Goal: Obtain resource: Download file/media

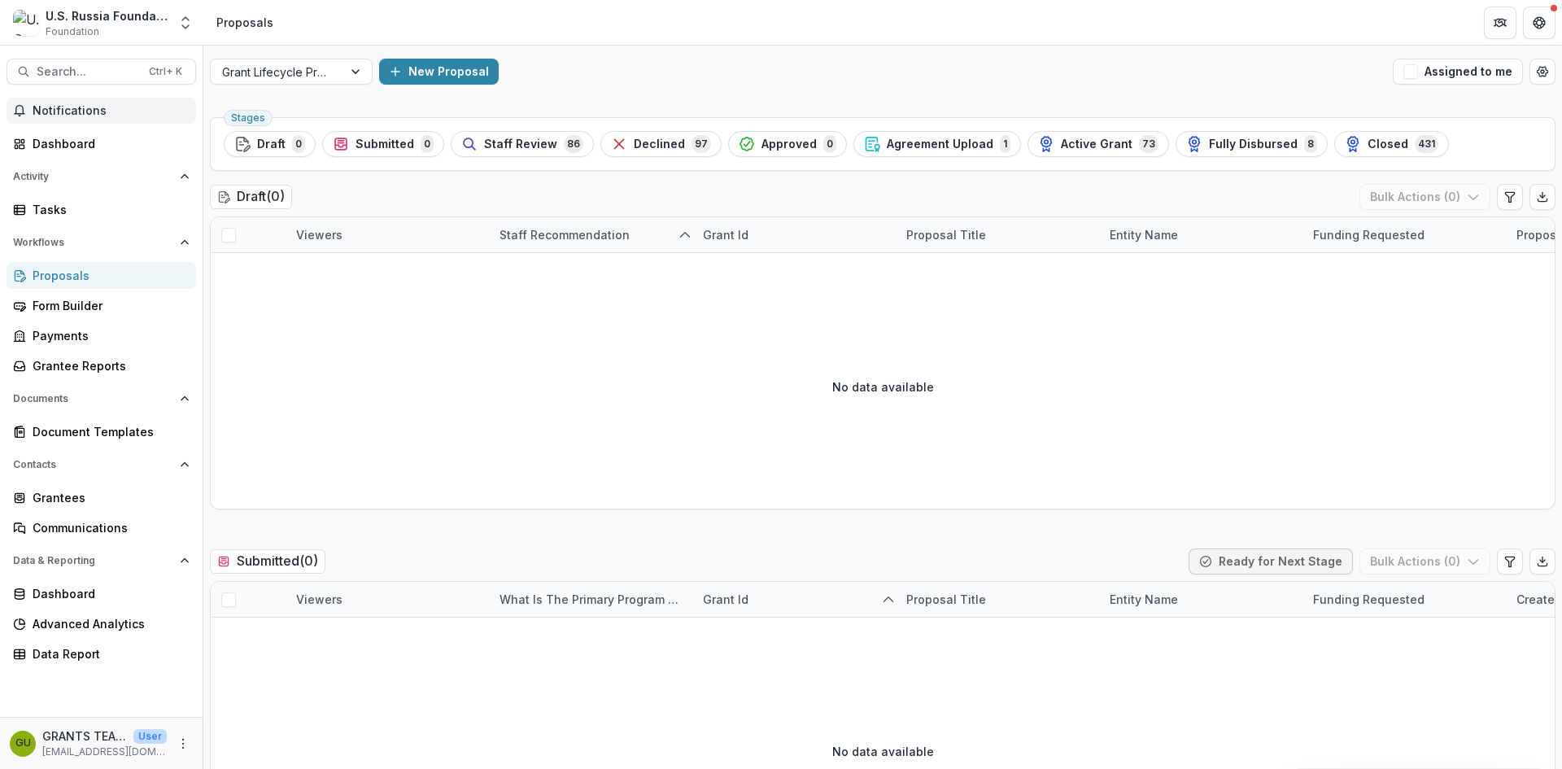
click at [79, 107] on span "Notifications" at bounding box center [111, 111] width 157 height 14
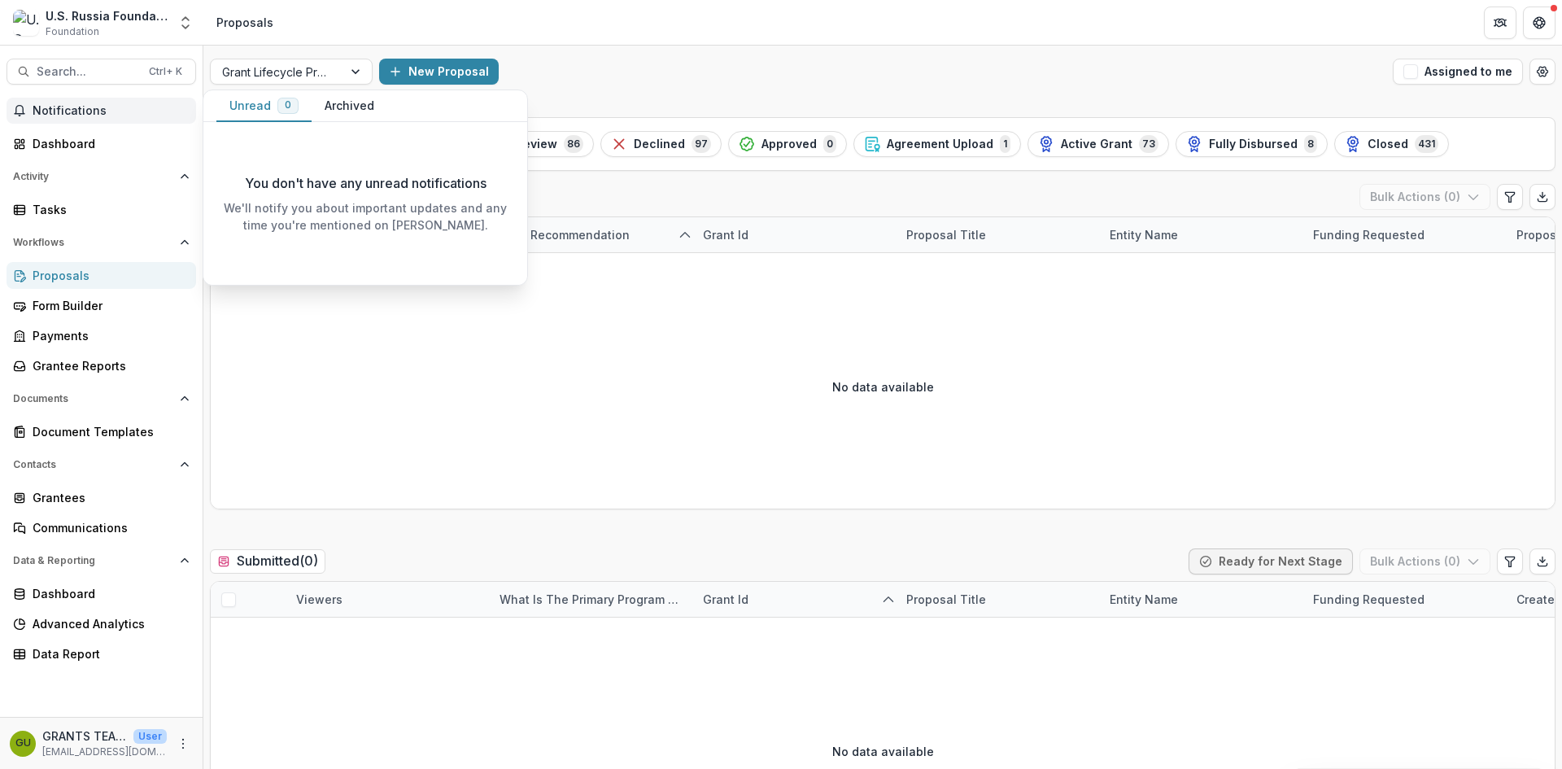
click at [79, 107] on span "Notifications" at bounding box center [111, 111] width 157 height 14
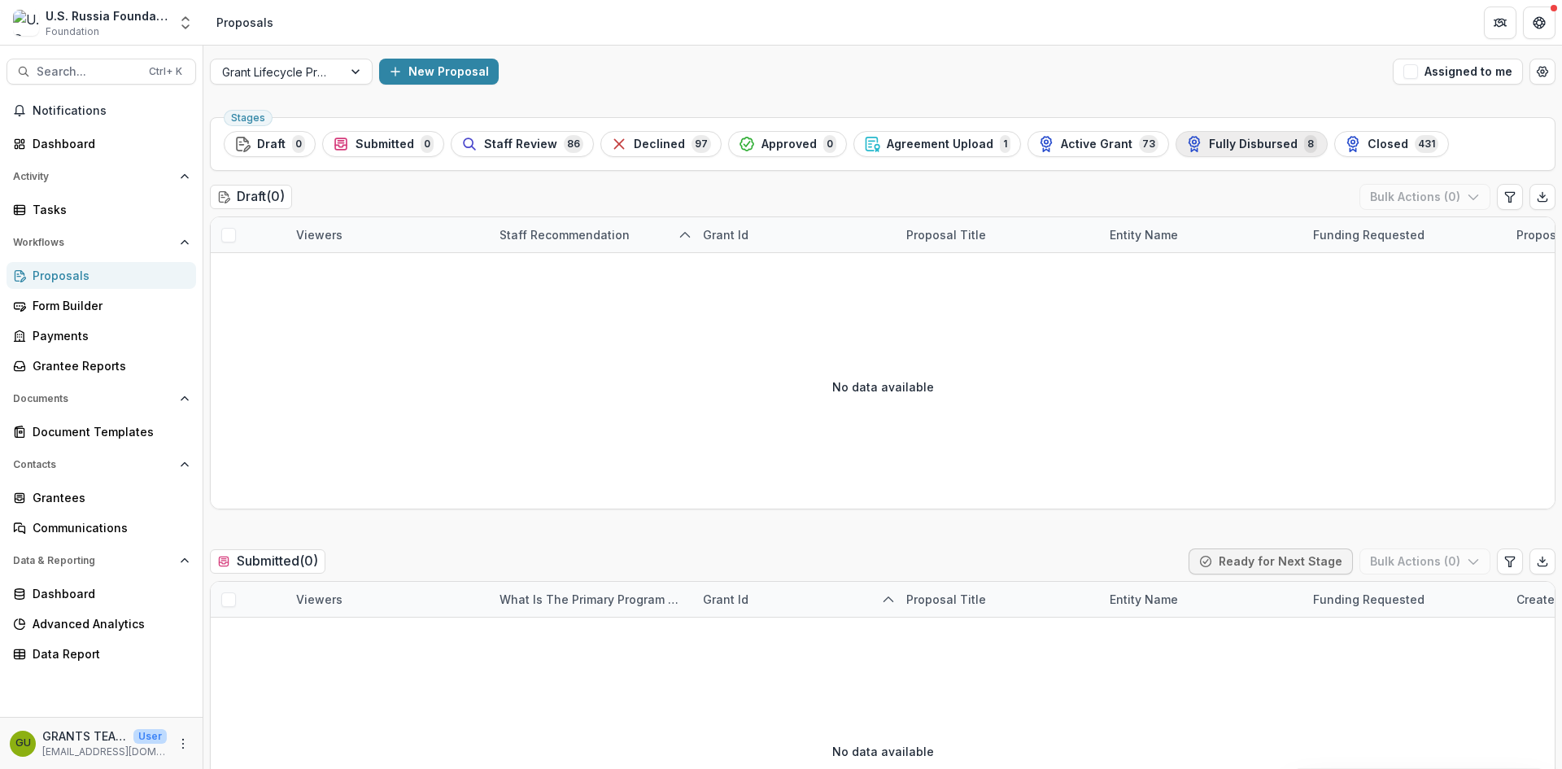
click at [1239, 144] on span "Fully Disbursed" at bounding box center [1253, 144] width 89 height 14
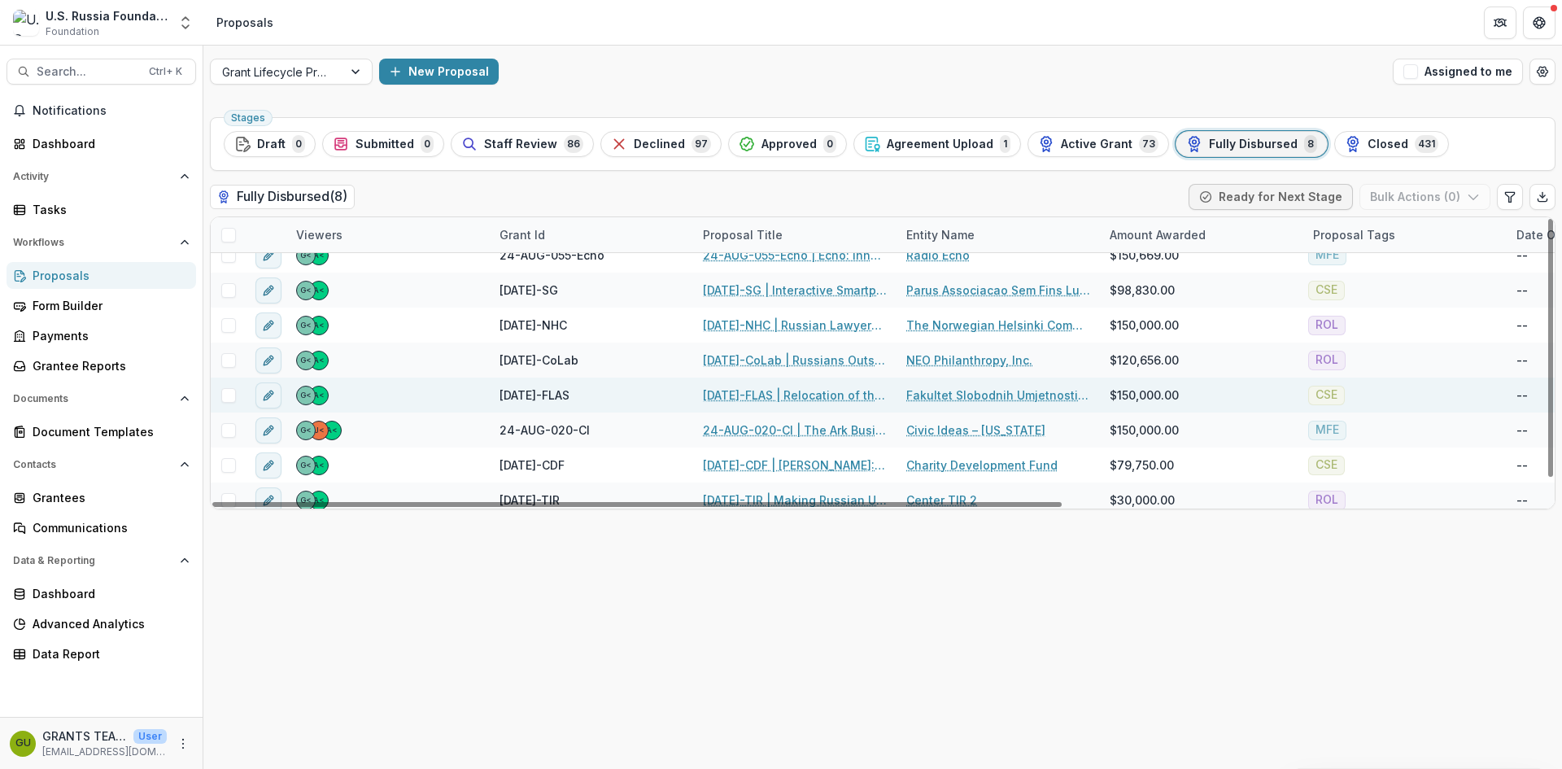
scroll to position [24, 0]
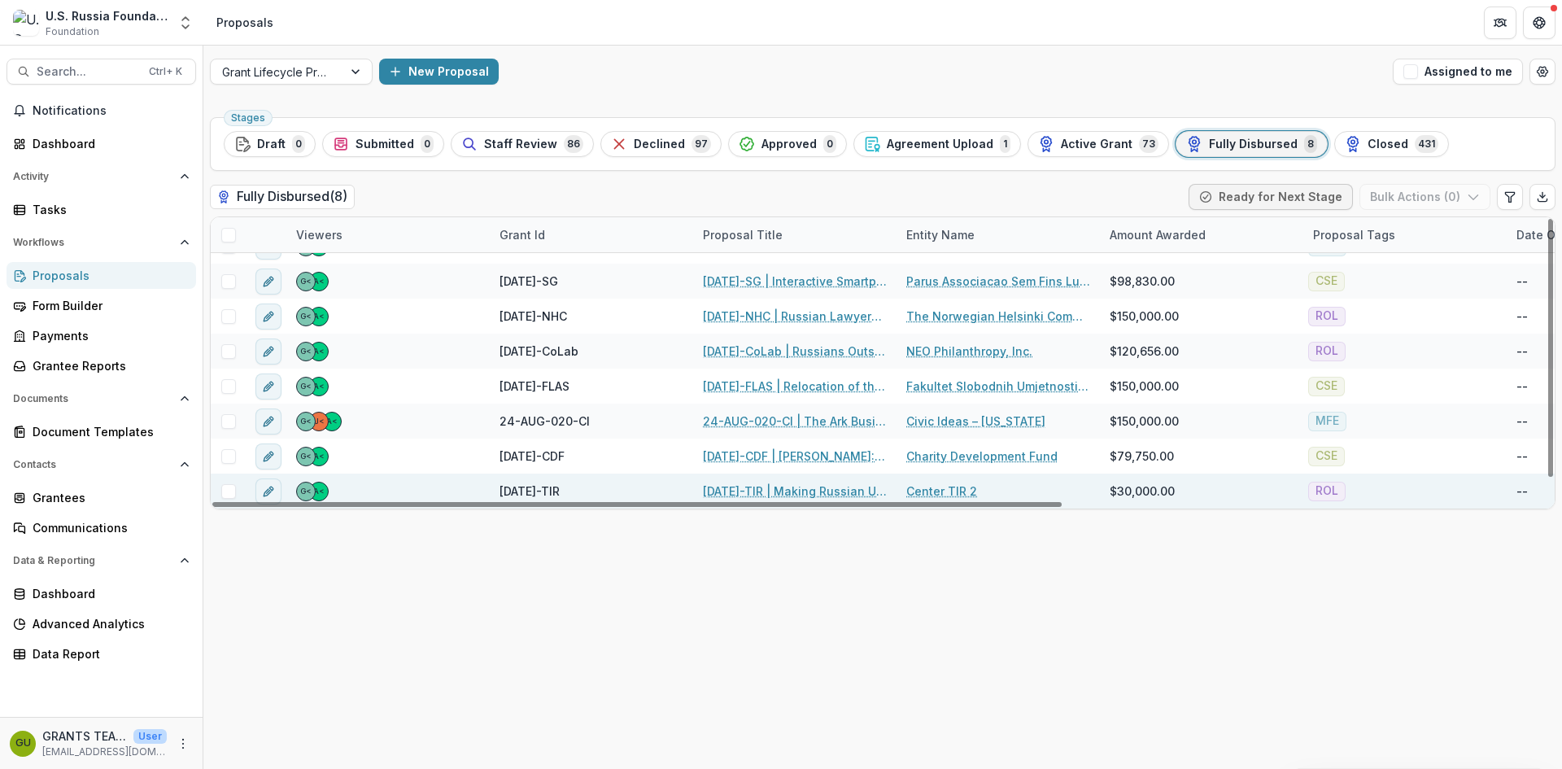
click at [748, 486] on link "[DATE]-TIR | Making Russian Universities Transparent and Accountable: Anticorru…" at bounding box center [795, 490] width 184 height 17
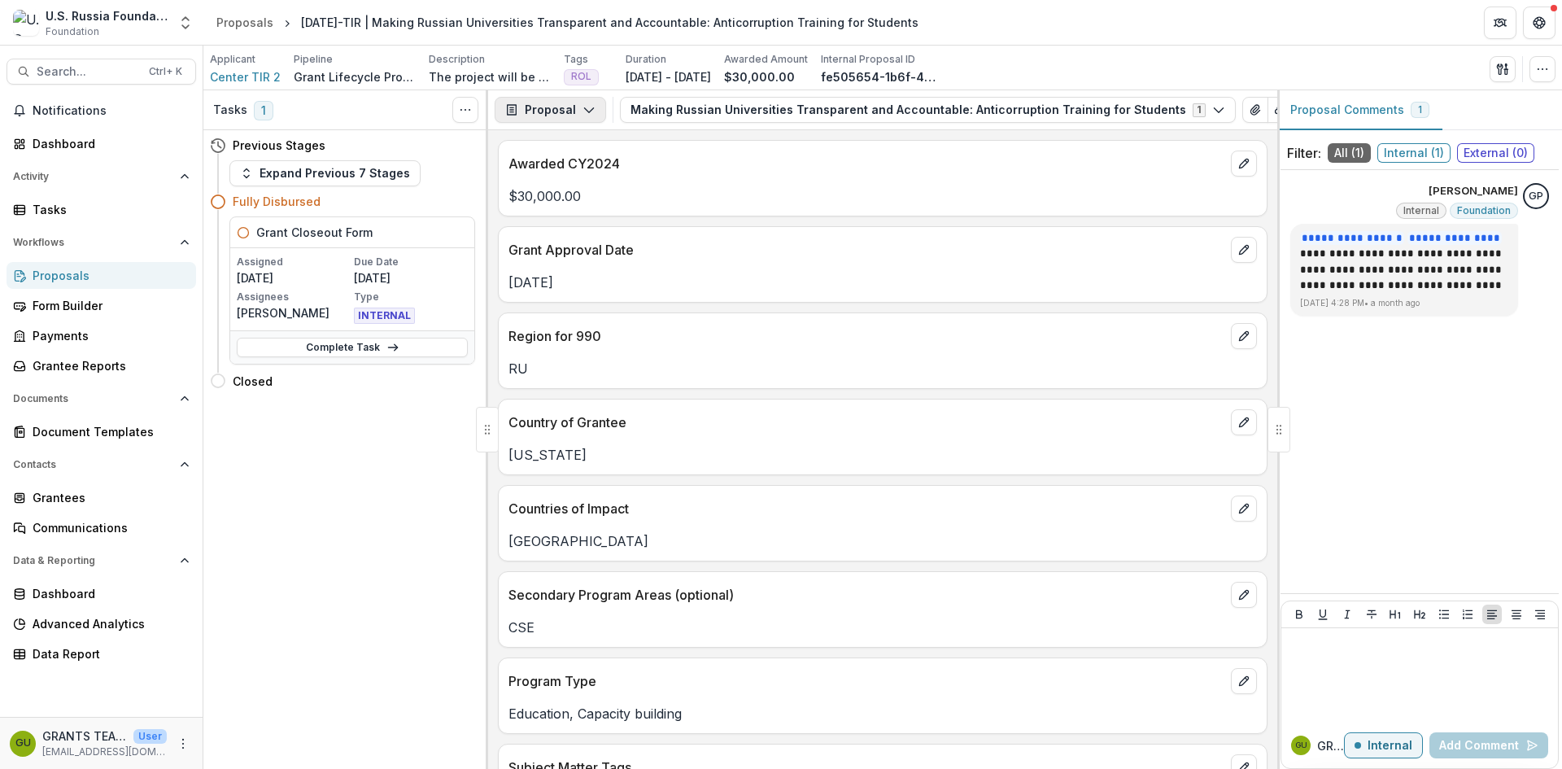
click at [589, 103] on icon "button" at bounding box center [588, 109] width 13 height 13
click at [569, 199] on div "Reports" at bounding box center [601, 200] width 149 height 17
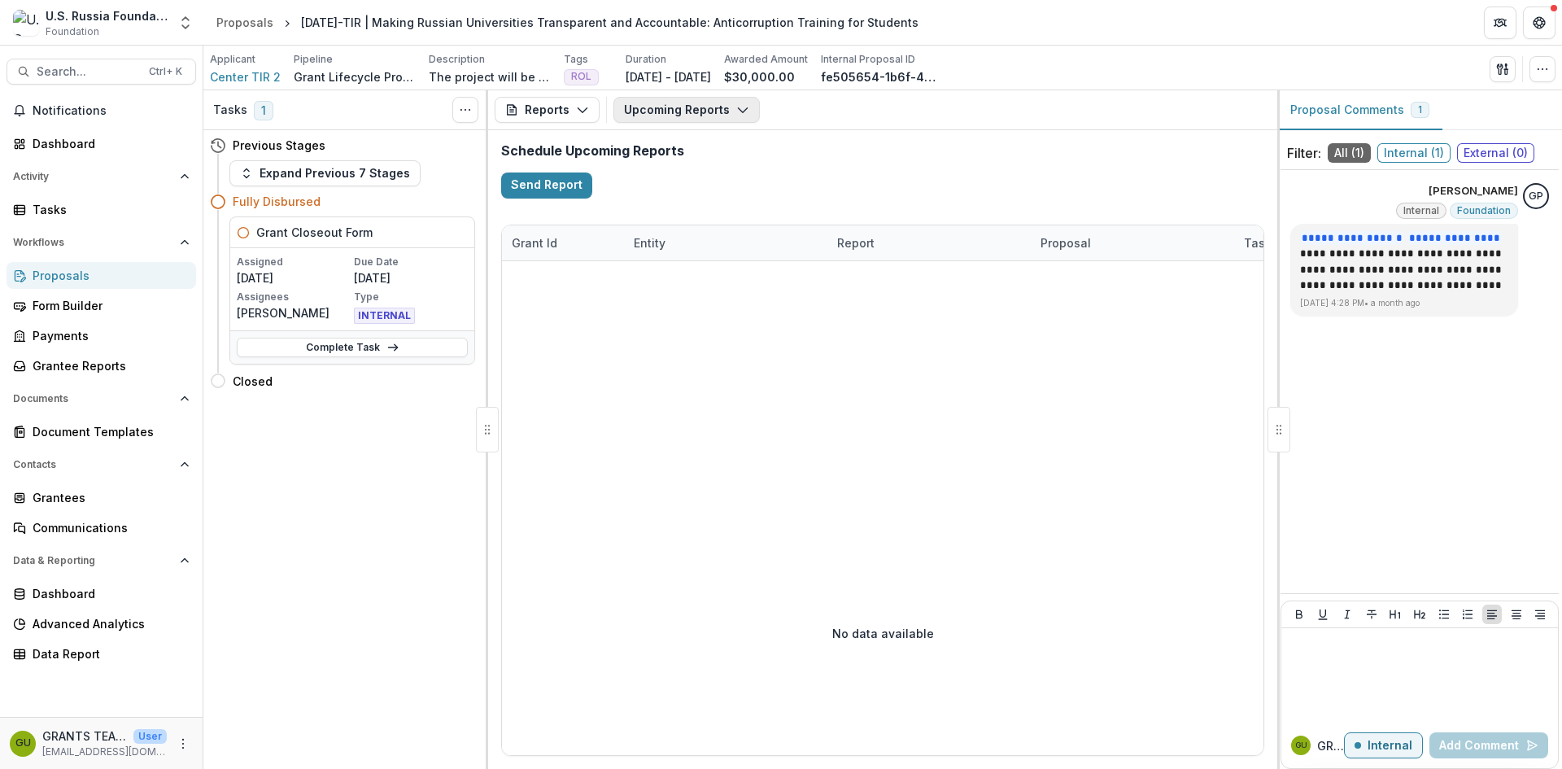
click at [742, 107] on icon "button" at bounding box center [742, 109] width 13 height 13
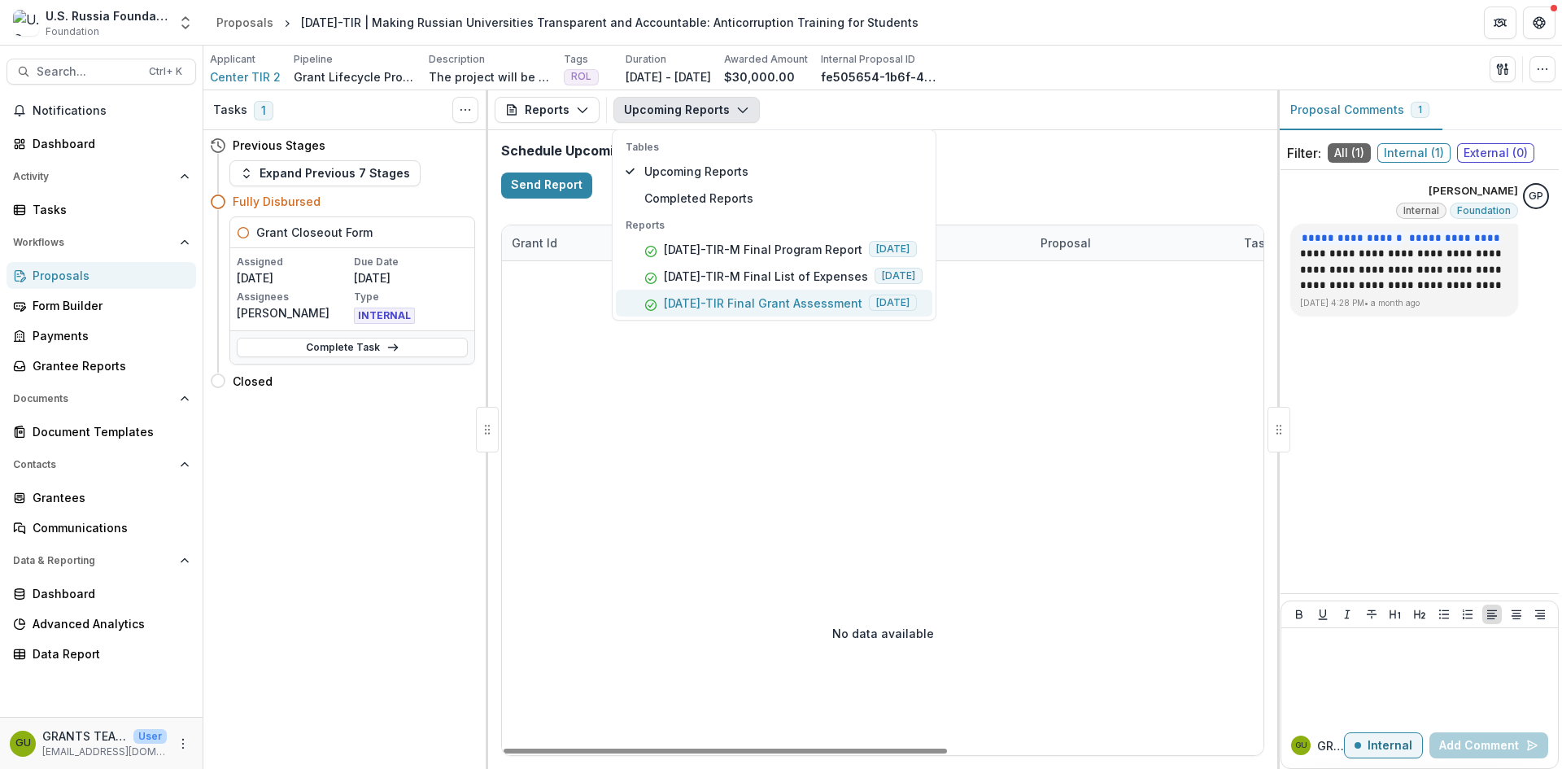
click at [782, 299] on p "23-DEC-24-TIR Final Grant Assessment" at bounding box center [763, 302] width 198 height 17
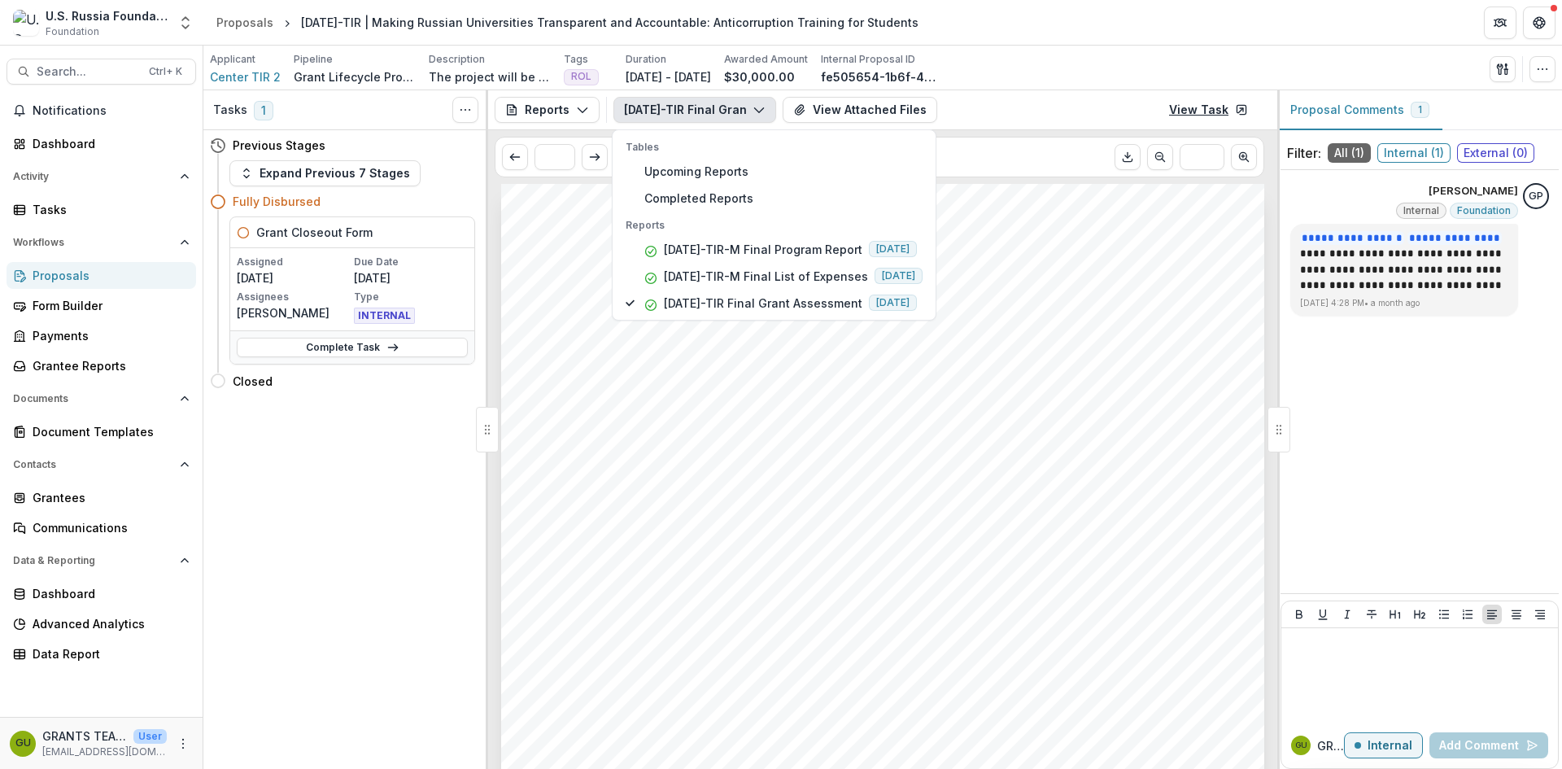
click at [1218, 105] on link "View Task" at bounding box center [1208, 110] width 98 height 26
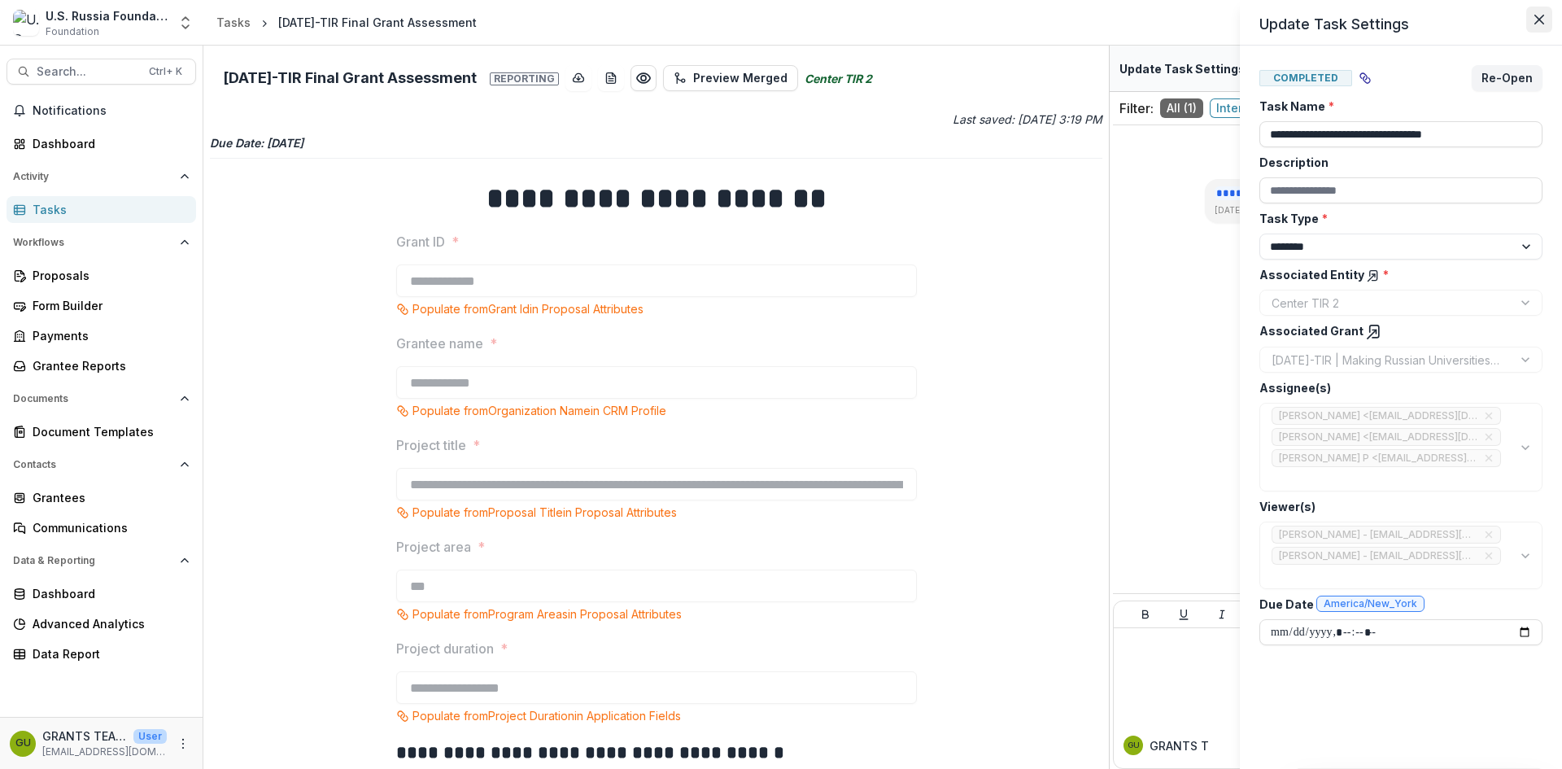
click at [1543, 22] on icon "Close" at bounding box center [1539, 20] width 10 height 10
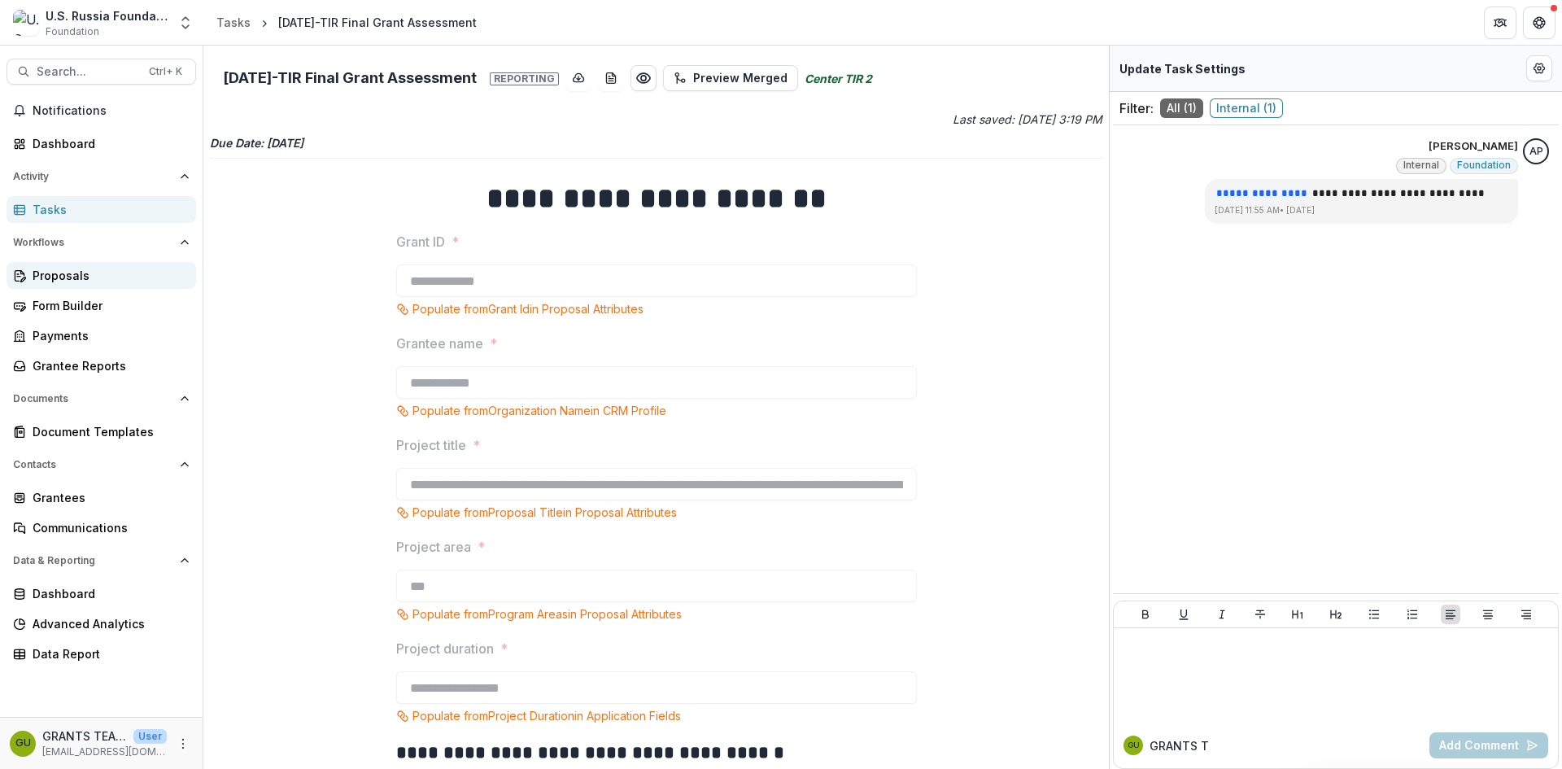
click at [54, 274] on div "Proposals" at bounding box center [108, 275] width 150 height 17
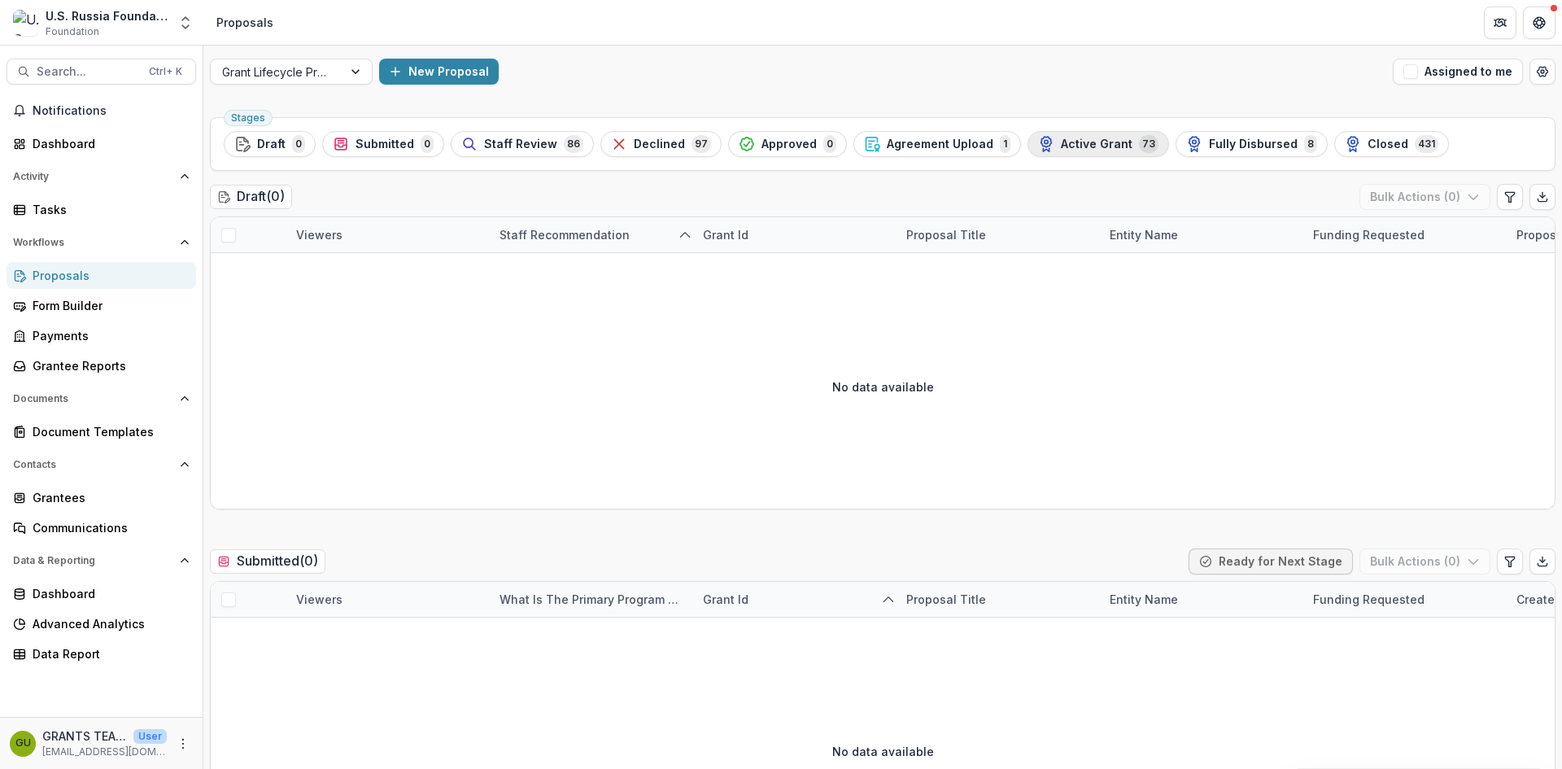
click at [1061, 139] on span "Active Grant" at bounding box center [1097, 144] width 72 height 14
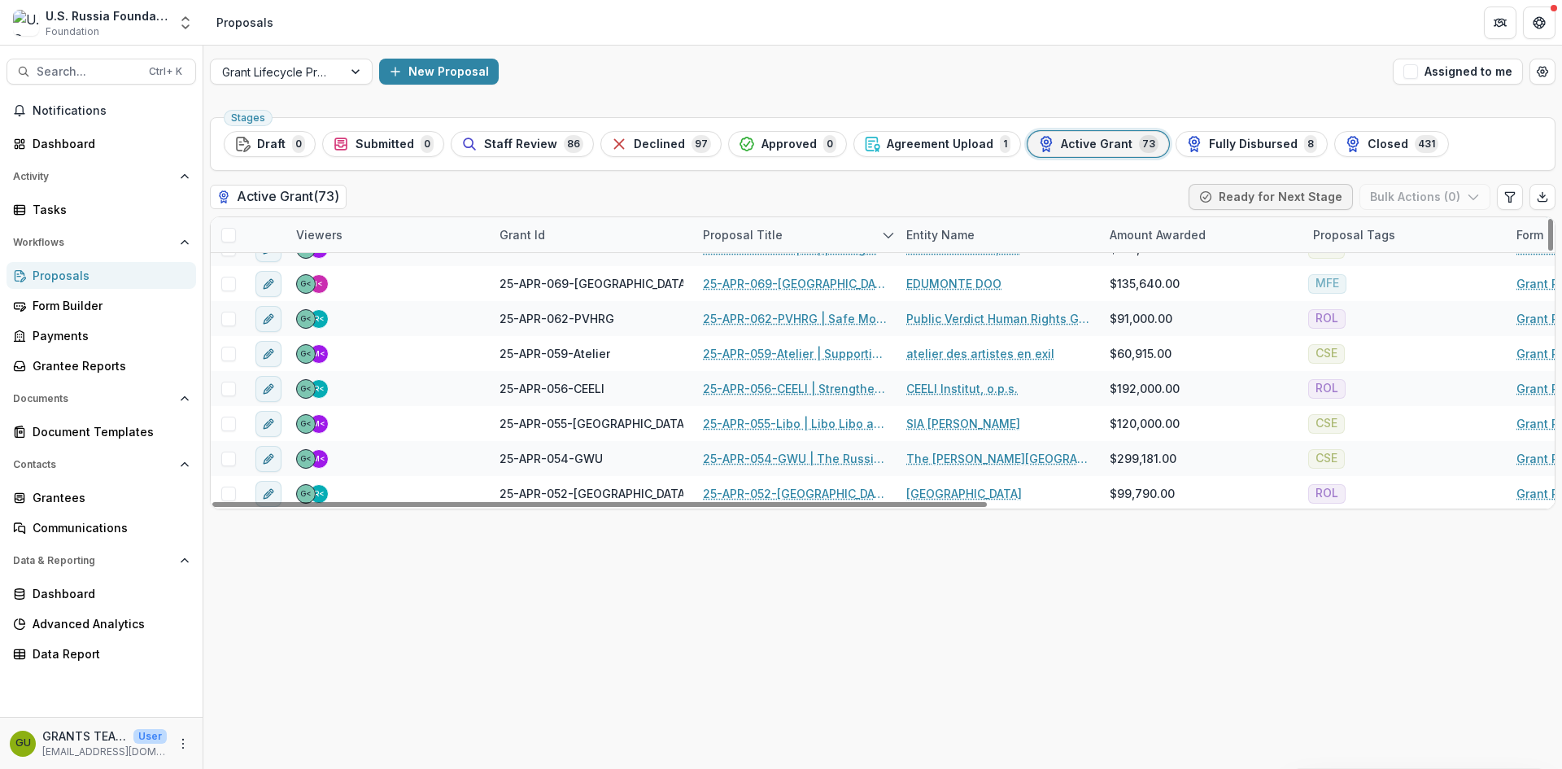
scroll to position [271, 0]
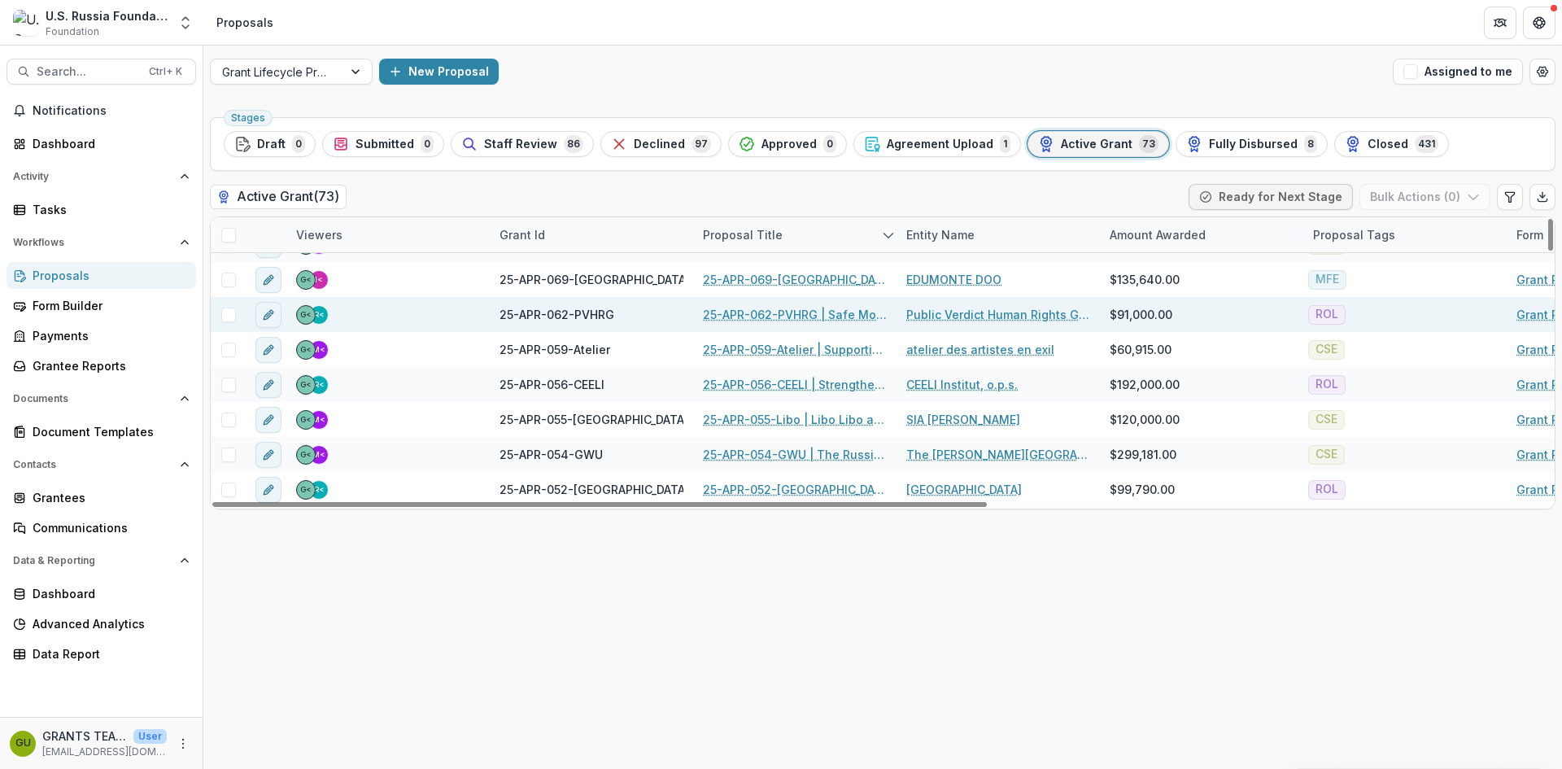
click at [766, 308] on link "25-APR-062-PVHRG | Safe Models of Civil Participation in the Protection of the …" at bounding box center [795, 314] width 184 height 17
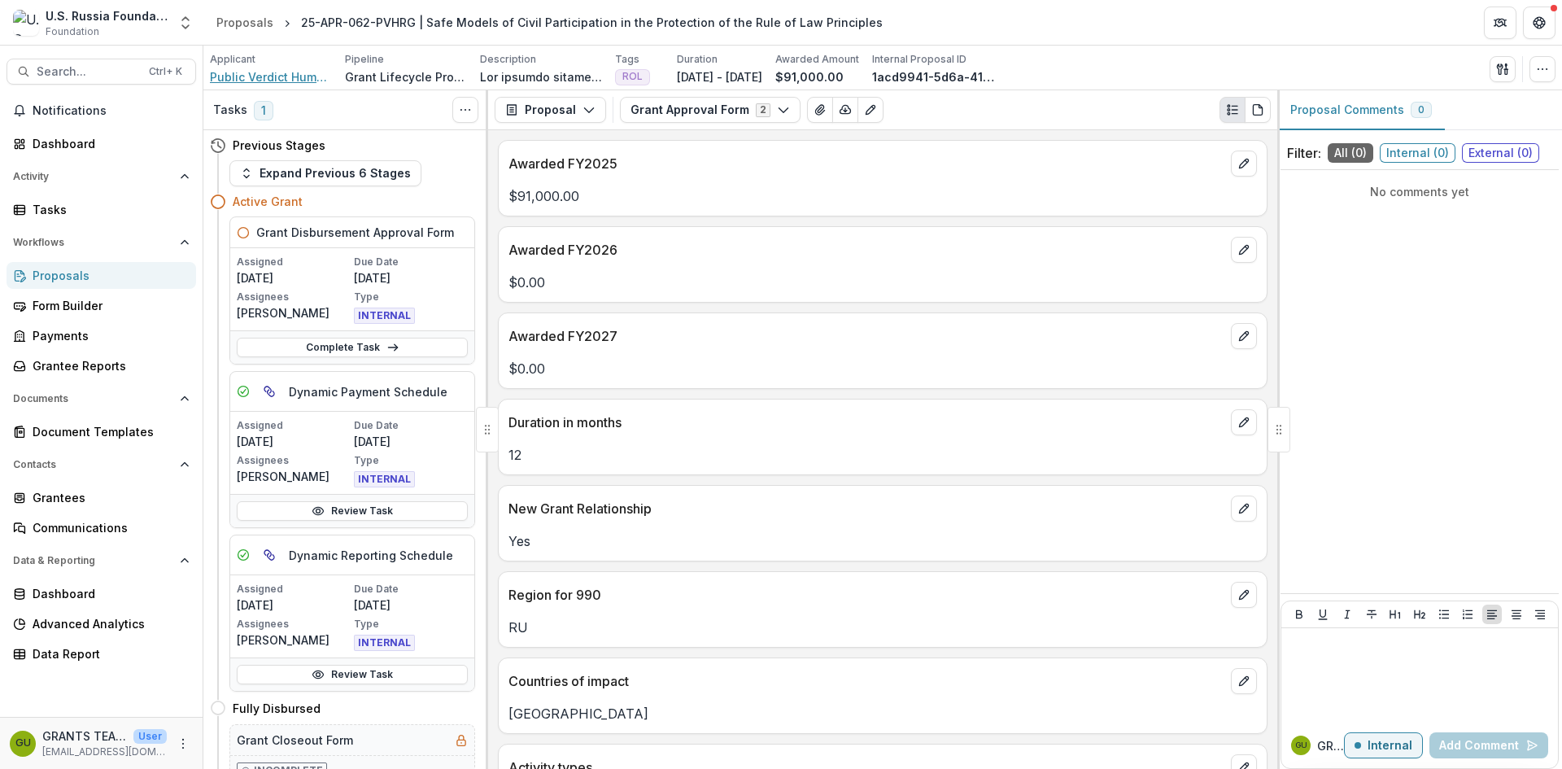
click at [291, 78] on span "Public Verdict Human Rights Group" at bounding box center [271, 76] width 122 height 17
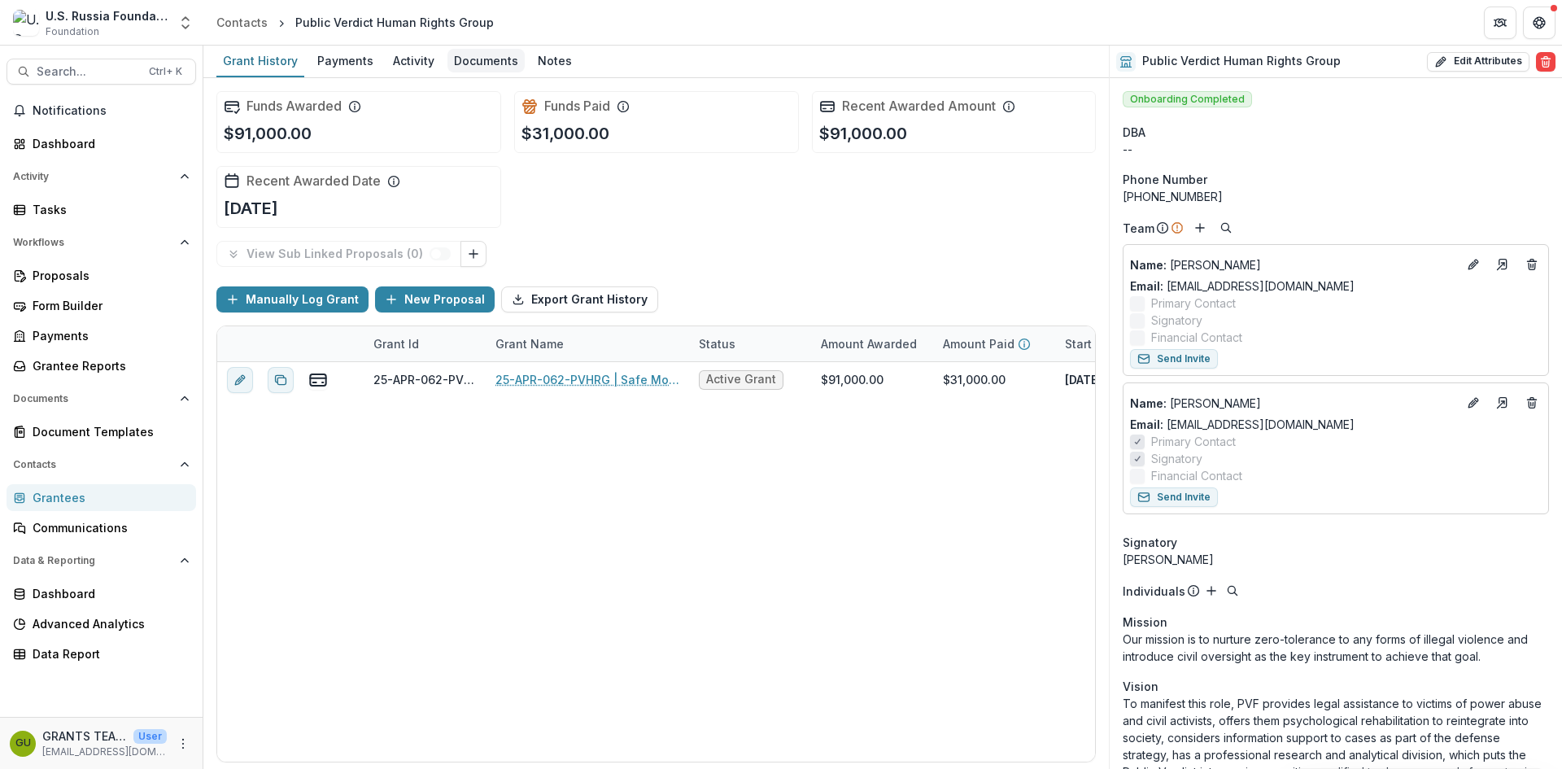
click at [474, 58] on div "Documents" at bounding box center [485, 61] width 77 height 24
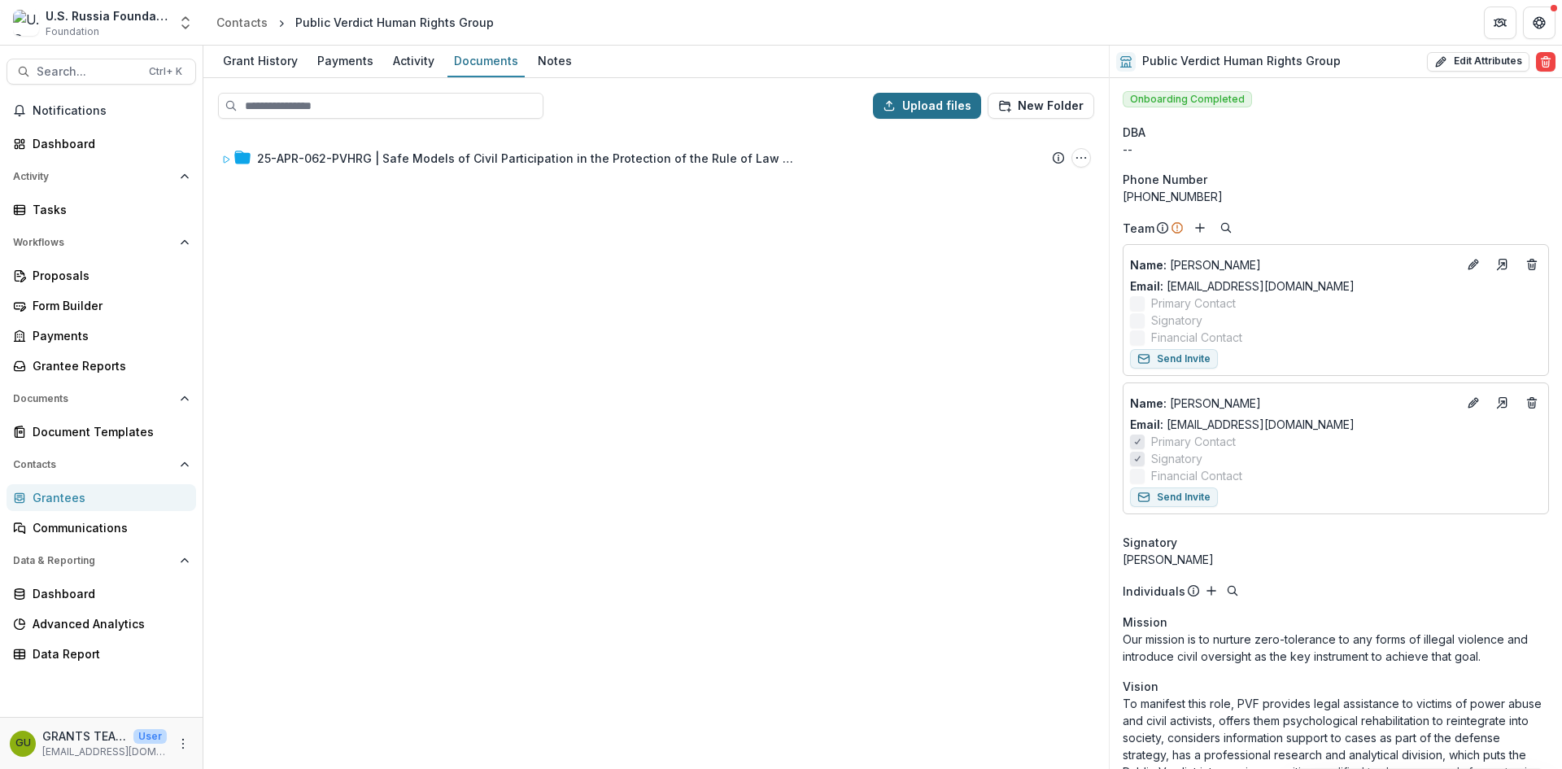
click at [911, 98] on button "Upload files" at bounding box center [927, 106] width 108 height 26
type input "**********"
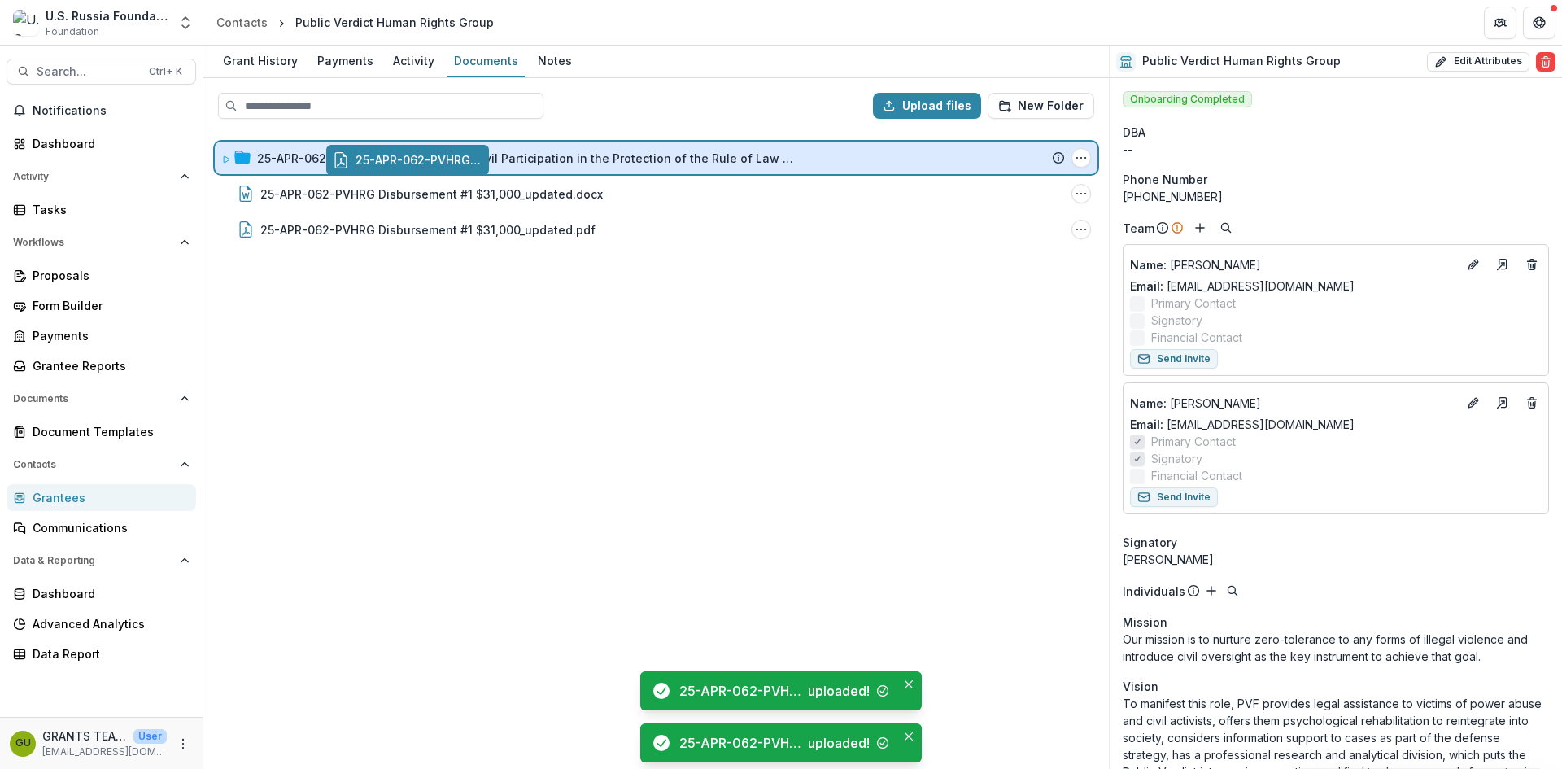
drag, startPoint x: 323, startPoint y: 229, endPoint x: 434, endPoint y: 160, distance: 130.7
click at [434, 160] on div "Upload files New Folder 25-APR-062-PVHRG | Safe Models of Civil Participation i…" at bounding box center [655, 423] width 905 height 691
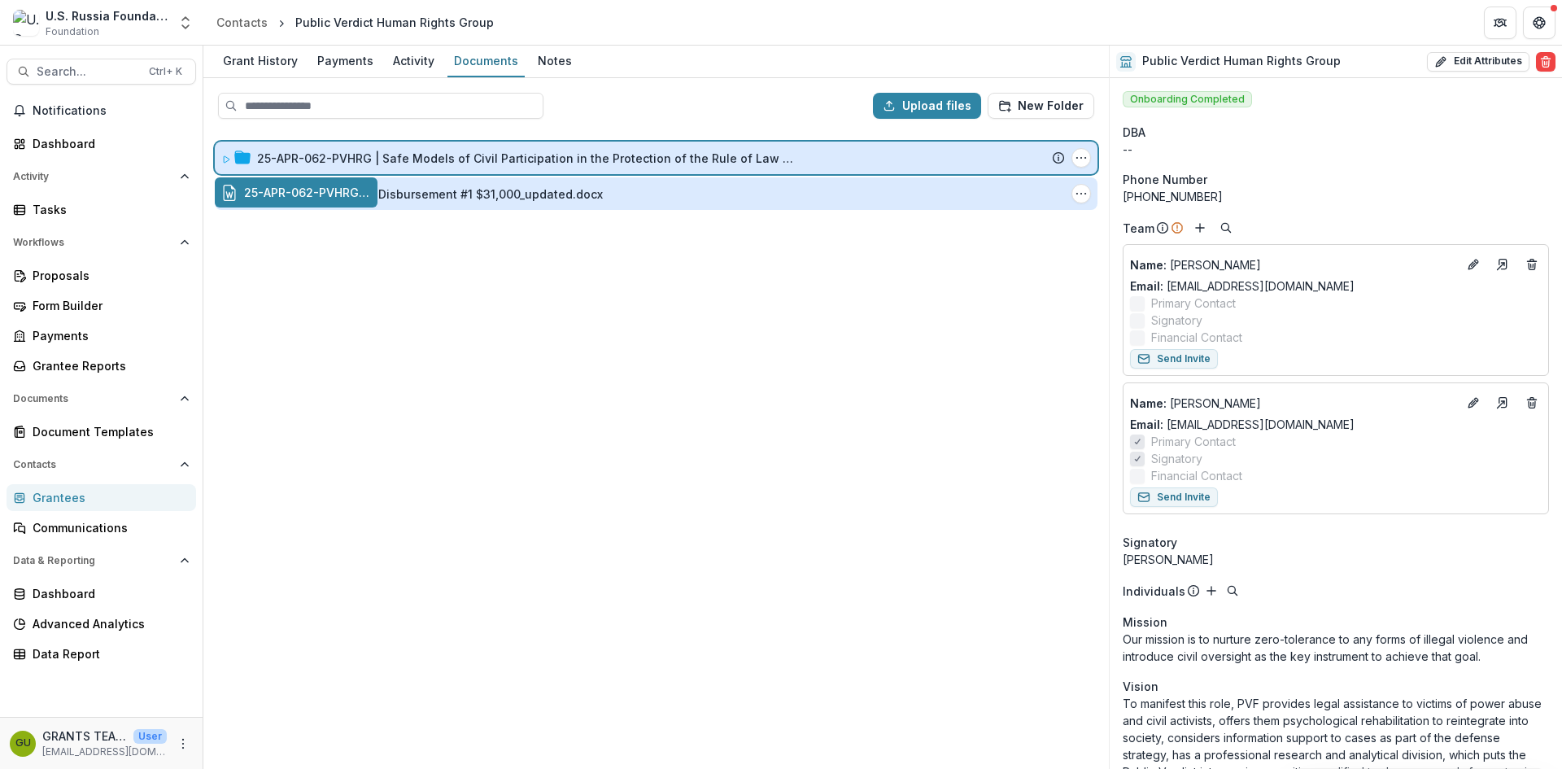
drag, startPoint x: 361, startPoint y: 189, endPoint x: 382, endPoint y: 185, distance: 21.4
click at [469, 151] on div "Upload files New Folder 25-APR-062-PVHRG | Safe Models of Civil Participation i…" at bounding box center [655, 423] width 905 height 691
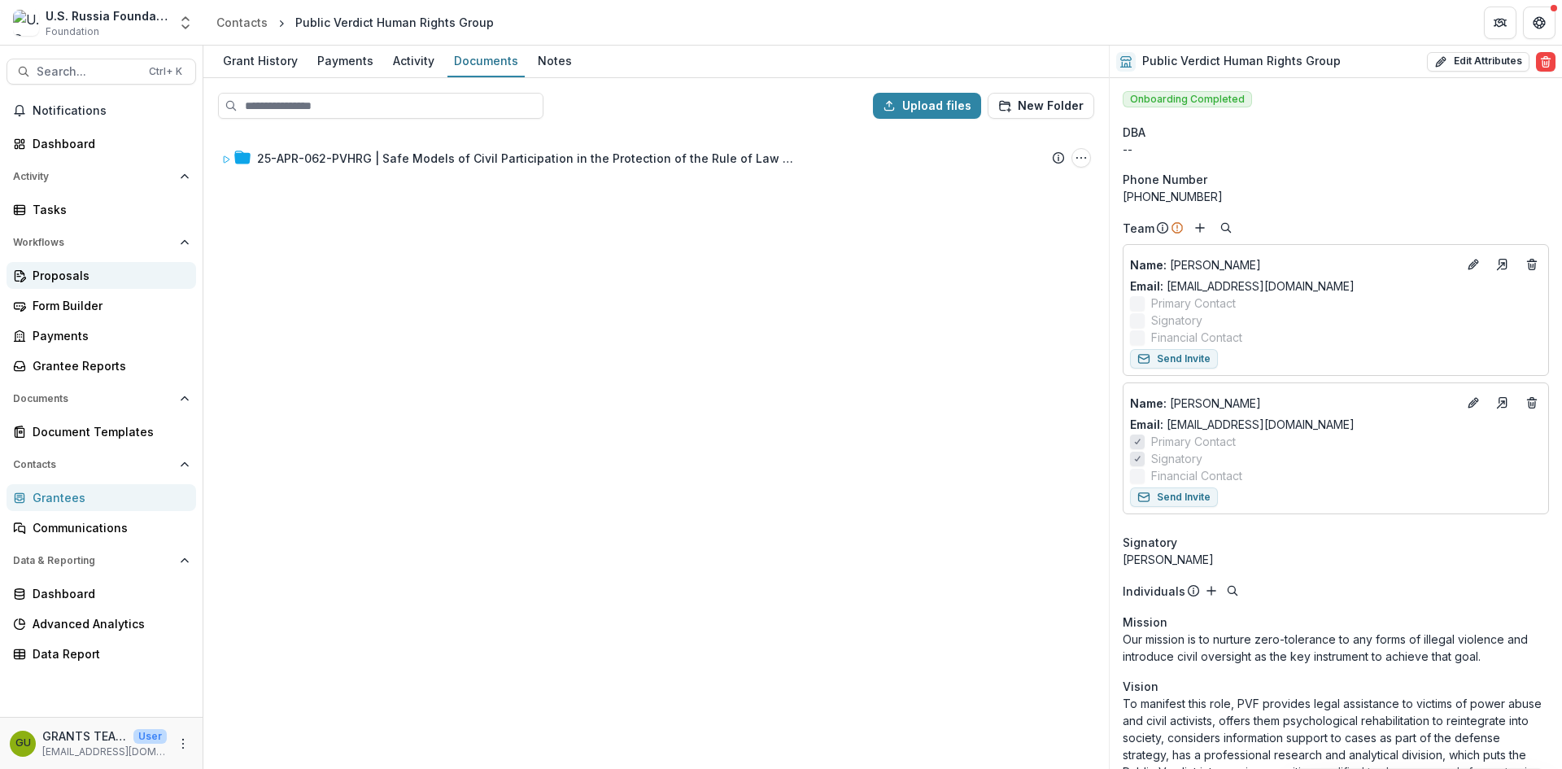
click at [55, 276] on div "Proposals" at bounding box center [108, 275] width 150 height 17
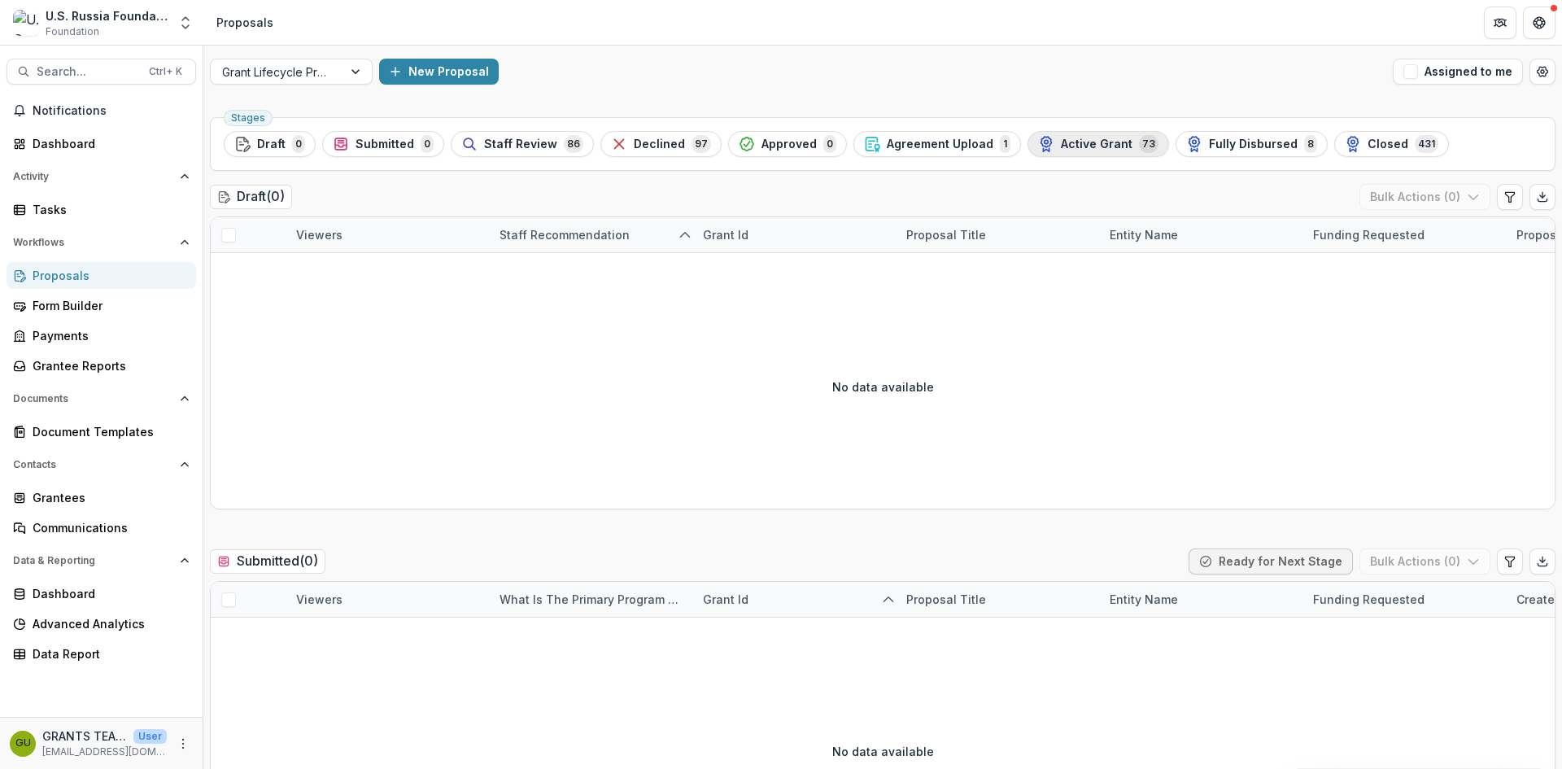
click at [1101, 145] on span "Active Grant" at bounding box center [1097, 144] width 72 height 14
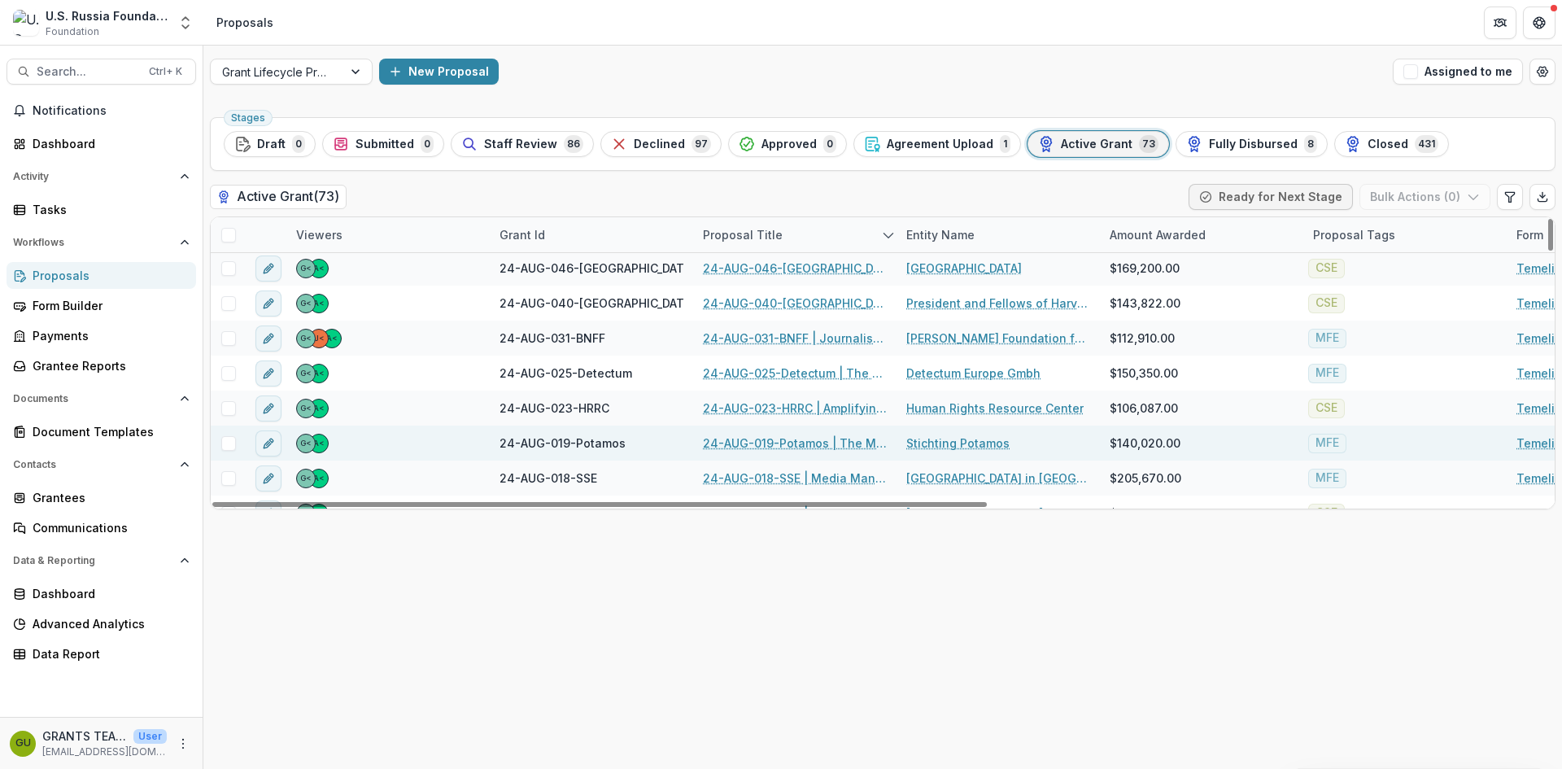
scroll to position [1328, 0]
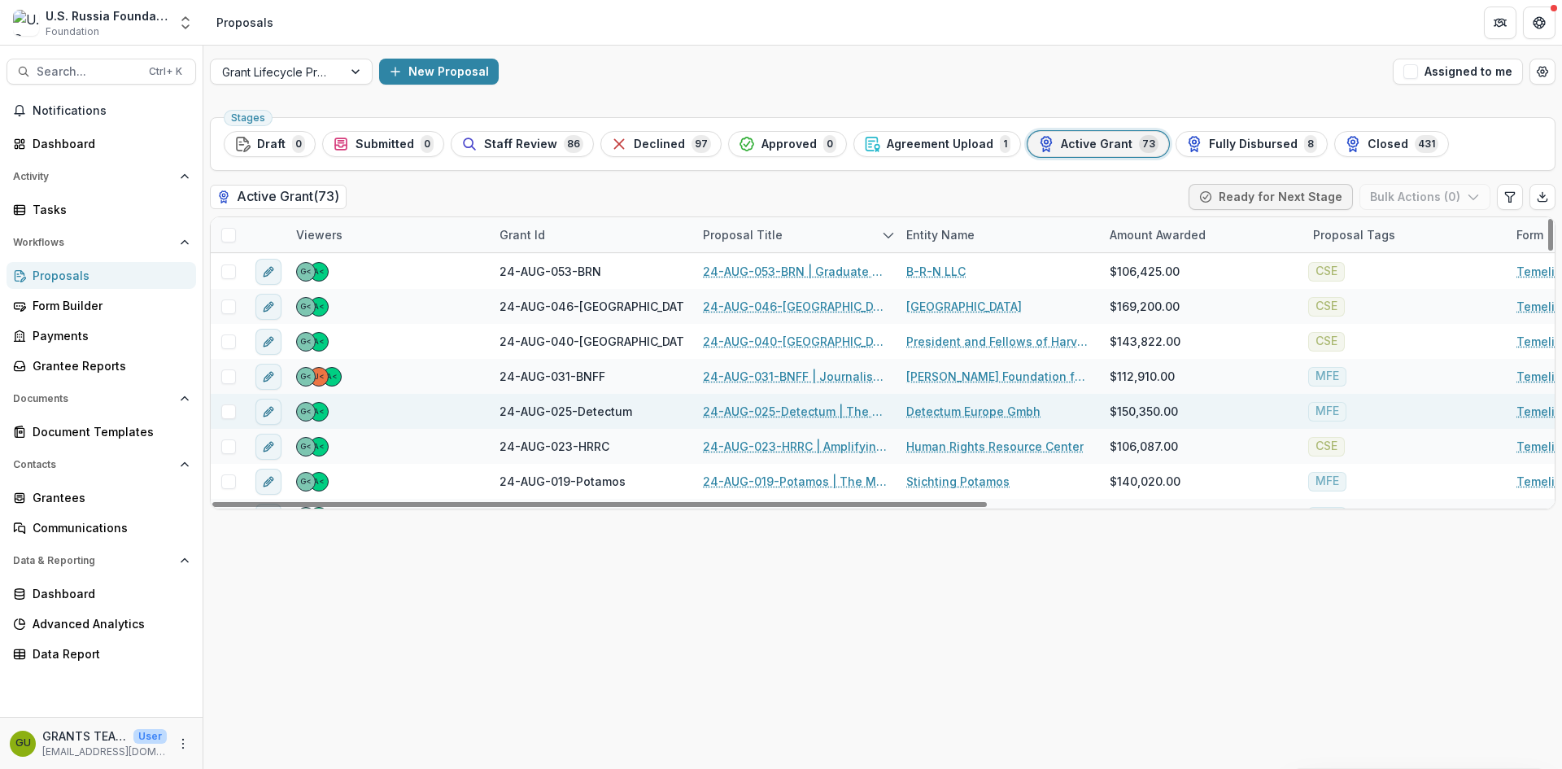
click at [756, 412] on link "24-AUG-025-Detectum | The True Story" at bounding box center [795, 411] width 184 height 17
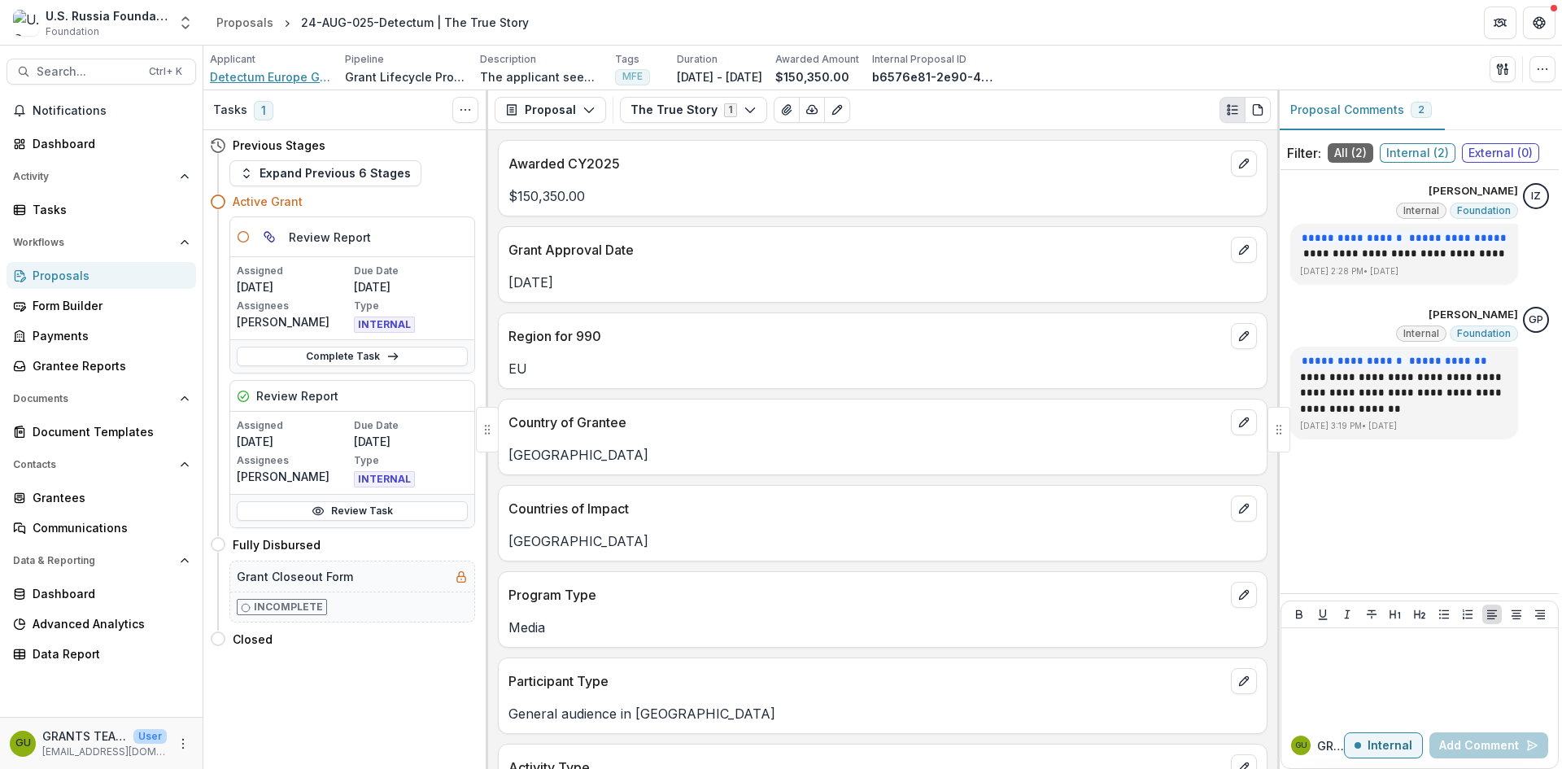
click at [277, 74] on span "Detectum Europe Gmbh" at bounding box center [271, 76] width 122 height 17
click at [586, 106] on icon "button" at bounding box center [588, 109] width 13 height 13
click at [585, 166] on div "Payments" at bounding box center [601, 173] width 149 height 17
select select "**********"
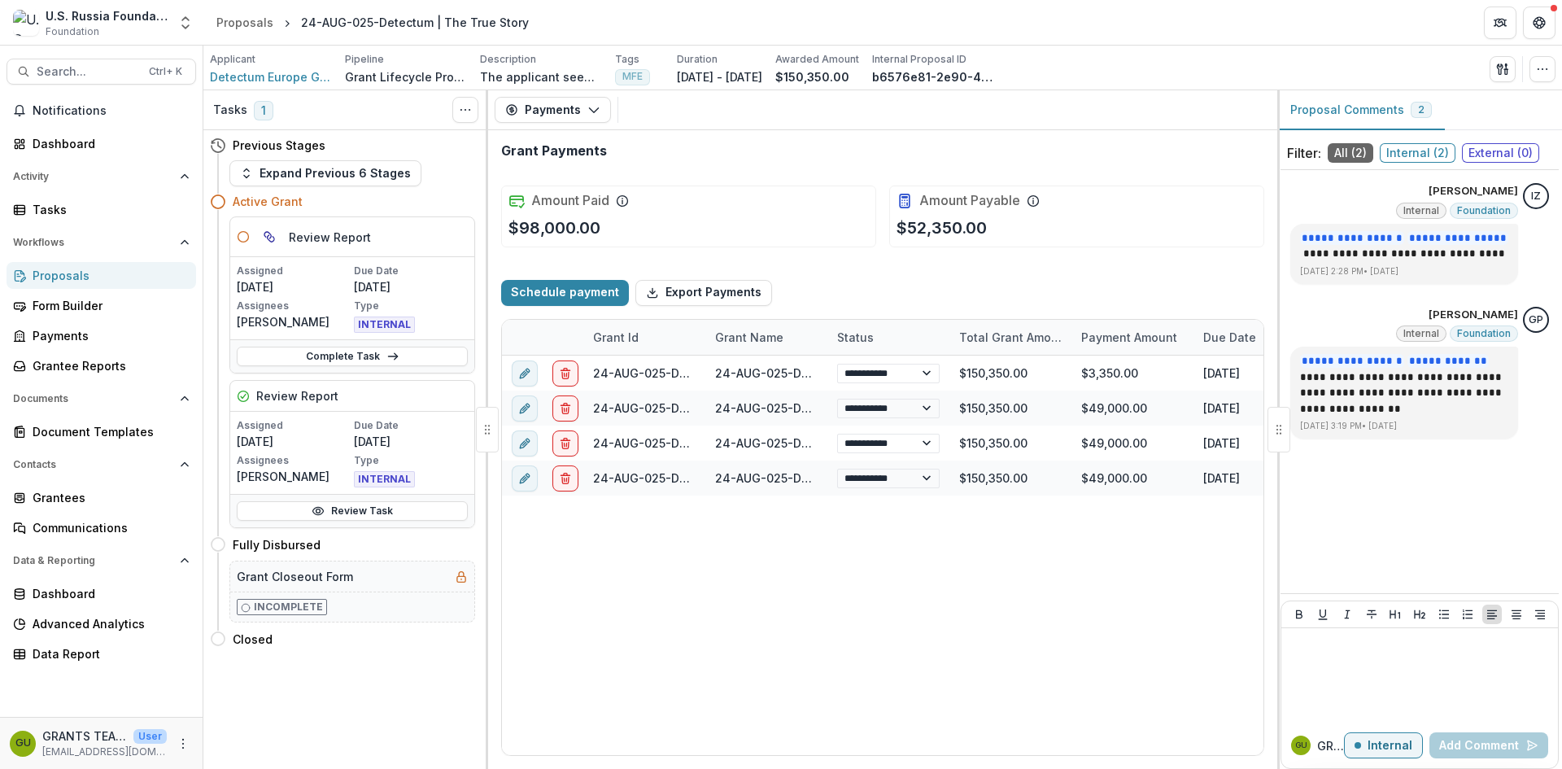
select select "**********"
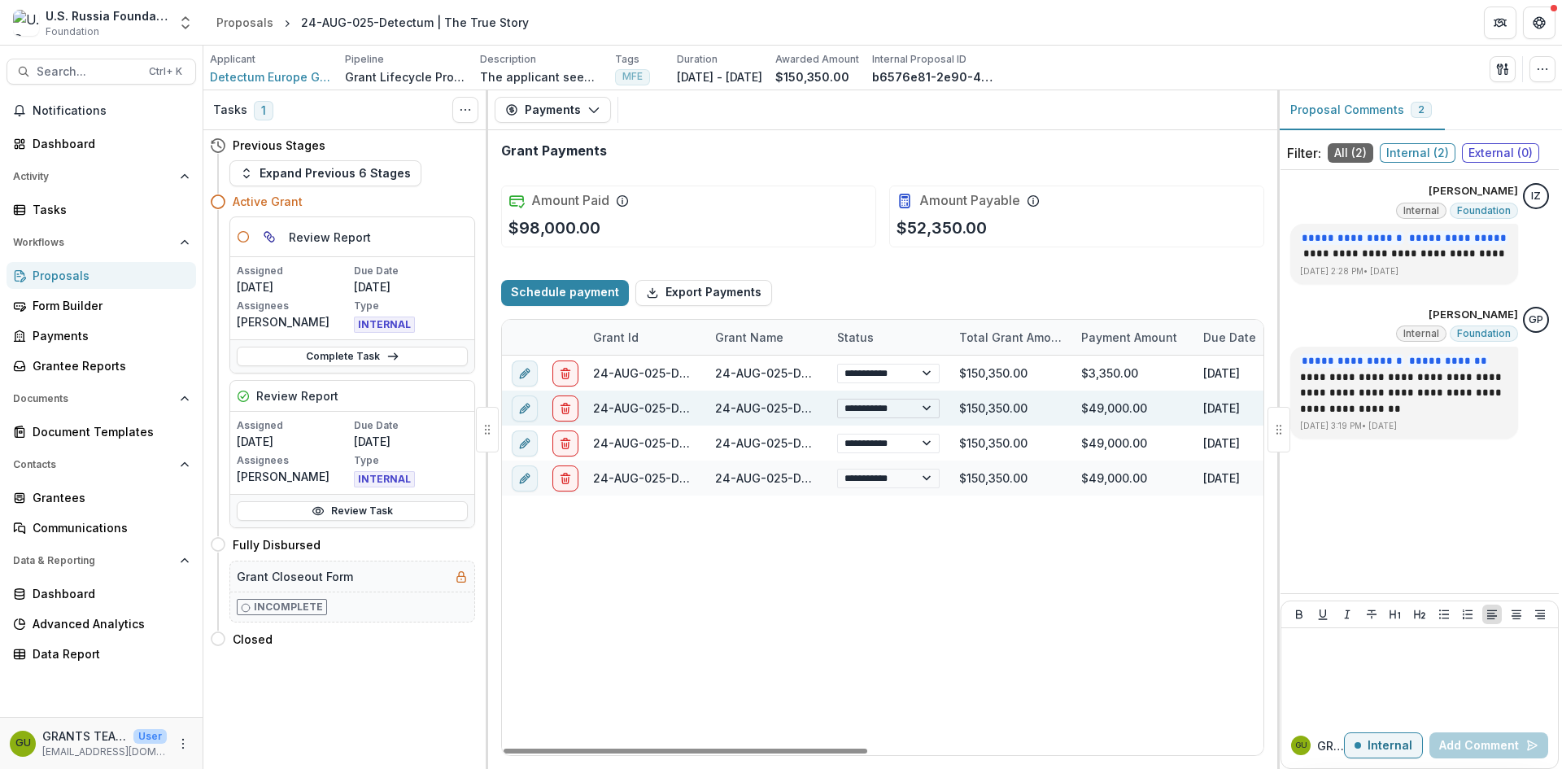
click at [930, 406] on select "**********" at bounding box center [888, 409] width 102 height 20
click at [837, 399] on select "**********" at bounding box center [888, 409] width 102 height 20
select select "**********"
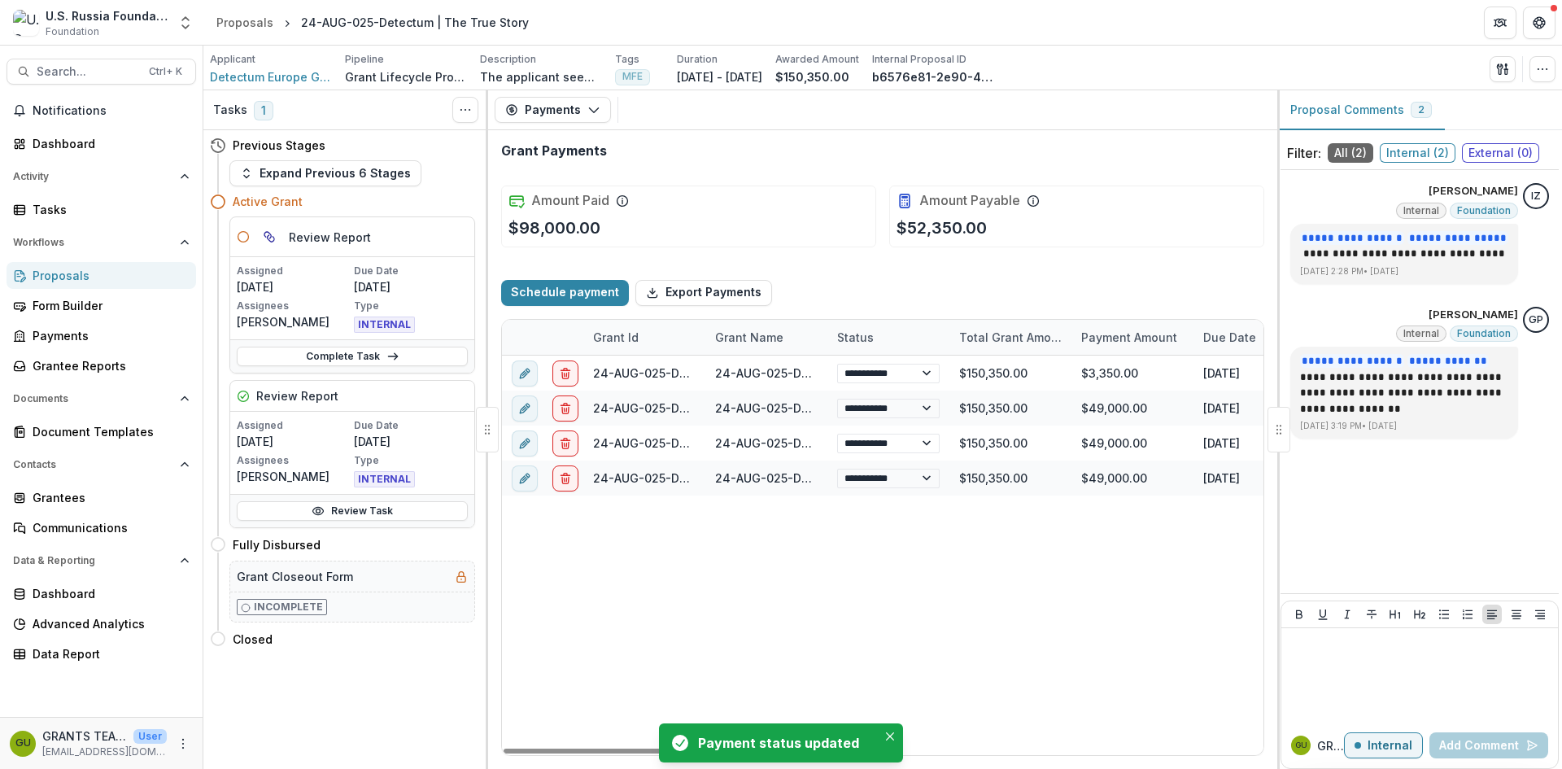
select select "**********"
click at [267, 74] on span "Detectum Europe Gmbh" at bounding box center [271, 76] width 122 height 17
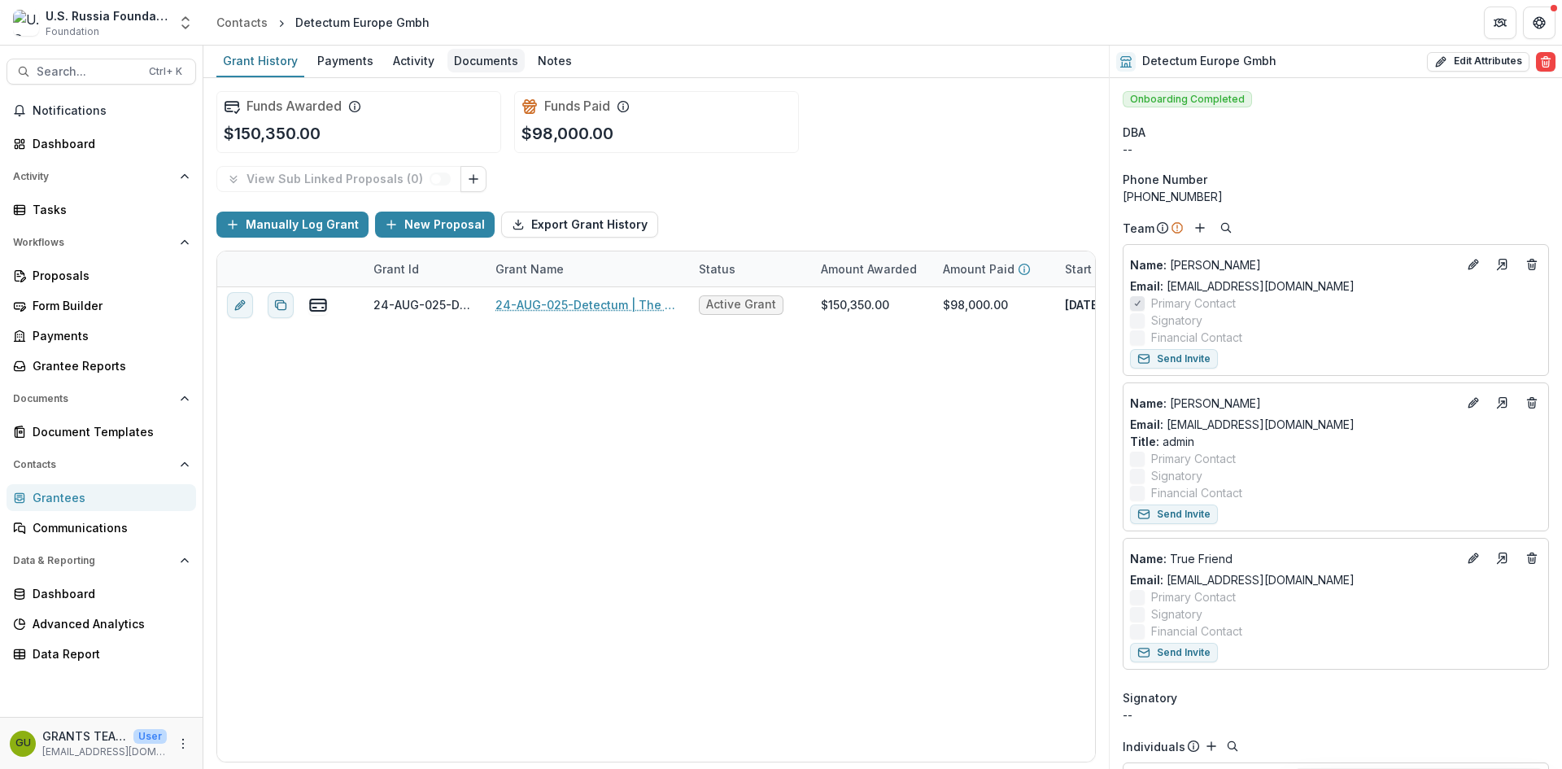
click at [478, 61] on div "Documents" at bounding box center [485, 61] width 77 height 24
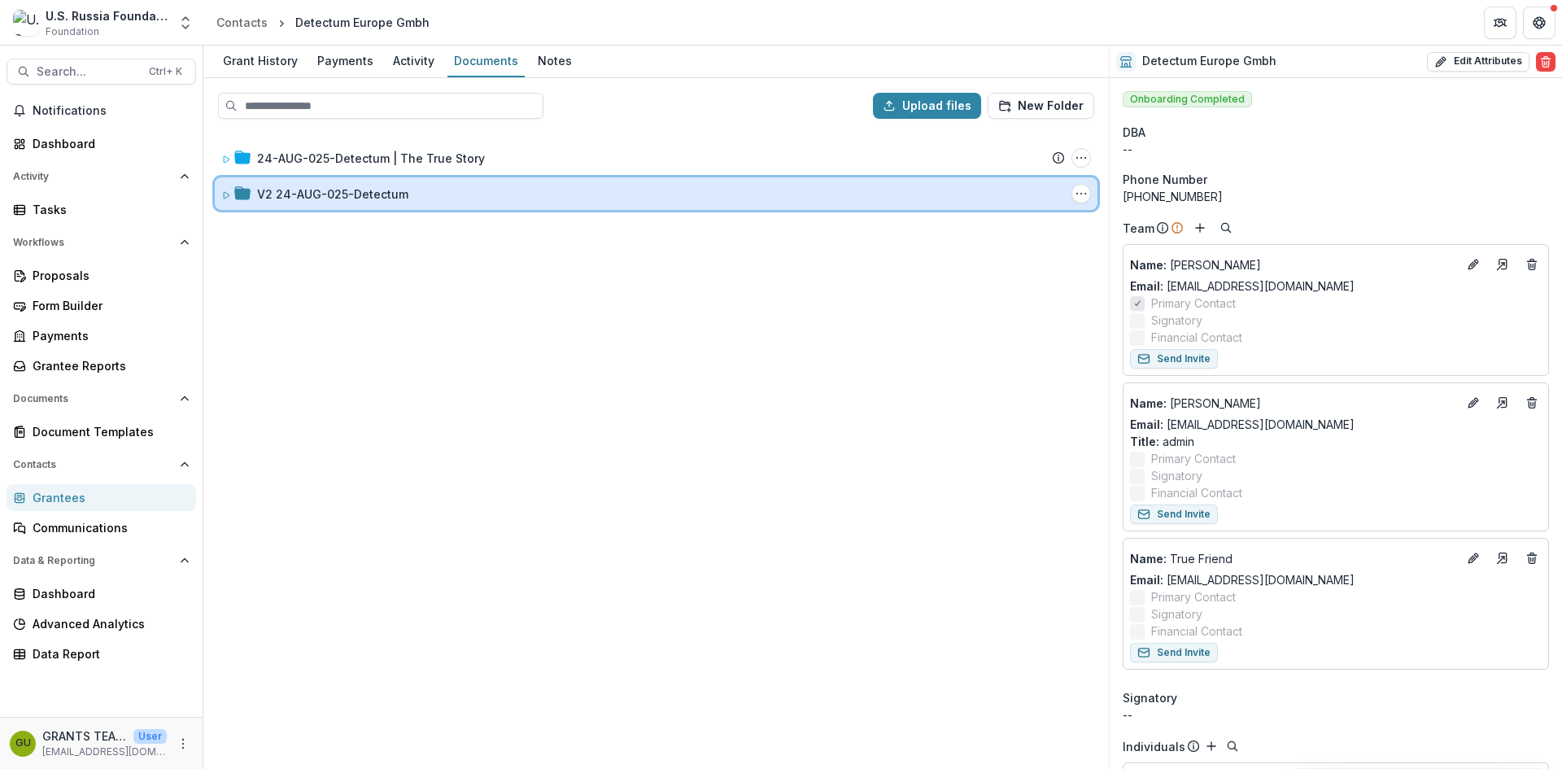
click at [229, 196] on icon at bounding box center [227, 195] width 6 height 7
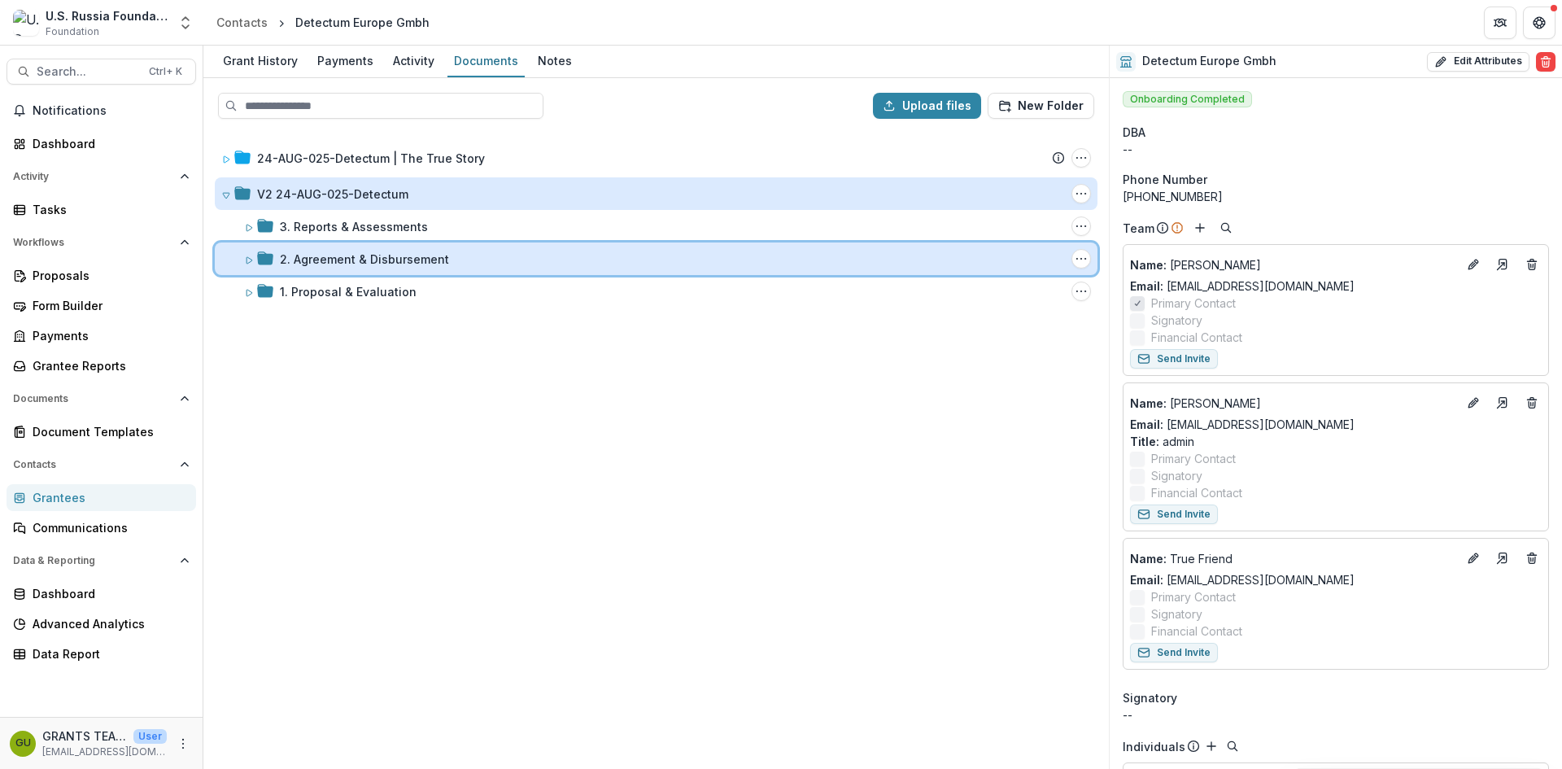
click at [248, 258] on icon at bounding box center [249, 260] width 10 height 10
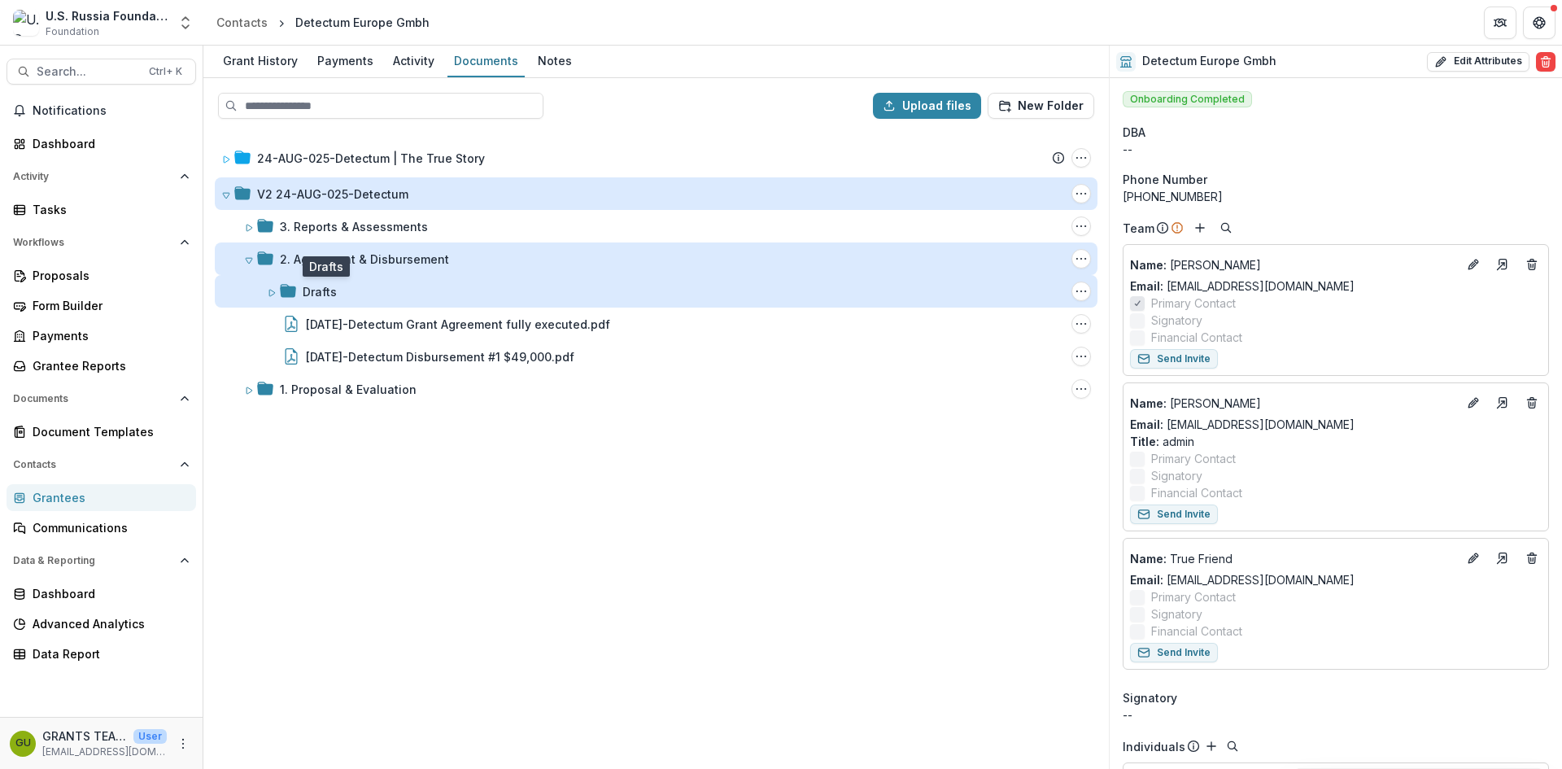
click at [312, 292] on div "Drafts" at bounding box center [320, 291] width 34 height 17
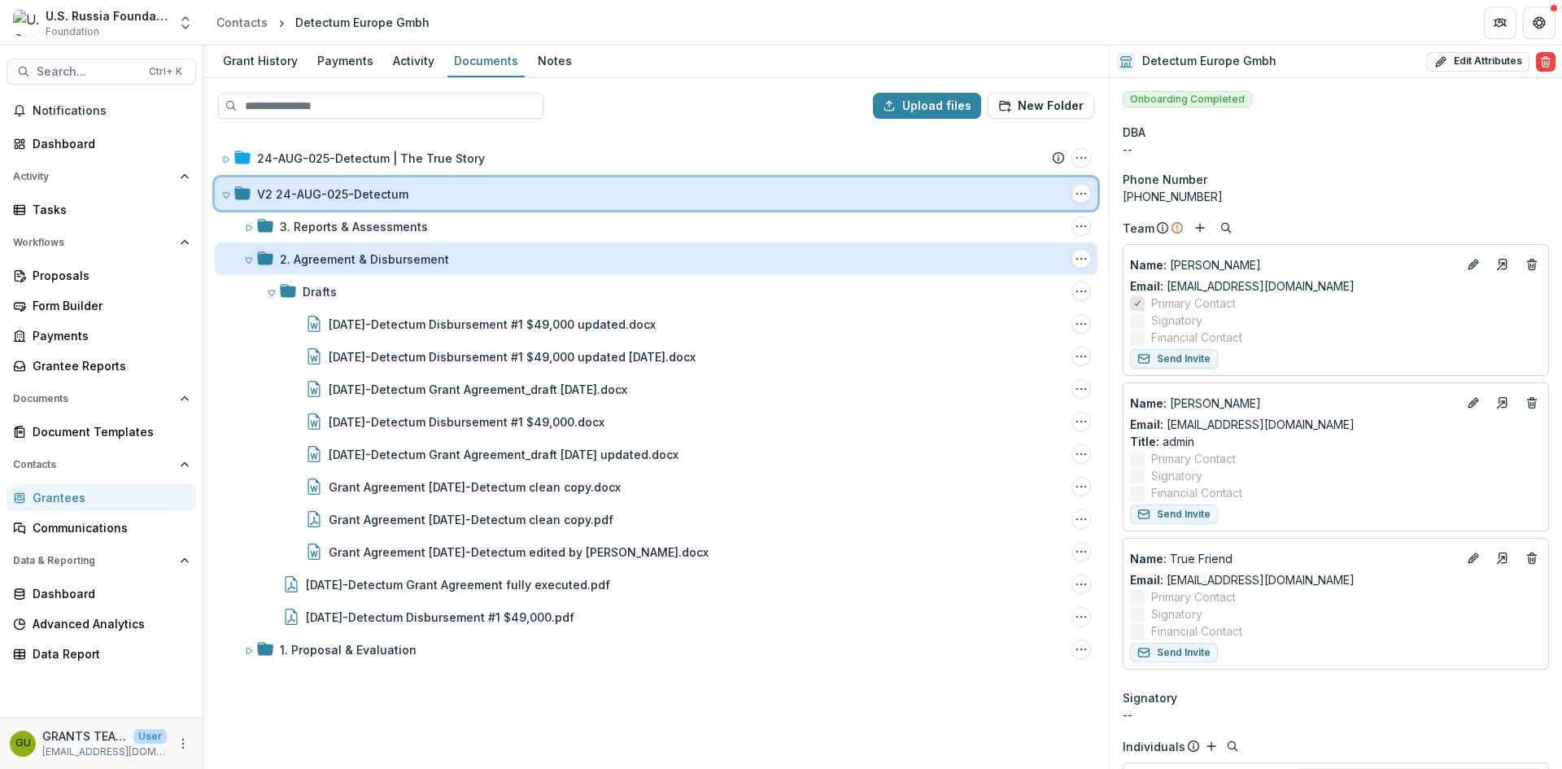
click at [225, 194] on icon at bounding box center [226, 195] width 10 height 10
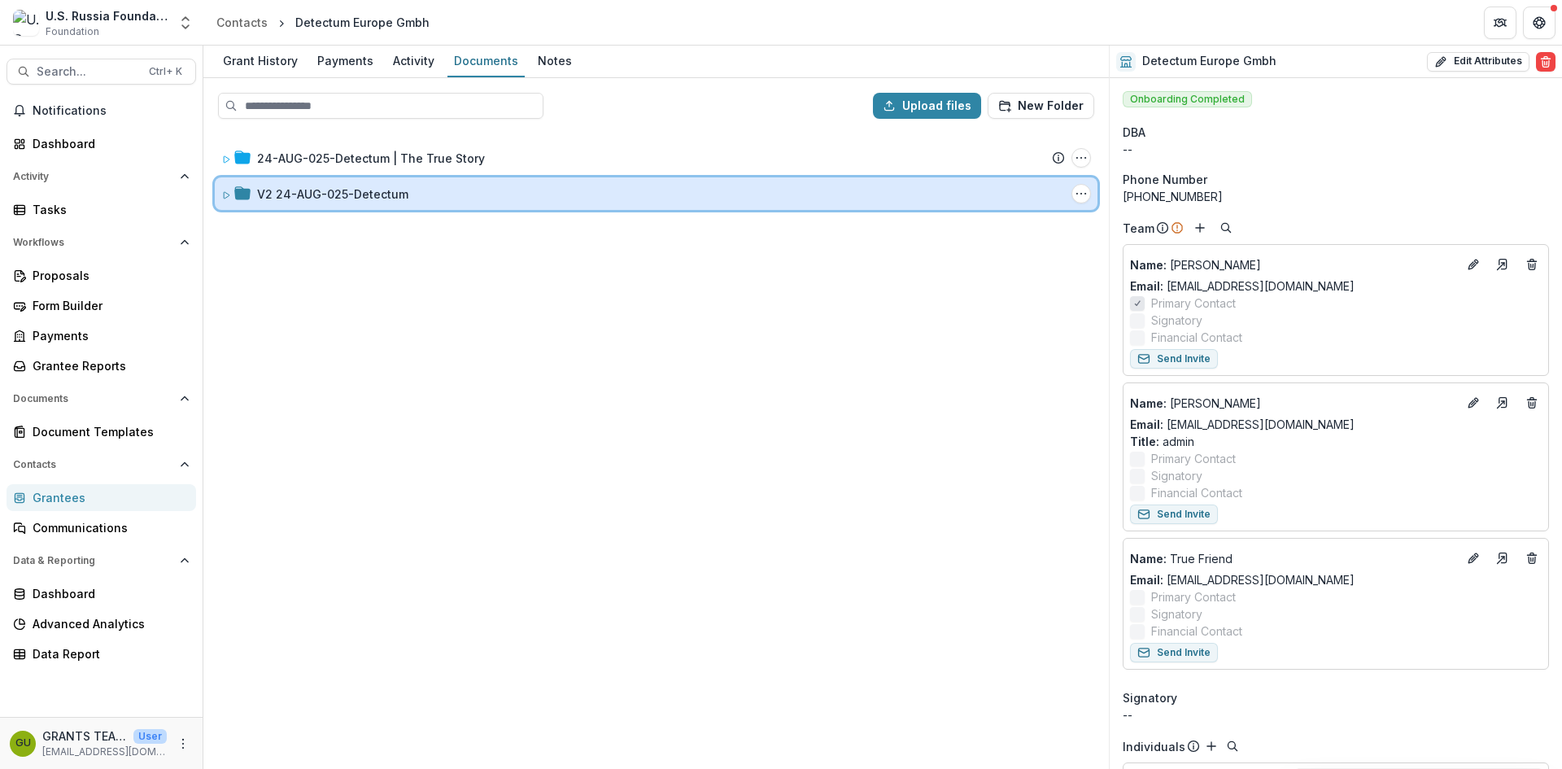
click at [226, 194] on icon at bounding box center [226, 195] width 10 height 10
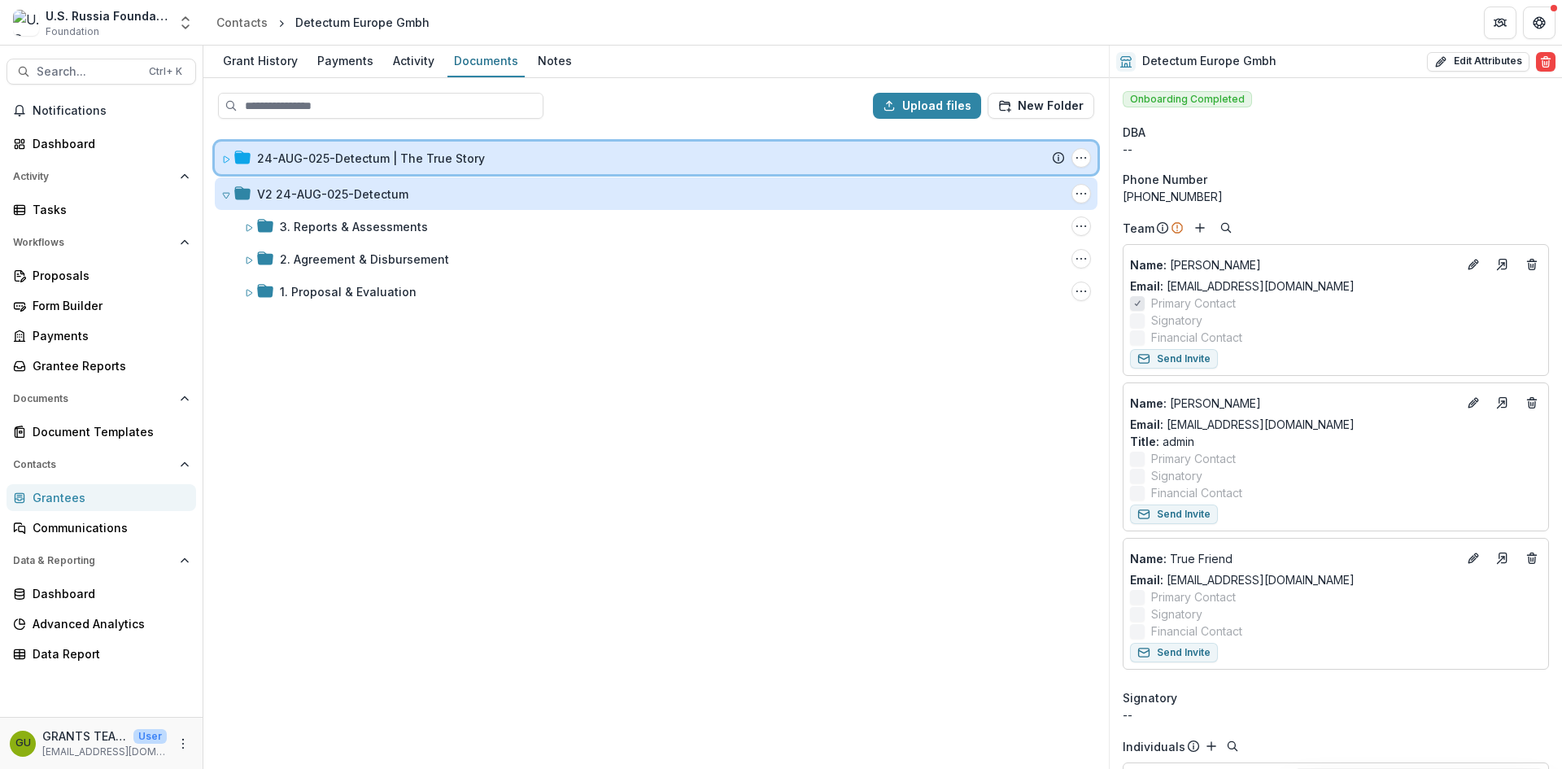
click at [224, 157] on icon at bounding box center [227, 159] width 6 height 7
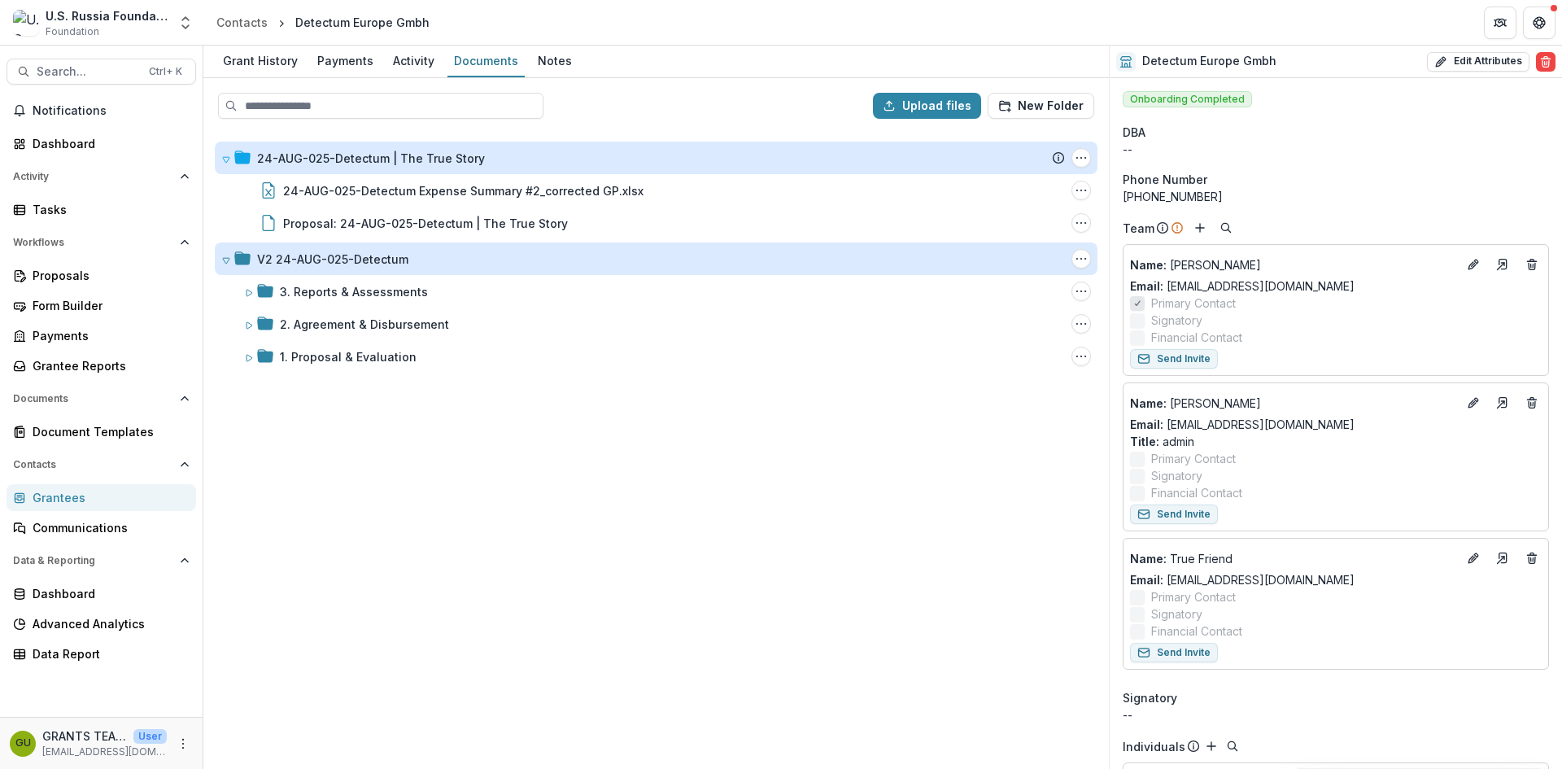
click at [390, 494] on div "24-AUG-025-Detectum | The True Story Submission Temelio Proposal Attached propo…" at bounding box center [656, 449] width 902 height 635
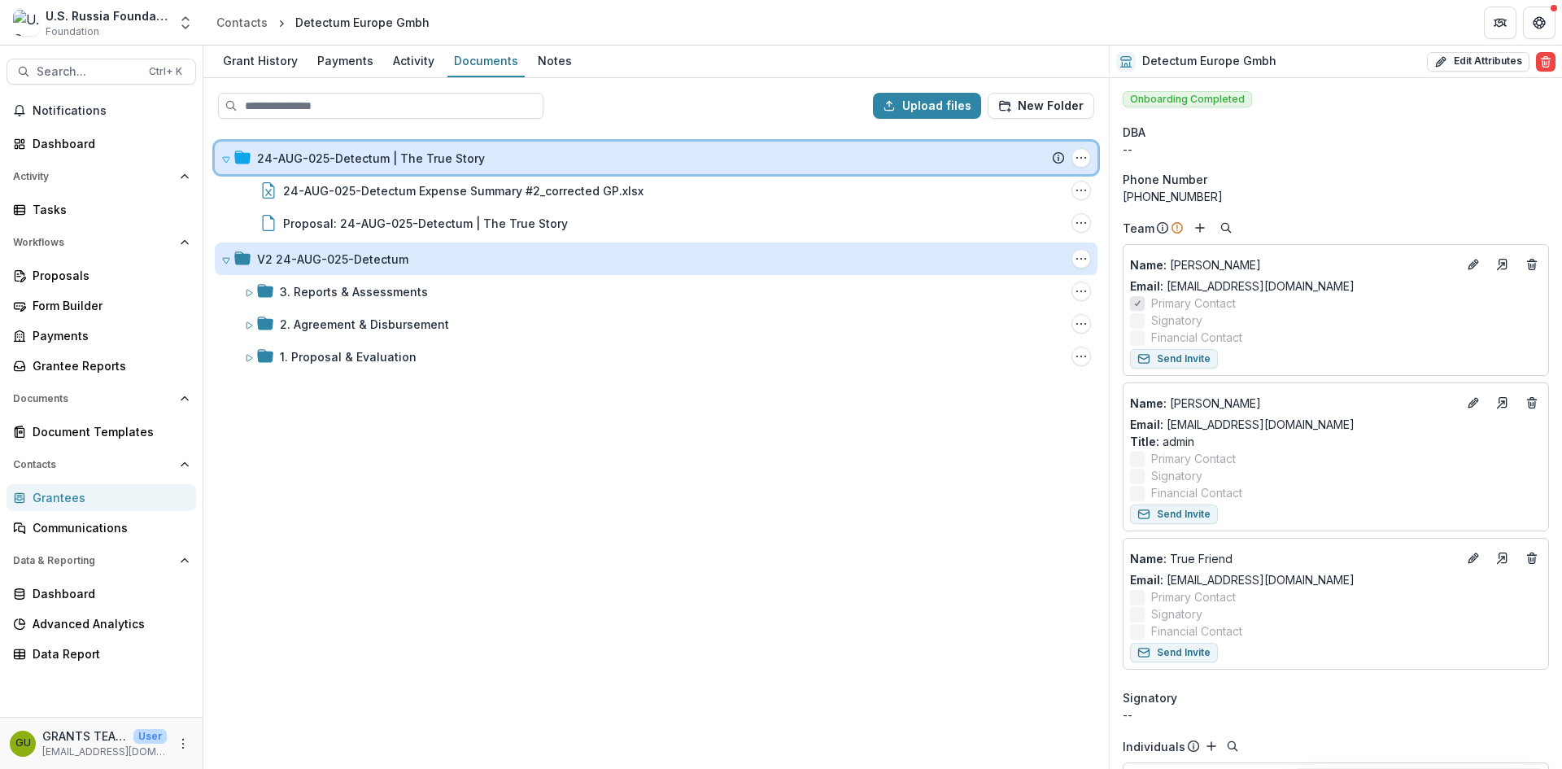
click at [231, 162] on div at bounding box center [235, 158] width 29 height 17
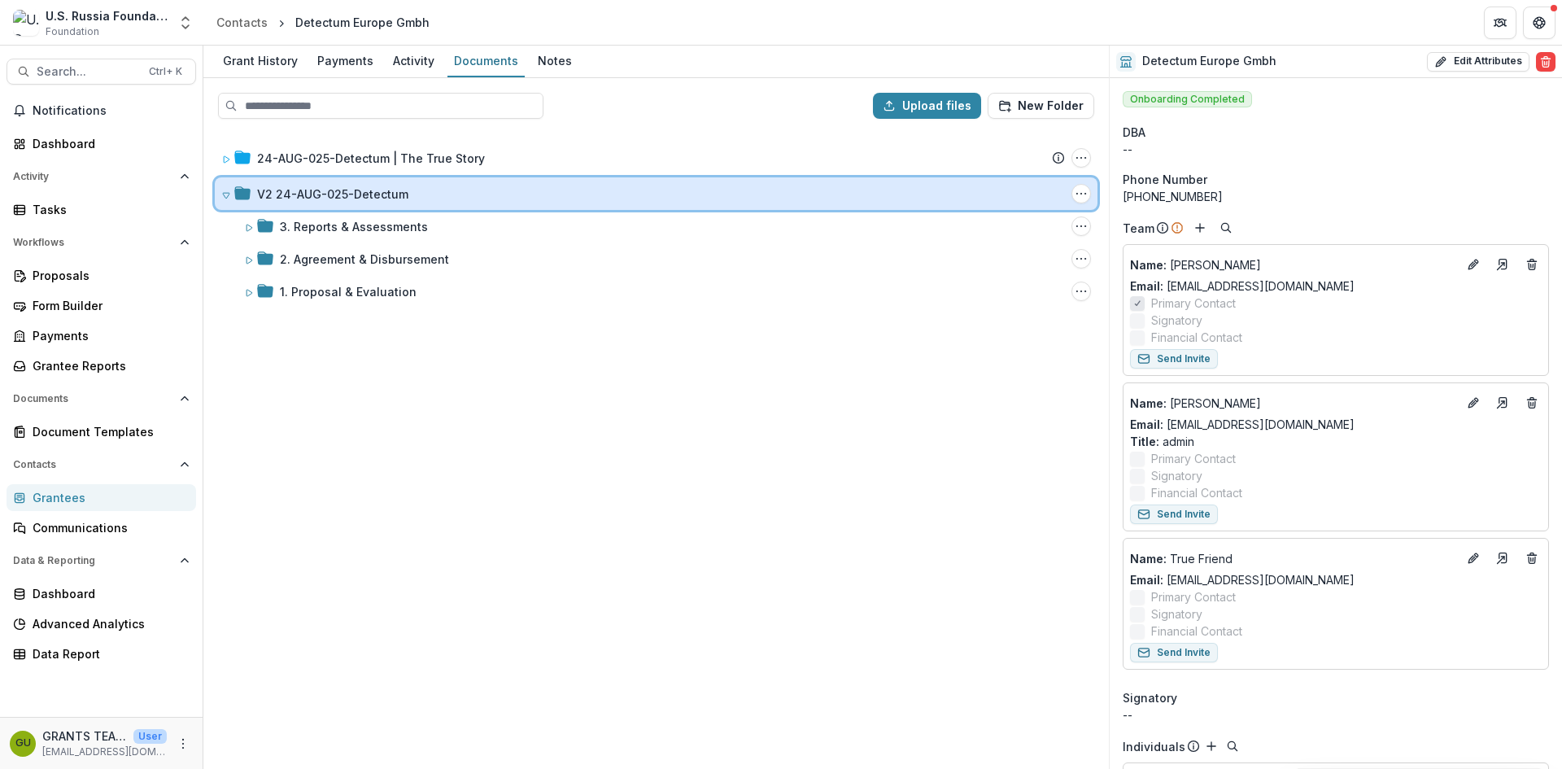
click at [226, 192] on icon at bounding box center [226, 195] width 10 height 10
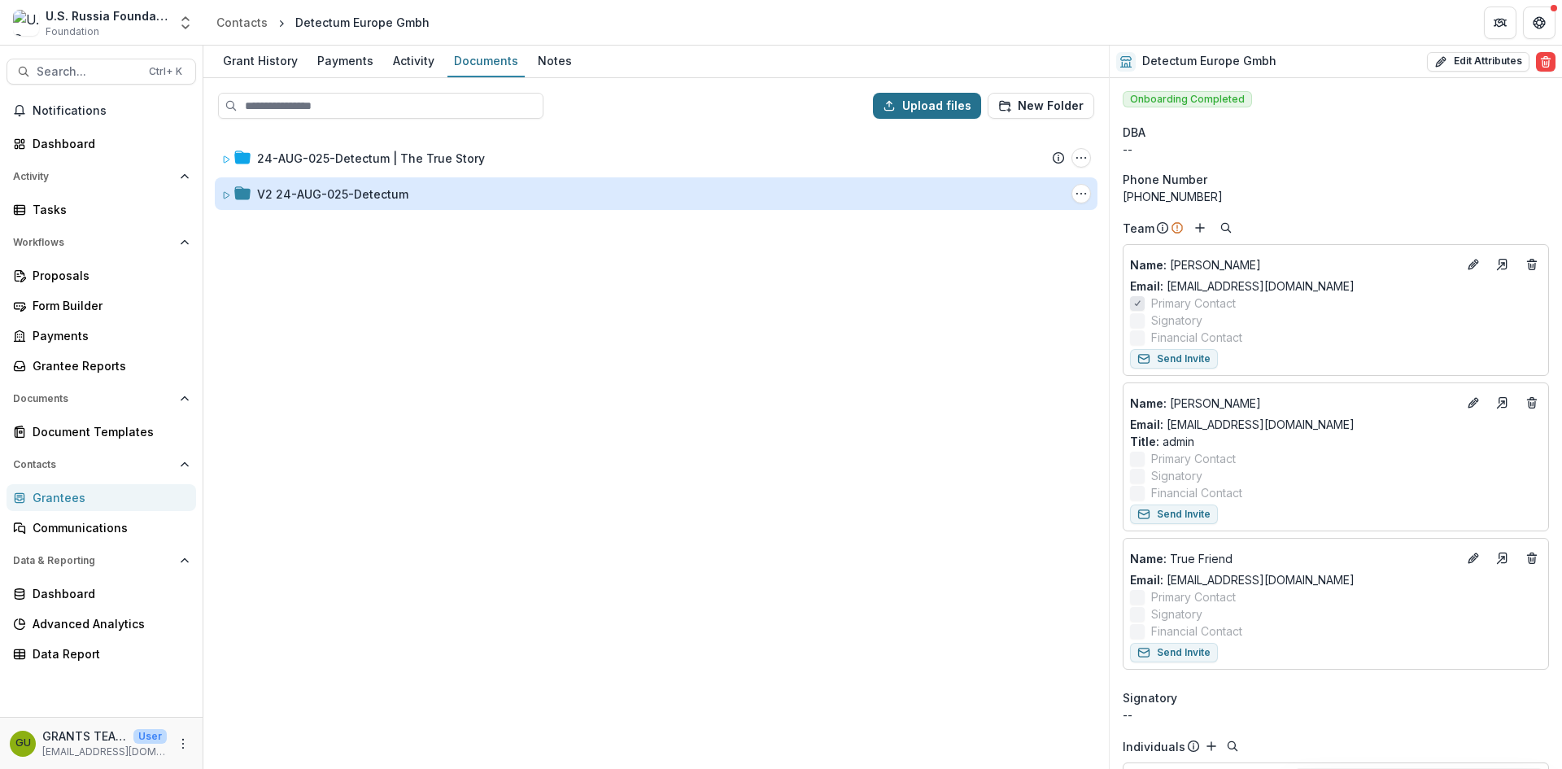
click at [895, 101] on icon "button" at bounding box center [889, 105] width 13 height 13
type input "**********"
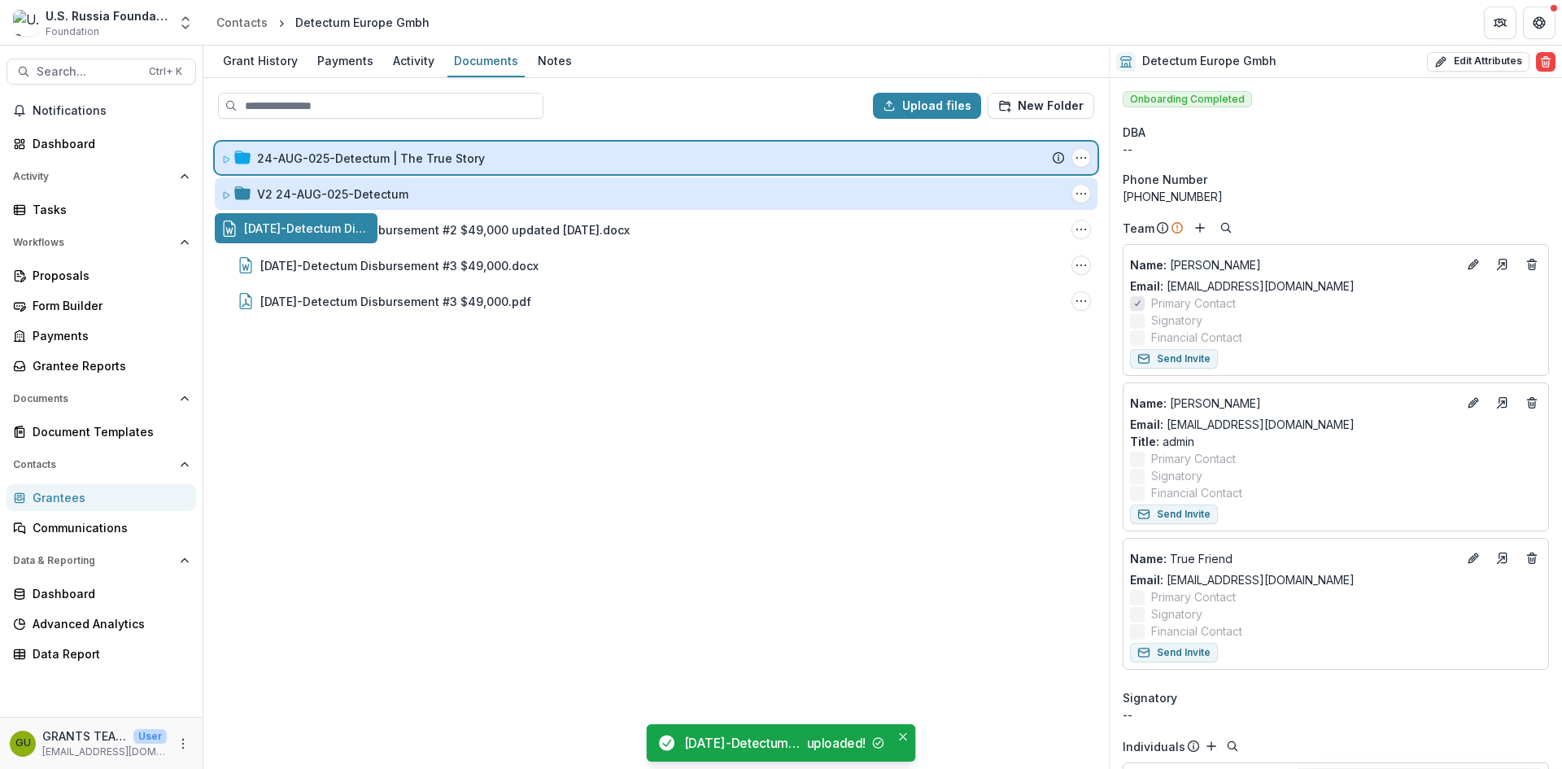
drag, startPoint x: 307, startPoint y: 227, endPoint x: 369, endPoint y: 157, distance: 93.9
click at [369, 157] on div "Upload files New Folder 24-AUG-025-Detectum | The True Story Submission Temelio…" at bounding box center [655, 423] width 905 height 691
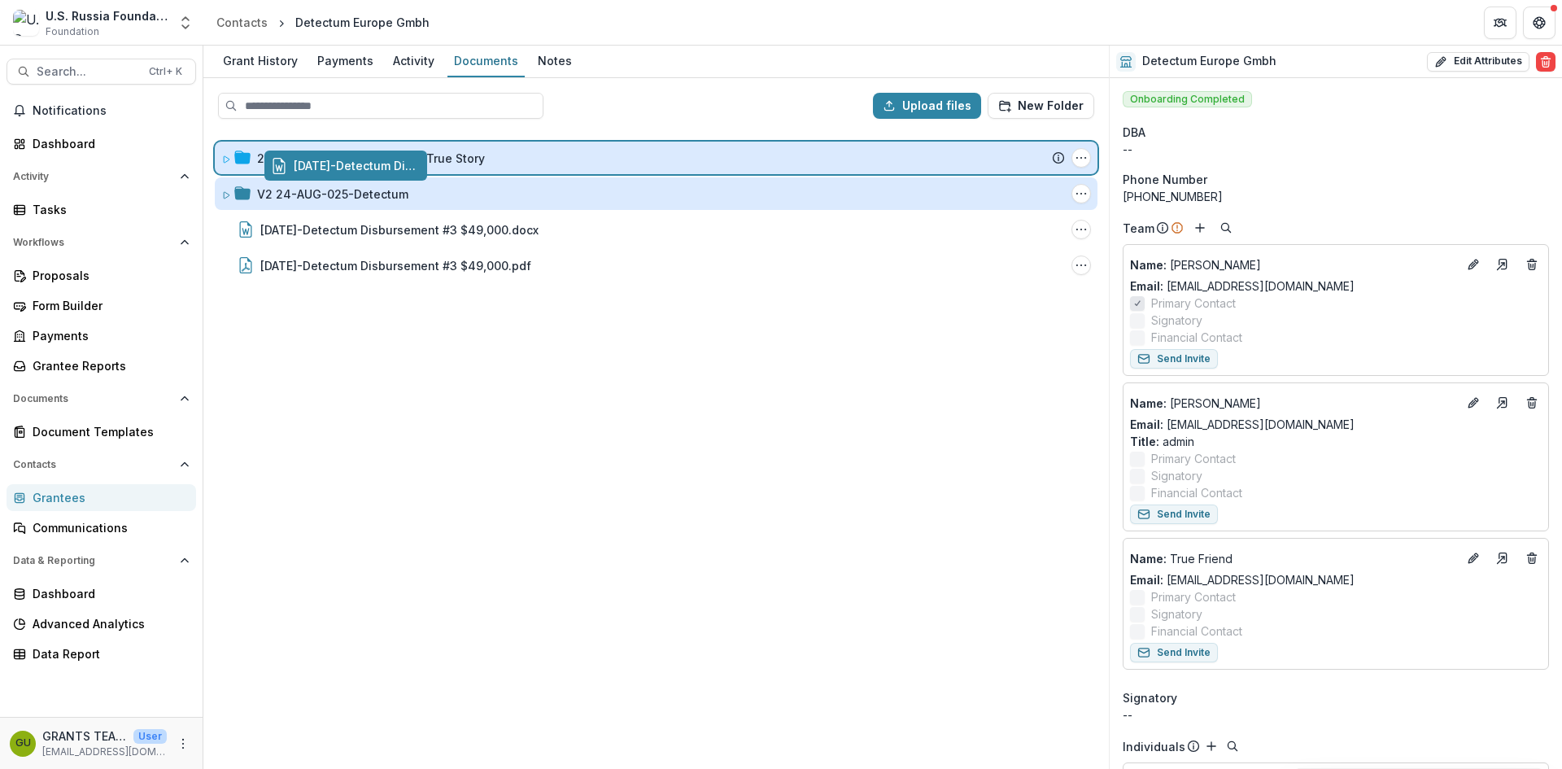
drag, startPoint x: 337, startPoint y: 228, endPoint x: 386, endPoint y: 165, distance: 79.9
click at [386, 165] on div "Upload files New Folder 24-AUG-025-Detectum | The True Story Submission Temelio…" at bounding box center [655, 423] width 905 height 691
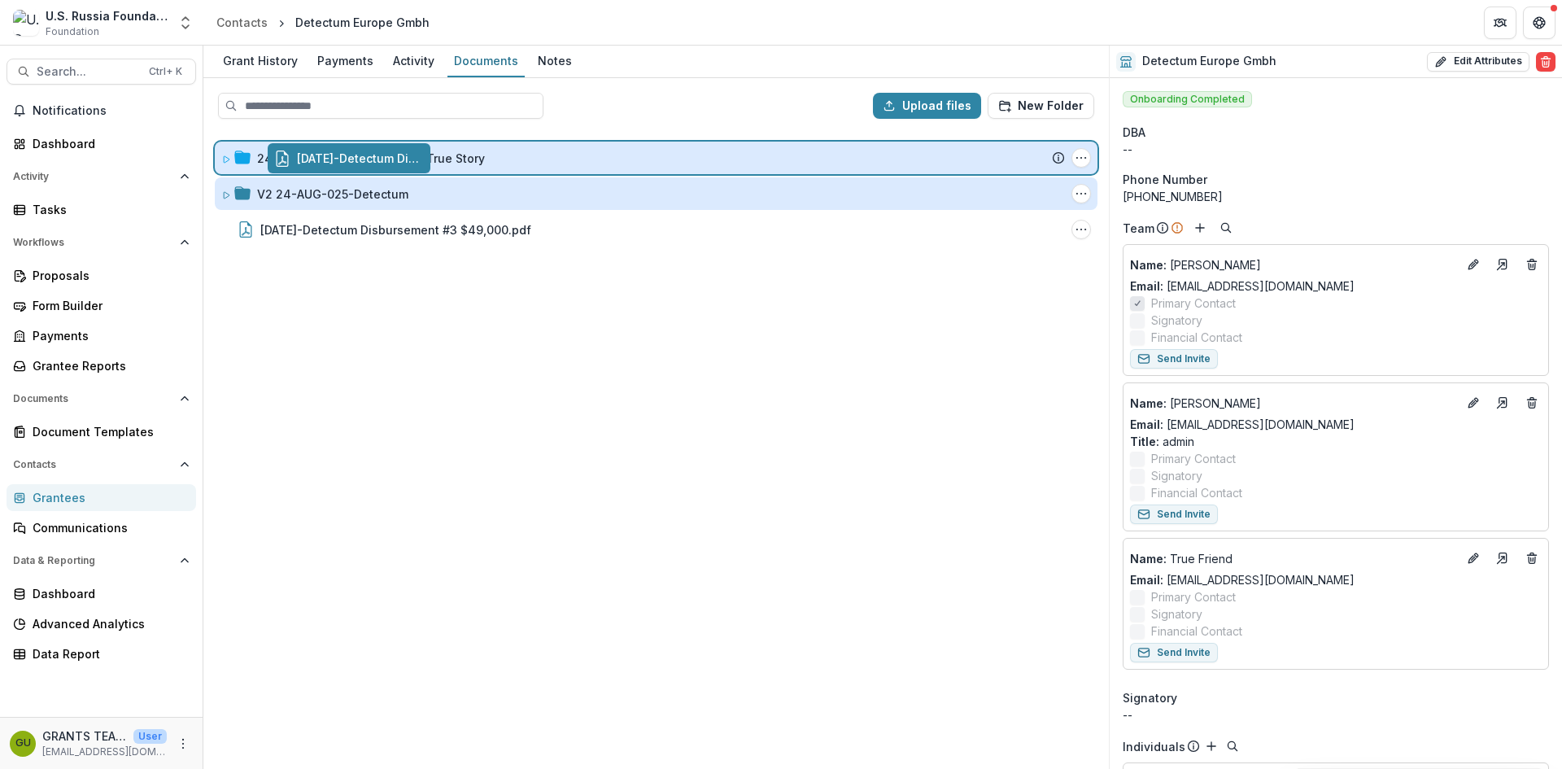
drag, startPoint x: 342, startPoint y: 229, endPoint x: 395, endPoint y: 159, distance: 87.7
click at [395, 159] on div "Upload files New Folder 24-AUG-025-Detectum | The True Story Submission Temelio…" at bounding box center [655, 423] width 905 height 691
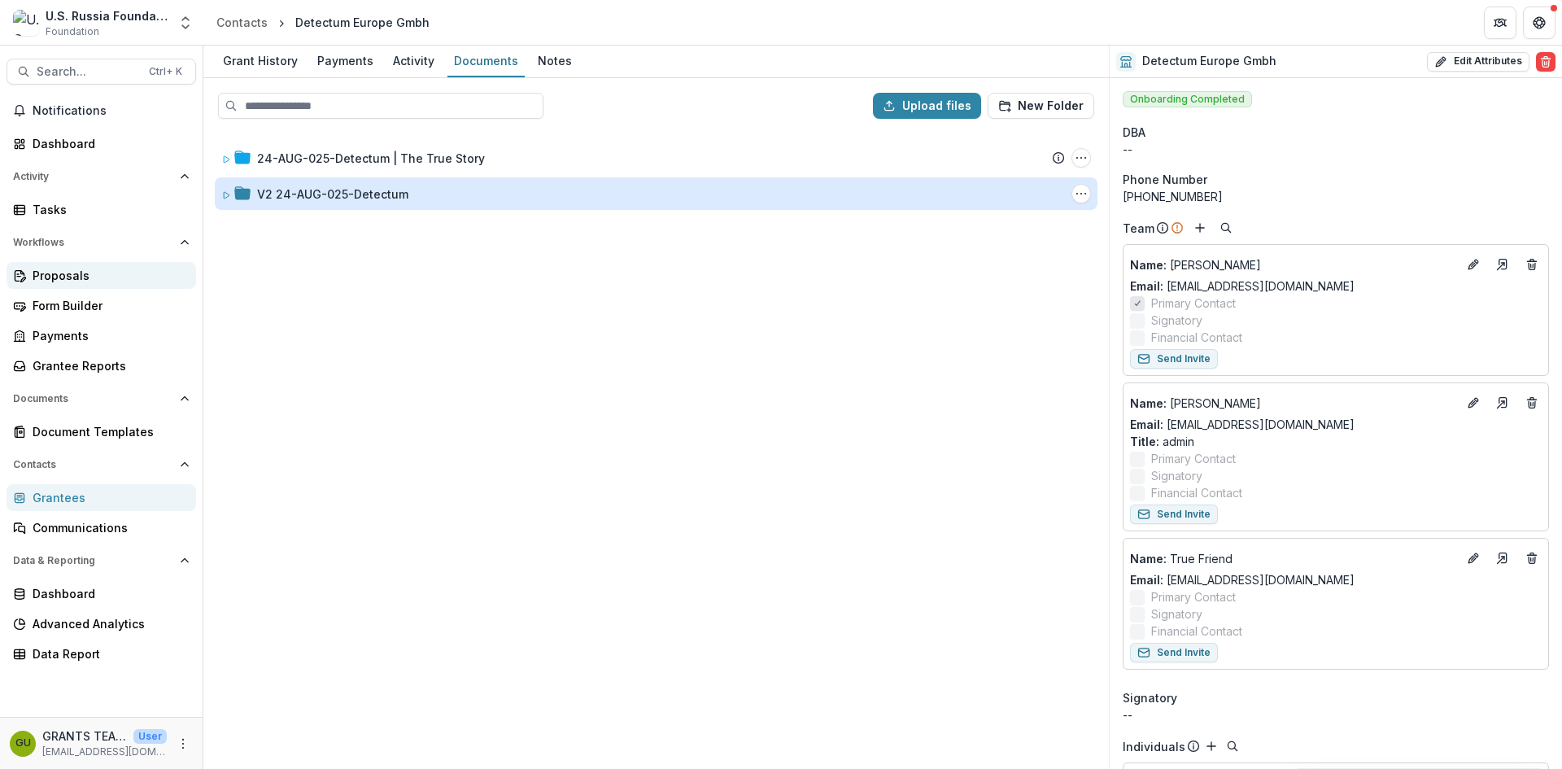
click at [63, 272] on div "Proposals" at bounding box center [108, 275] width 150 height 17
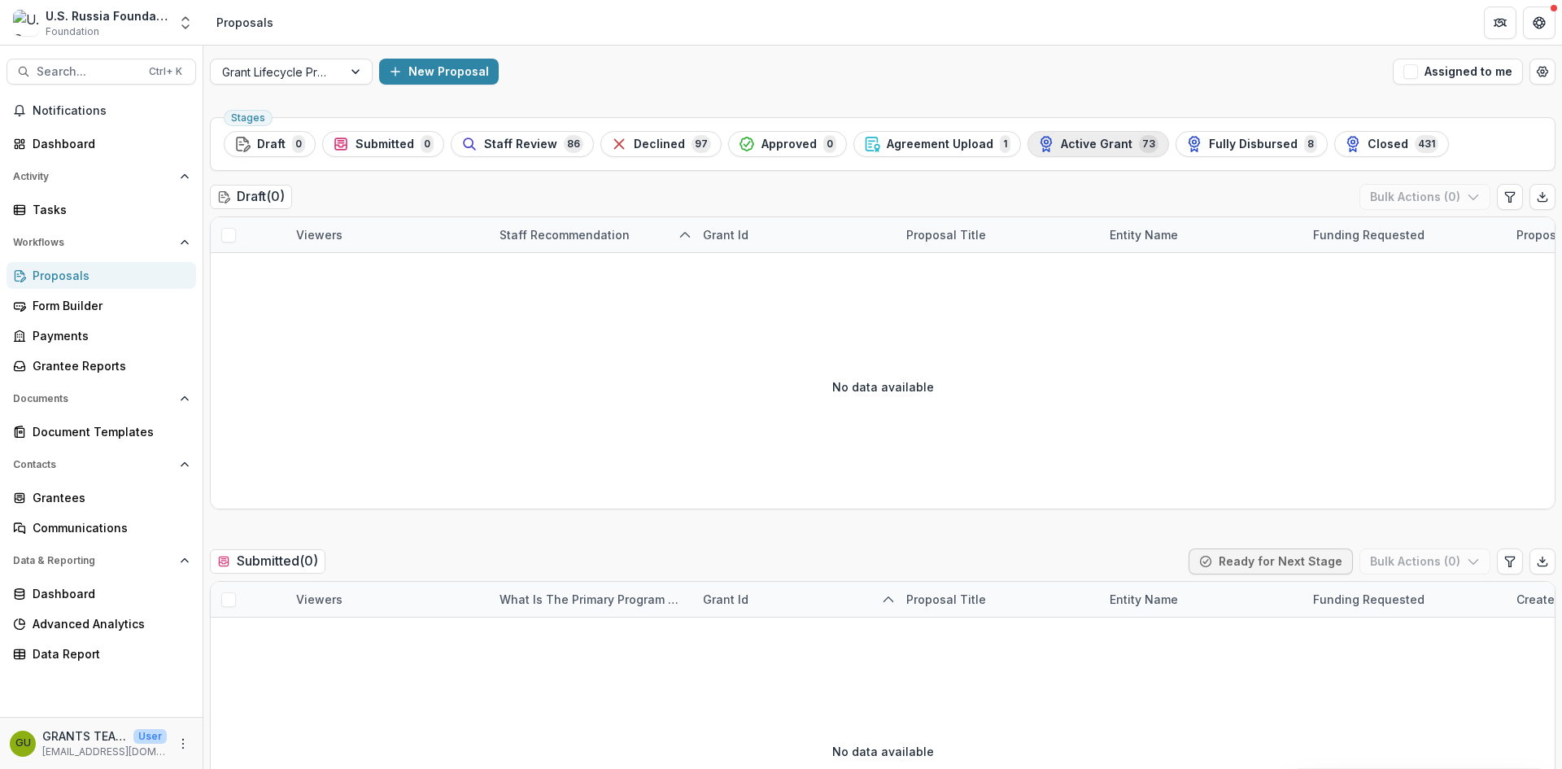
click at [1067, 136] on div "Active Grant 73" at bounding box center [1098, 144] width 120 height 18
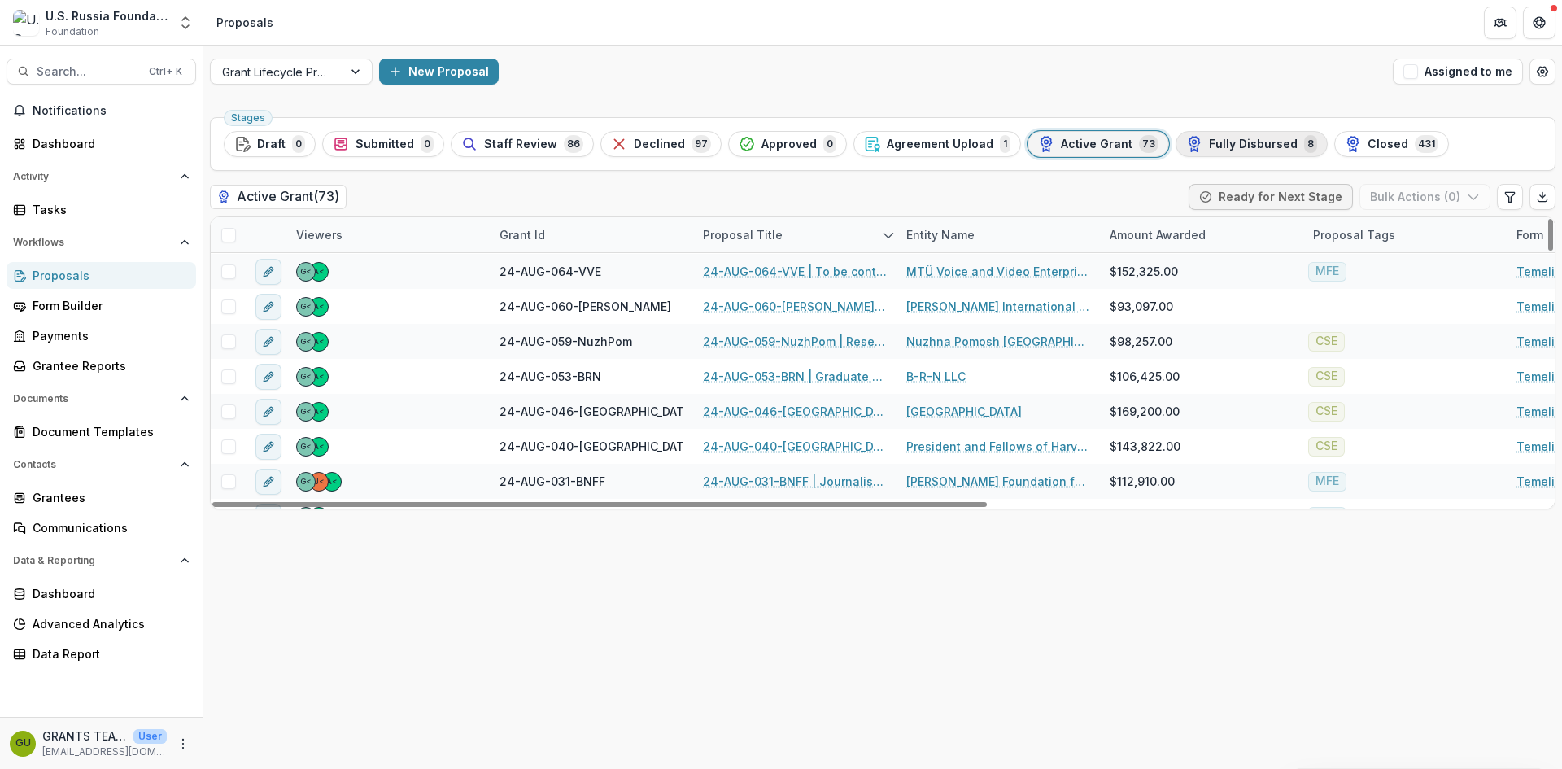
scroll to position [1193, 0]
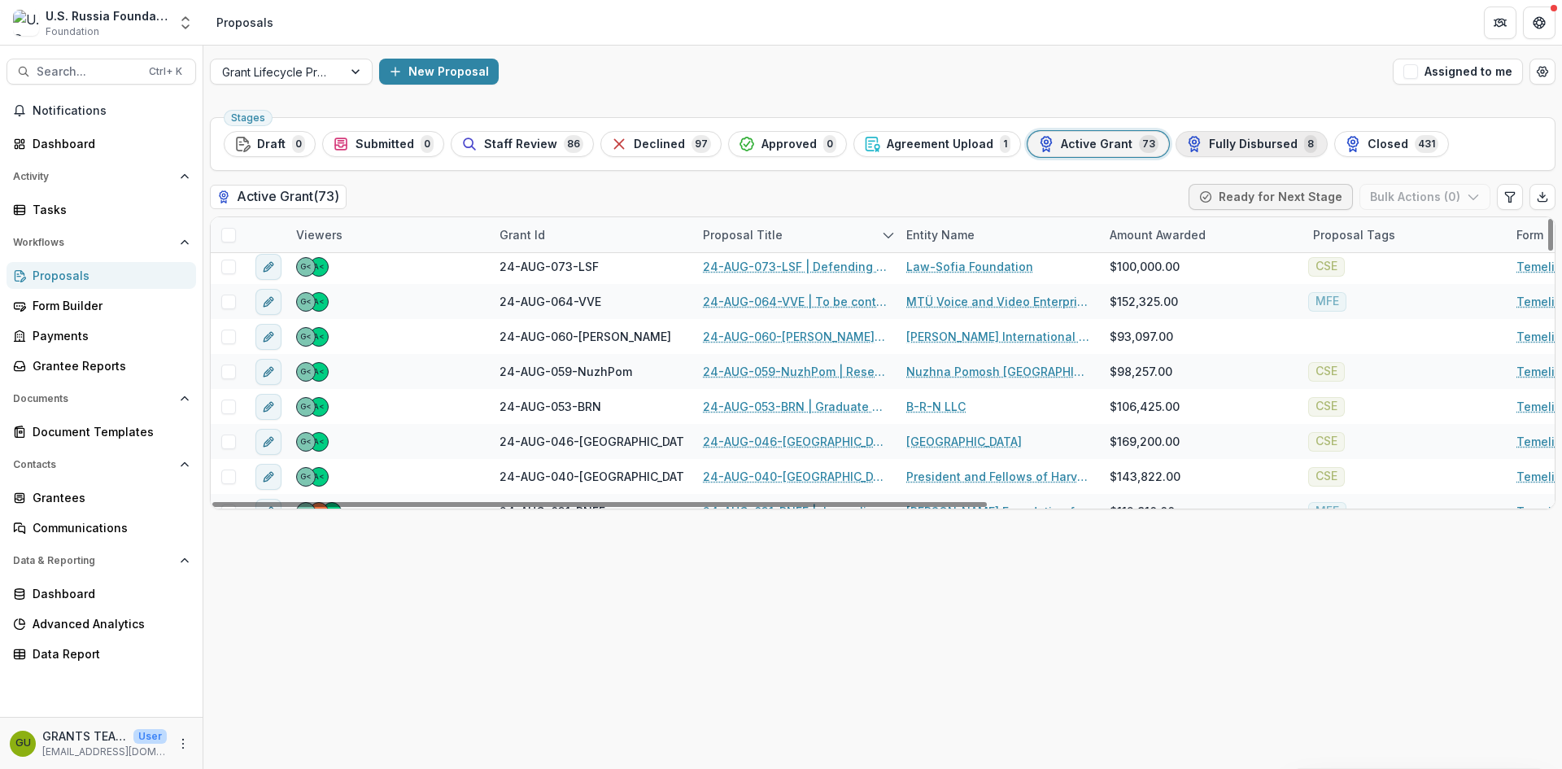
click at [1232, 141] on span "Fully Disbursed" at bounding box center [1253, 144] width 89 height 14
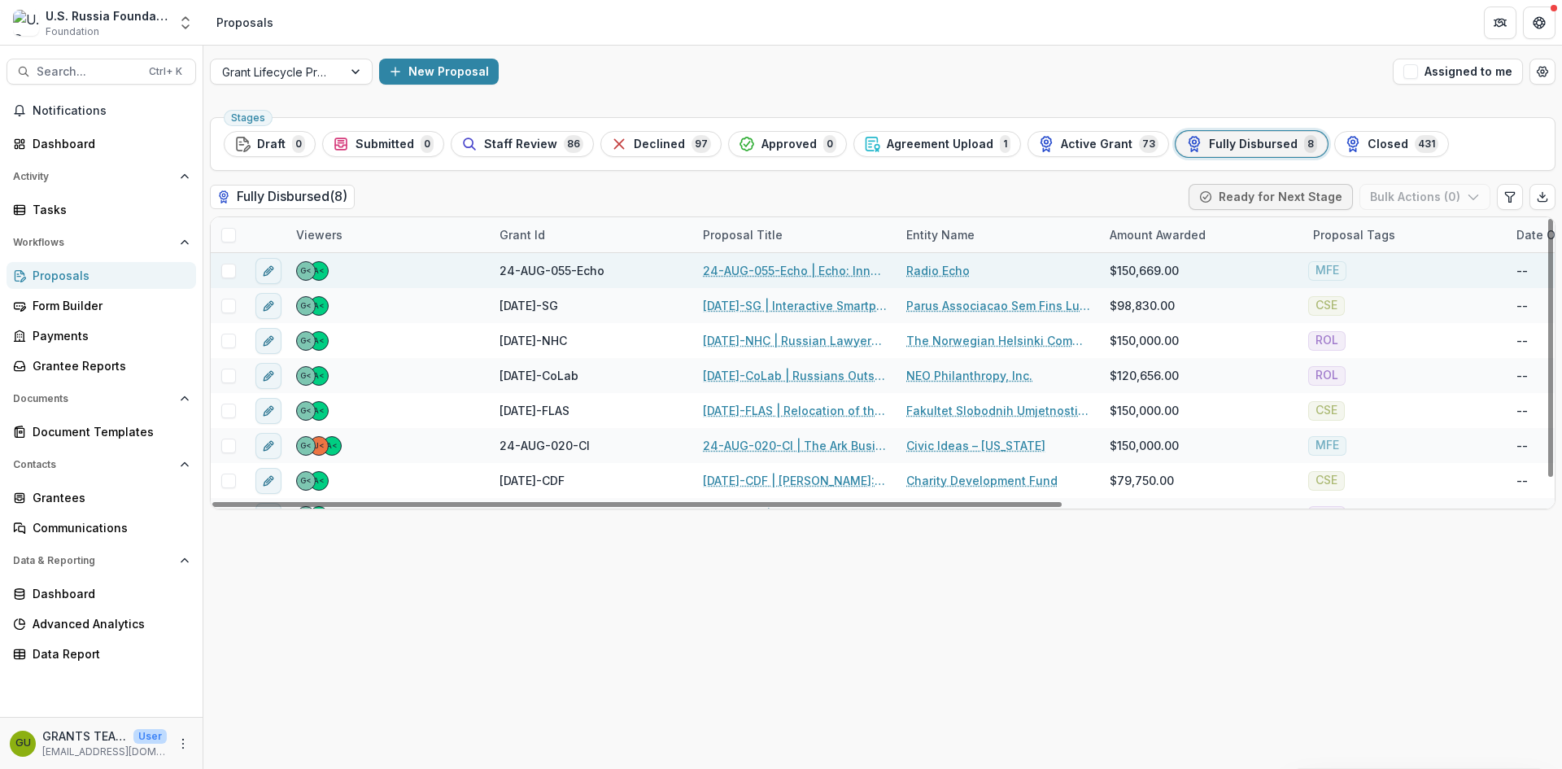
click at [762, 269] on link "24-AUG-055-Echo | Echo: Innovating for growth and sustainability" at bounding box center [795, 270] width 184 height 17
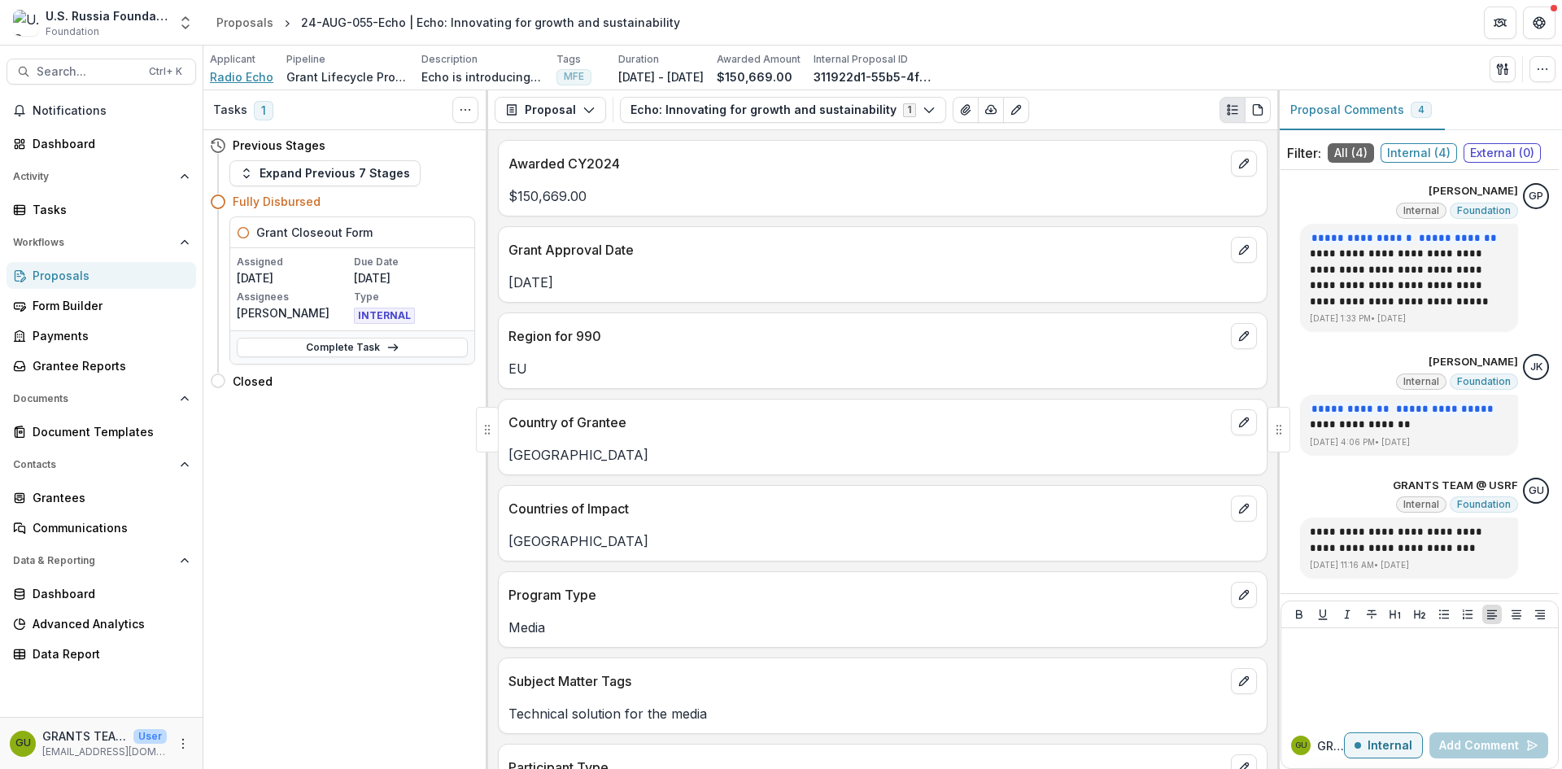
click at [234, 80] on span "Radio Echo" at bounding box center [241, 76] width 63 height 17
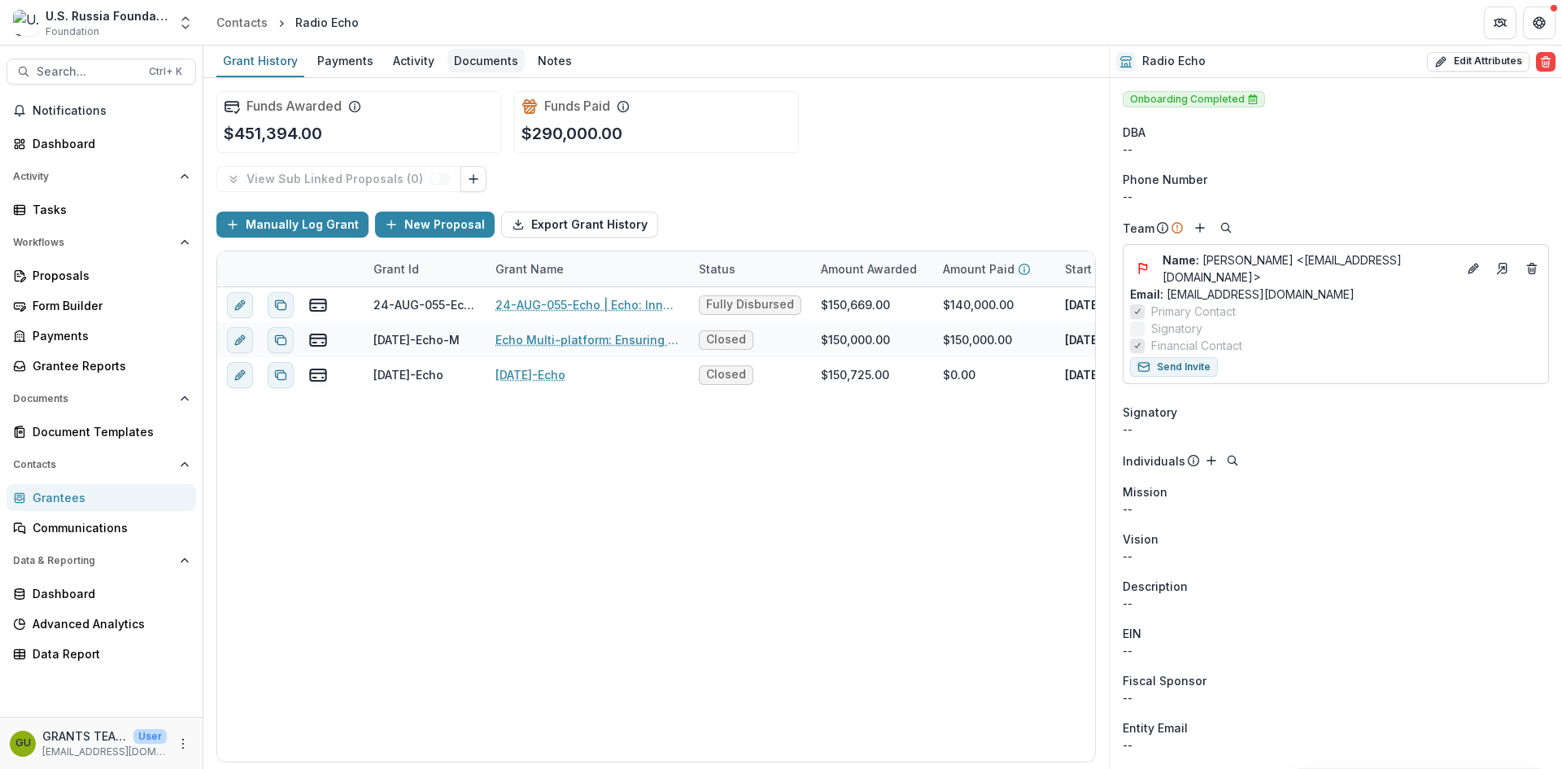
click at [495, 59] on div "Documents" at bounding box center [485, 61] width 77 height 24
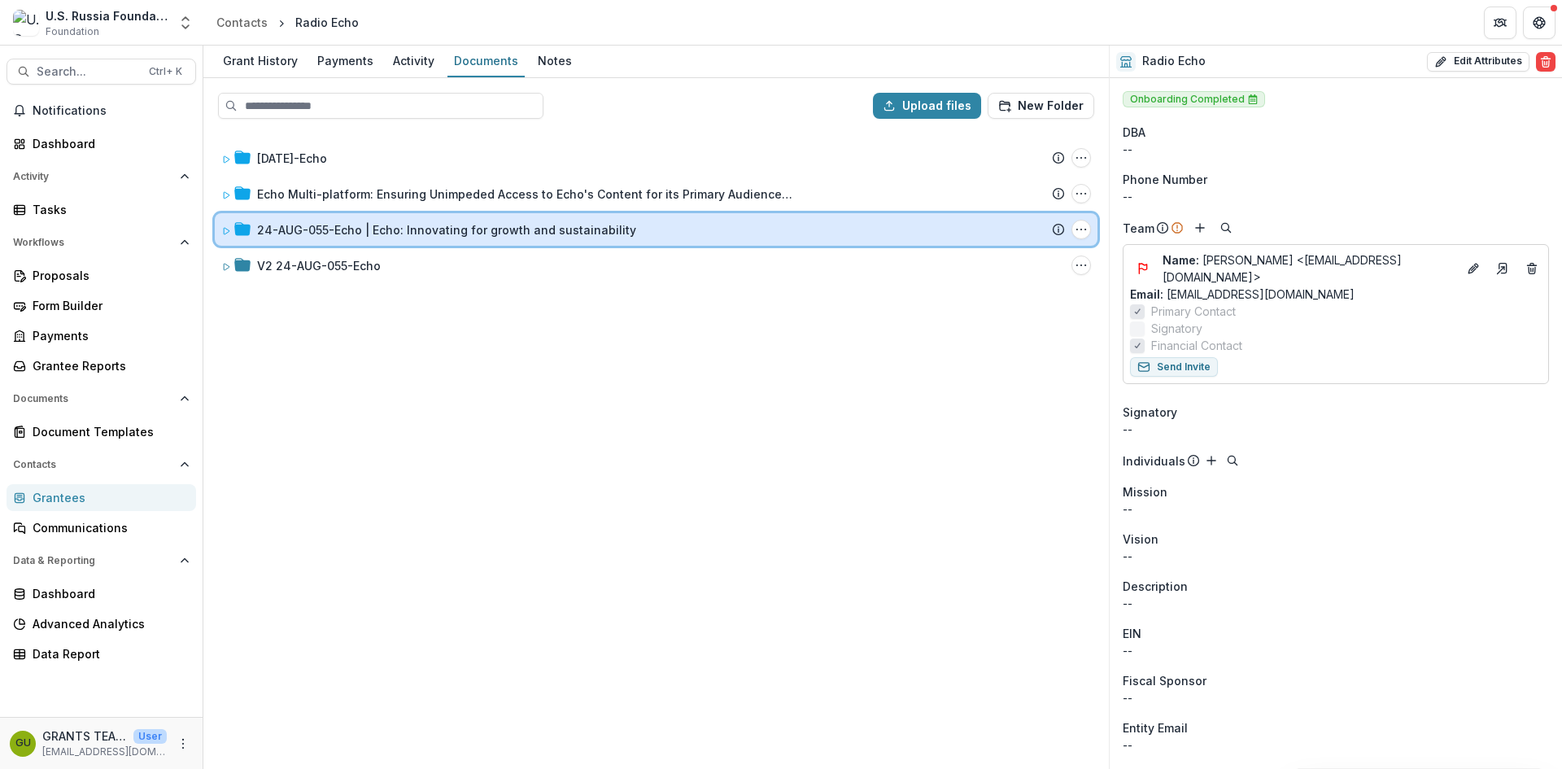
click at [229, 232] on icon at bounding box center [227, 231] width 6 height 7
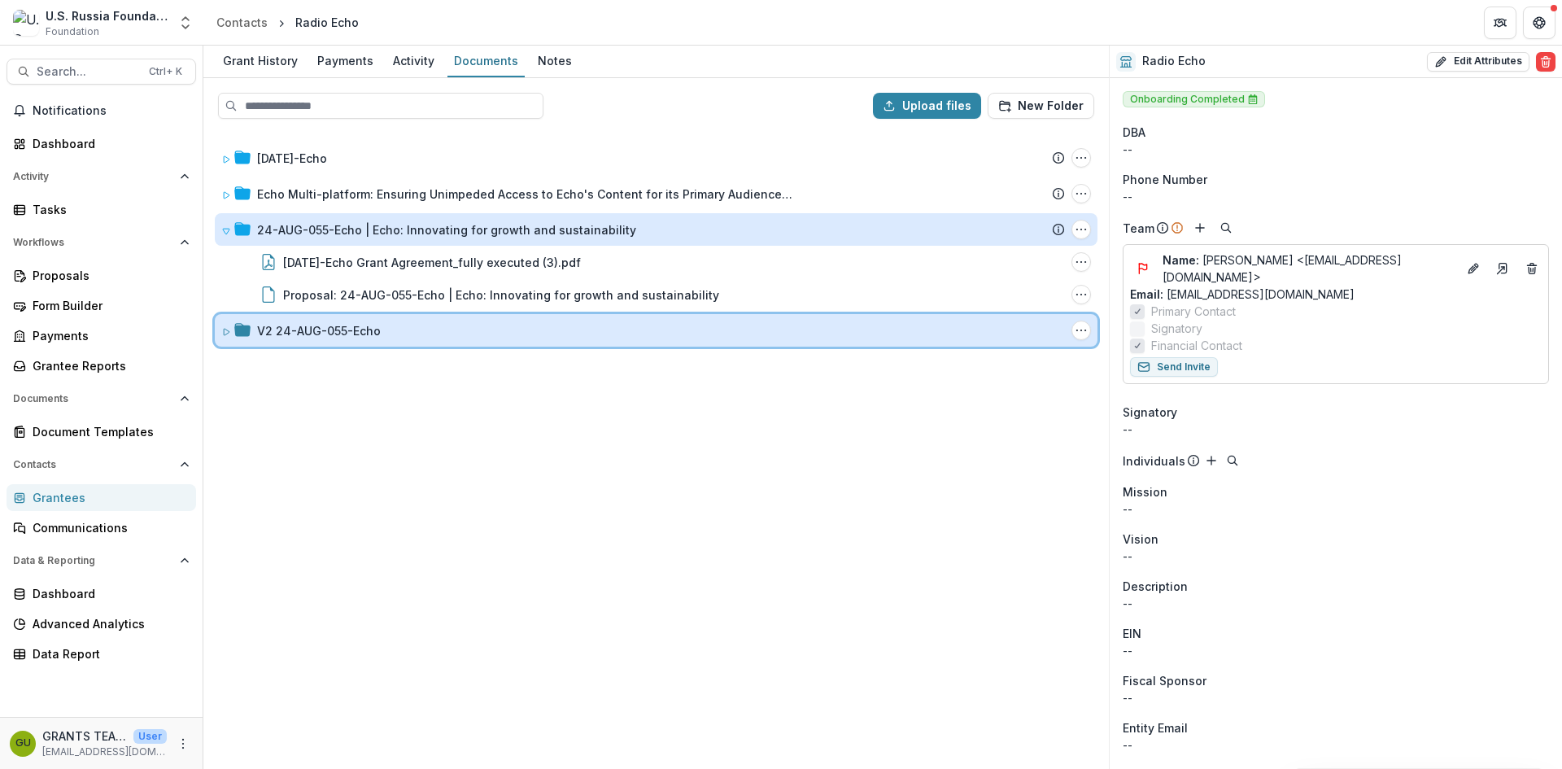
click at [222, 333] on icon at bounding box center [226, 332] width 10 height 10
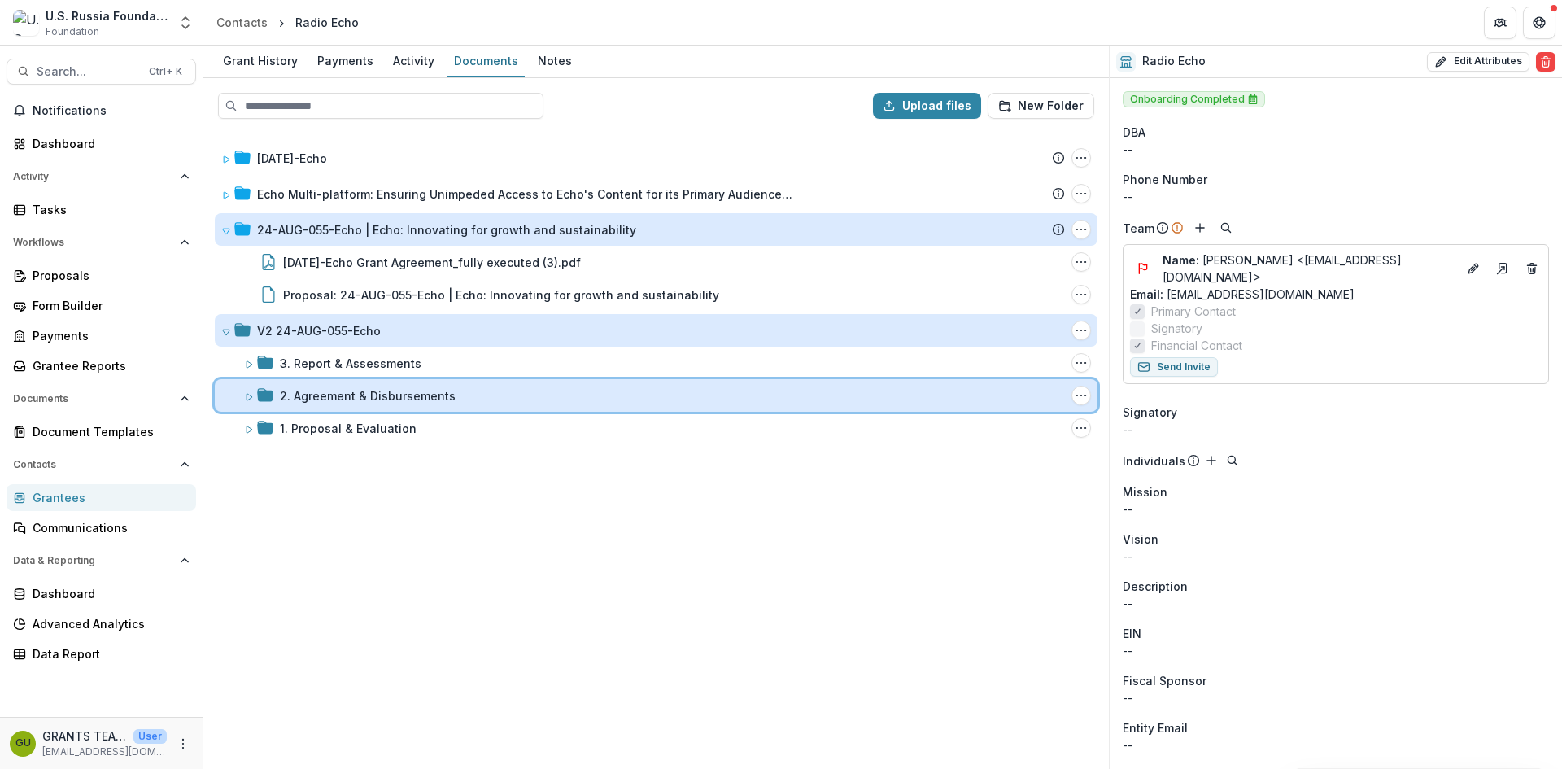
click at [252, 397] on icon at bounding box center [249, 397] width 6 height 7
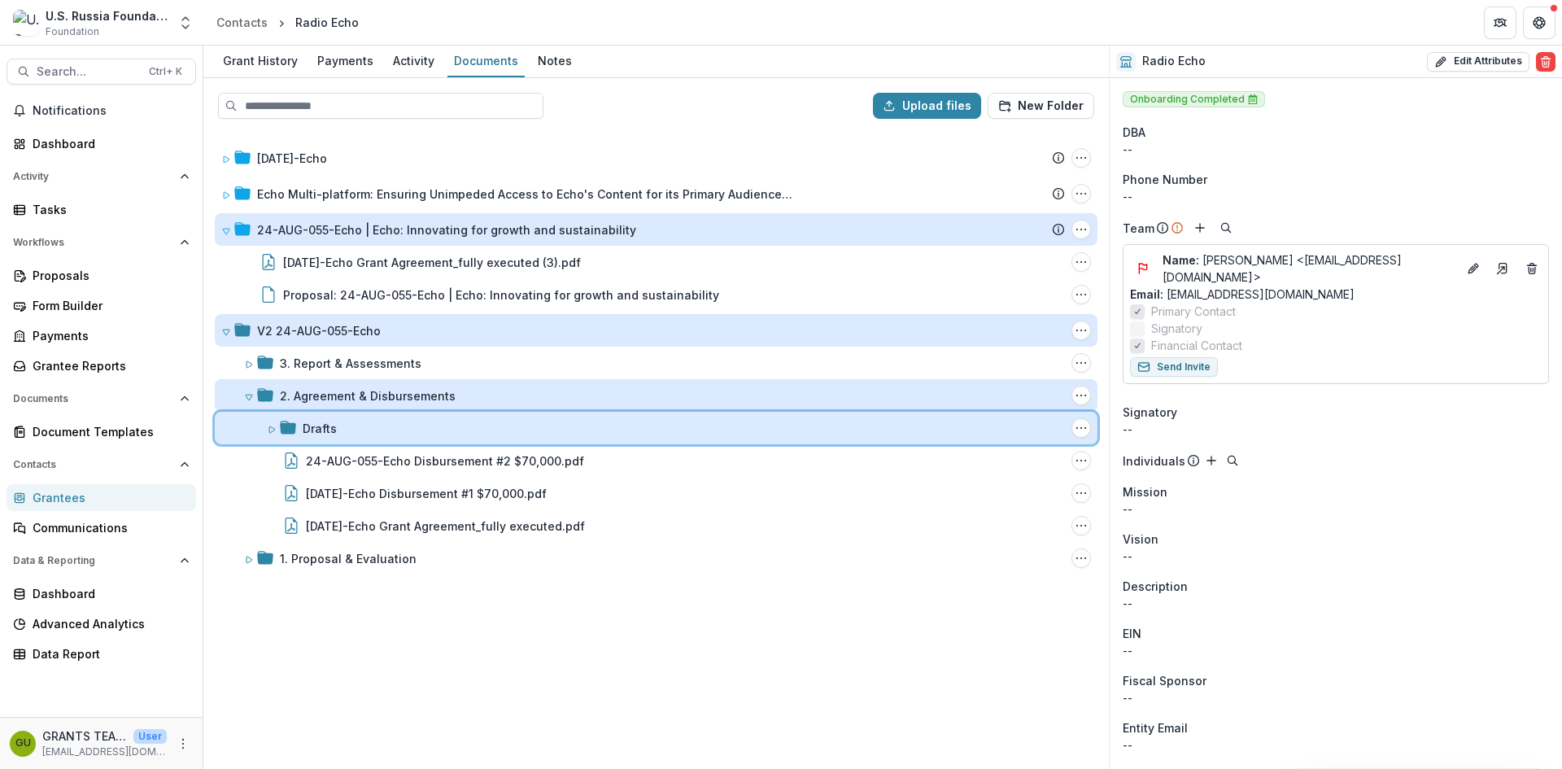
click at [272, 429] on icon at bounding box center [272, 430] width 10 height 10
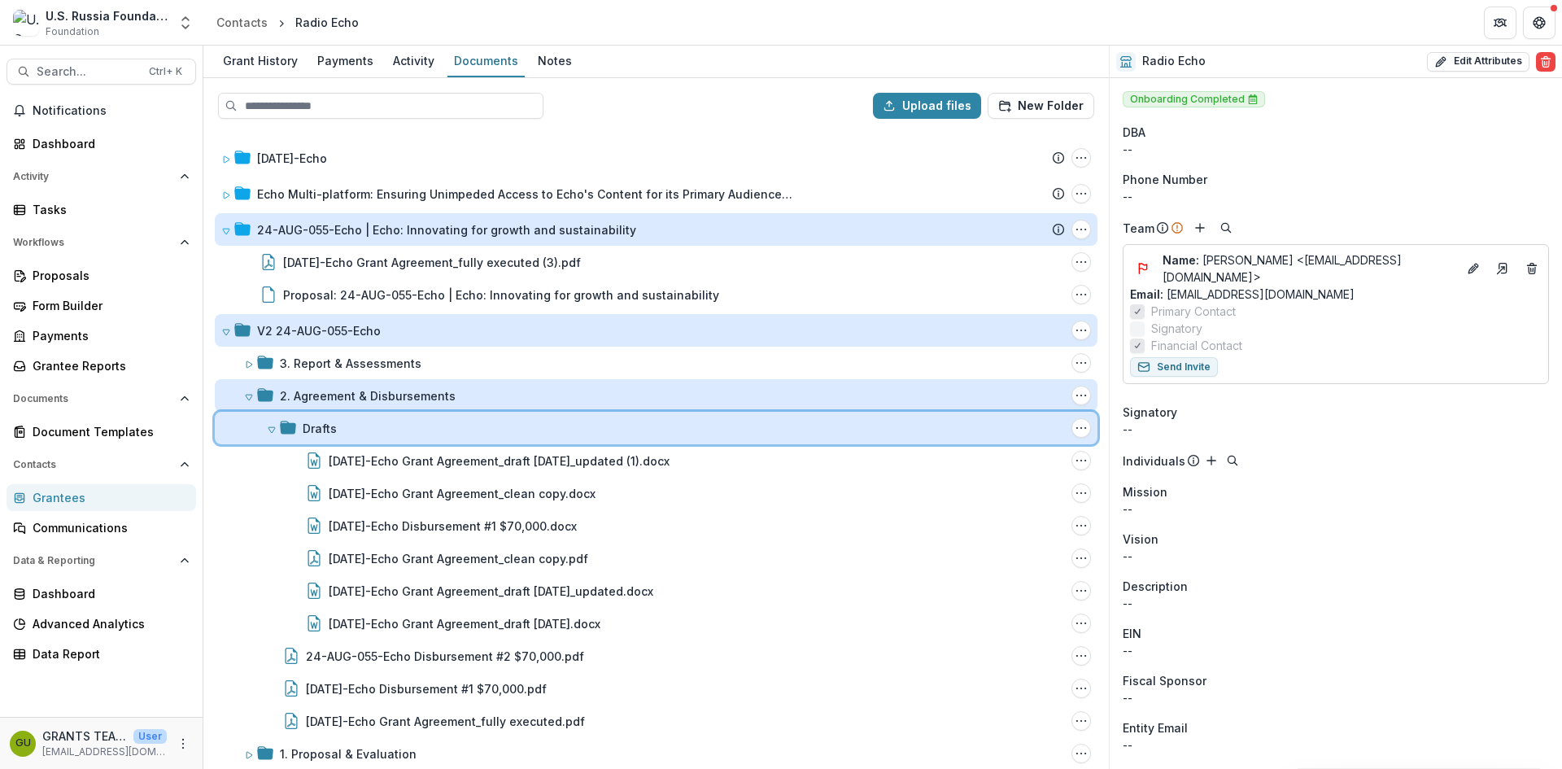
click at [272, 429] on icon at bounding box center [272, 430] width 10 height 10
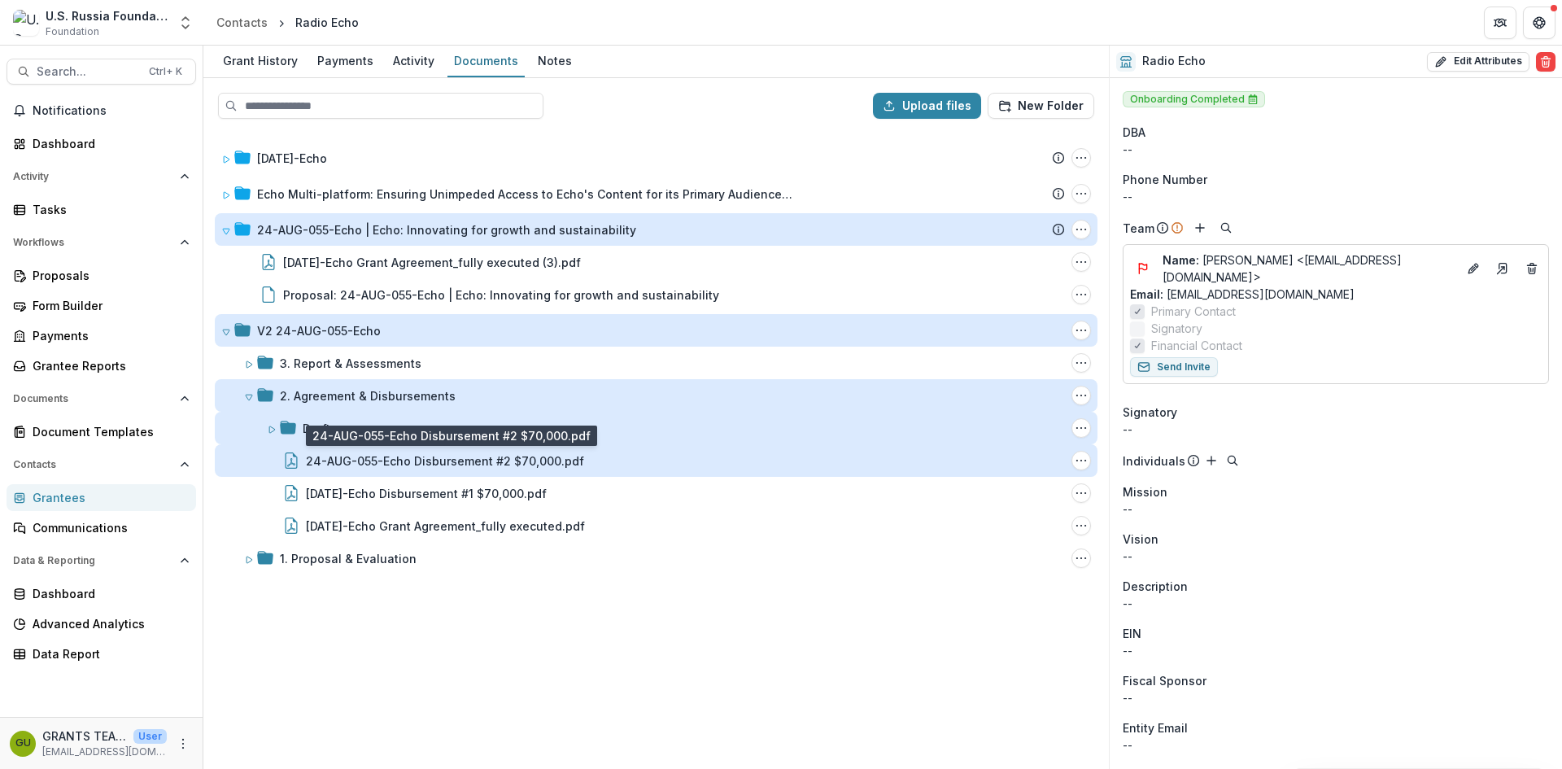
click at [566, 461] on div "24-AUG-055-Echo Disbursement #2 $70,000.pdf" at bounding box center [445, 460] width 278 height 17
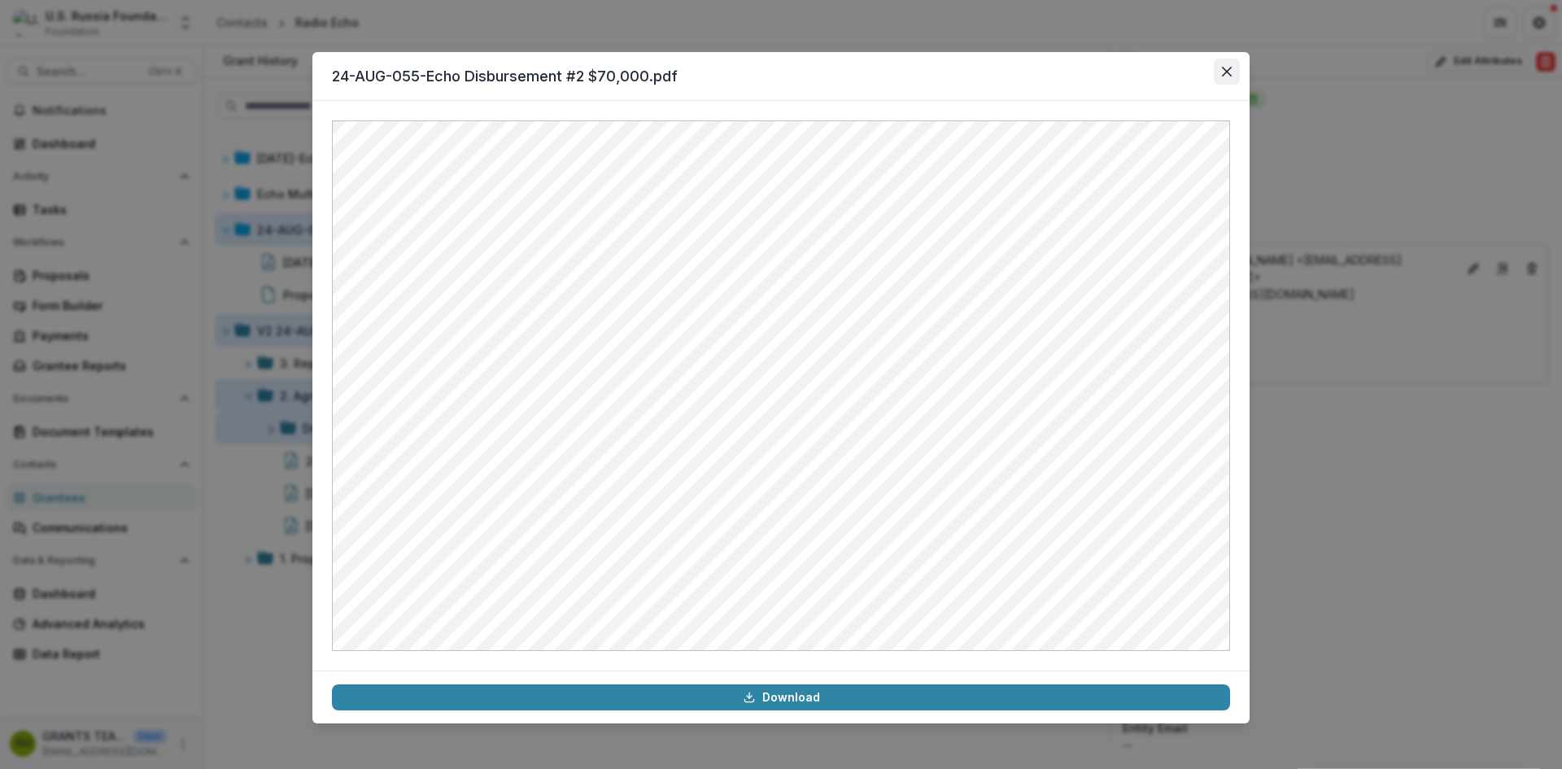
click at [1219, 72] on button "Close" at bounding box center [1227, 72] width 26 height 26
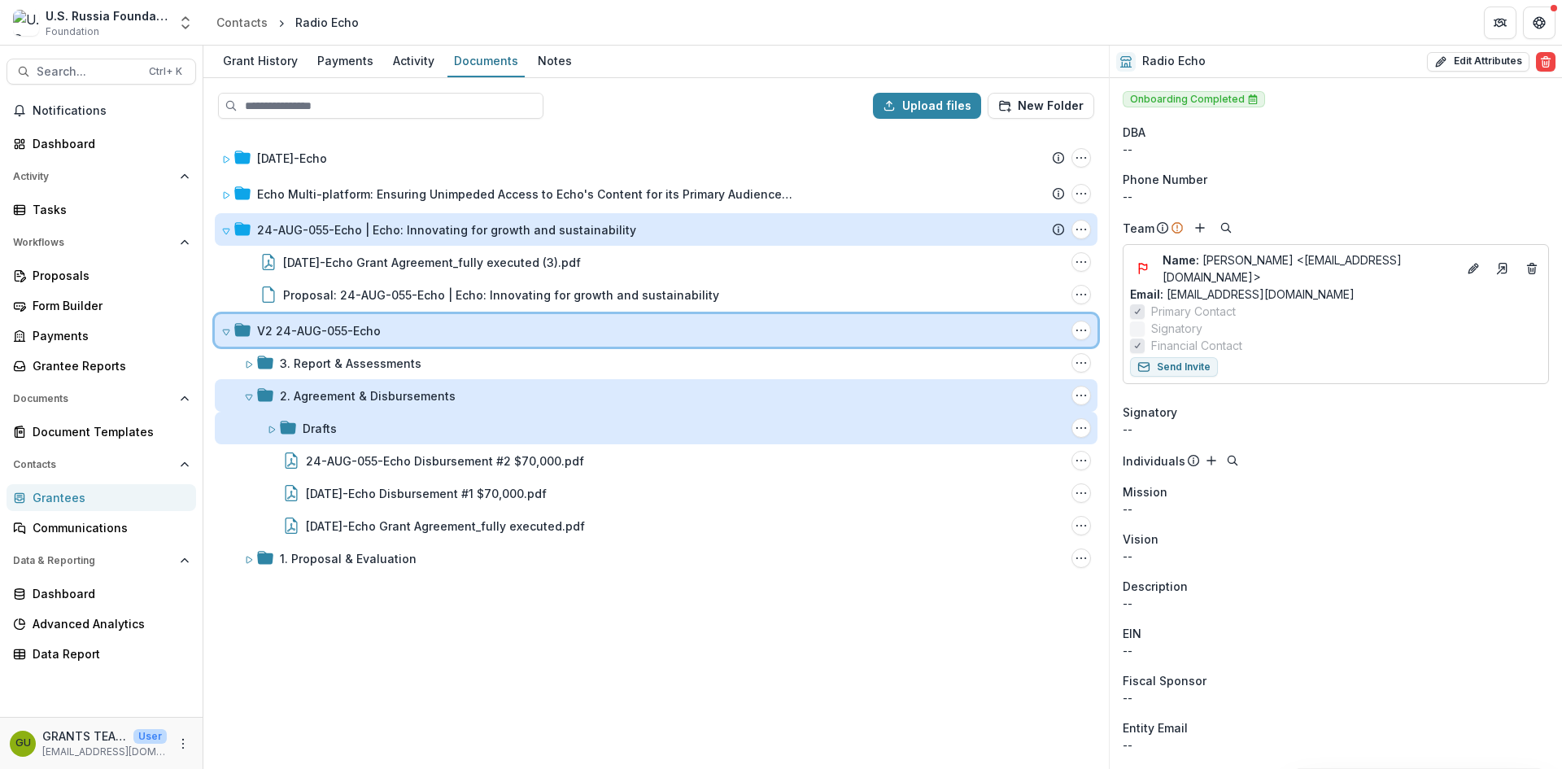
click at [225, 328] on icon at bounding box center [226, 332] width 10 height 10
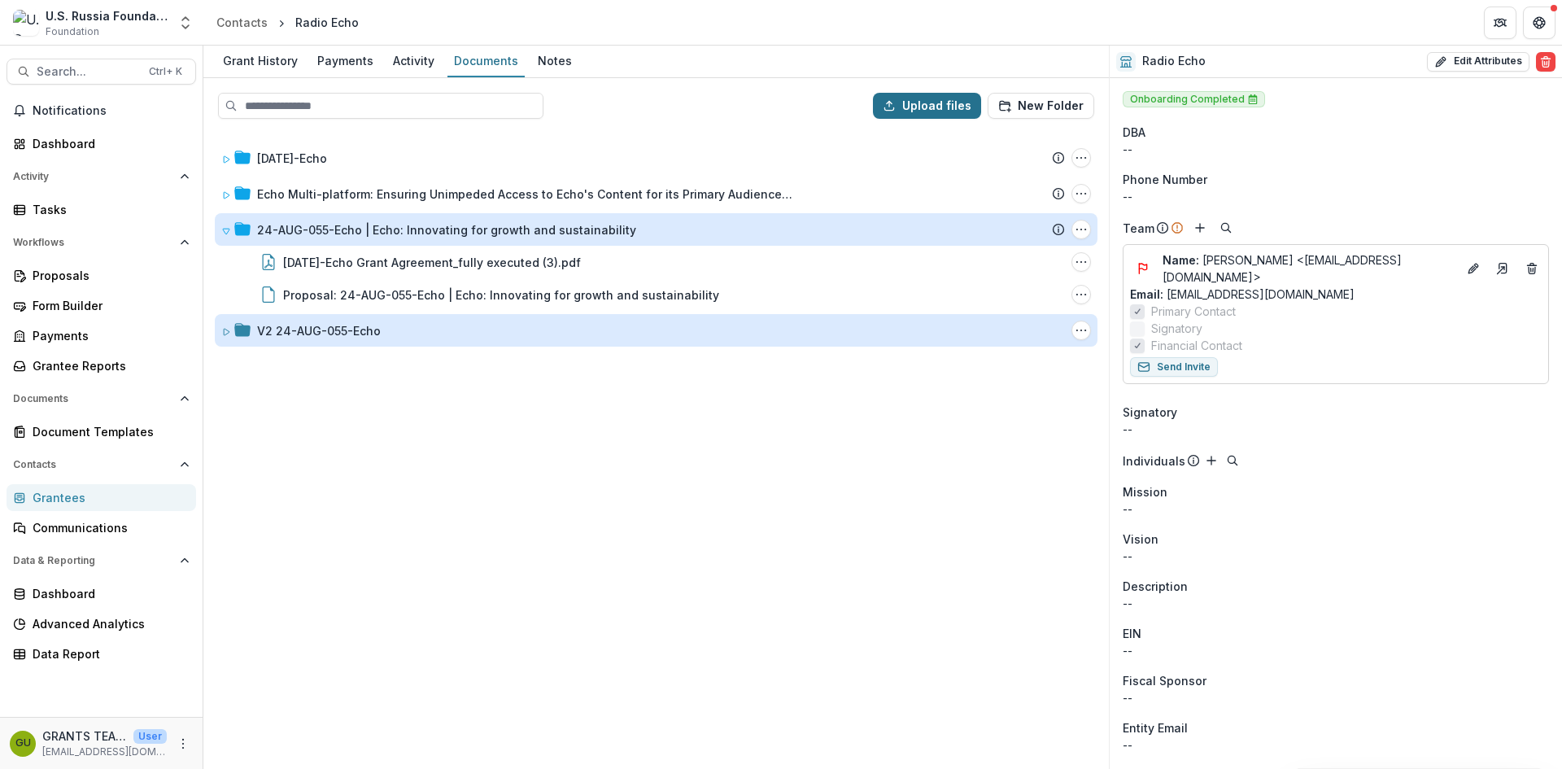
click at [913, 96] on button "Upload files" at bounding box center [927, 106] width 108 height 26
type input "**********"
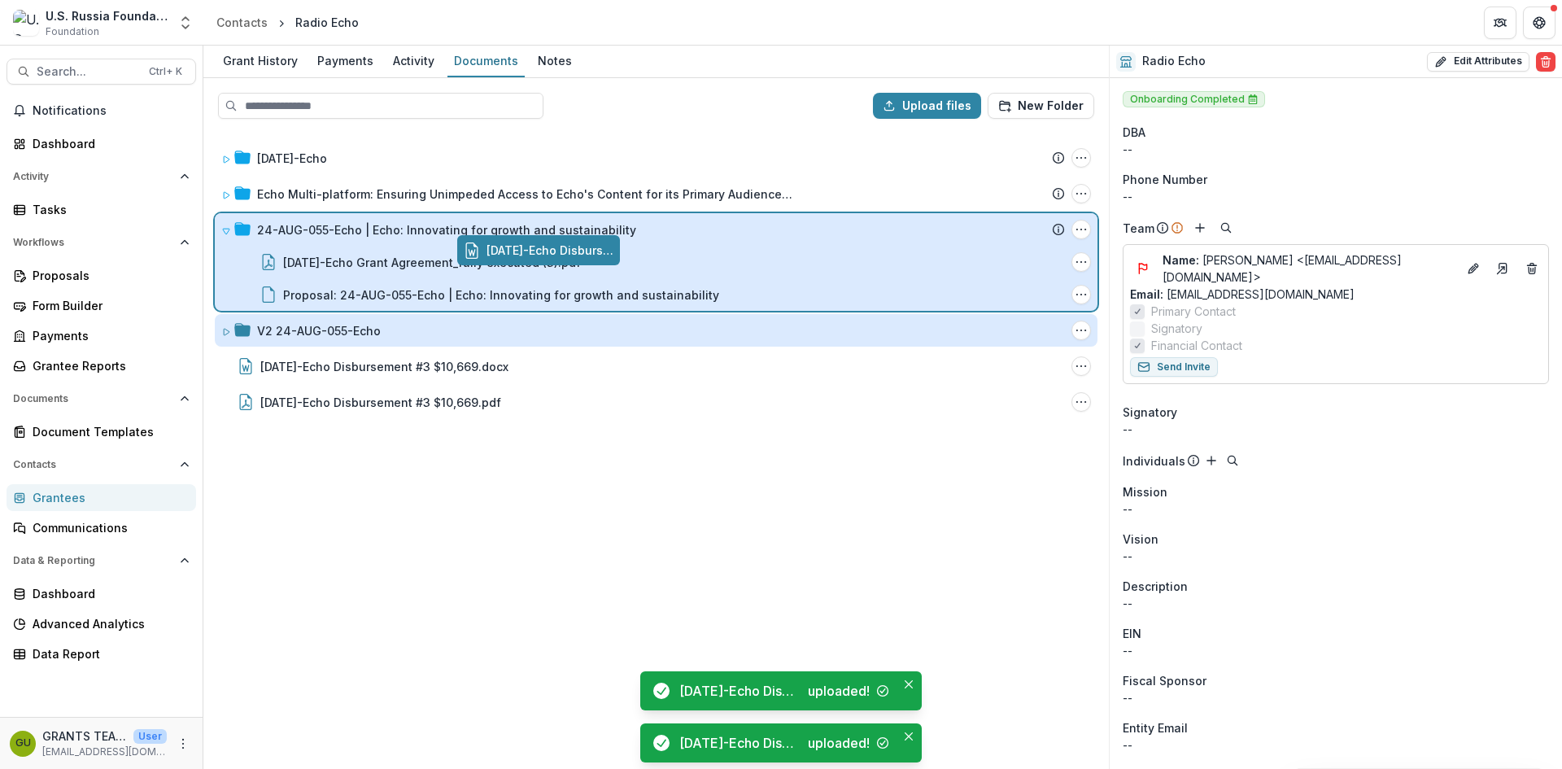
drag, startPoint x: 308, startPoint y: 369, endPoint x: 551, endPoint y: 255, distance: 268.2
click at [551, 255] on div "Upload files New Folder 23-APR-45-Echo Submission Temelio Proposal Attached pro…" at bounding box center [655, 423] width 905 height 691
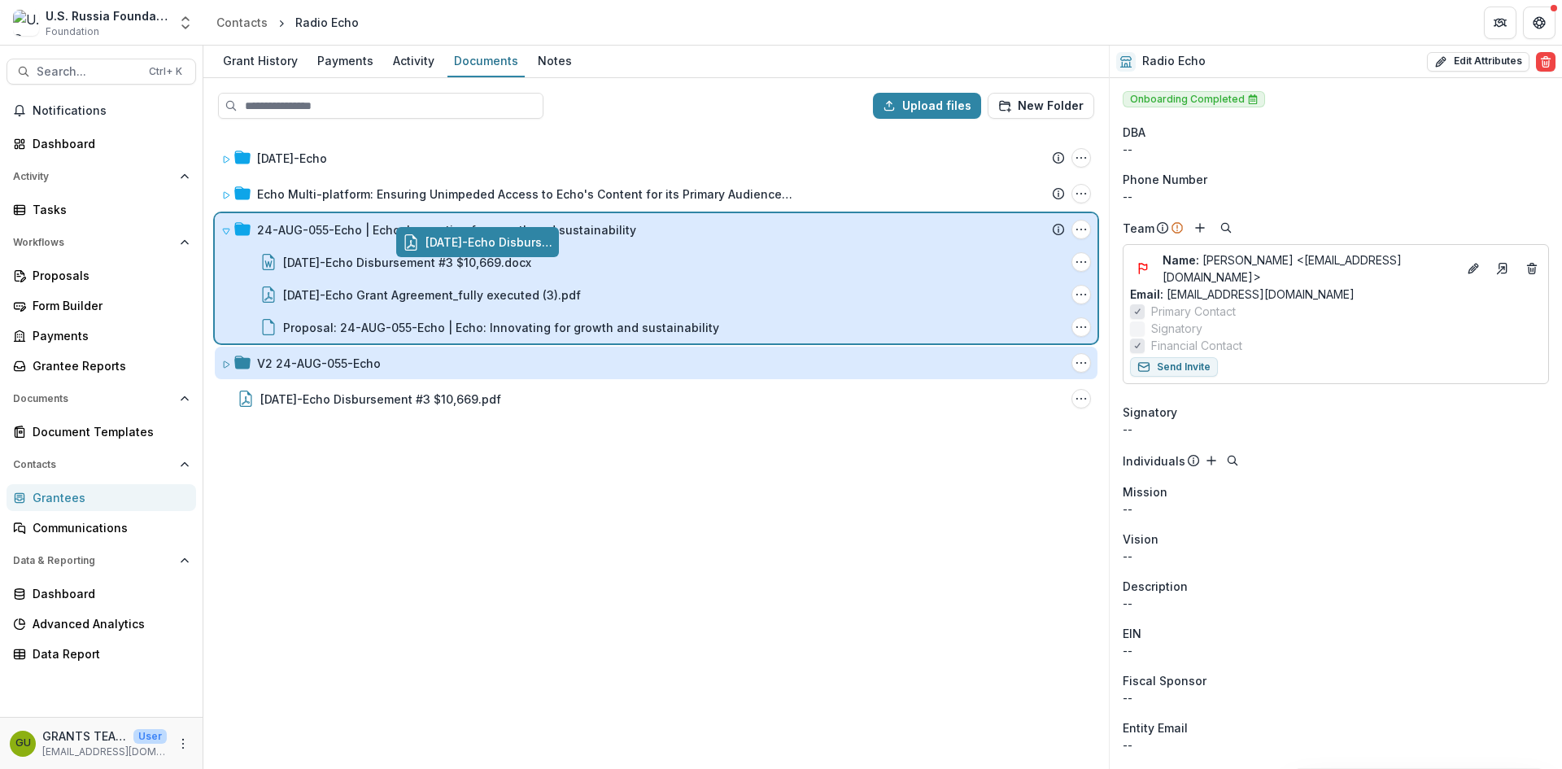
drag, startPoint x: 389, startPoint y: 396, endPoint x: 570, endPoint y: 241, distance: 238.8
click at [570, 241] on div "Upload files New Folder 23-APR-45-Echo Submission Temelio Proposal Attached pro…" at bounding box center [655, 423] width 905 height 691
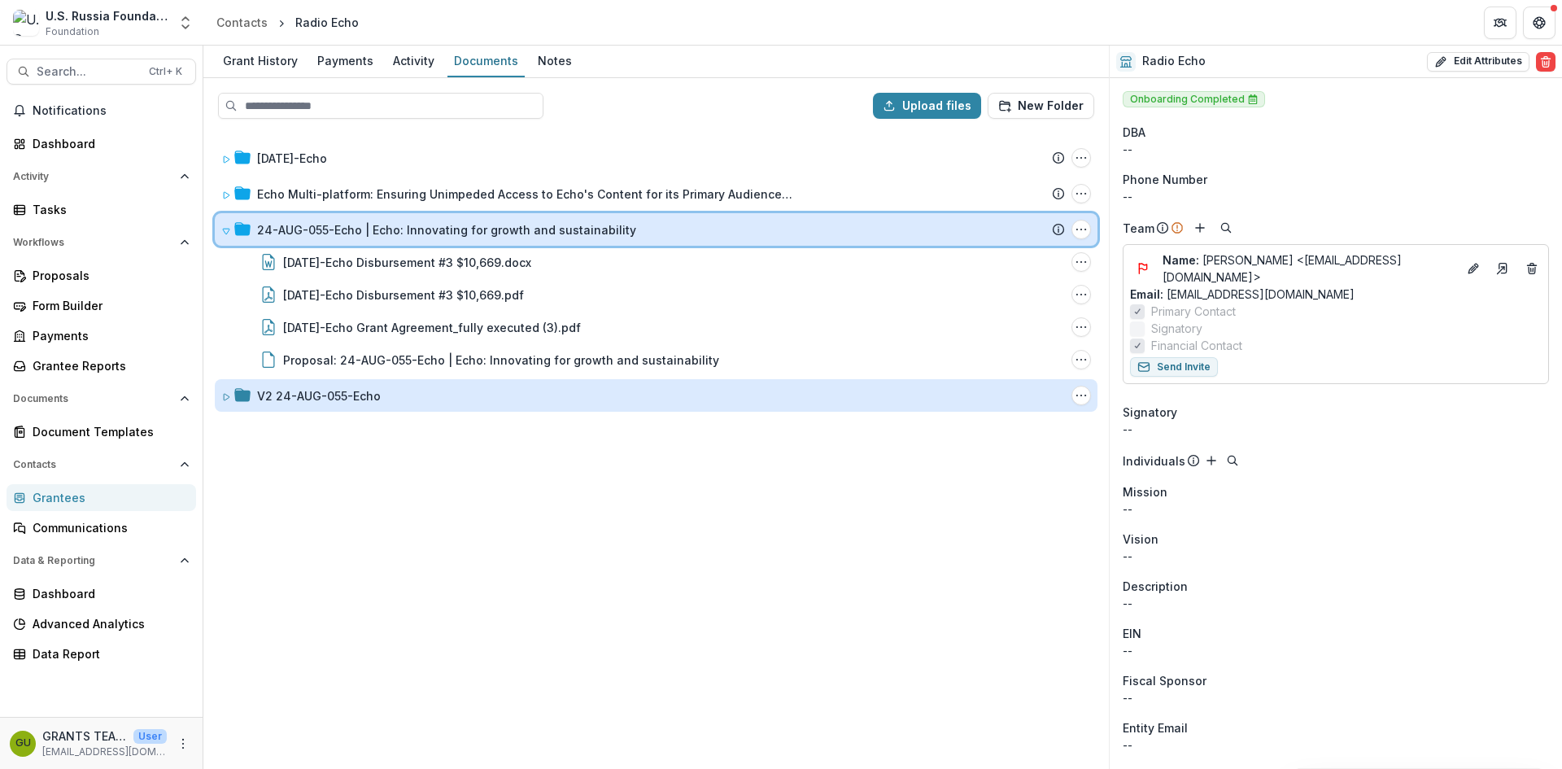
click at [224, 228] on icon at bounding box center [226, 231] width 10 height 10
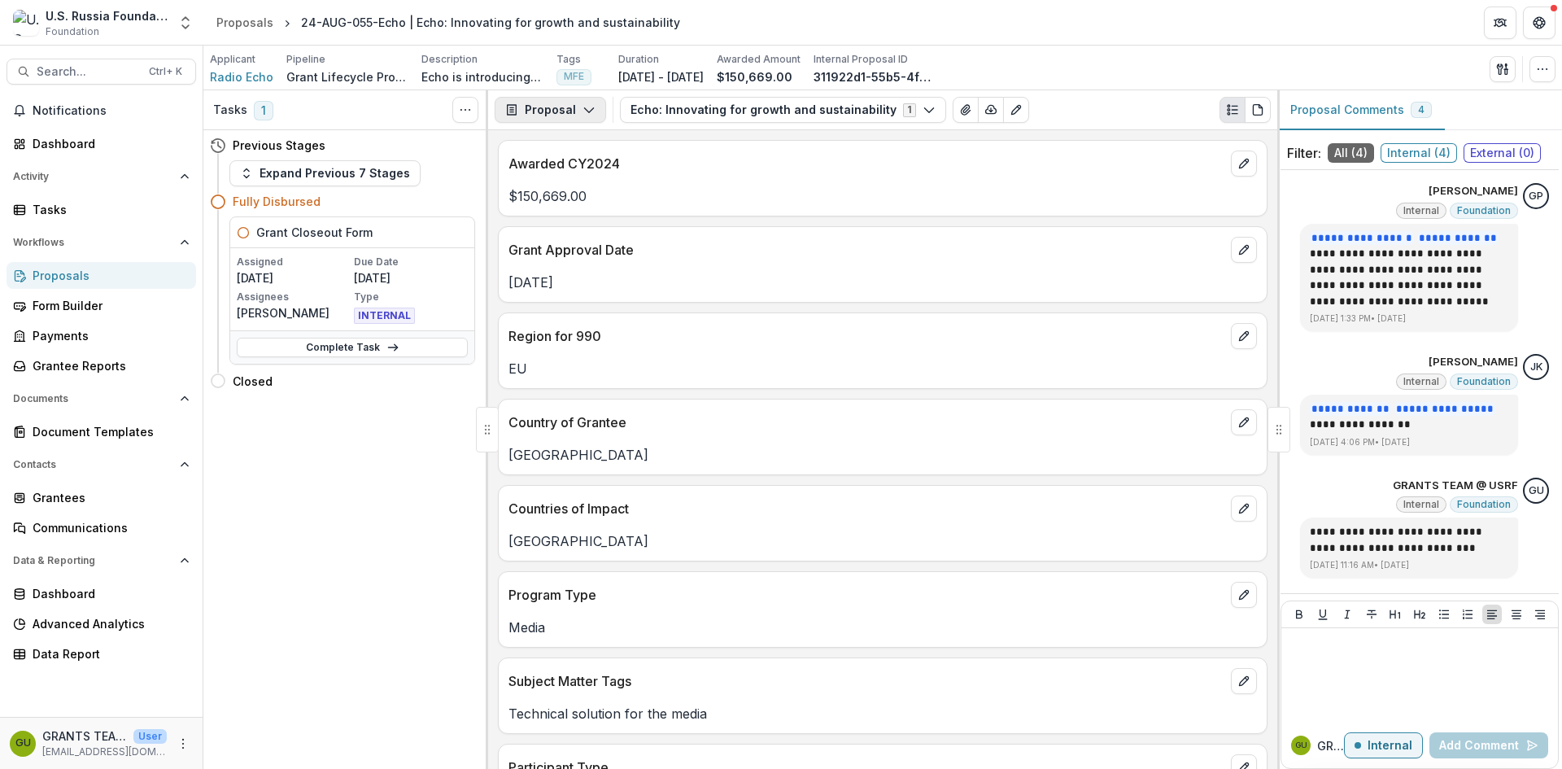
click at [592, 106] on icon "button" at bounding box center [588, 109] width 13 height 13
click at [581, 176] on div "Payments" at bounding box center [601, 173] width 149 height 17
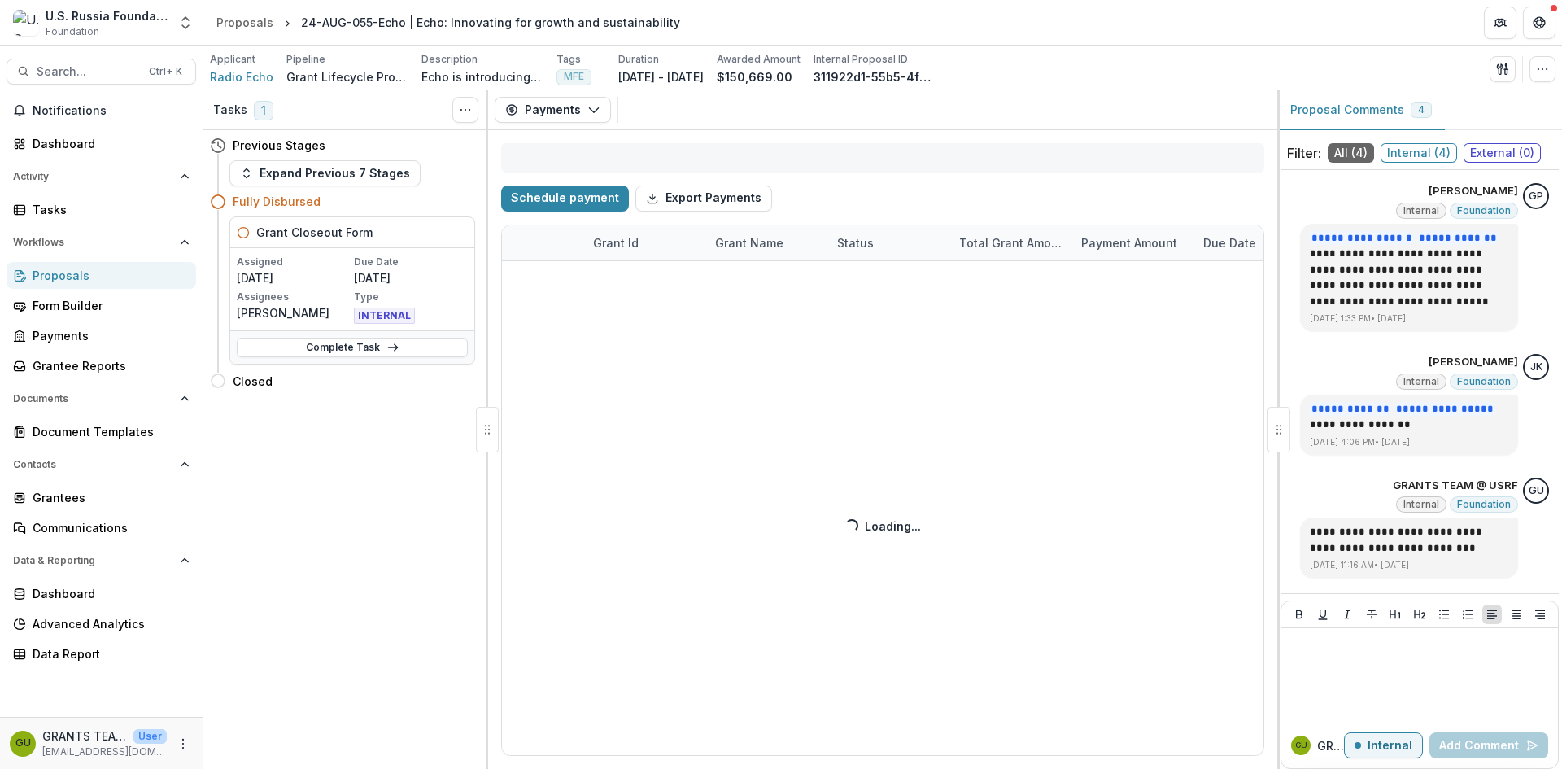
select select "**********"
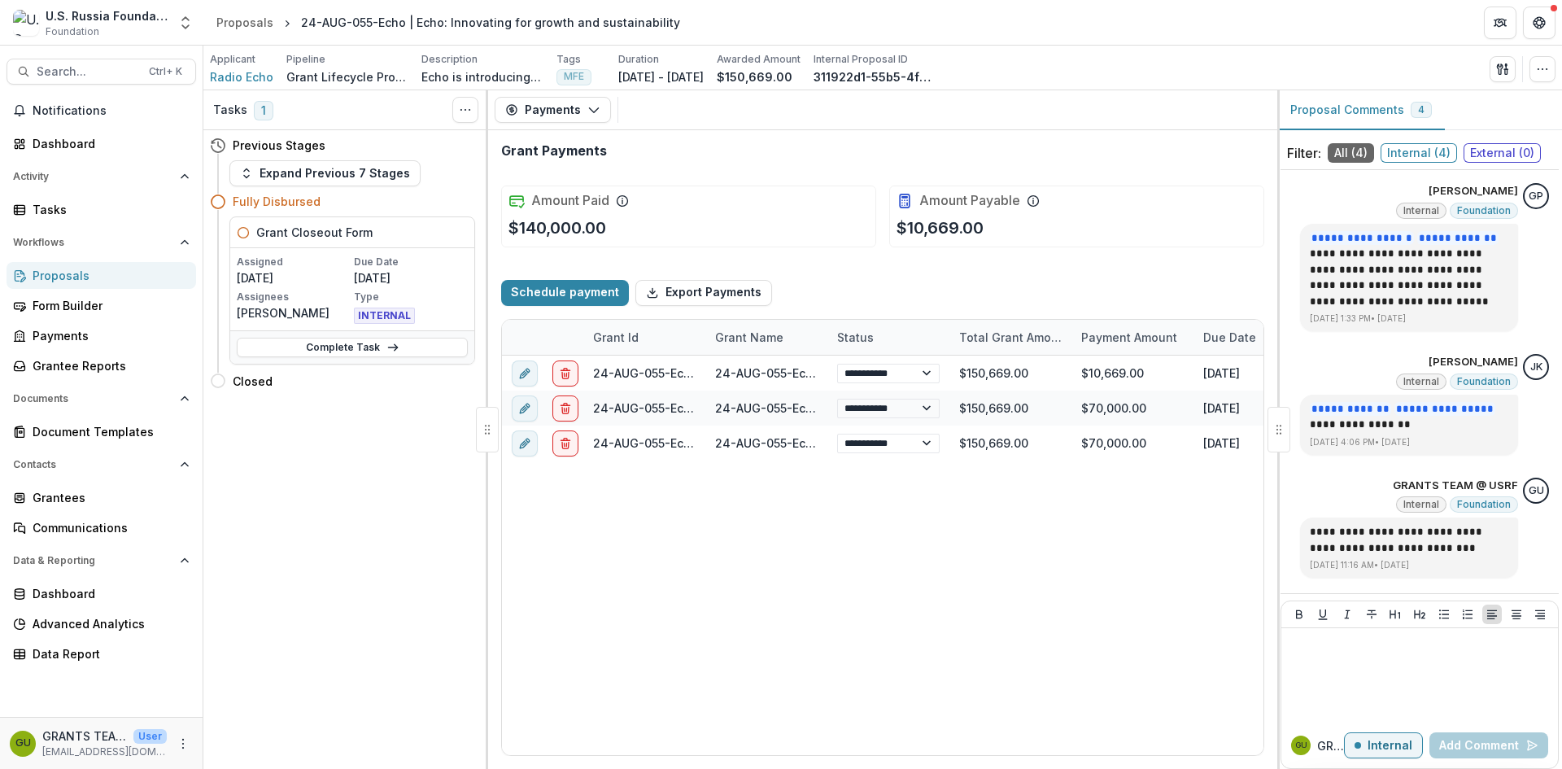
select select "**********"
click at [58, 272] on div "Proposals" at bounding box center [108, 275] width 150 height 17
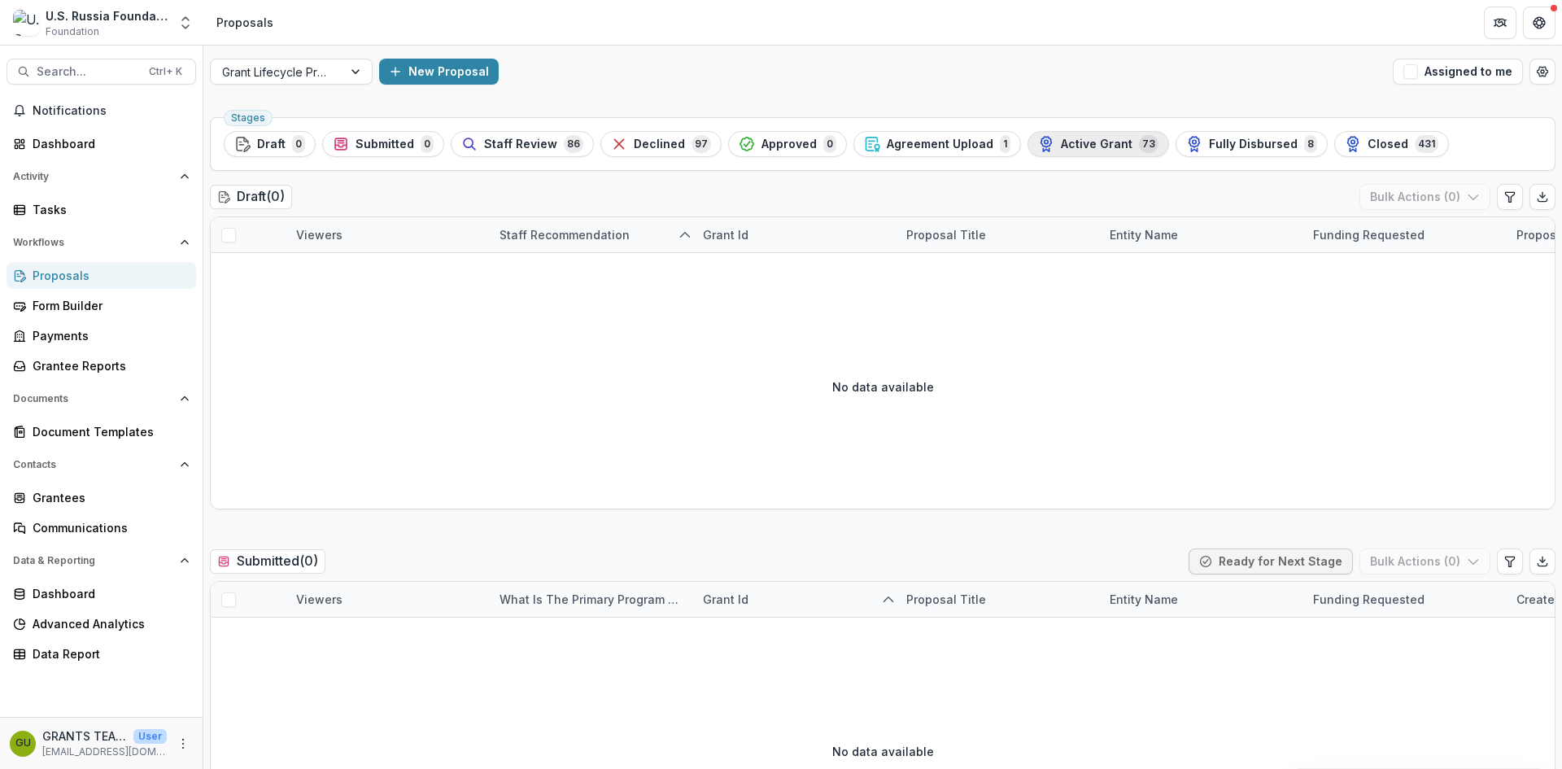
click at [1061, 145] on span "Active Grant" at bounding box center [1097, 144] width 72 height 14
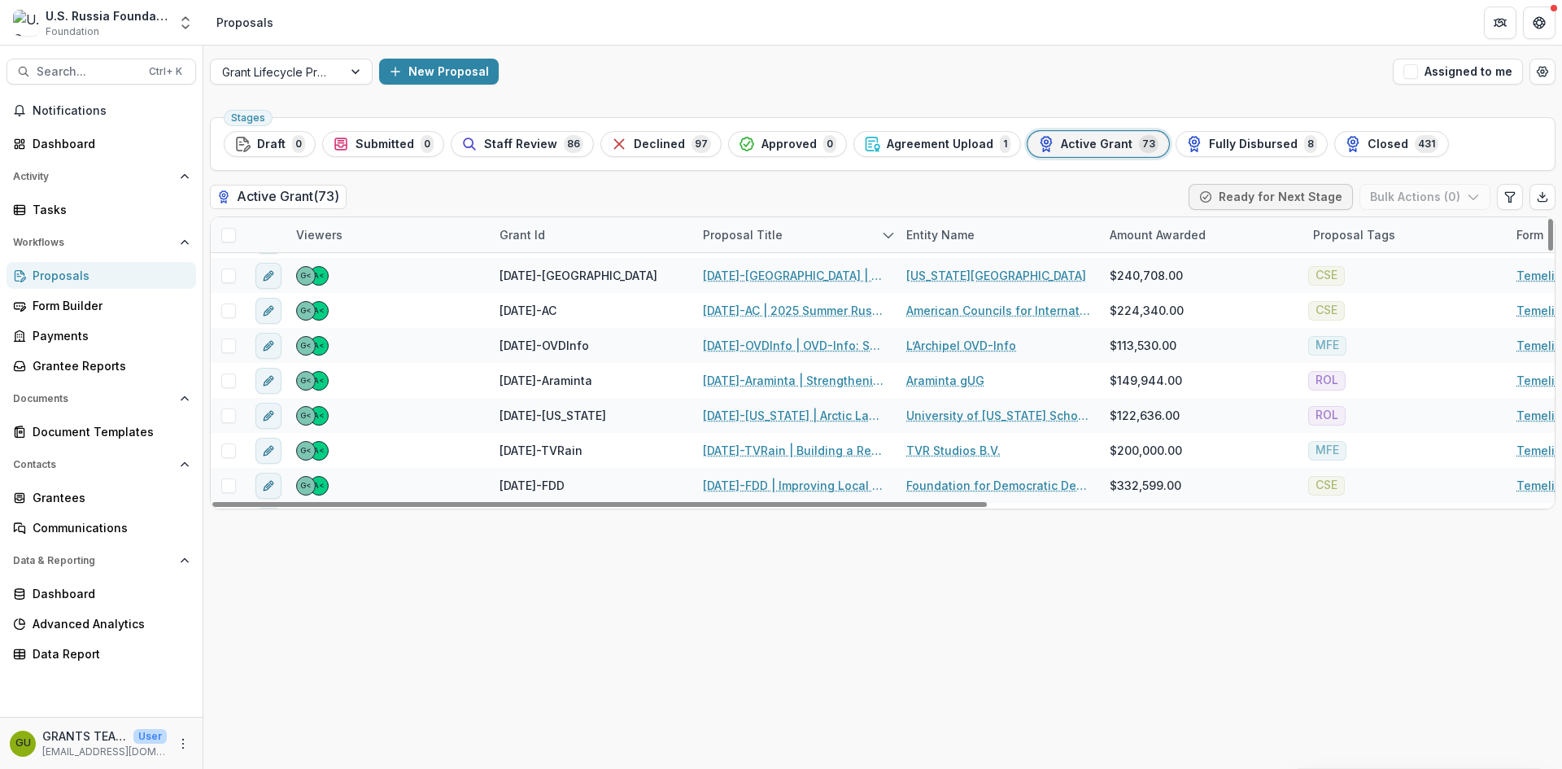
scroll to position [895, 0]
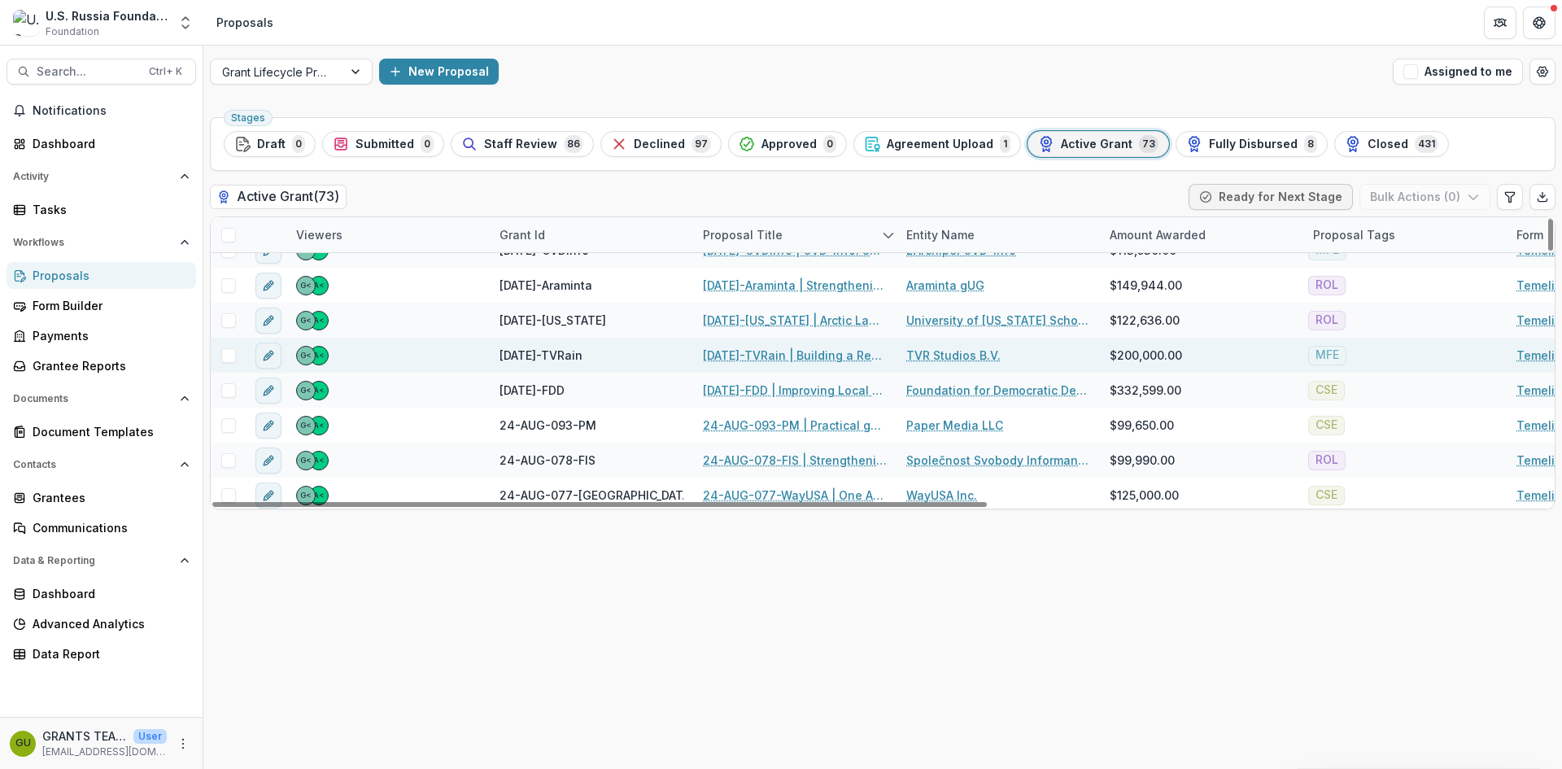
click at [777, 351] on link "[DATE]-TVRain | Building a Resilient Content Delivery Platform for Independent …" at bounding box center [795, 355] width 184 height 17
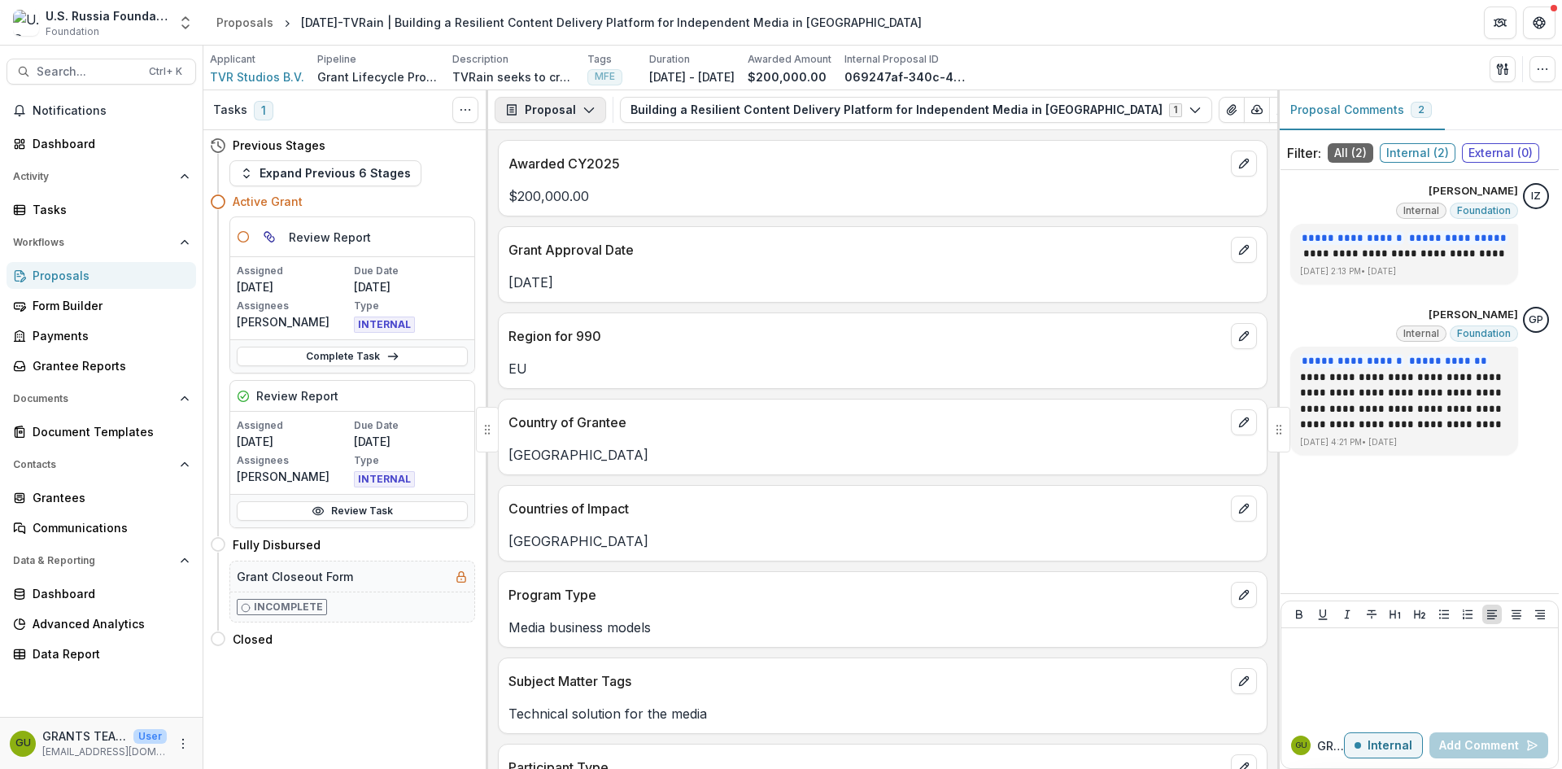
click at [586, 104] on icon "button" at bounding box center [588, 109] width 13 height 13
click at [575, 170] on div "Payments" at bounding box center [601, 173] width 149 height 17
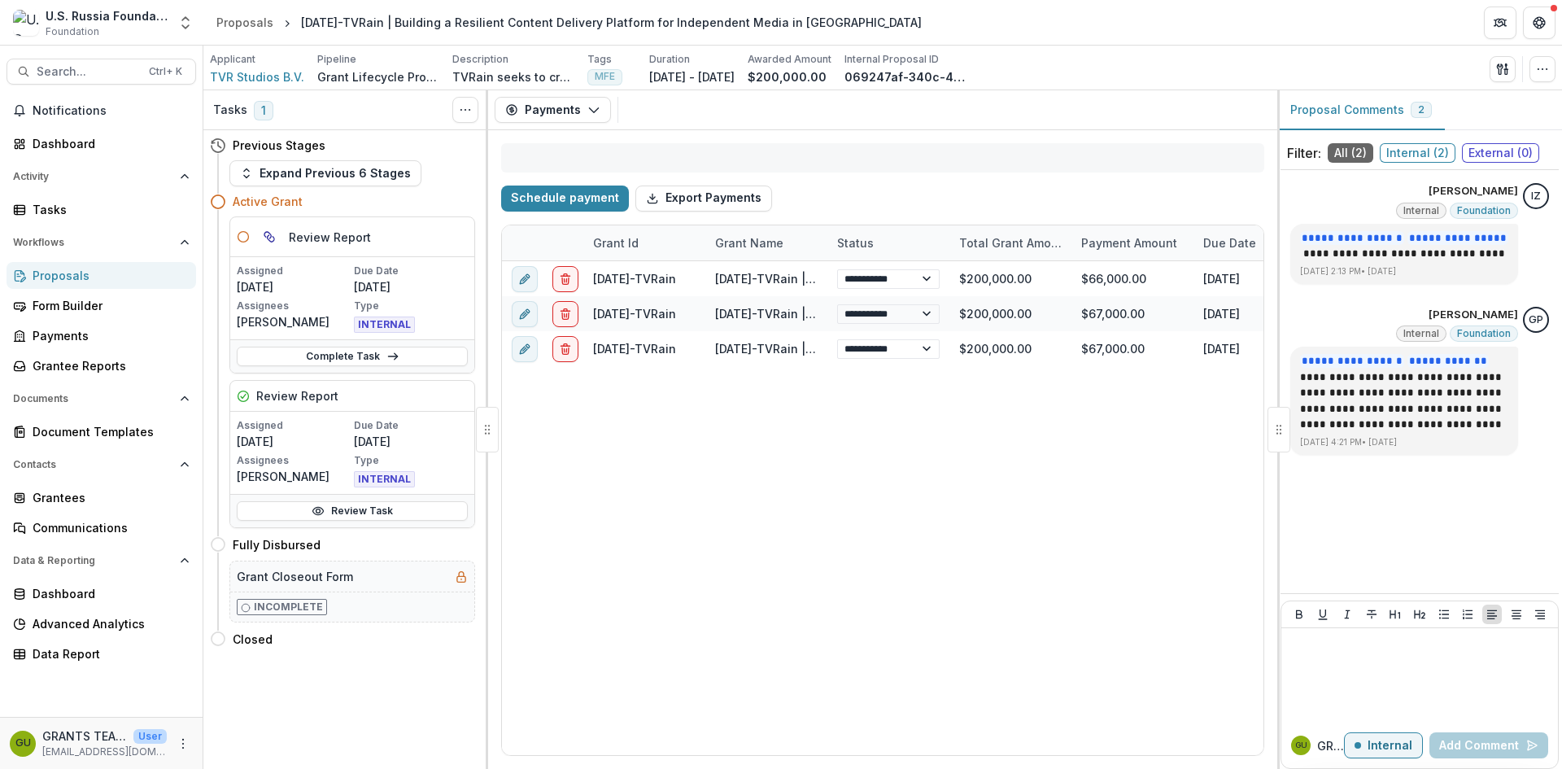
select select "**********"
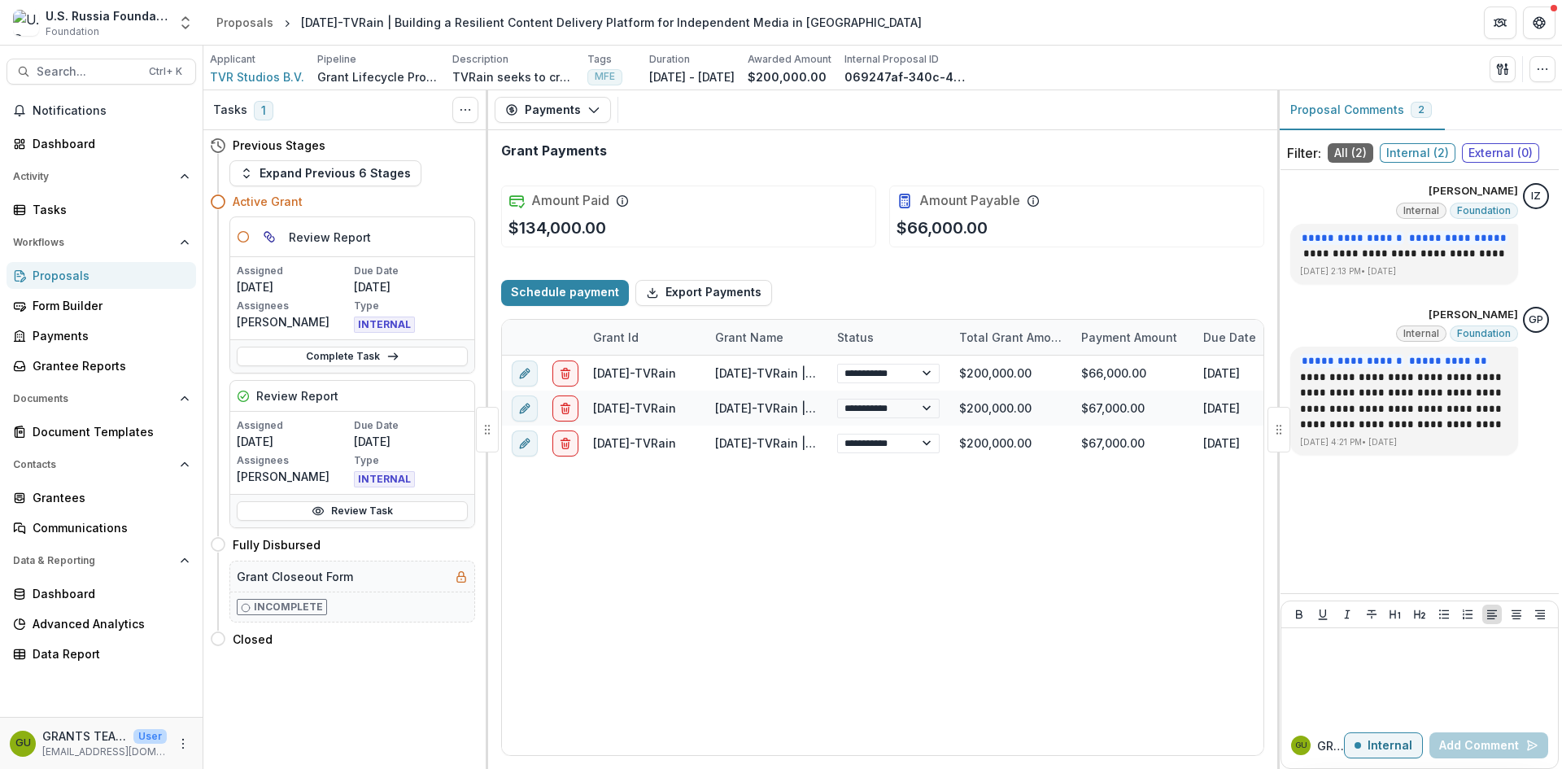
select select "**********"
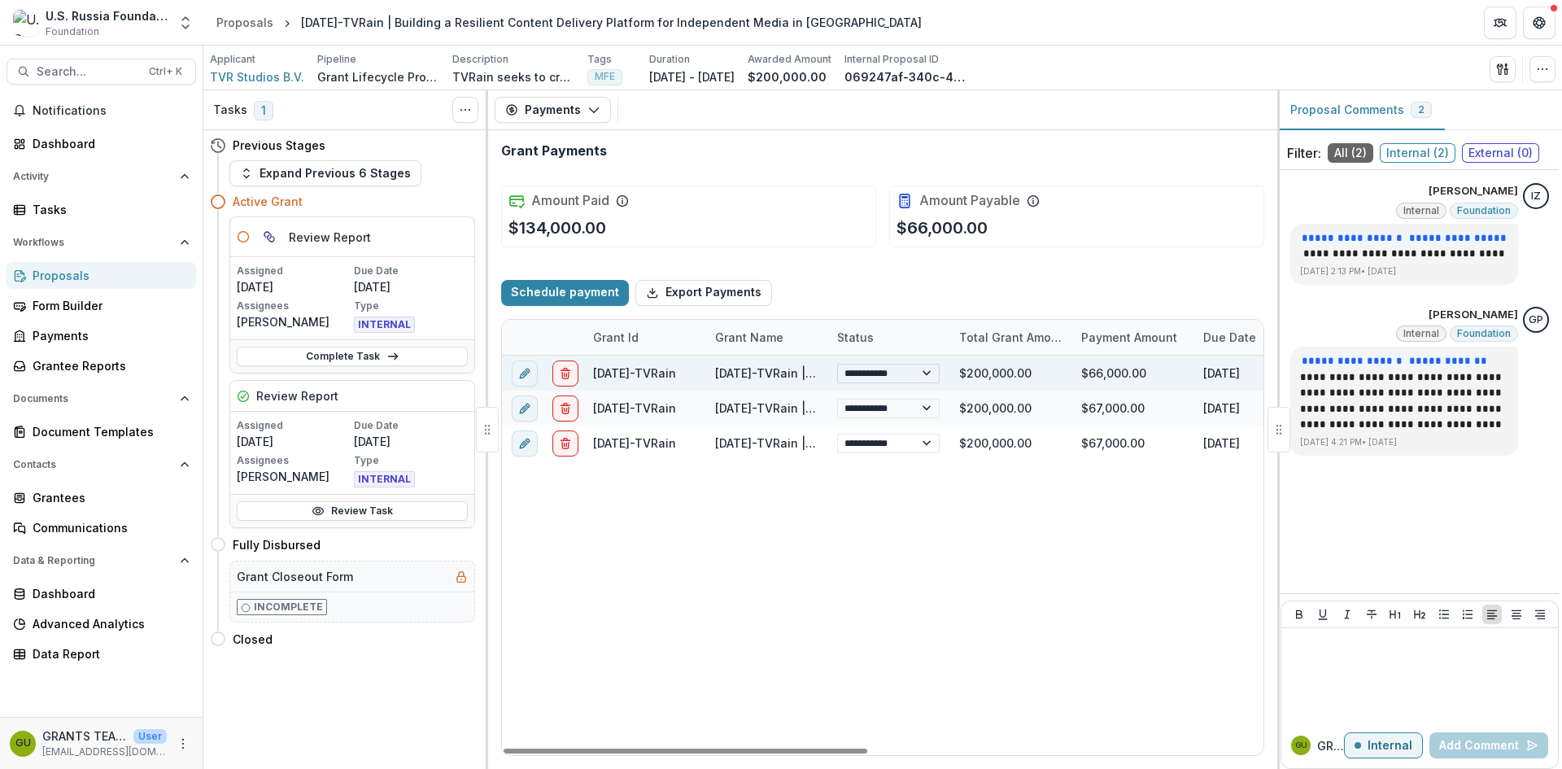
click at [927, 372] on select "**********" at bounding box center [888, 374] width 102 height 20
click at [837, 364] on select "**********" at bounding box center [888, 374] width 102 height 20
select select "**********"
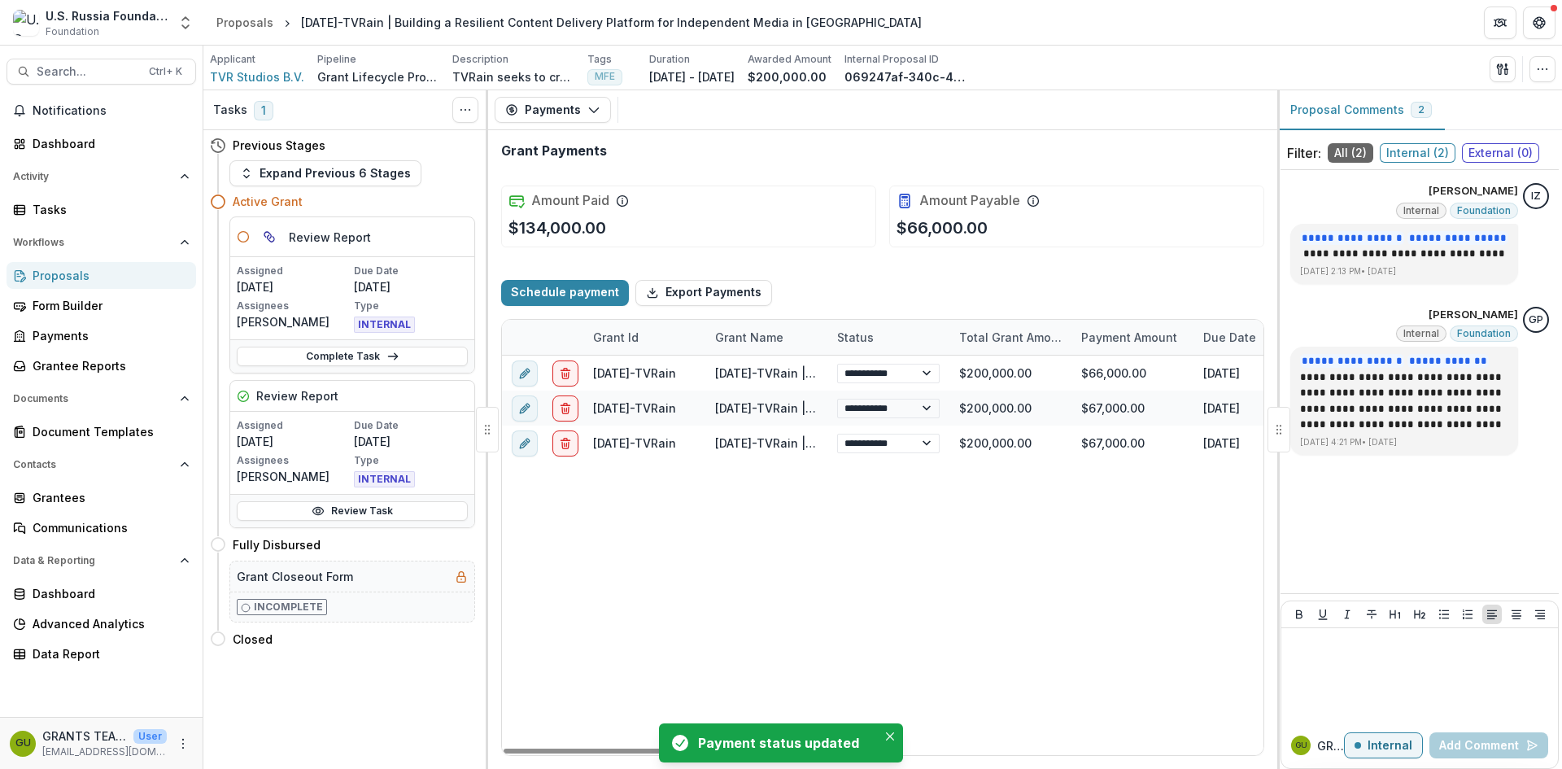
select select "**********"
click at [846, 574] on div "**********" at bounding box center [1295, 554] width 1586 height 399
select select "**********"
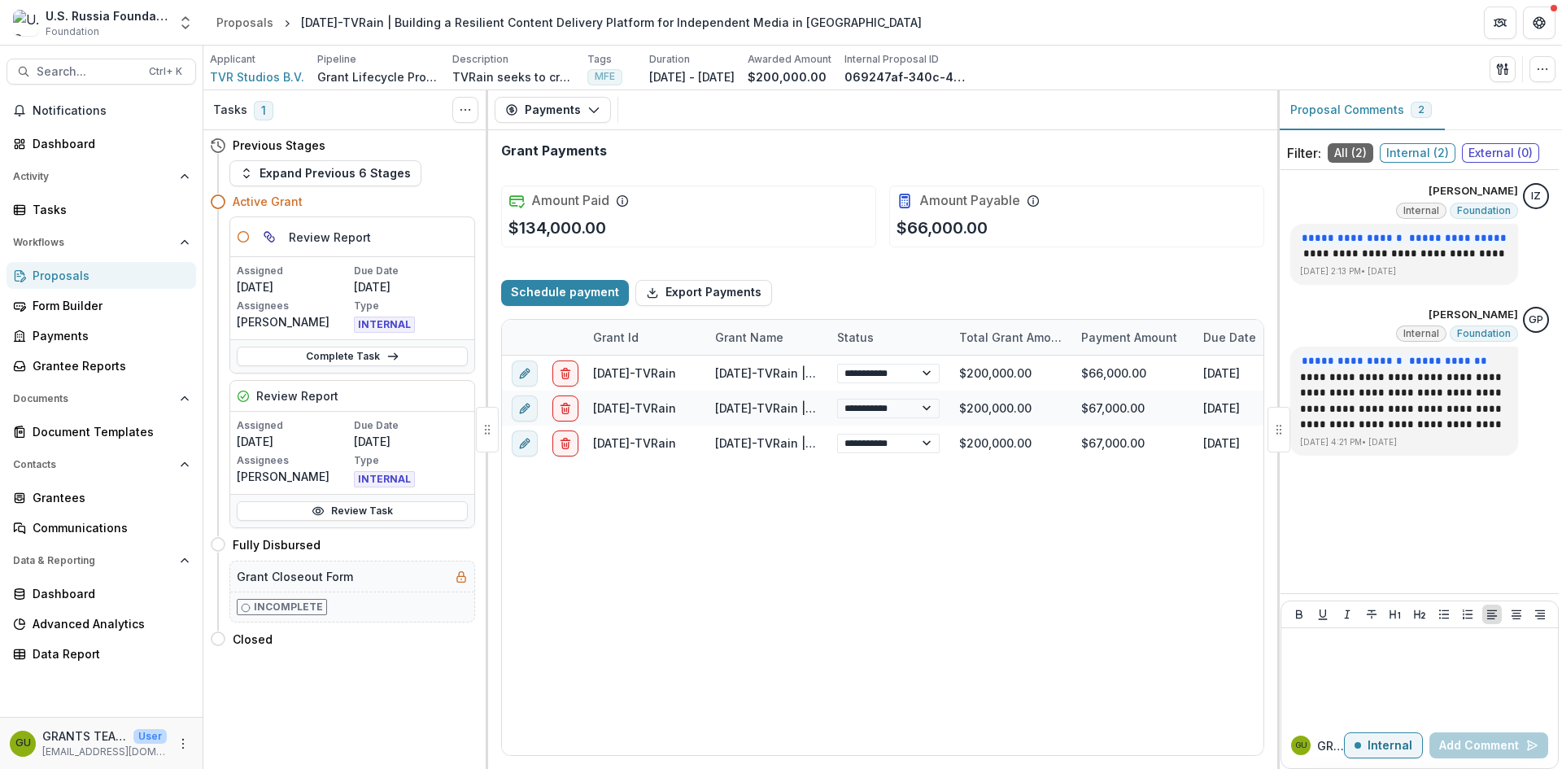
select select "**********"
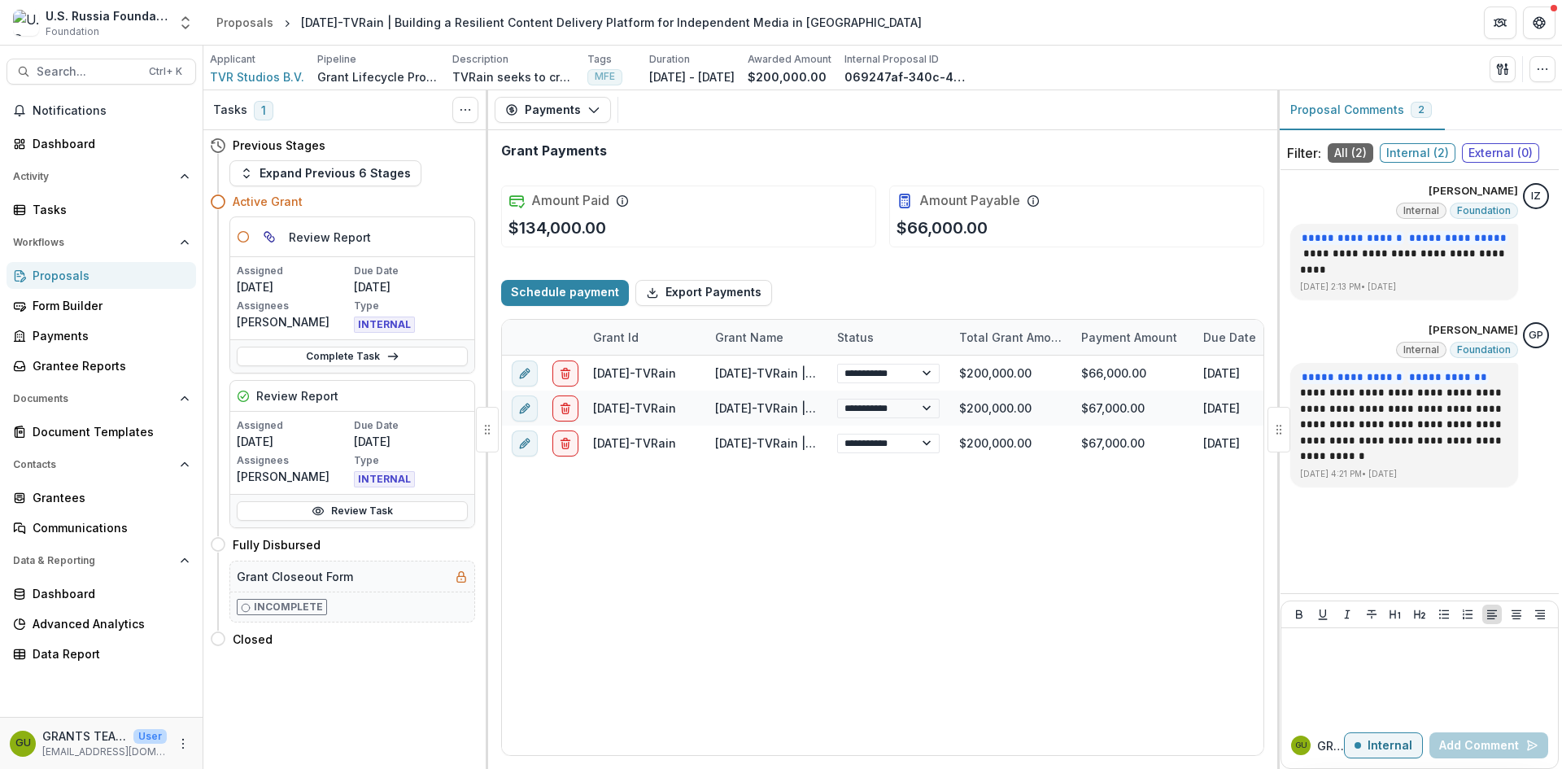
select select "**********"
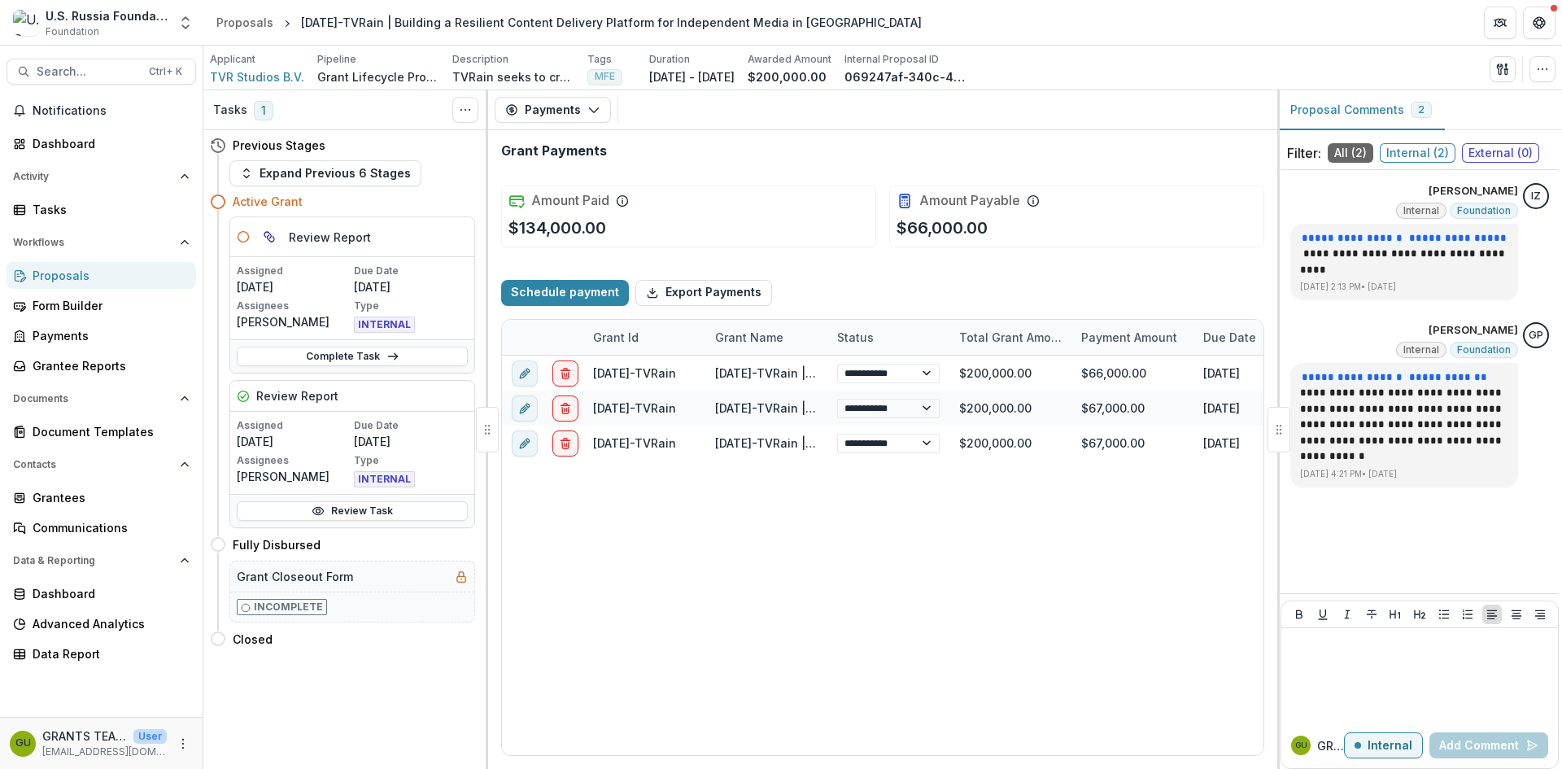
select select "**********"
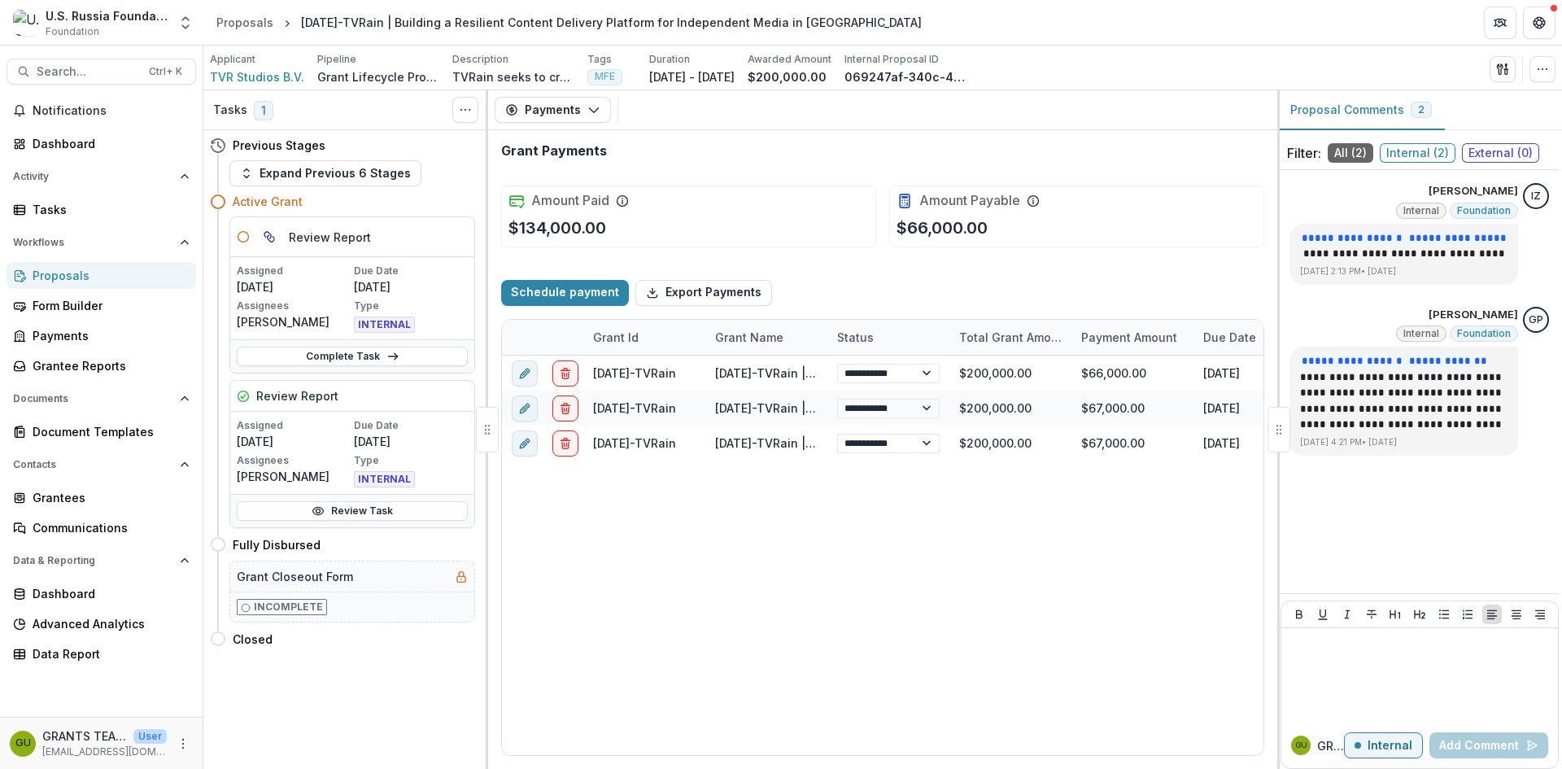
click at [44, 273] on div "Proposals" at bounding box center [108, 275] width 150 height 17
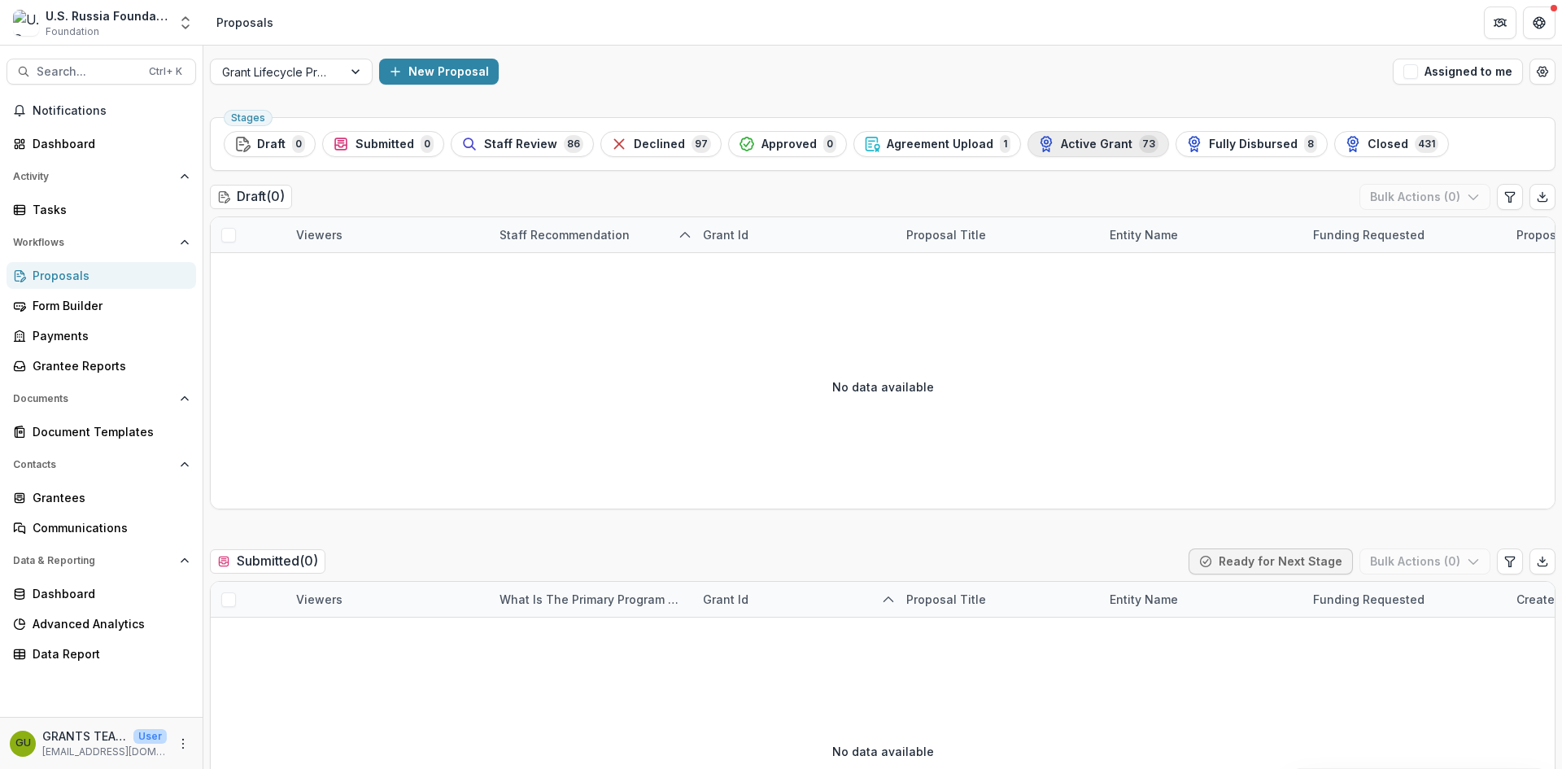
click at [1070, 133] on button "Active Grant 73" at bounding box center [1098, 144] width 142 height 26
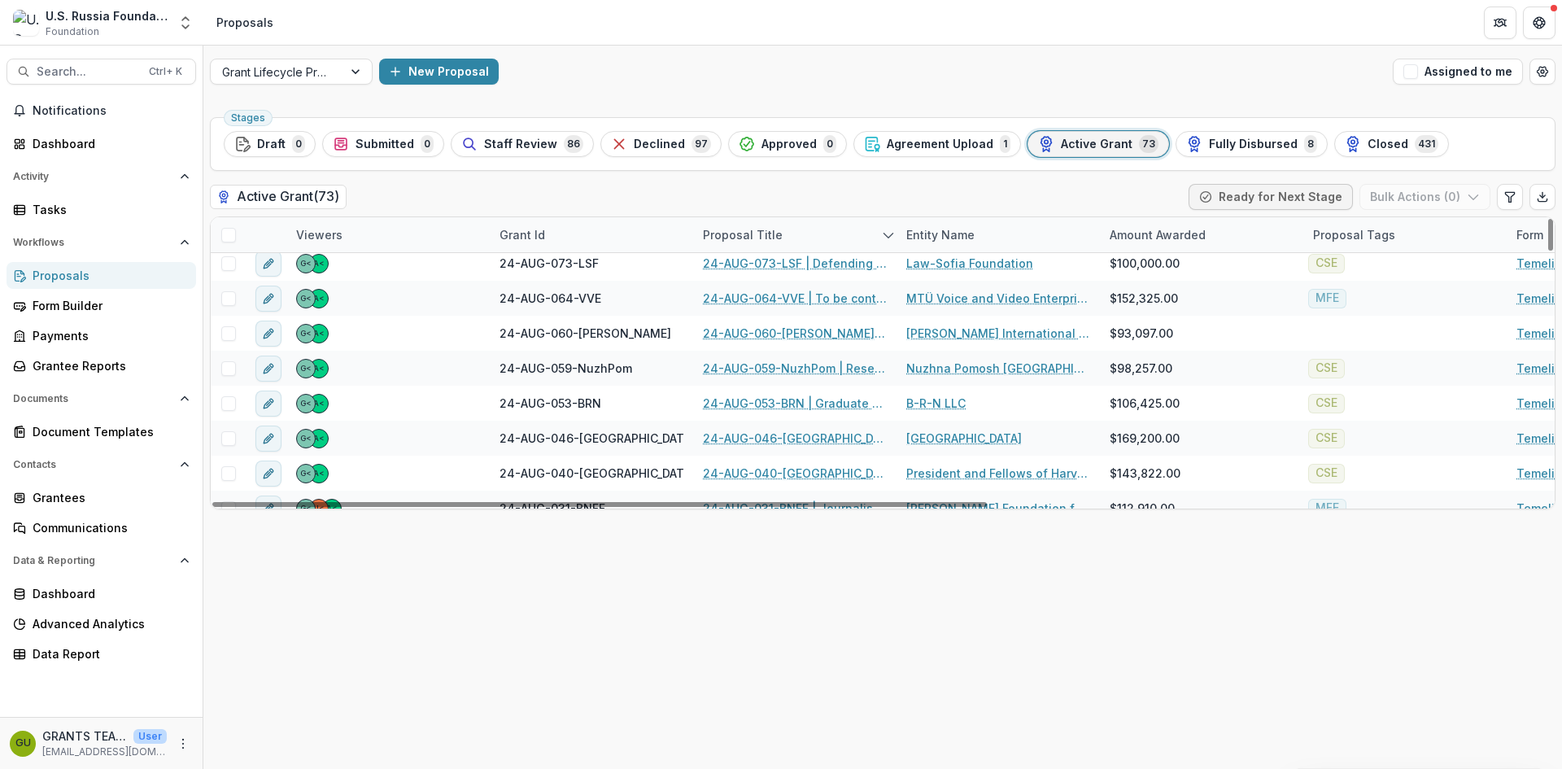
scroll to position [1193, 0]
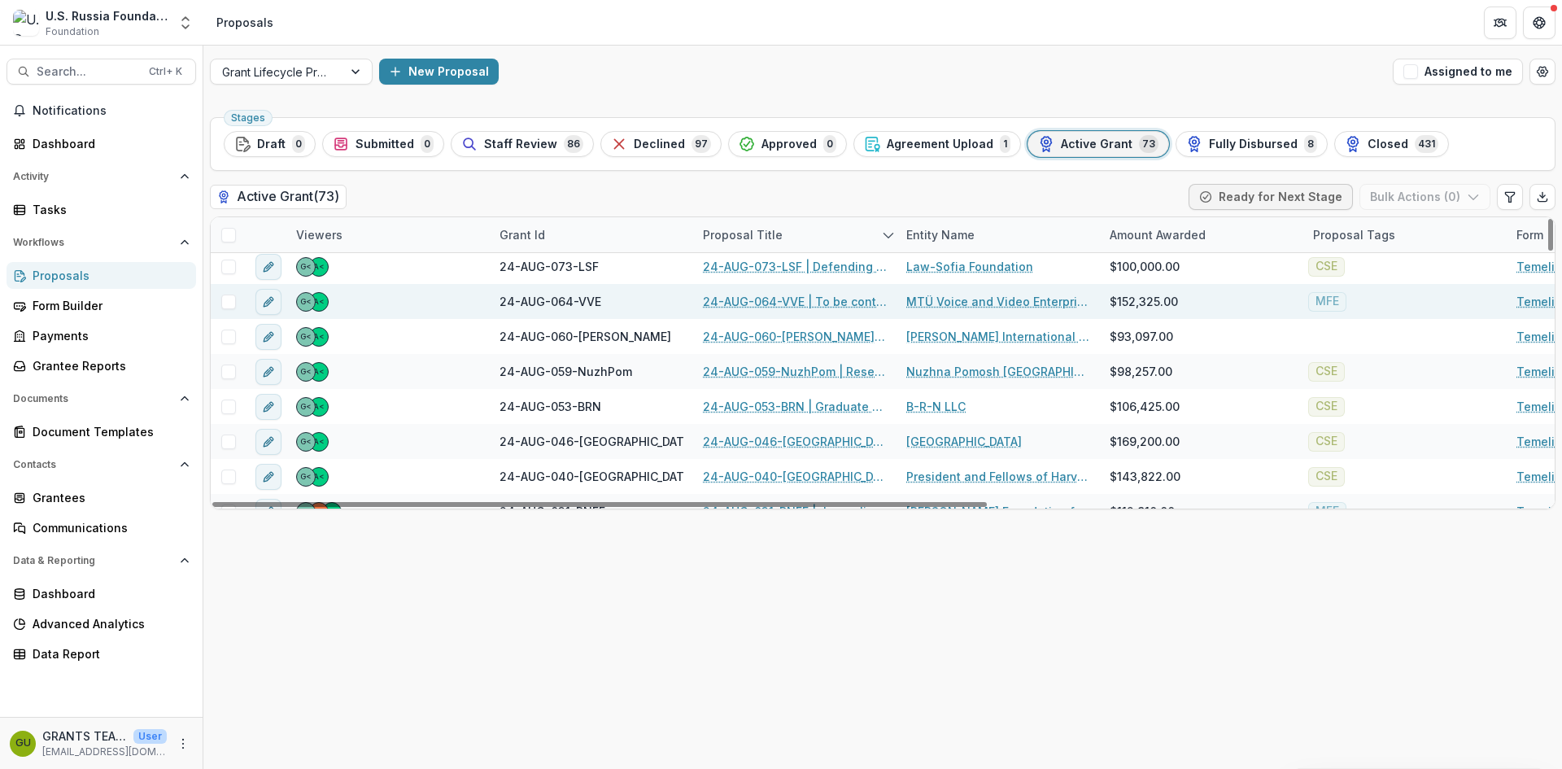
click at [761, 295] on link "24-AUG-064-VVE | To be continued: attracting younger audiences for increased me…" at bounding box center [795, 301] width 184 height 17
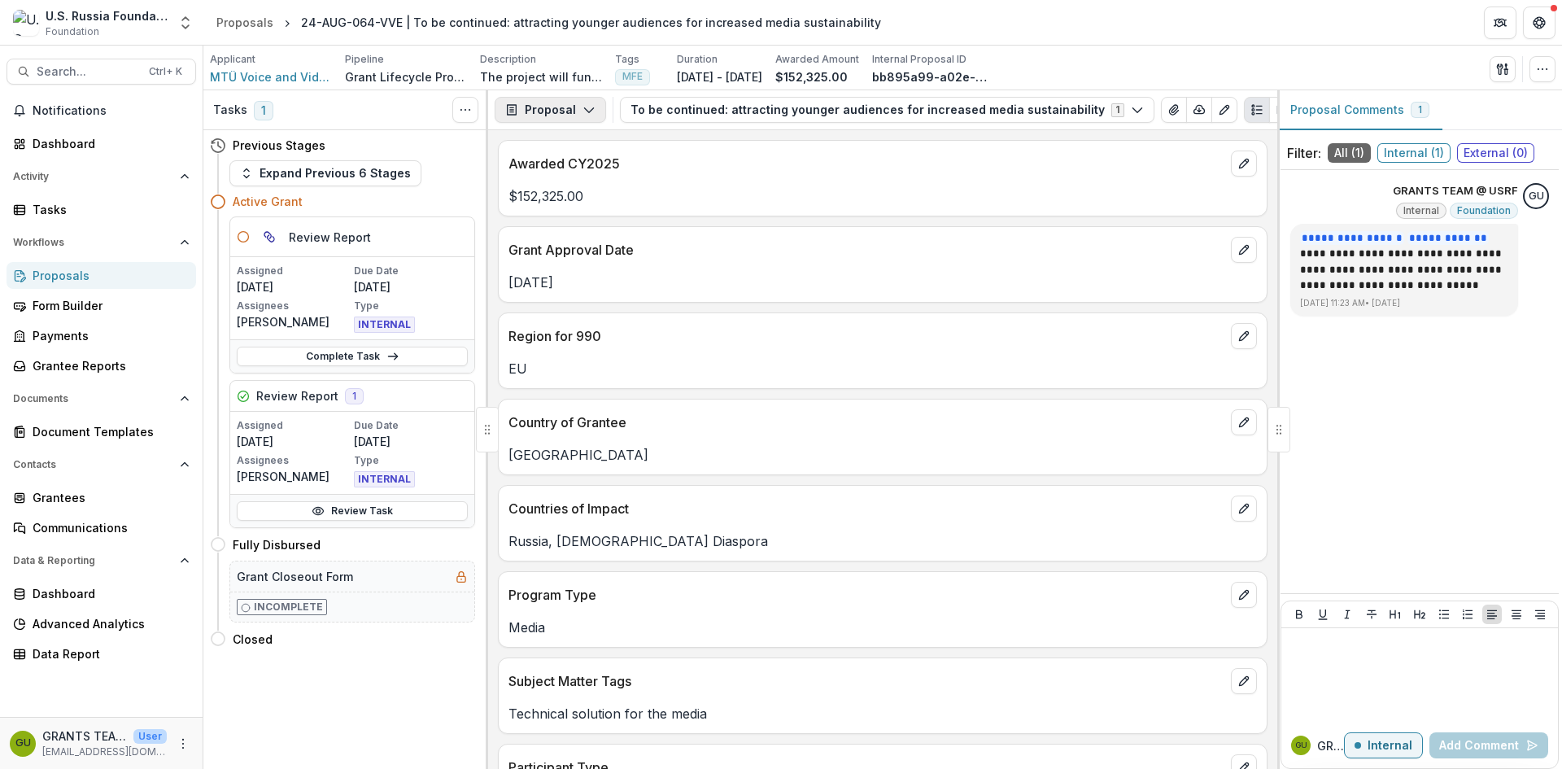
click at [586, 109] on icon "button" at bounding box center [588, 109] width 13 height 13
click at [582, 174] on div "Payments" at bounding box center [601, 173] width 149 height 17
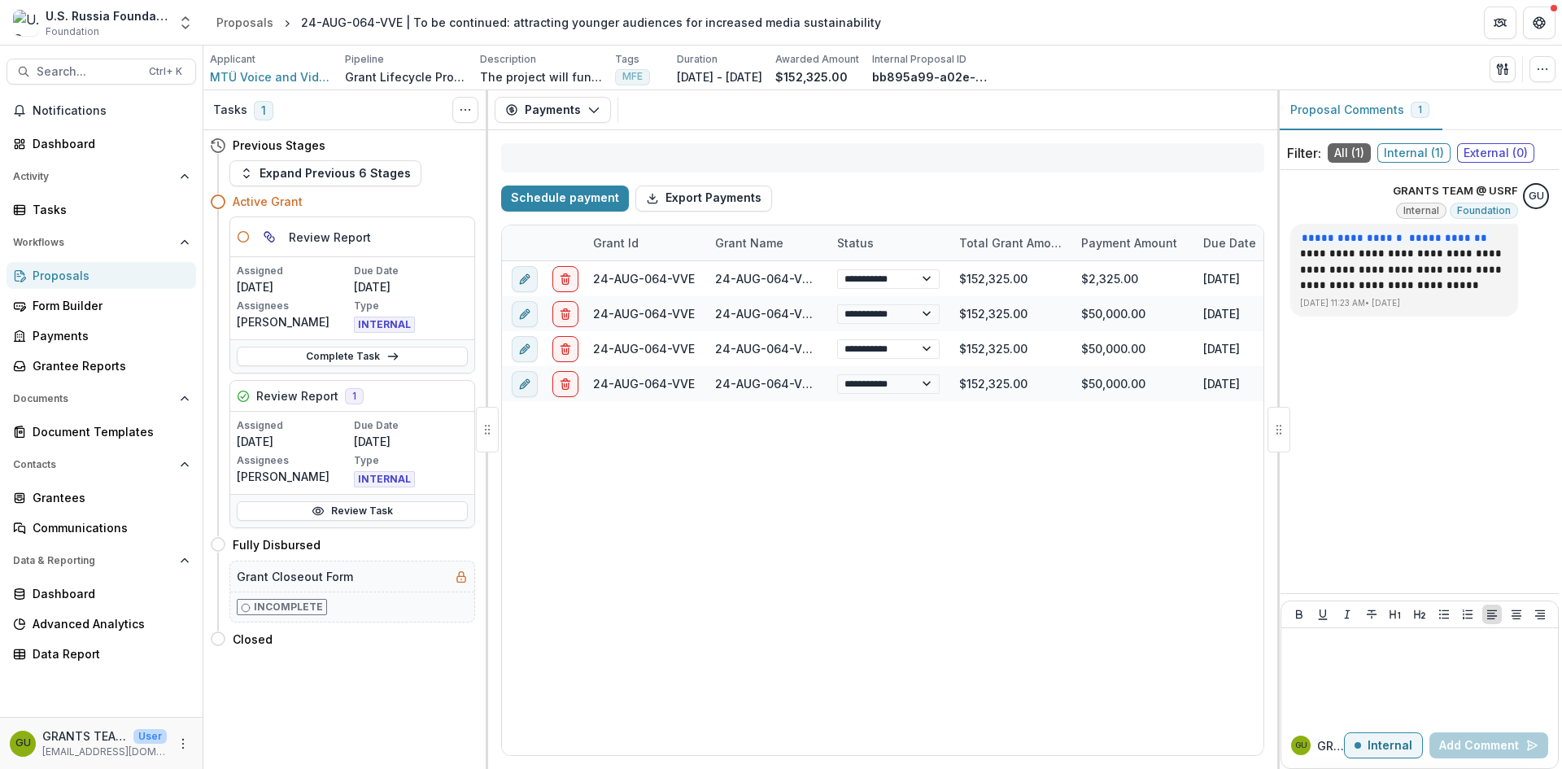
select select "**********"
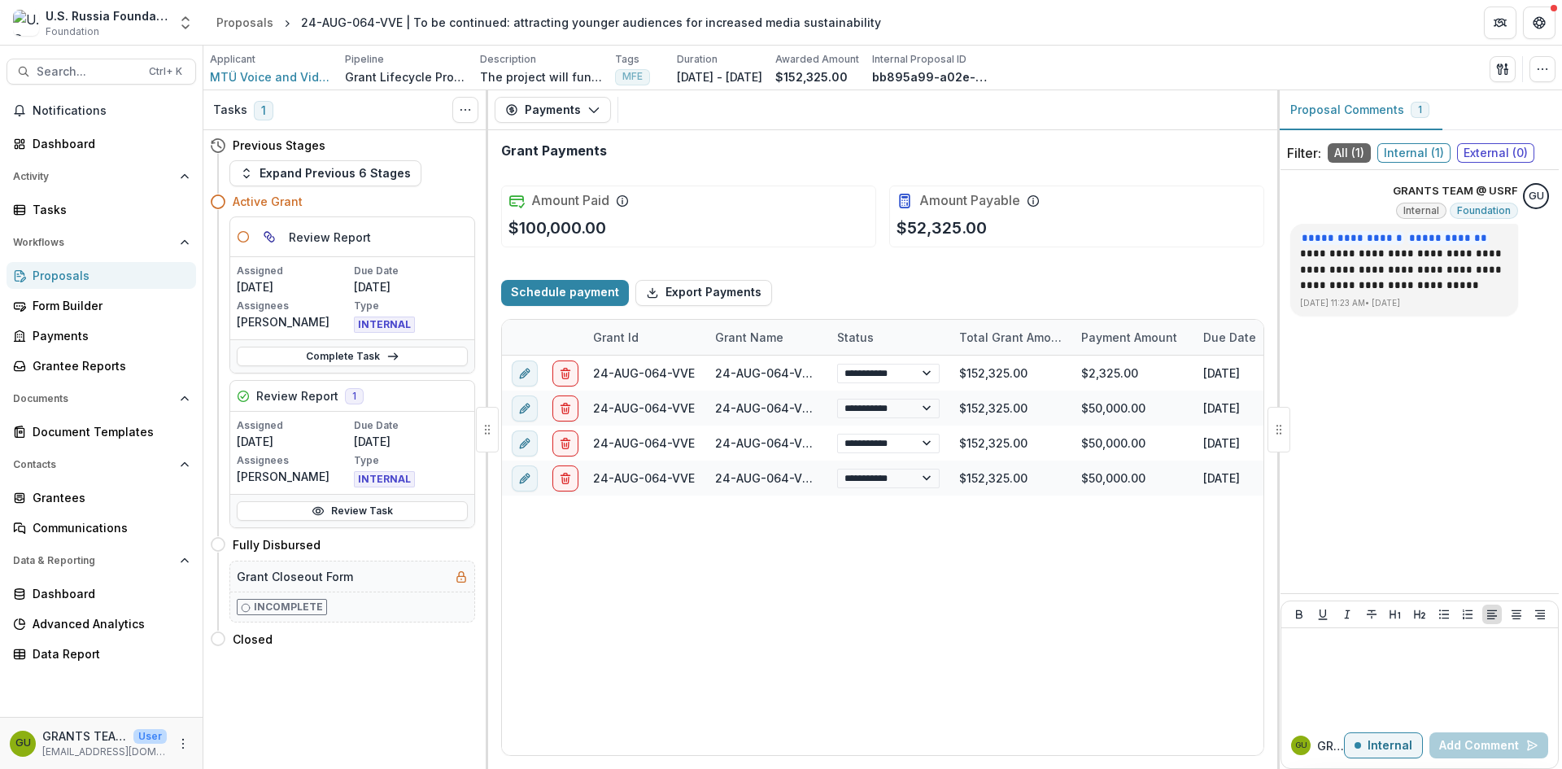
select select "**********"
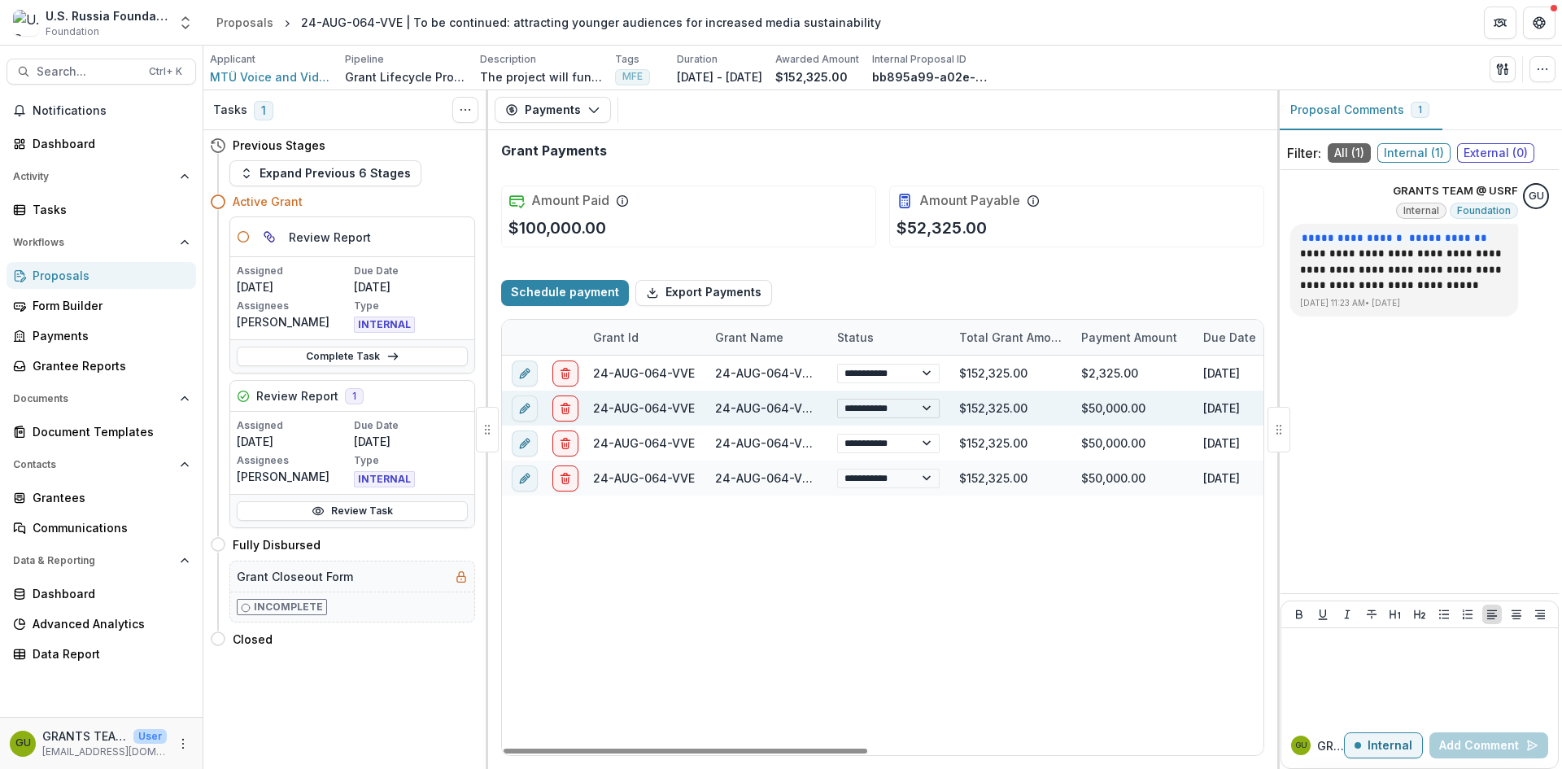
click at [924, 408] on select "**********" at bounding box center [888, 409] width 102 height 20
click at [837, 399] on select "**********" at bounding box center [888, 409] width 102 height 20
select select "**********"
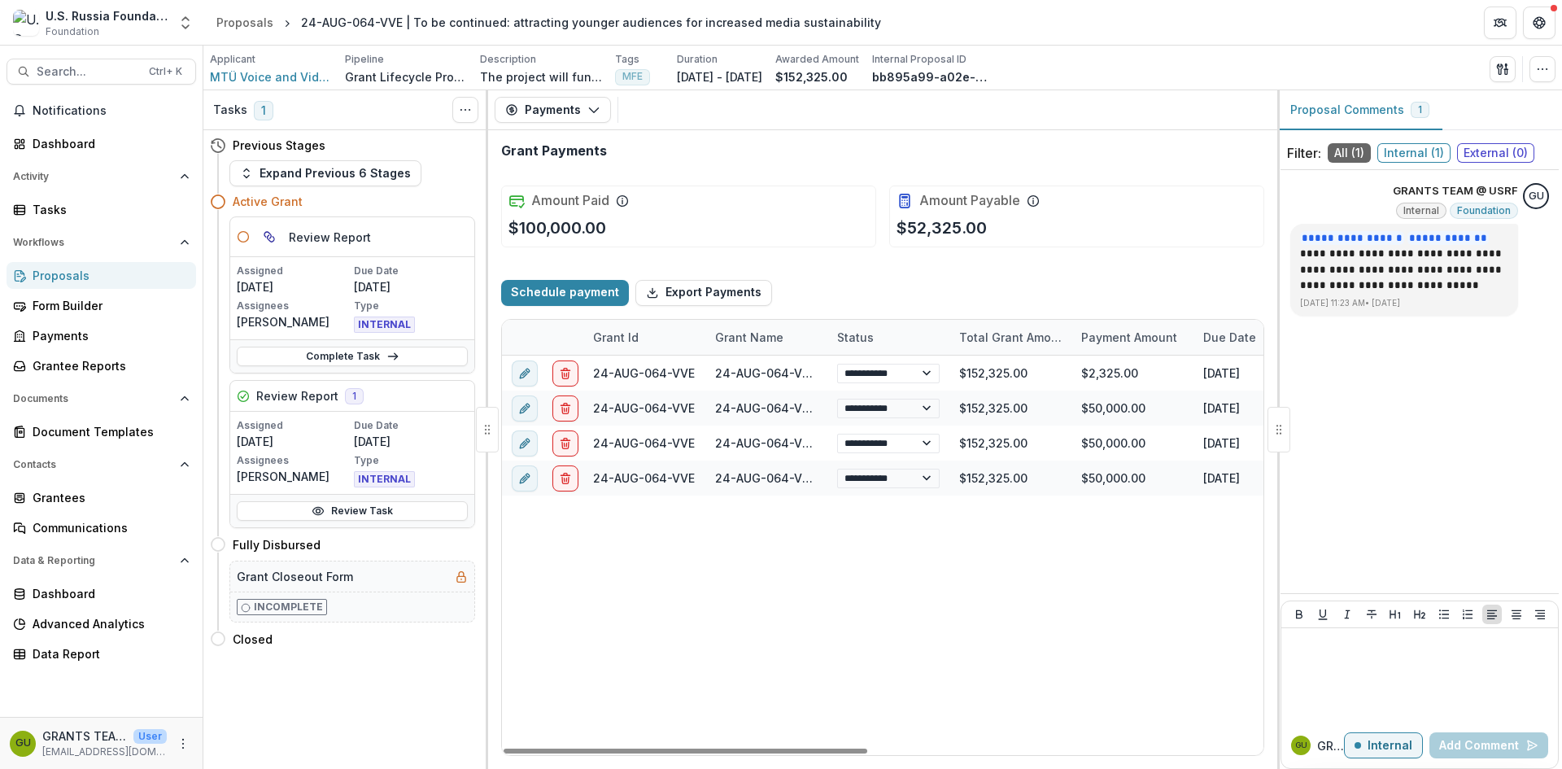
select select "**********"
click at [957, 603] on div "**********" at bounding box center [1295, 554] width 1586 height 399
click at [270, 76] on span "MTÜ Voice and Video Enterprise" at bounding box center [271, 76] width 122 height 17
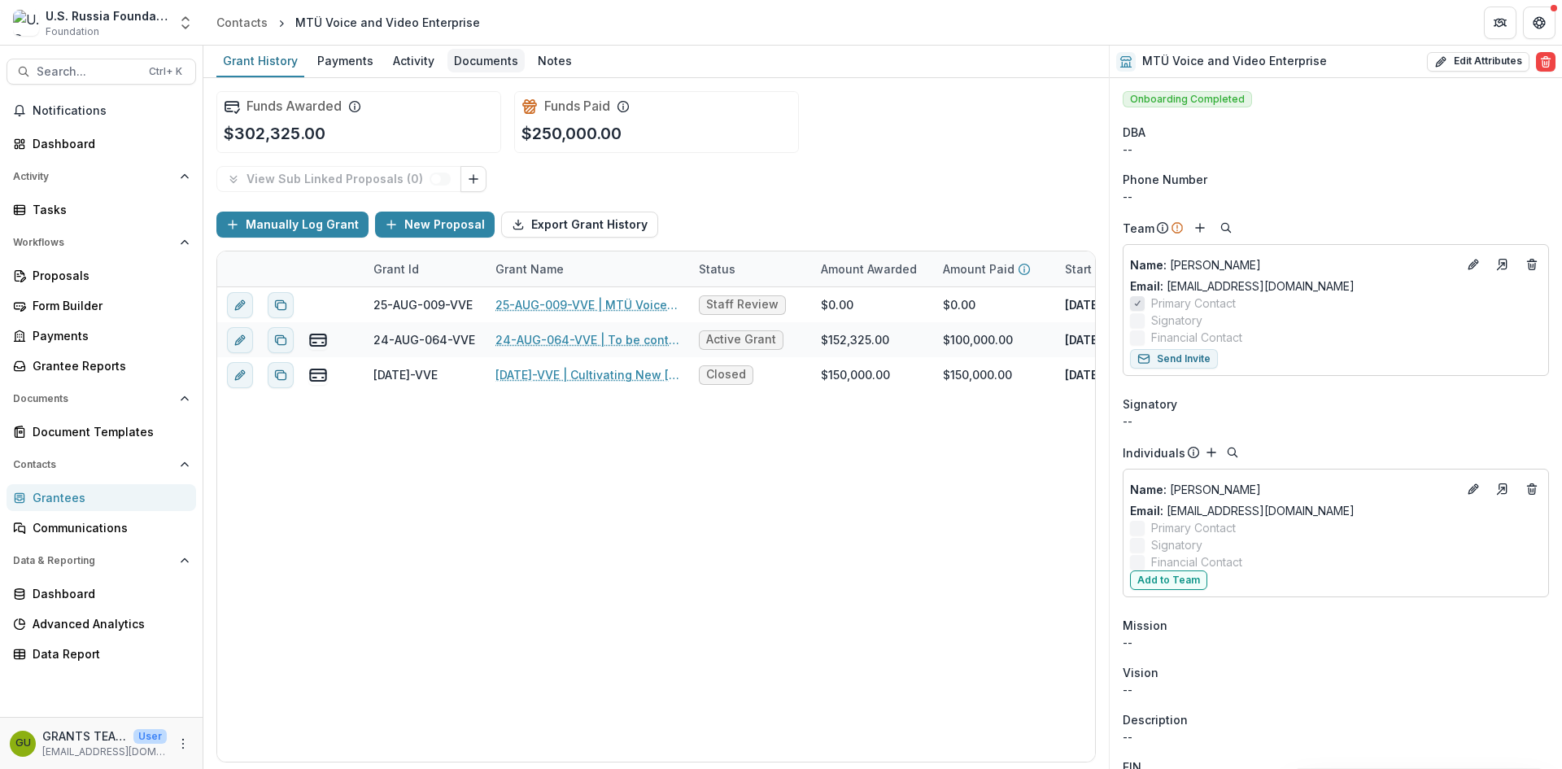
click at [490, 58] on div "Documents" at bounding box center [485, 61] width 77 height 24
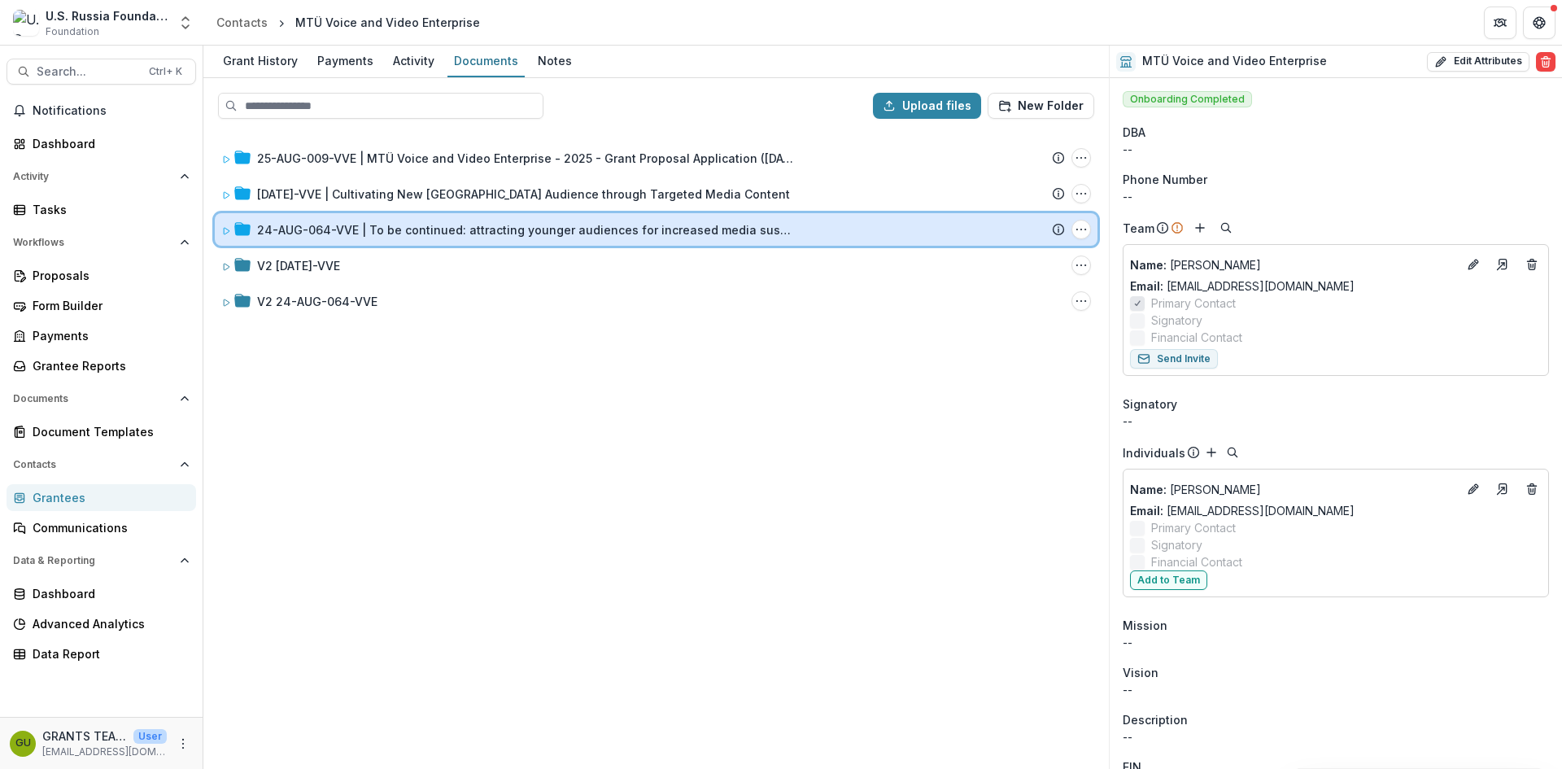
click at [222, 231] on icon at bounding box center [226, 231] width 10 height 10
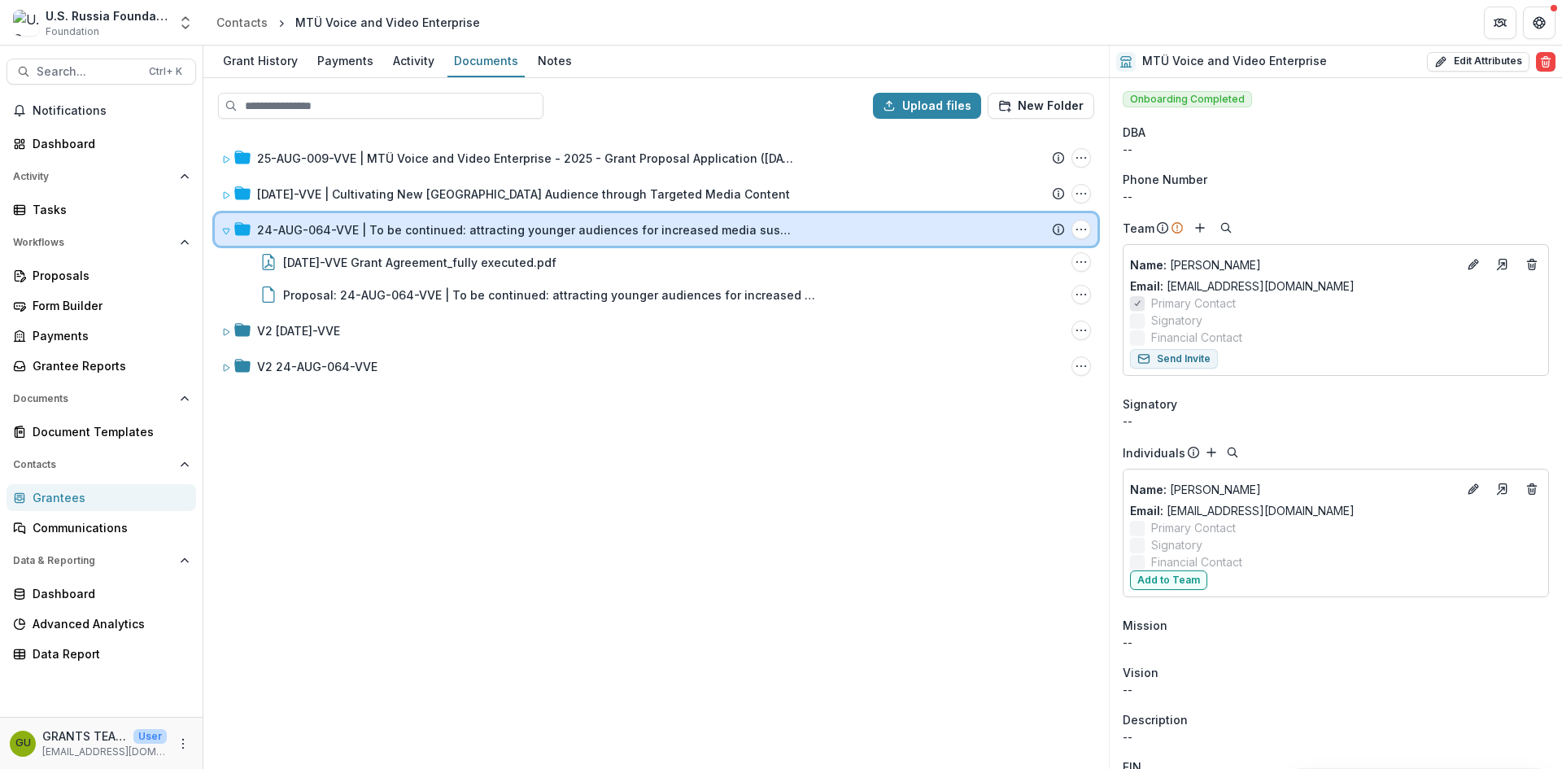
click at [221, 228] on icon at bounding box center [226, 231] width 10 height 10
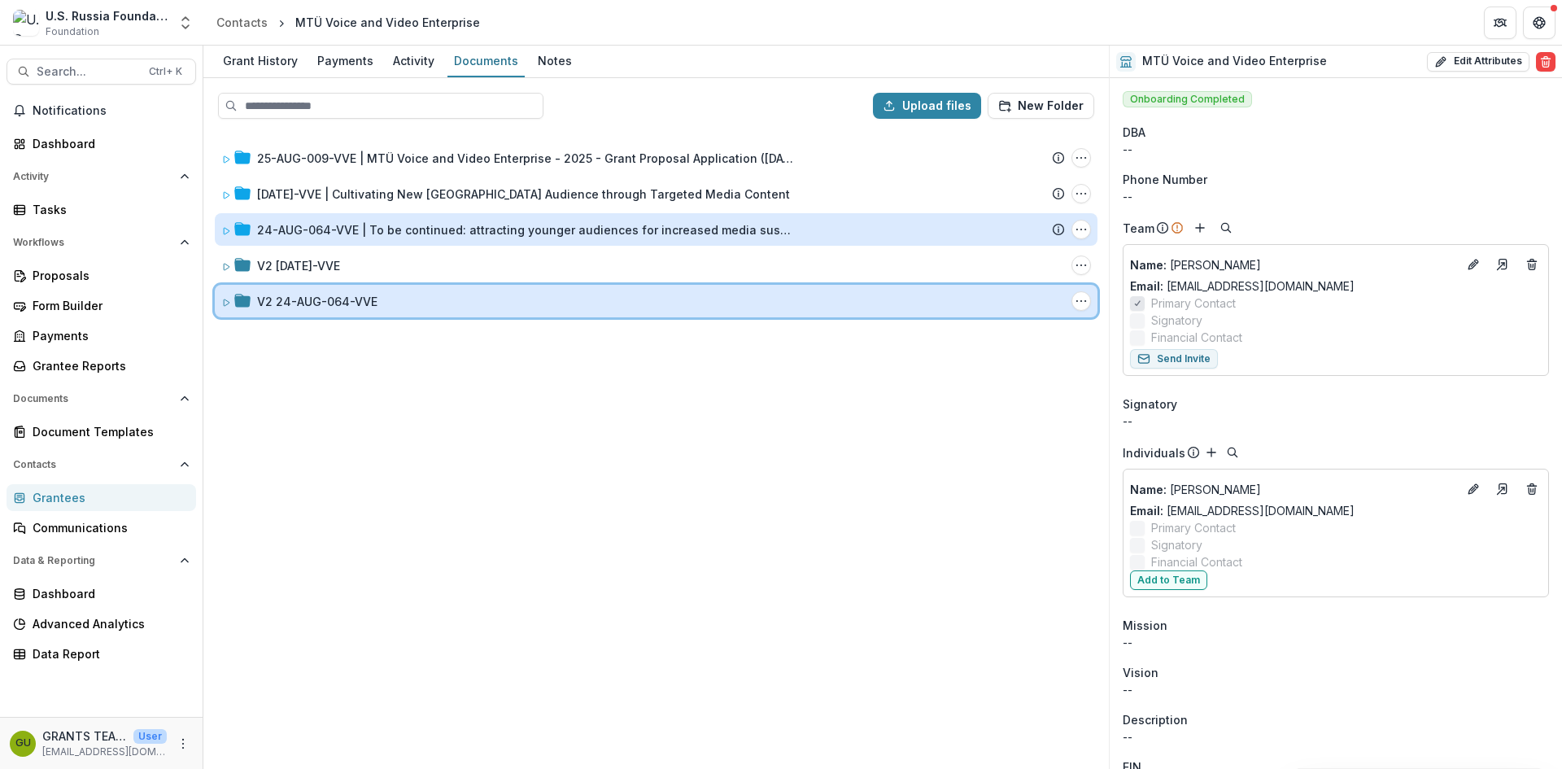
click at [224, 302] on icon at bounding box center [226, 303] width 10 height 10
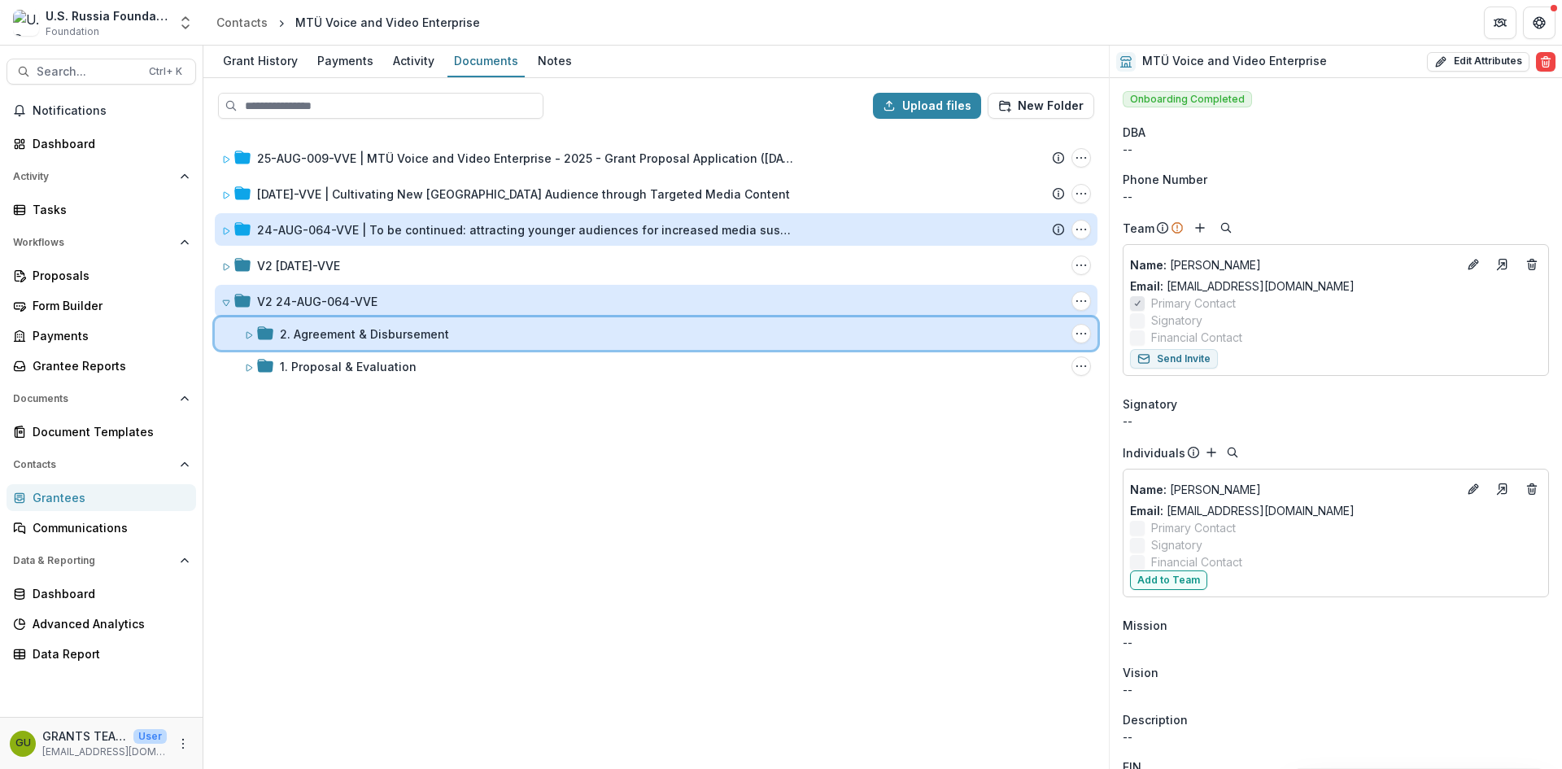
click at [246, 335] on icon at bounding box center [249, 335] width 10 height 10
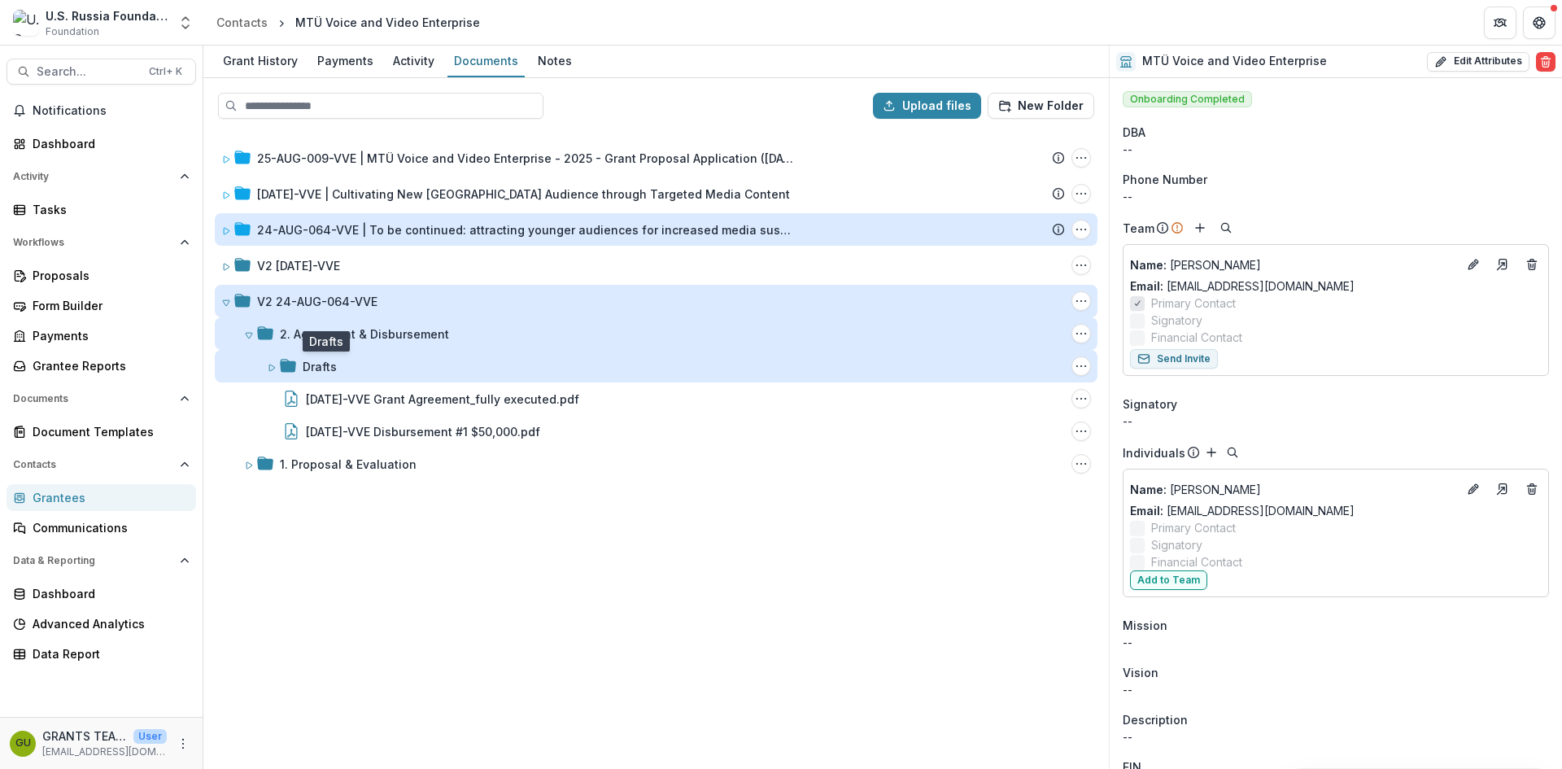
click at [313, 372] on div "Drafts" at bounding box center [320, 366] width 34 height 17
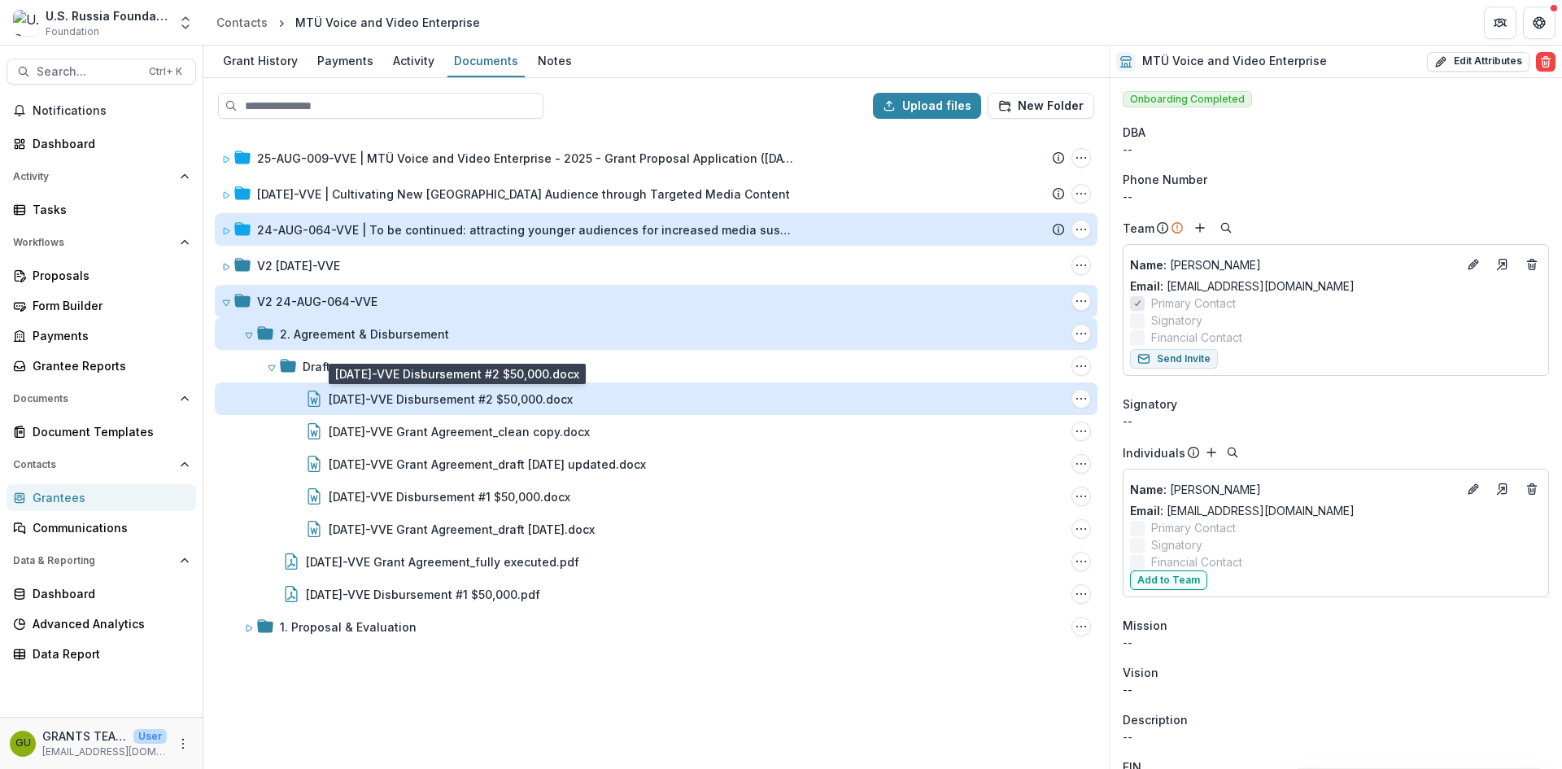
click at [499, 397] on div "24-AUG-64-VVE Disbursement #2 $50,000.docx" at bounding box center [451, 398] width 244 height 17
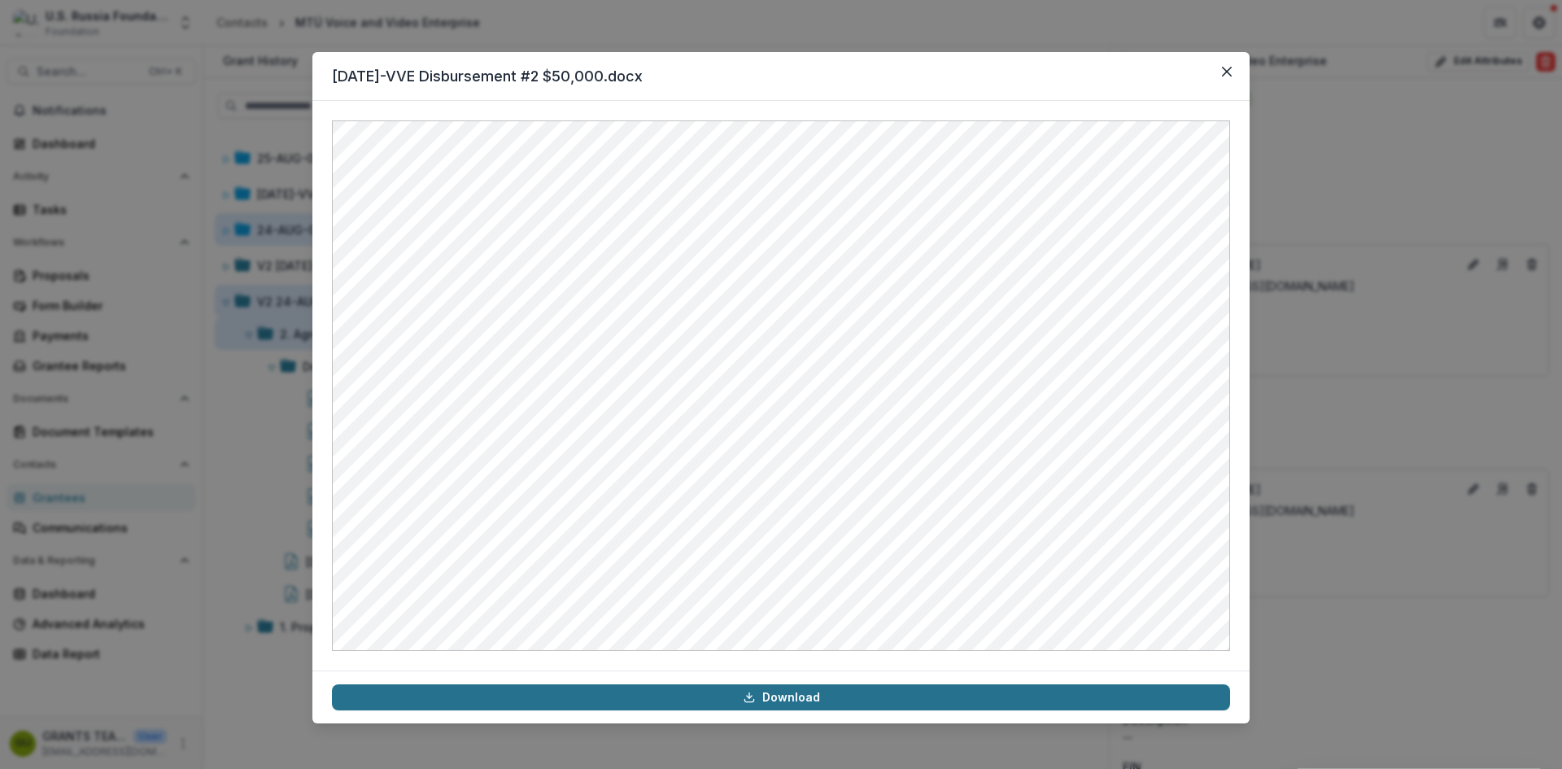
click at [787, 704] on link "Download" at bounding box center [781, 697] width 898 height 26
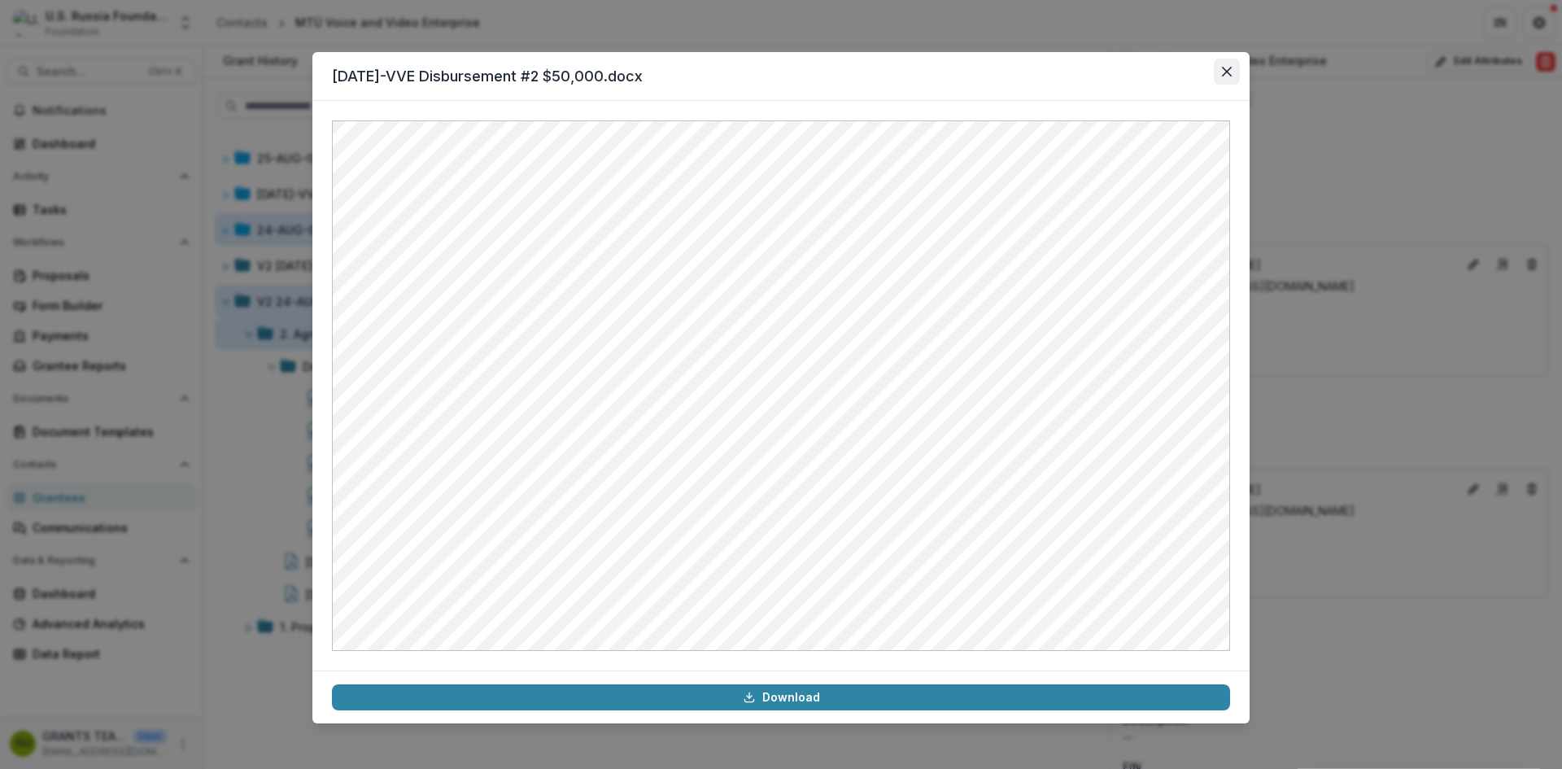
click at [1231, 71] on icon "Close" at bounding box center [1227, 72] width 10 height 10
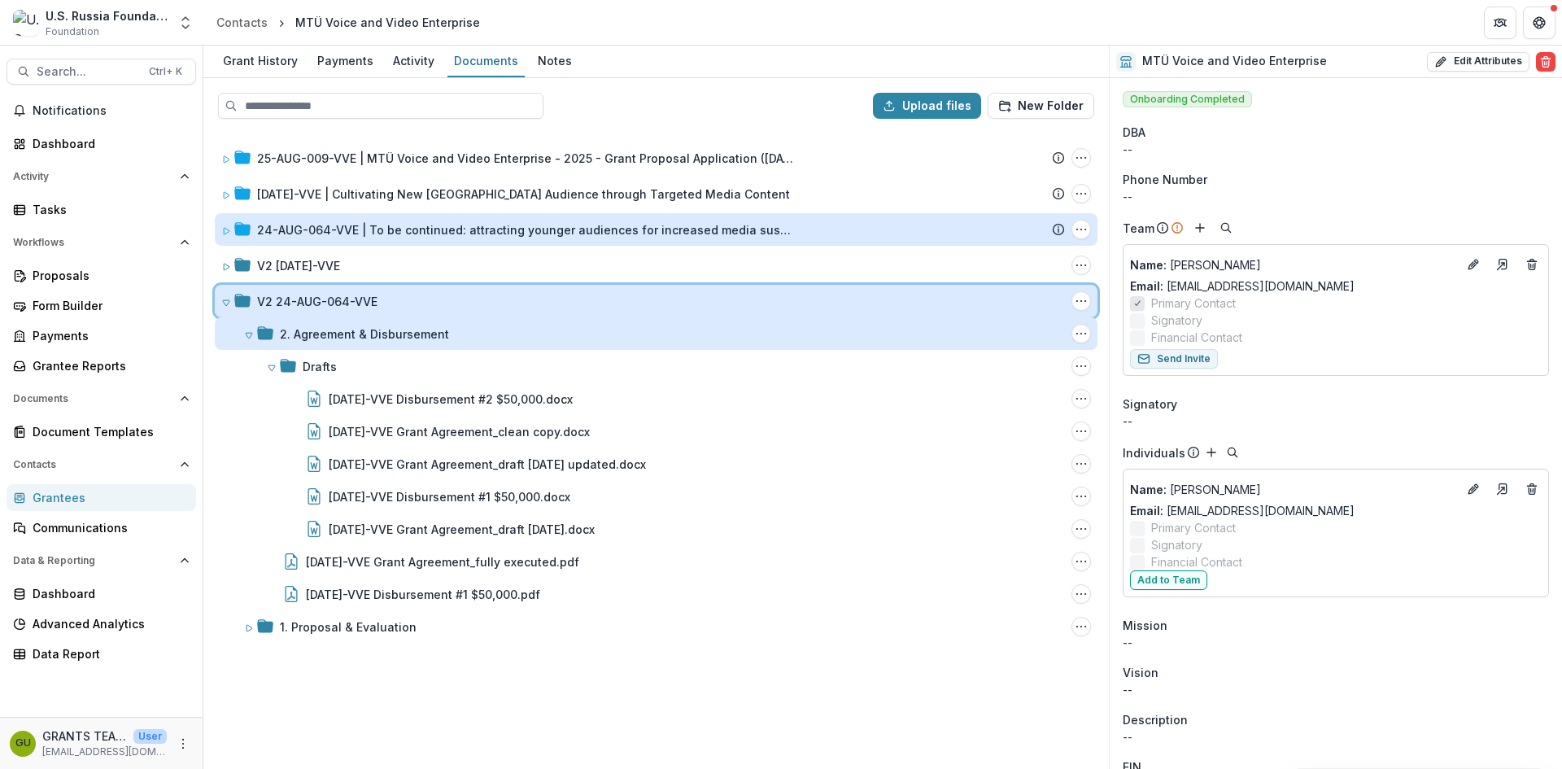
click at [222, 301] on icon at bounding box center [226, 303] width 10 height 10
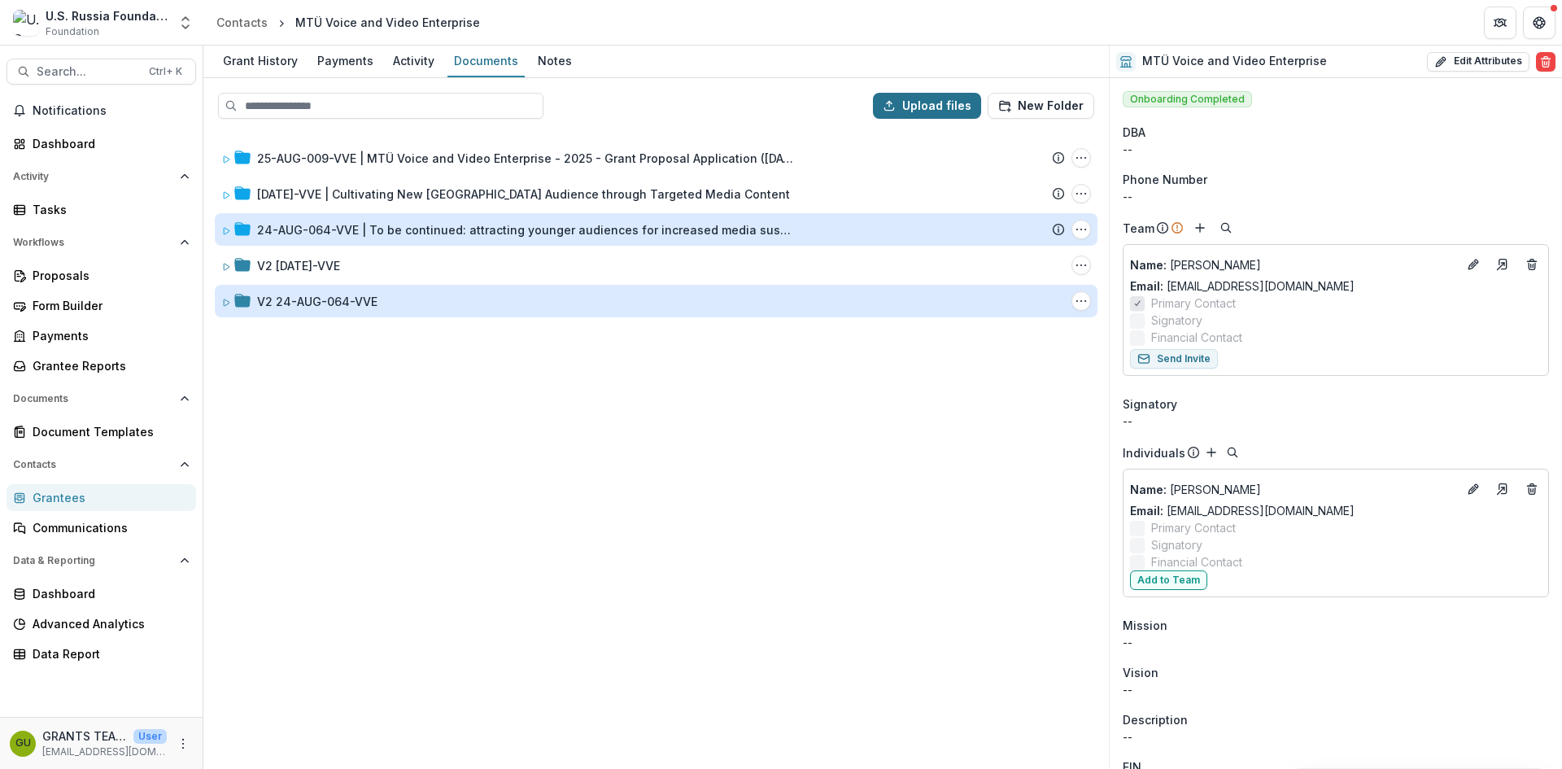
click at [940, 102] on button "Upload files" at bounding box center [927, 106] width 108 height 26
type input "**********"
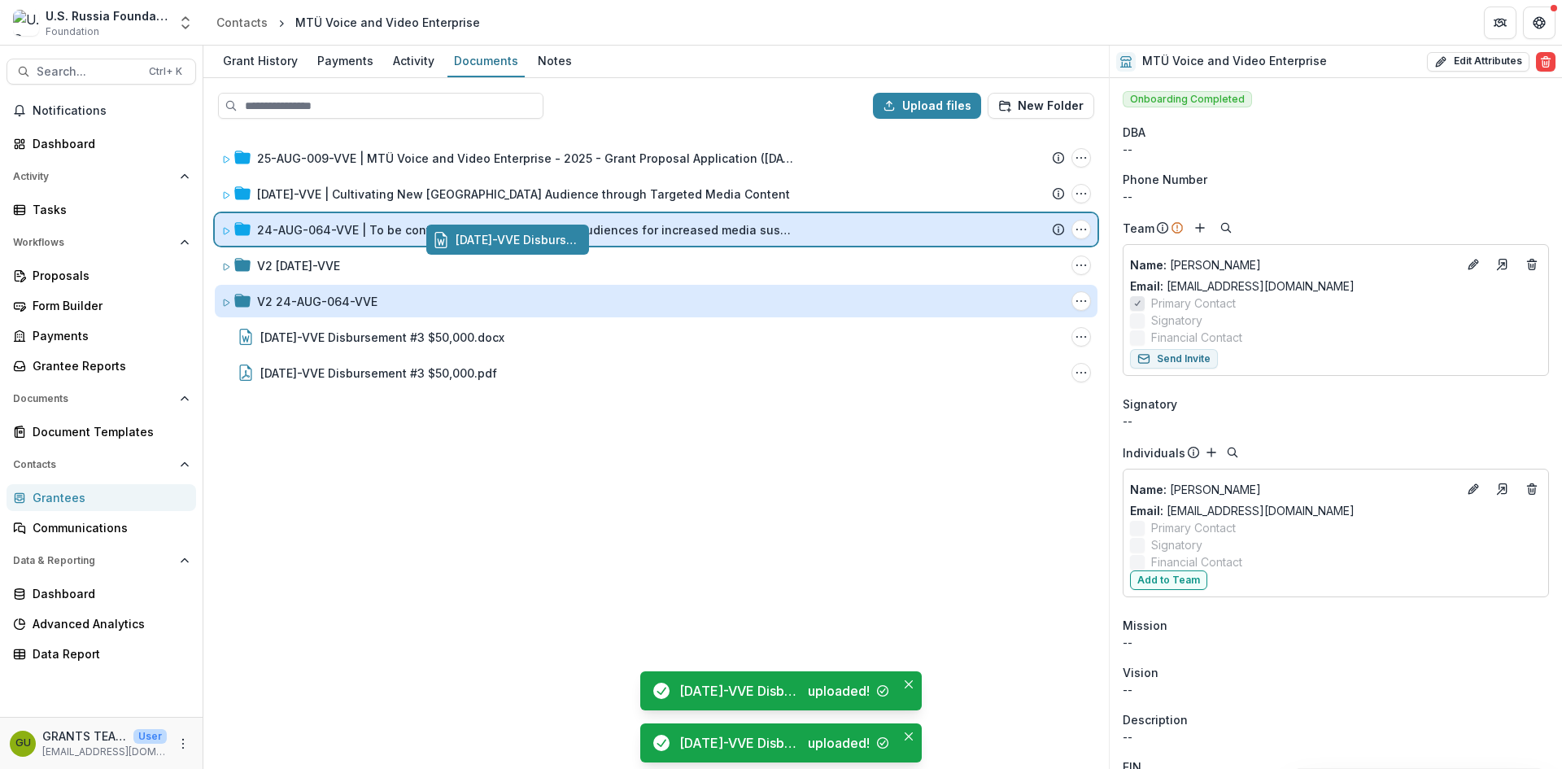
drag, startPoint x: 338, startPoint y: 336, endPoint x: 549, endPoint y: 240, distance: 232.2
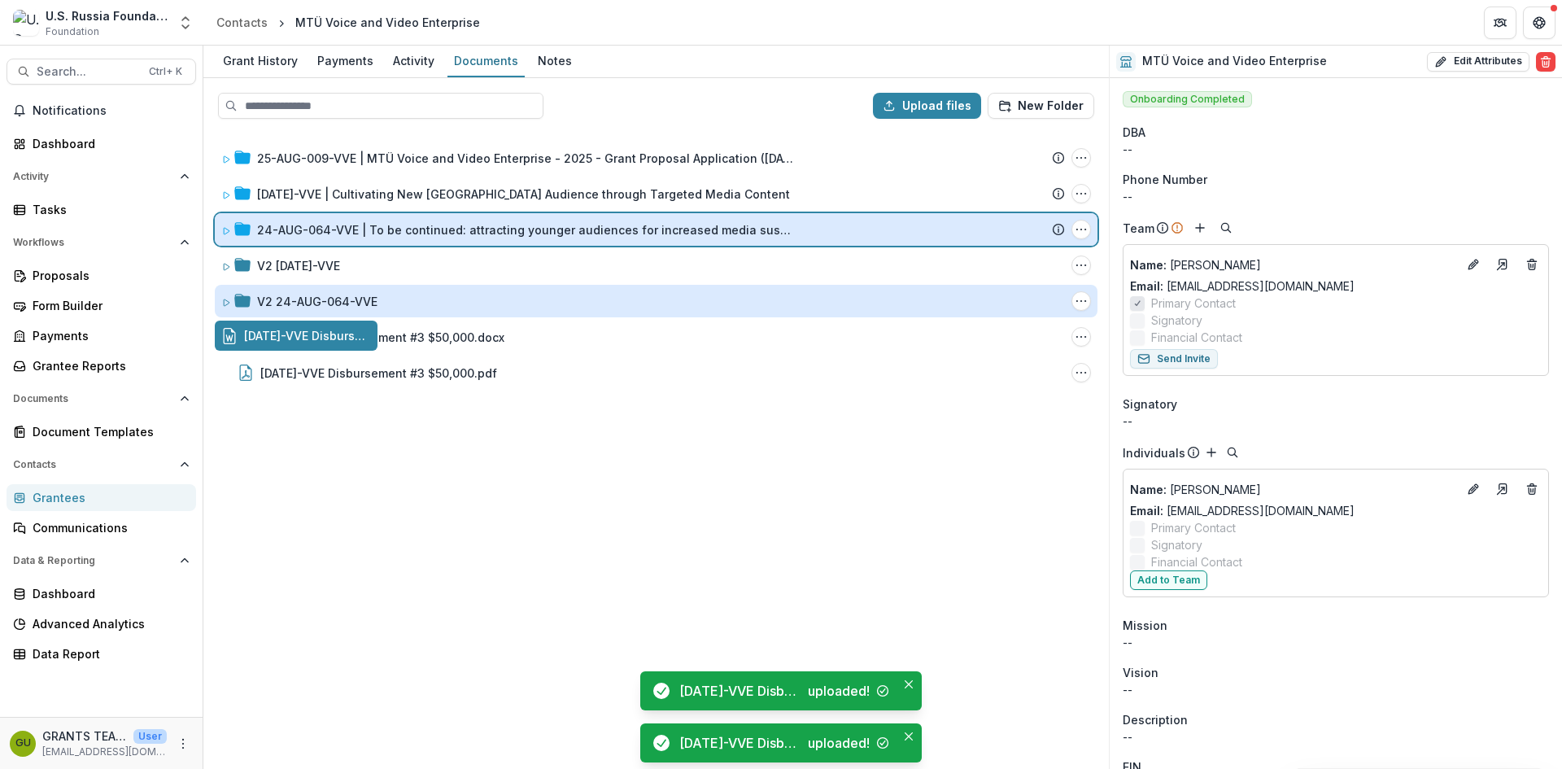
click at [549, 240] on div "Upload files New Folder 25-AUG-009-VVE | MTÜ Voice and Video Enterprise - 2025 …" at bounding box center [655, 423] width 905 height 691
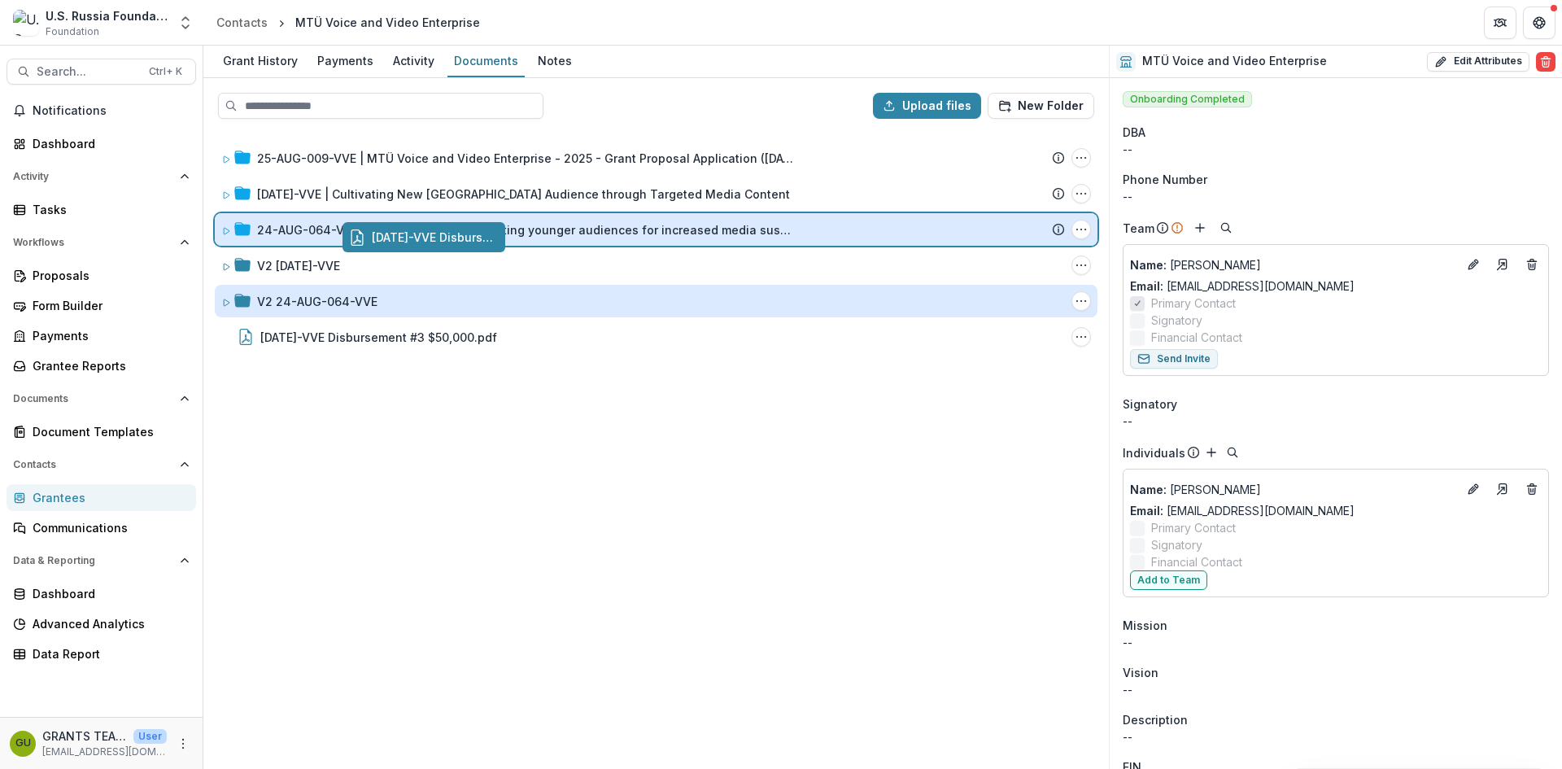
drag, startPoint x: 429, startPoint y: 336, endPoint x: 558, endPoint y: 237, distance: 162.4
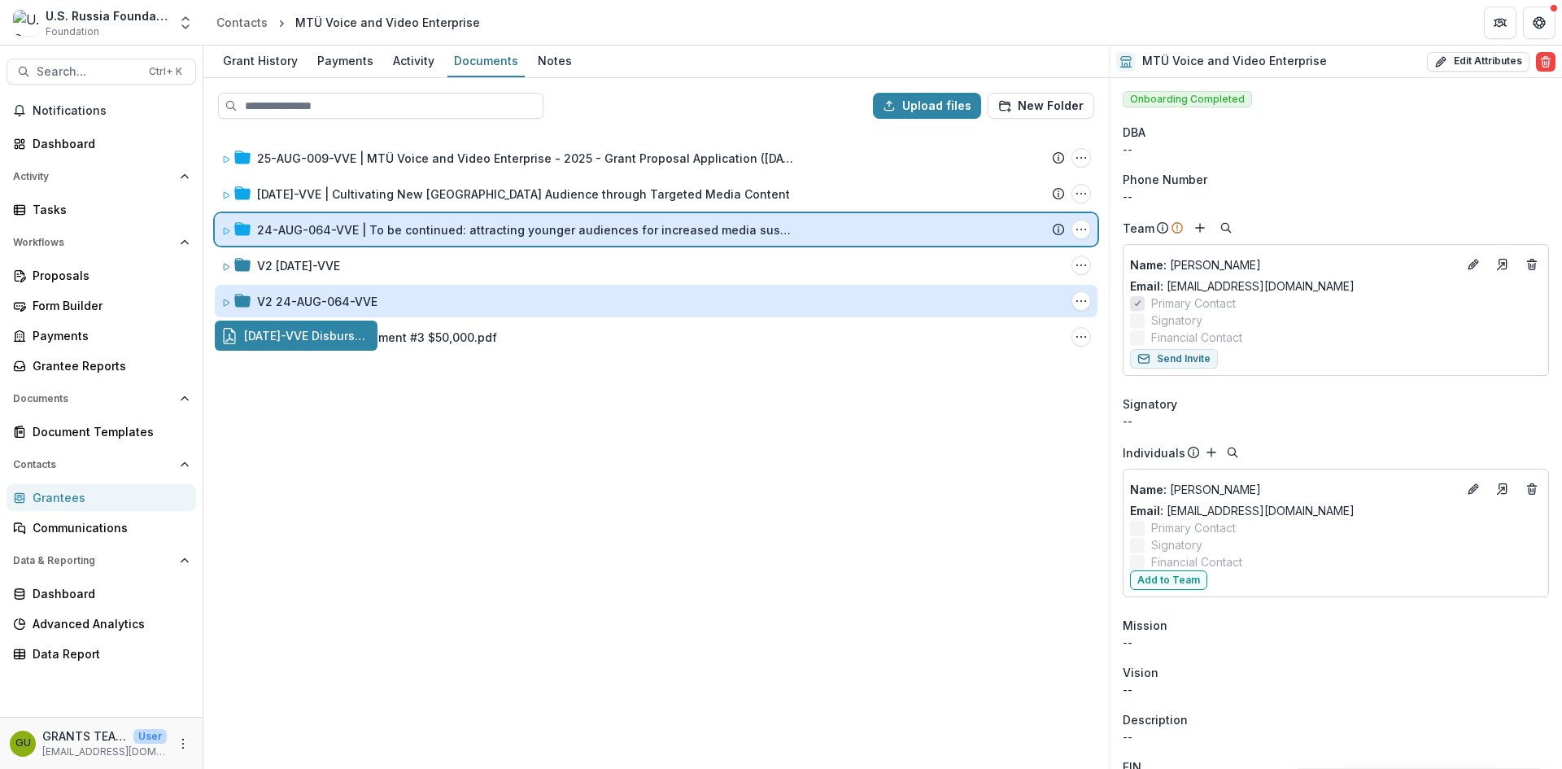
click at [558, 237] on div "Upload files New Folder 25-AUG-009-VVE | MTÜ Voice and Video Enterprise - 2025 …" at bounding box center [655, 423] width 905 height 691
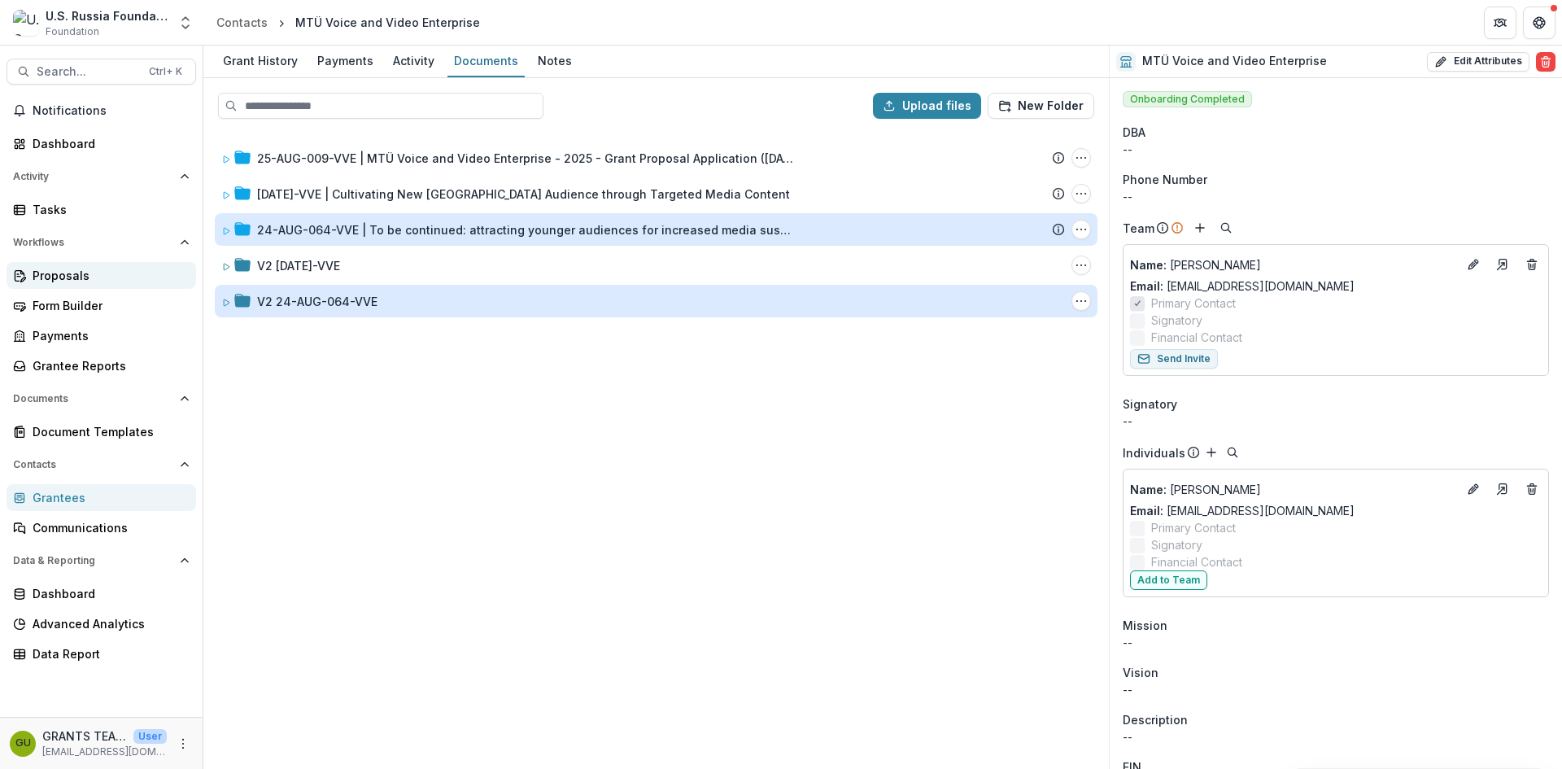
click at [50, 270] on div "Proposals" at bounding box center [108, 275] width 150 height 17
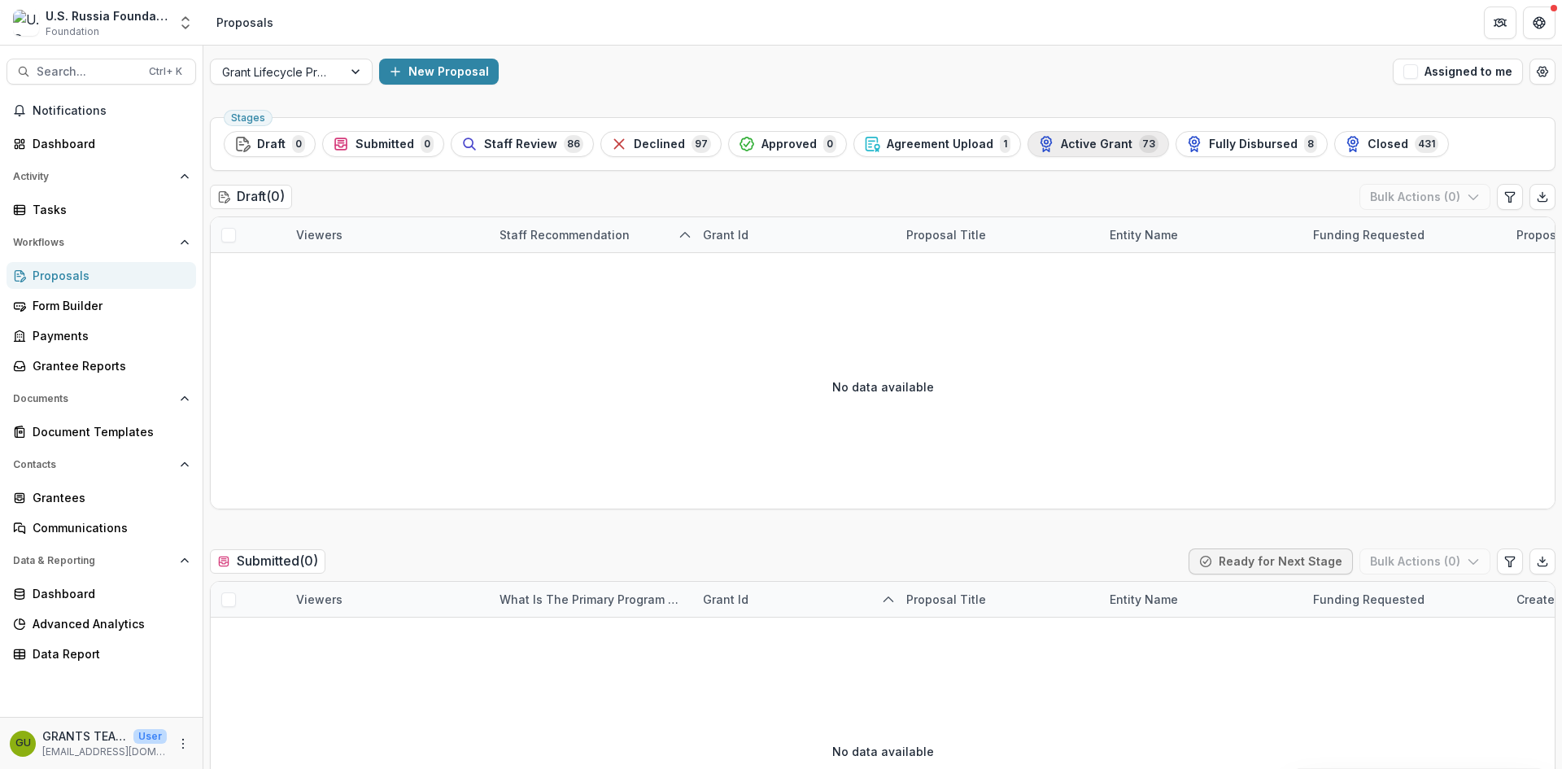
click at [1088, 139] on span "Active Grant" at bounding box center [1097, 144] width 72 height 14
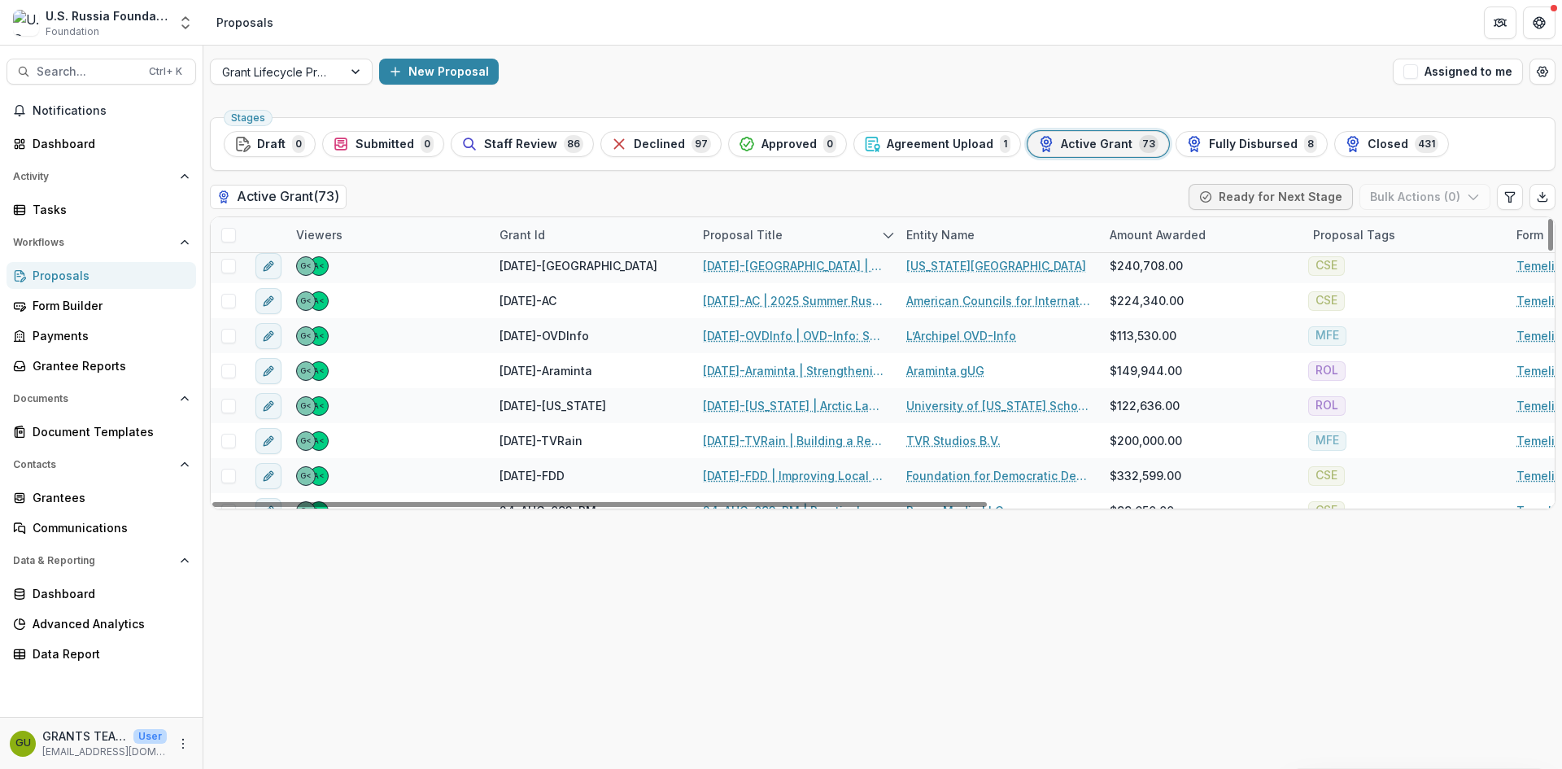
scroll to position [813, 0]
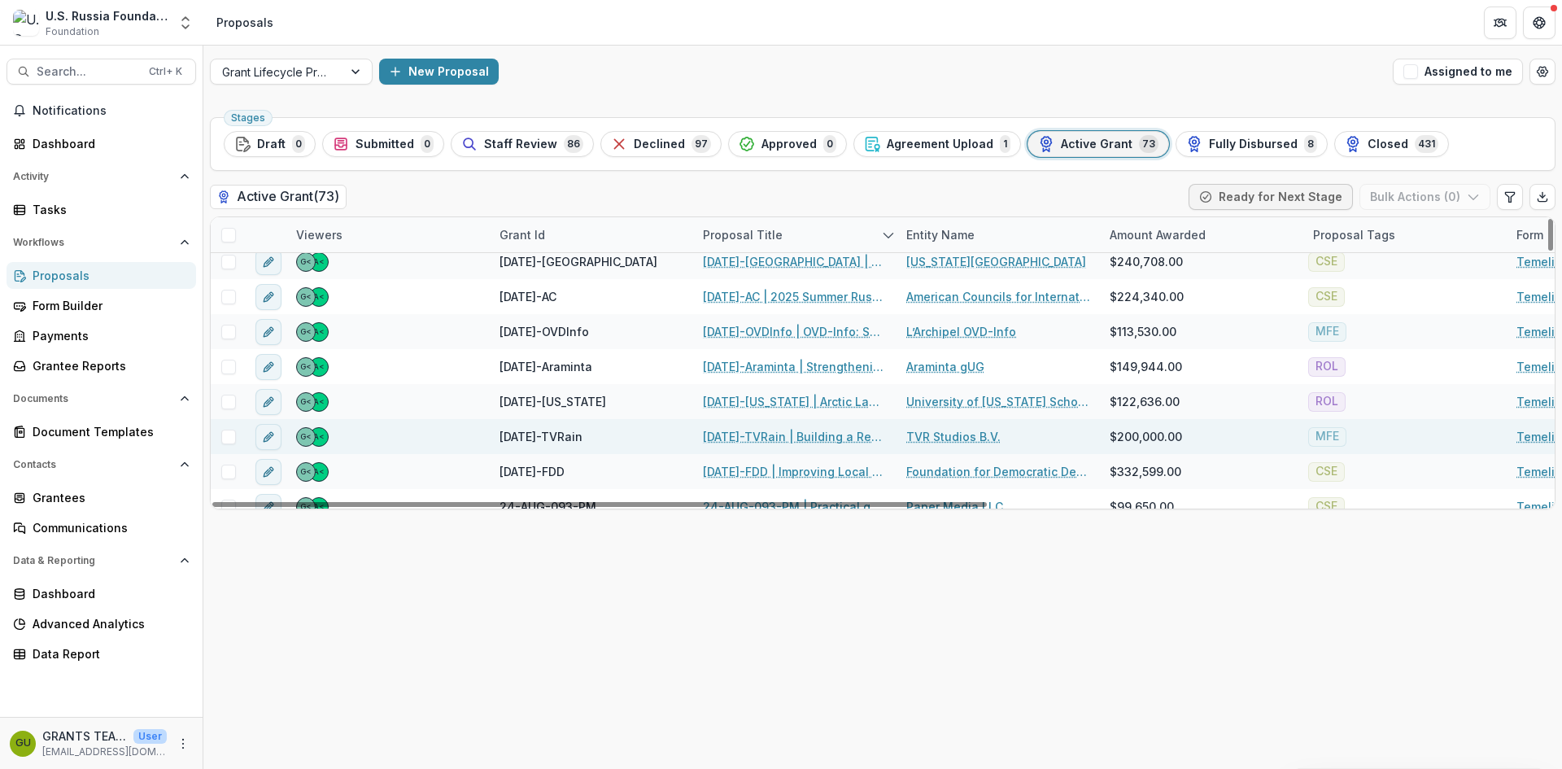
click at [756, 428] on link "[DATE]-TVRain | Building a Resilient Content Delivery Platform for Independent …" at bounding box center [795, 436] width 184 height 17
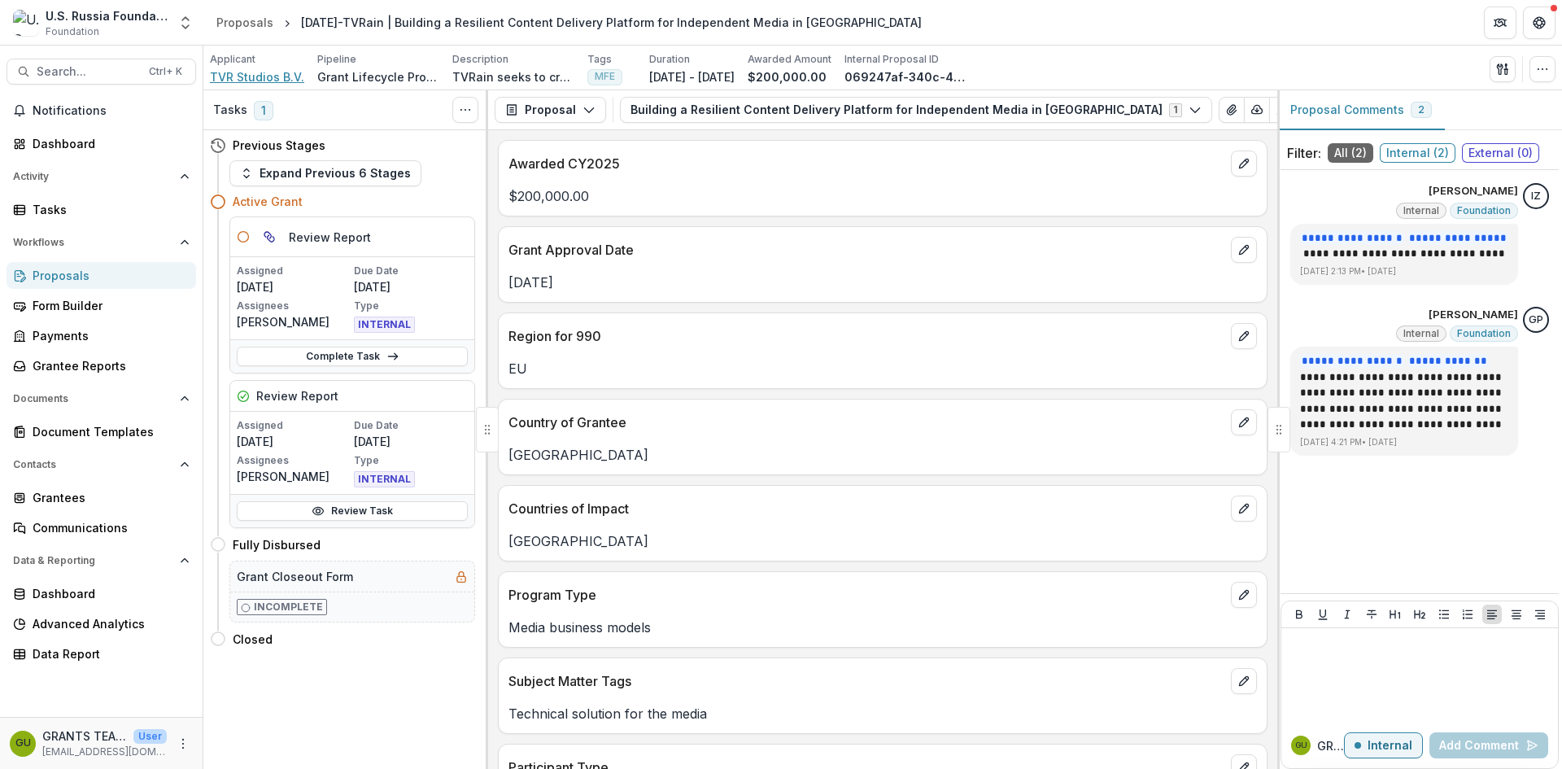
click at [255, 78] on span "TVR Studios B.V." at bounding box center [257, 76] width 94 height 17
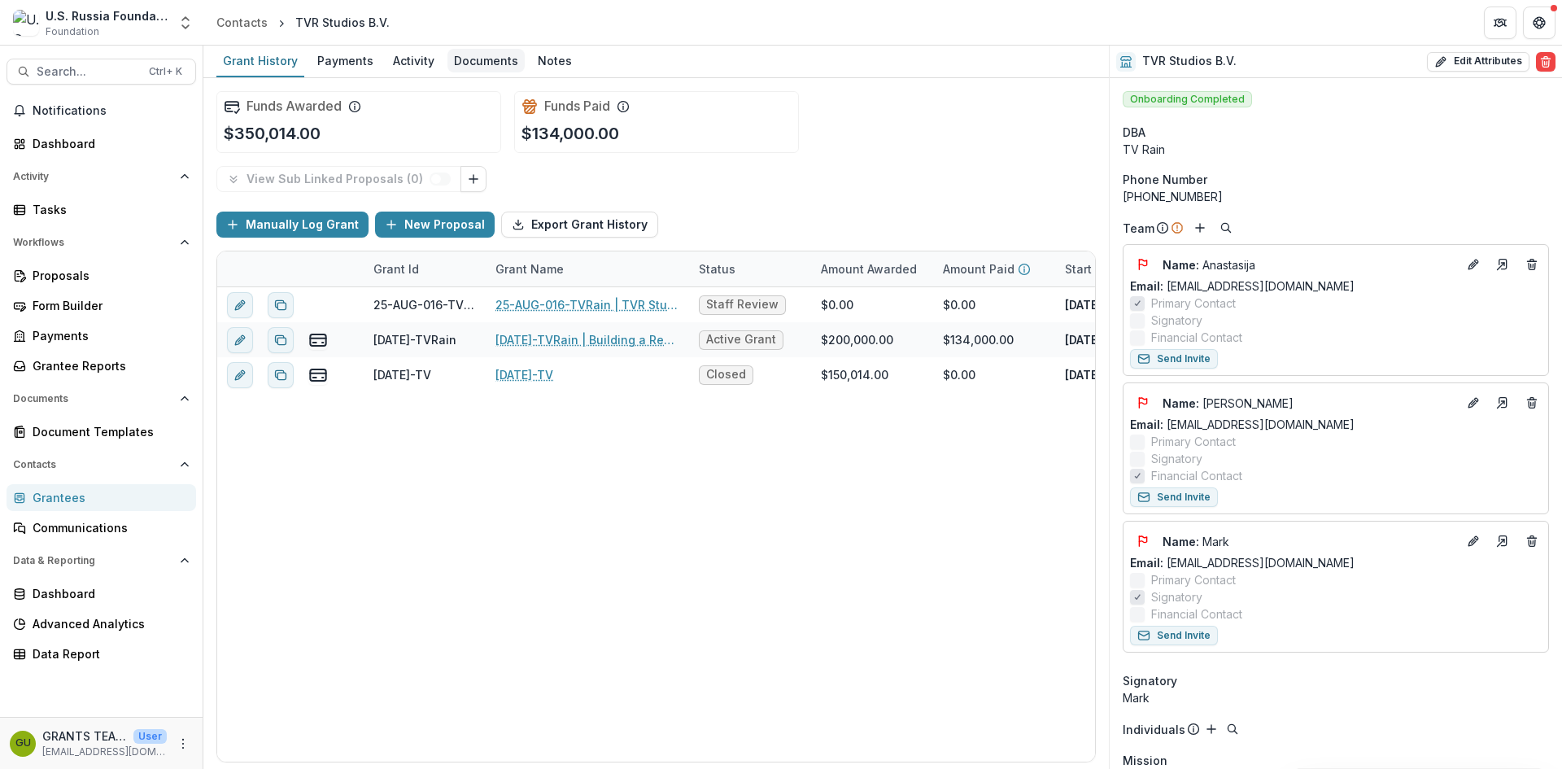
click at [482, 54] on div "Documents" at bounding box center [485, 61] width 77 height 24
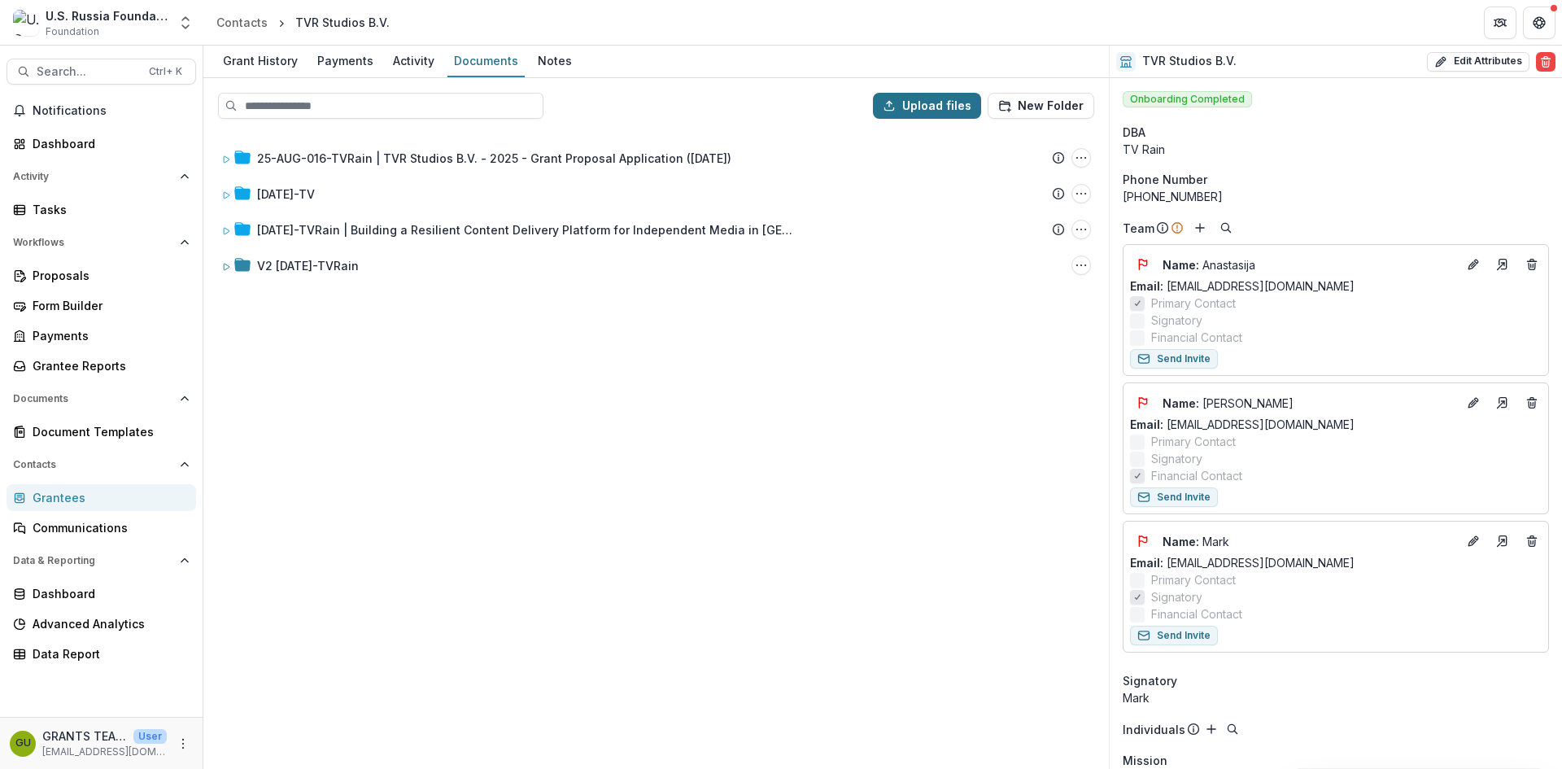
click at [963, 99] on button "Upload files" at bounding box center [927, 106] width 108 height 26
type input "**********"
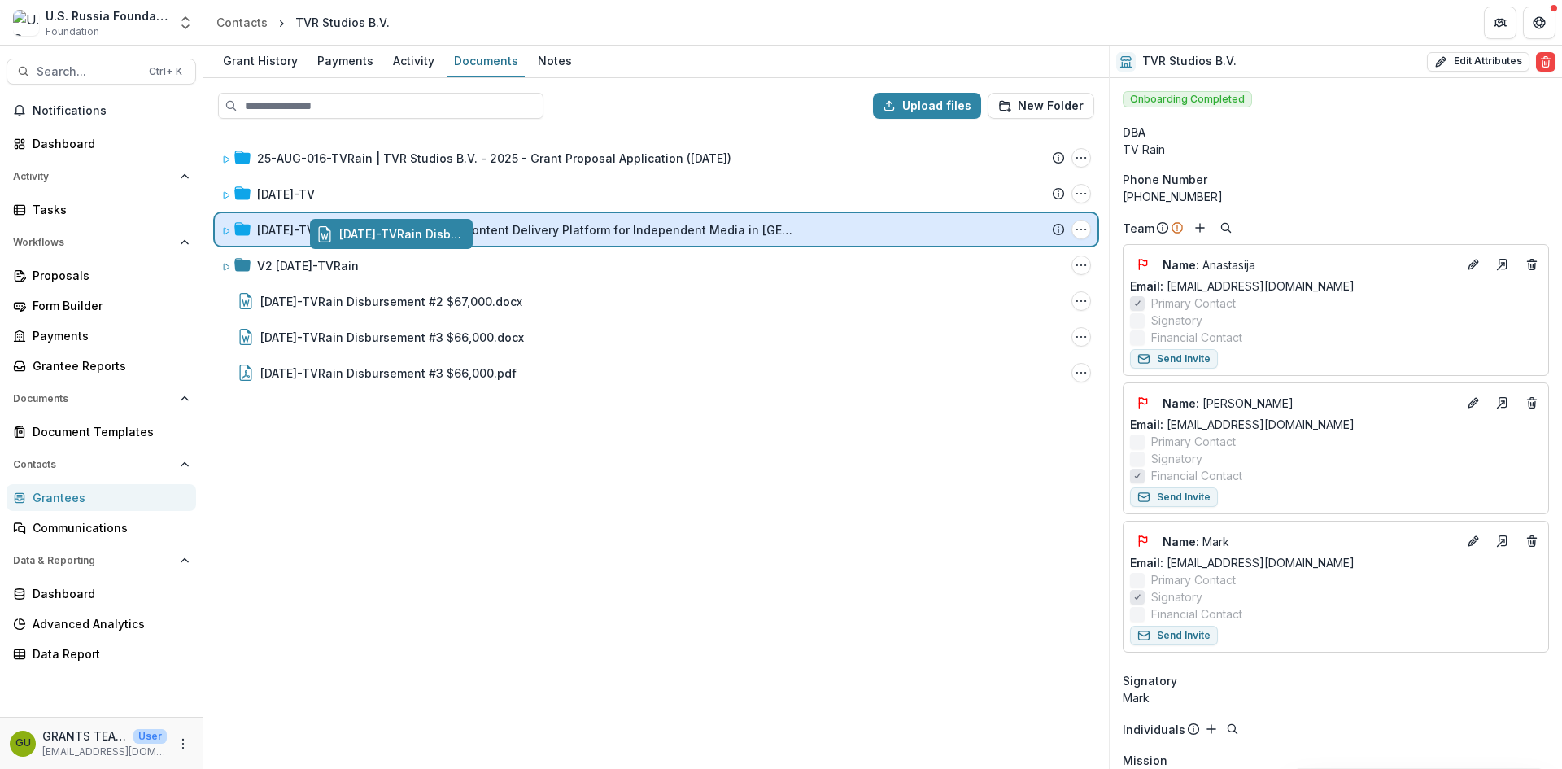
drag, startPoint x: 299, startPoint y: 298, endPoint x: 394, endPoint y: 232, distance: 115.7
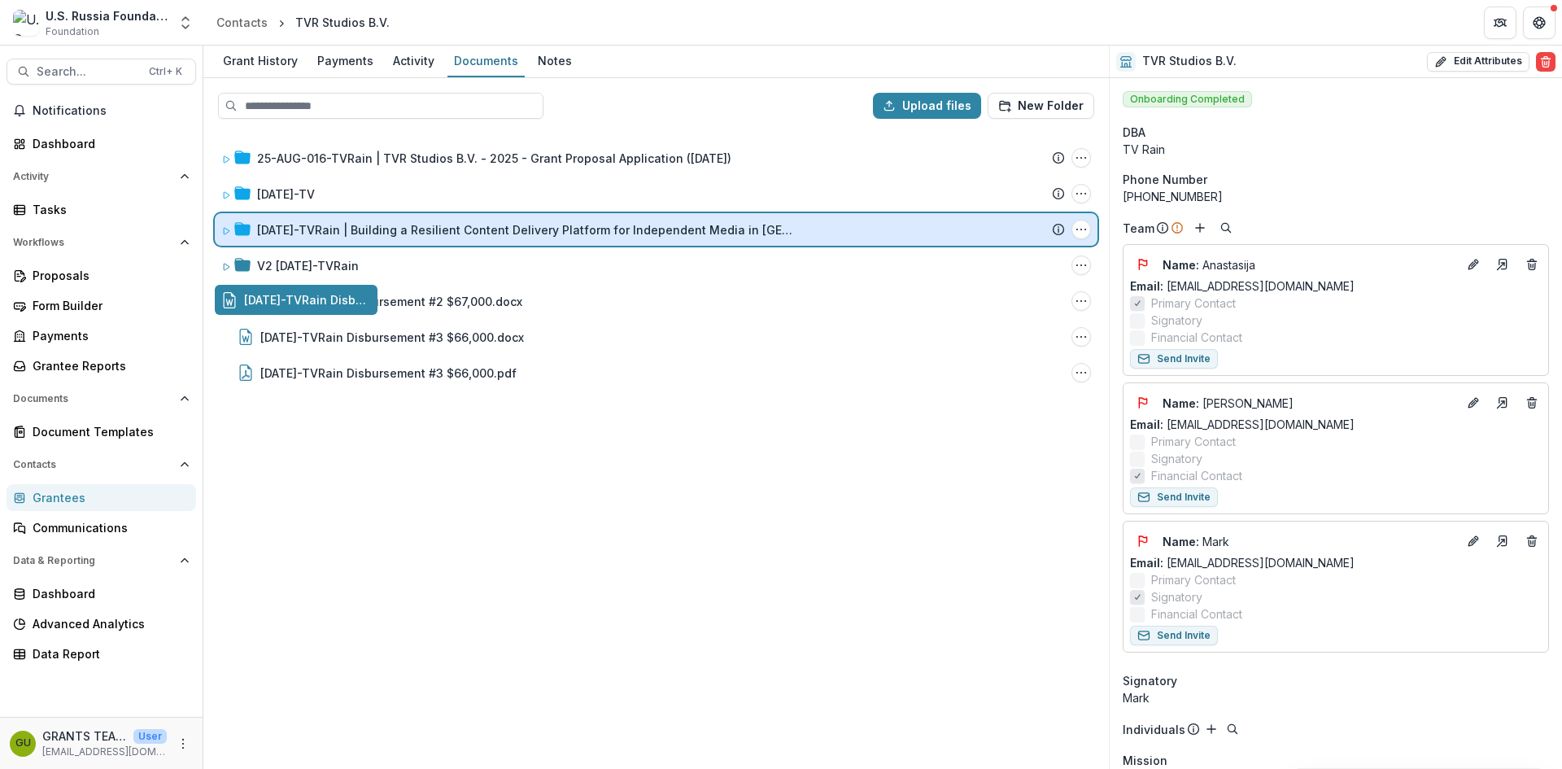
click at [394, 232] on div "Upload files New Folder 25-AUG-016-TVRain | TVR Studios B.V. - 2025 - Grant Pro…" at bounding box center [655, 423] width 905 height 691
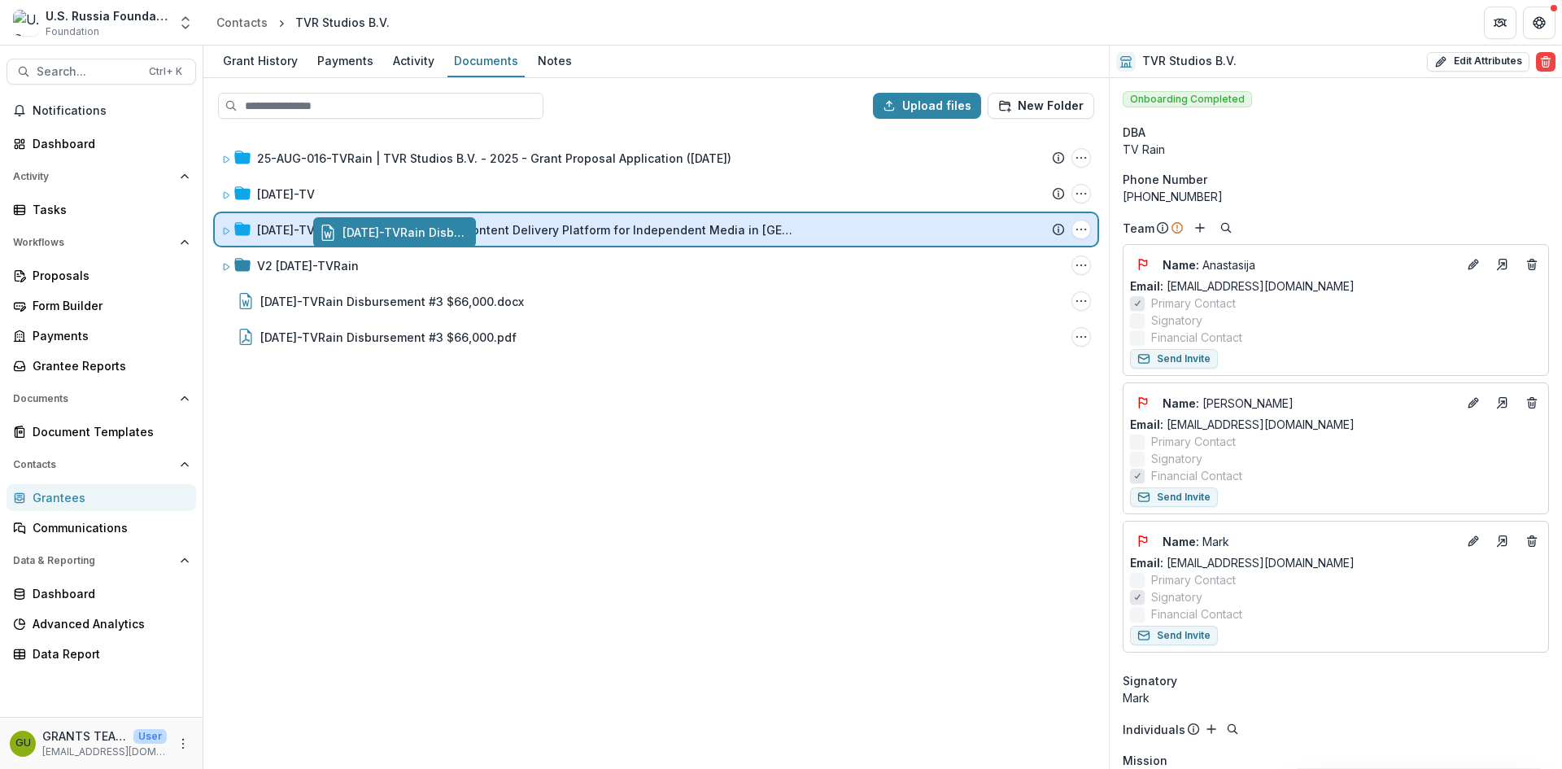
drag, startPoint x: 325, startPoint y: 301, endPoint x: 424, endPoint y: 233, distance: 119.4
click at [424, 233] on div "Upload files New Folder 25-AUG-016-TVRain | TVR Studios B.V. - 2025 - Grant Pro…" at bounding box center [655, 423] width 905 height 691
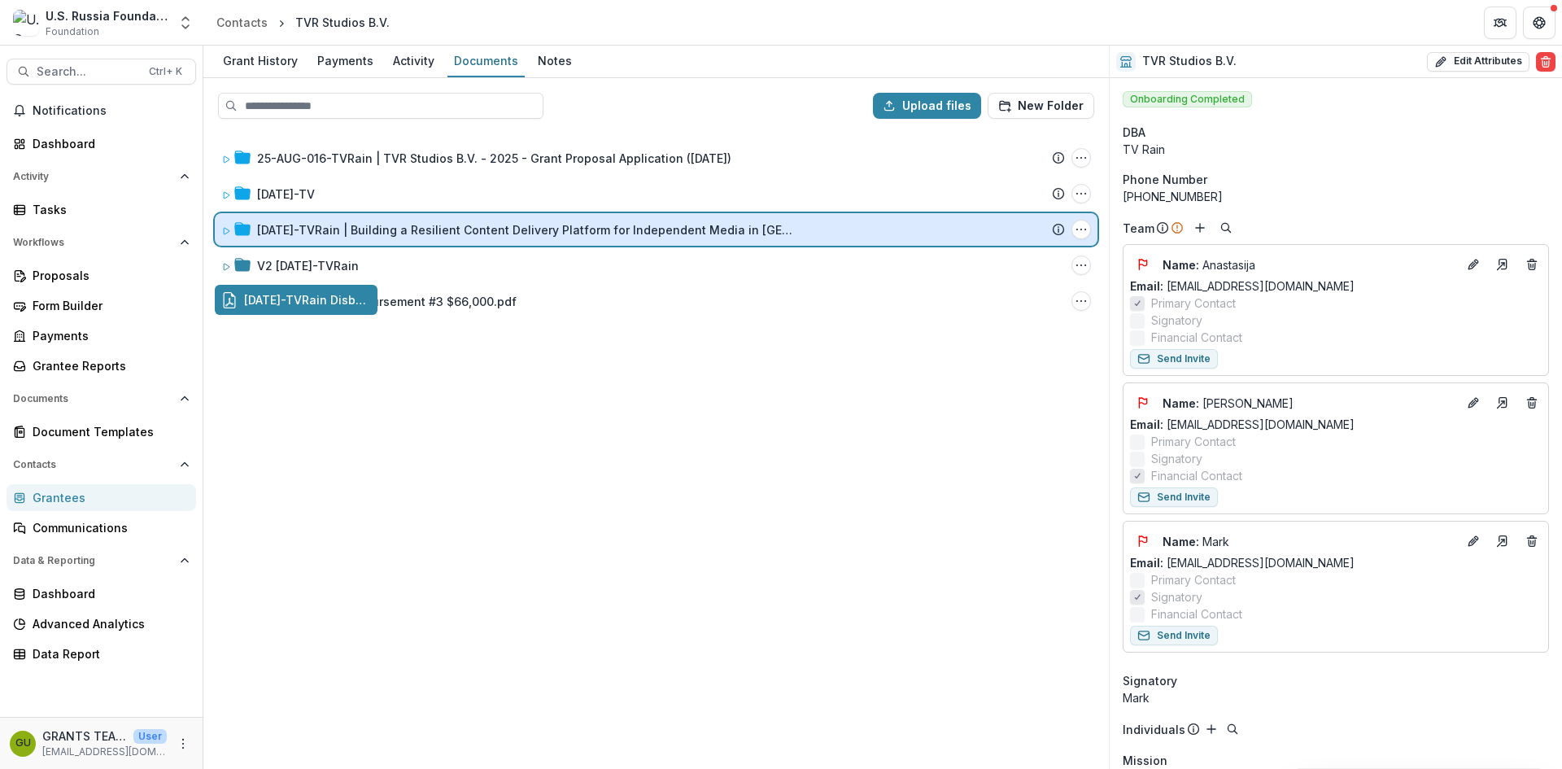
drag, startPoint x: 355, startPoint y: 299, endPoint x: 451, endPoint y: 229, distance: 119.2
click at [451, 229] on div "Upload files New Folder 25-AUG-016-TVRain | TVR Studios B.V. - 2025 - Grant Pro…" at bounding box center [655, 423] width 905 height 691
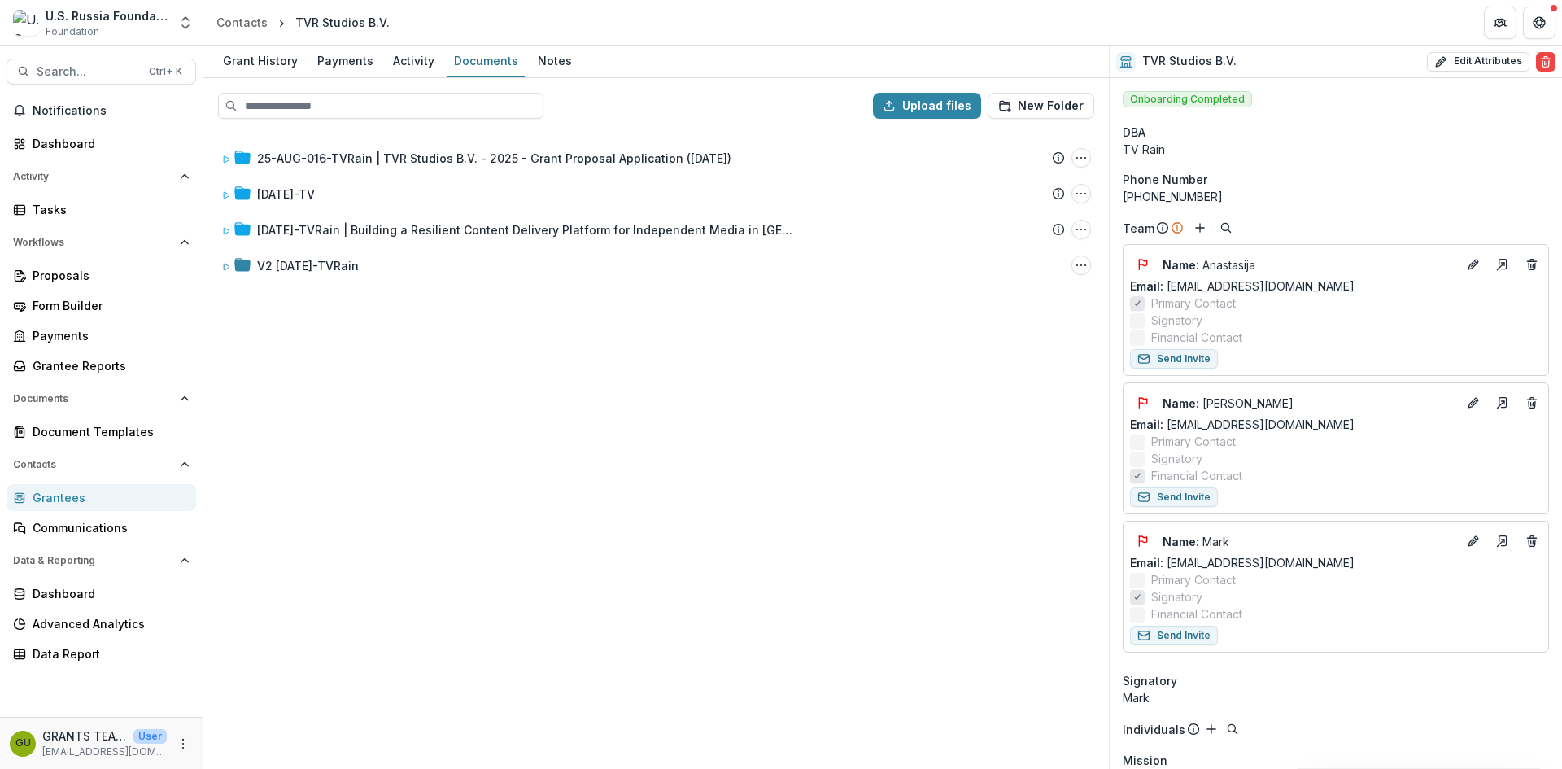
drag, startPoint x: 443, startPoint y: 351, endPoint x: 648, endPoint y: 395, distance: 209.6
click at [445, 351] on div "25-AUG-016-TVRain | TVR Studios B.V. - 2025 - Grant Proposal Application (Augus…" at bounding box center [656, 449] width 902 height 635
click at [54, 275] on div "Proposals" at bounding box center [108, 275] width 150 height 17
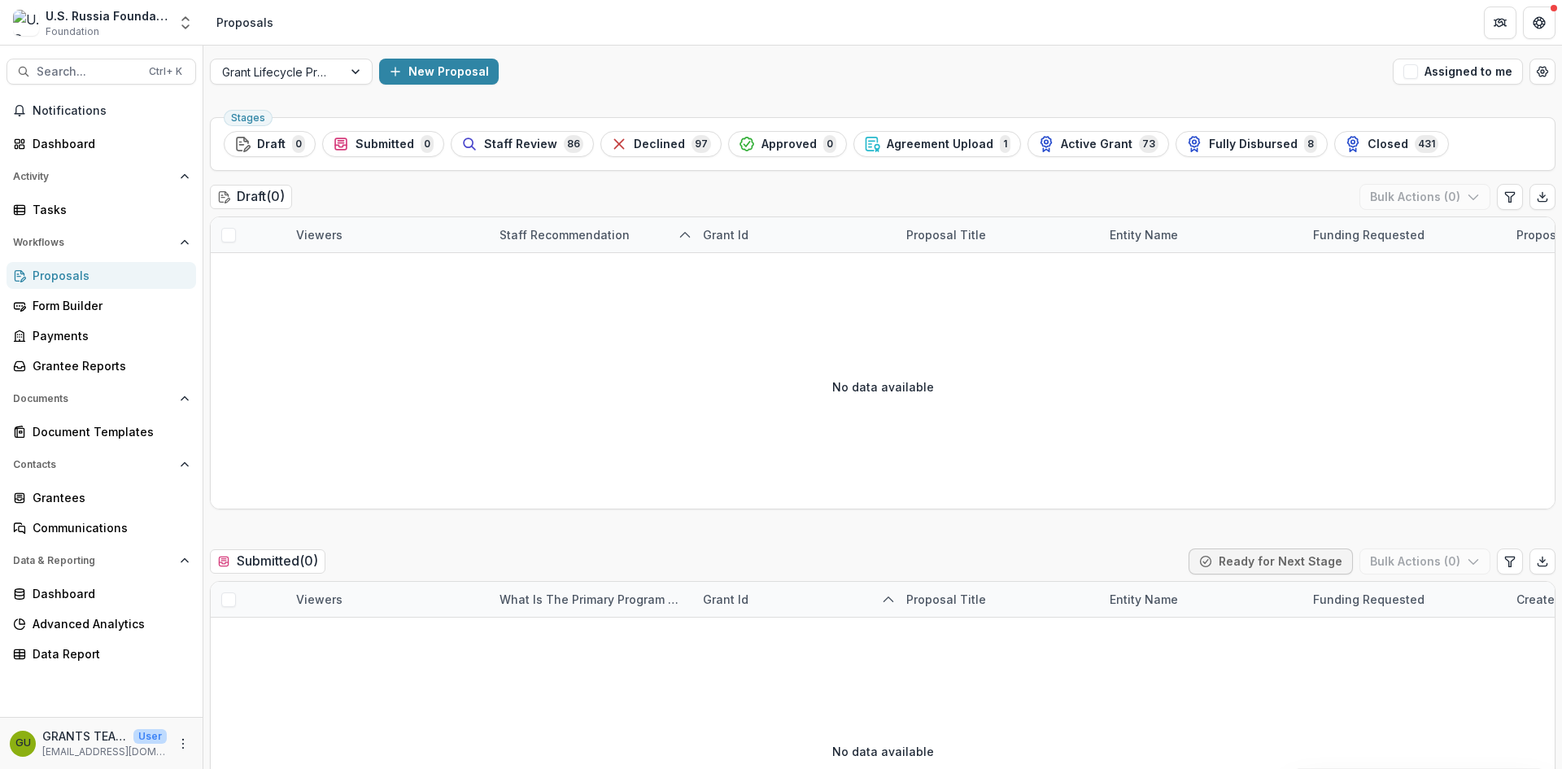
click at [59, 277] on div "Proposals" at bounding box center [108, 275] width 150 height 17
click at [1053, 135] on div "Active Grant 73" at bounding box center [1098, 144] width 120 height 18
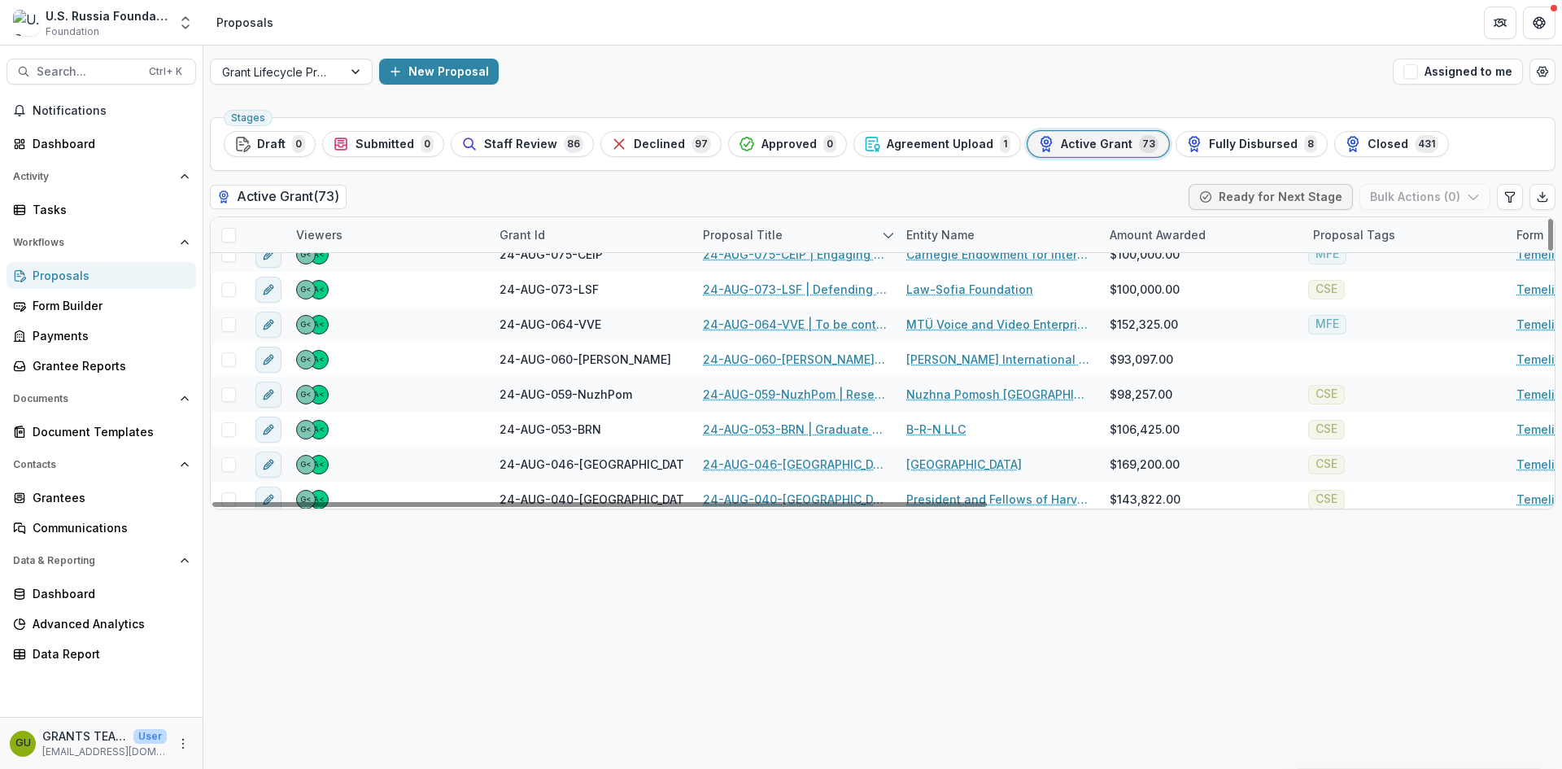
scroll to position [1139, 0]
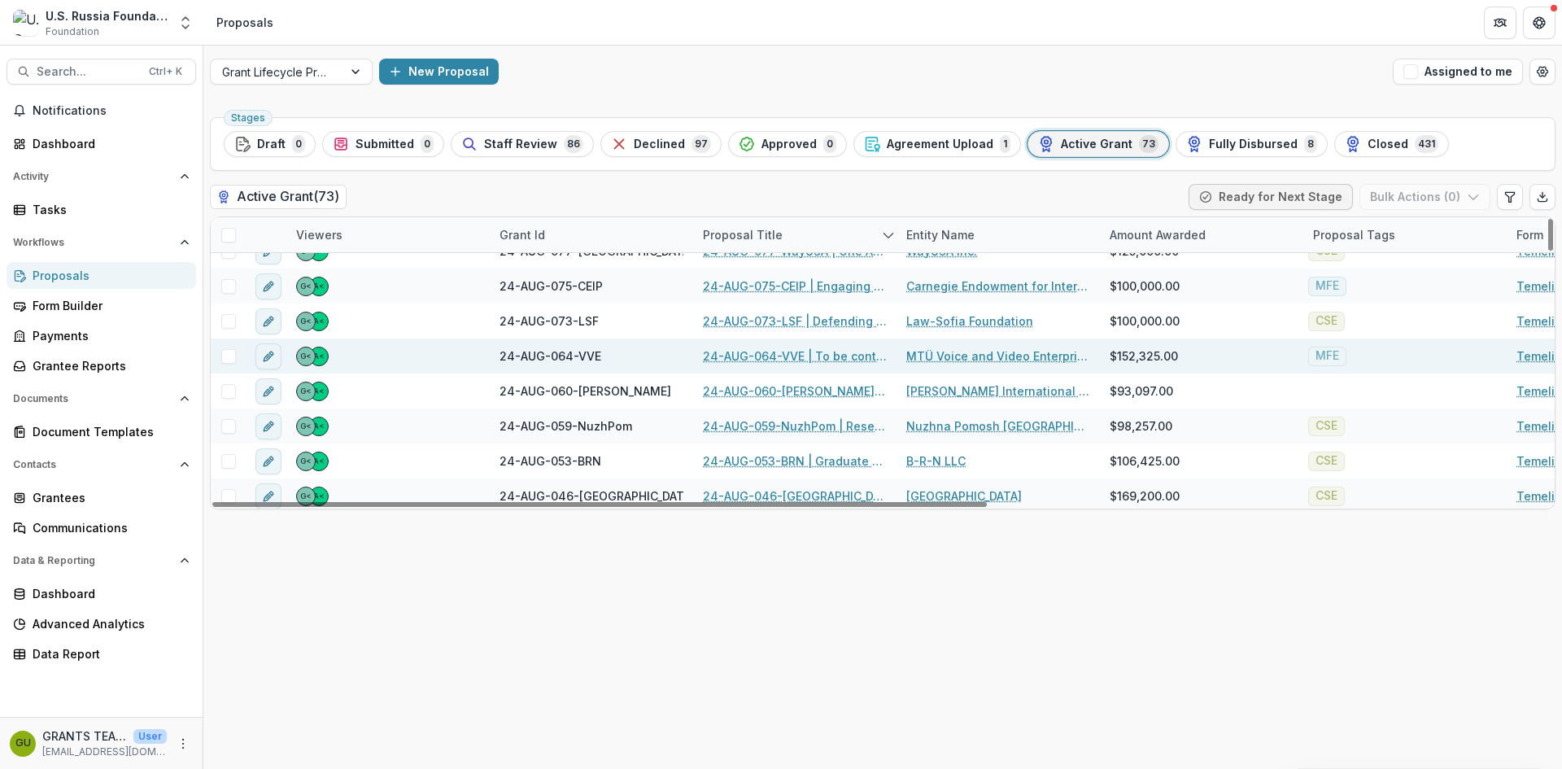
click at [777, 357] on link "24-AUG-064-VVE | To be continued: attracting younger audiences for increased me…" at bounding box center [795, 355] width 184 height 17
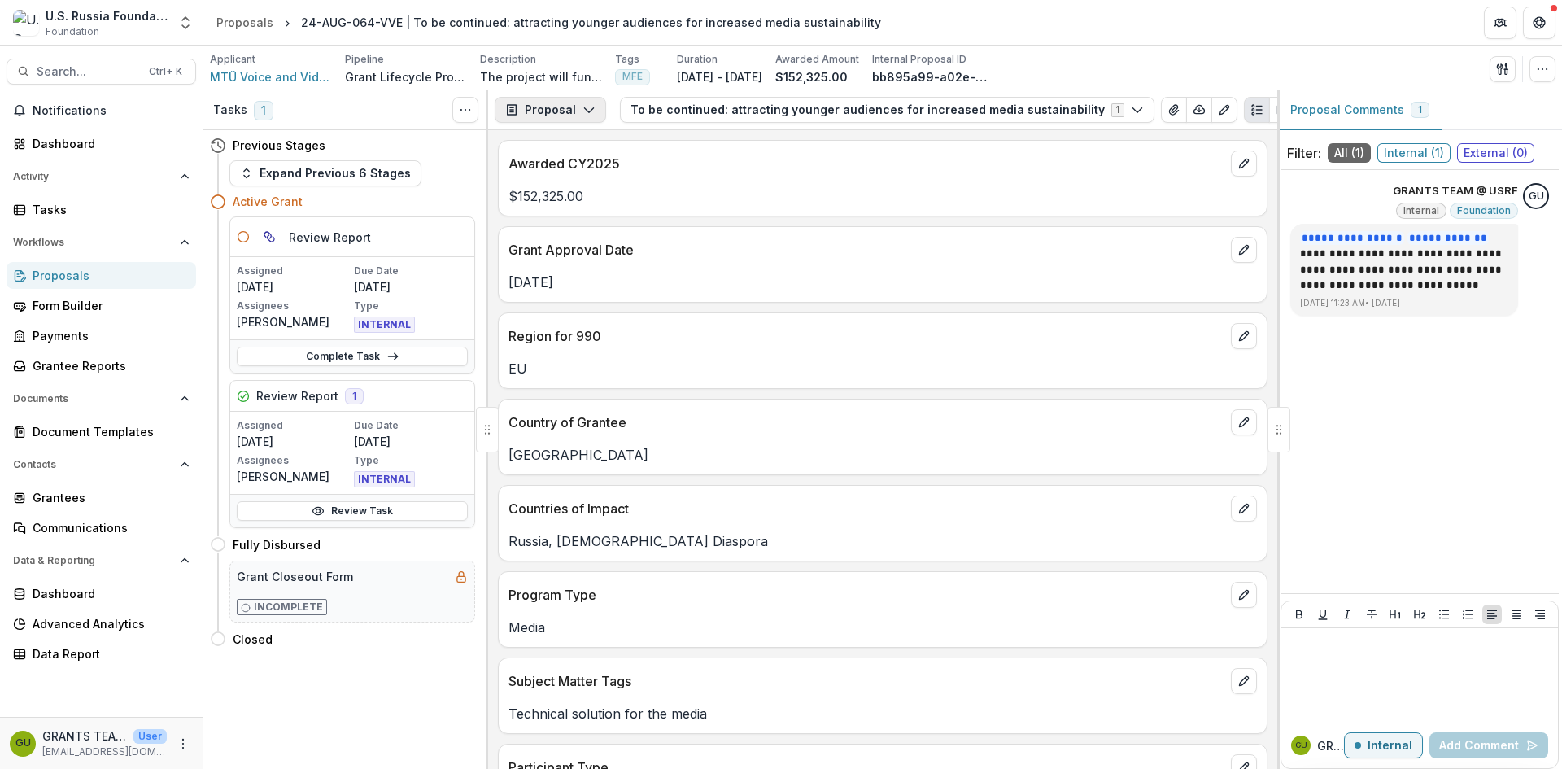
click at [585, 107] on icon "button" at bounding box center [588, 109] width 13 height 13
click at [564, 194] on div "Reports" at bounding box center [601, 200] width 149 height 17
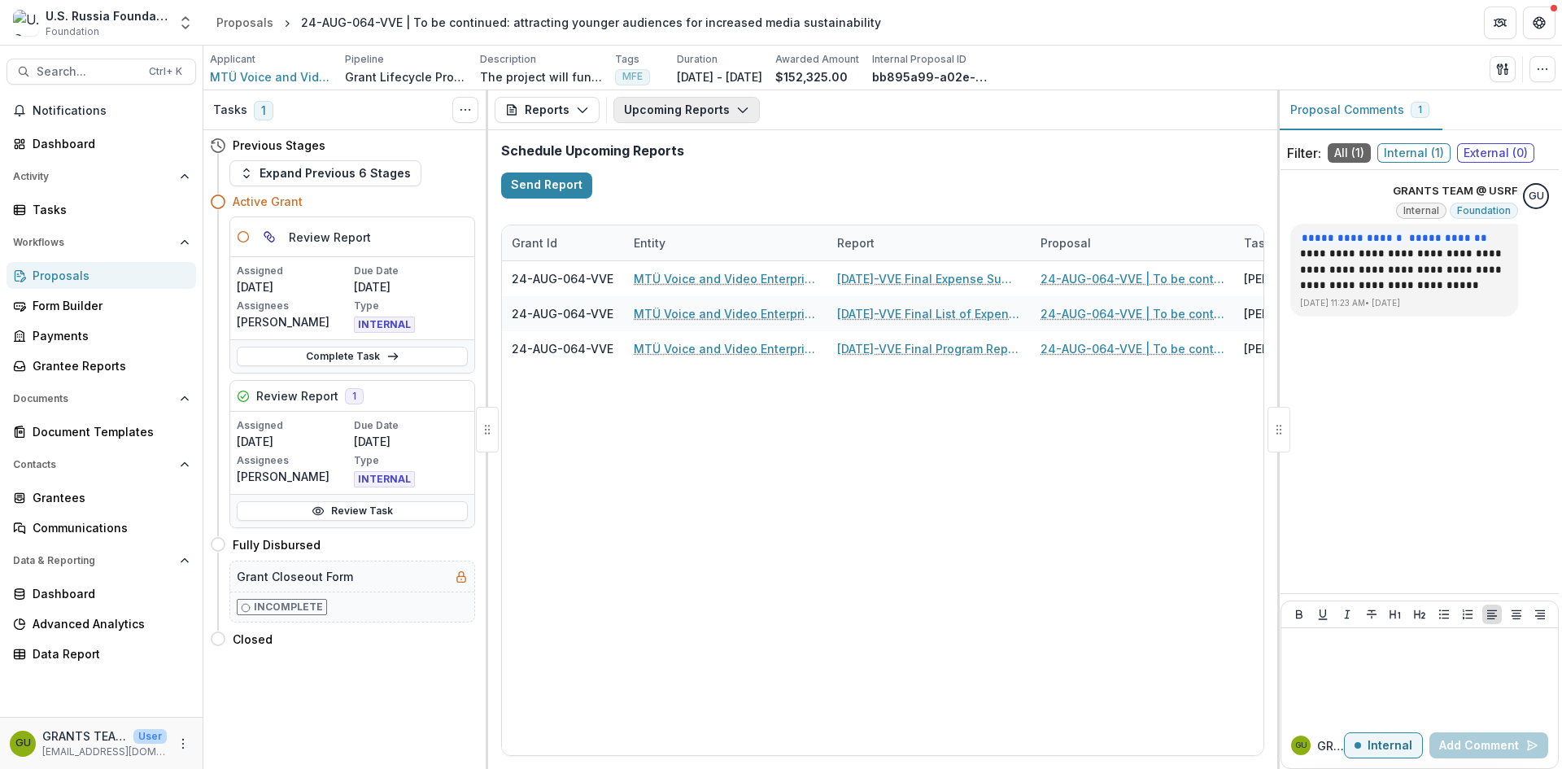
click at [736, 106] on icon "button" at bounding box center [742, 109] width 13 height 13
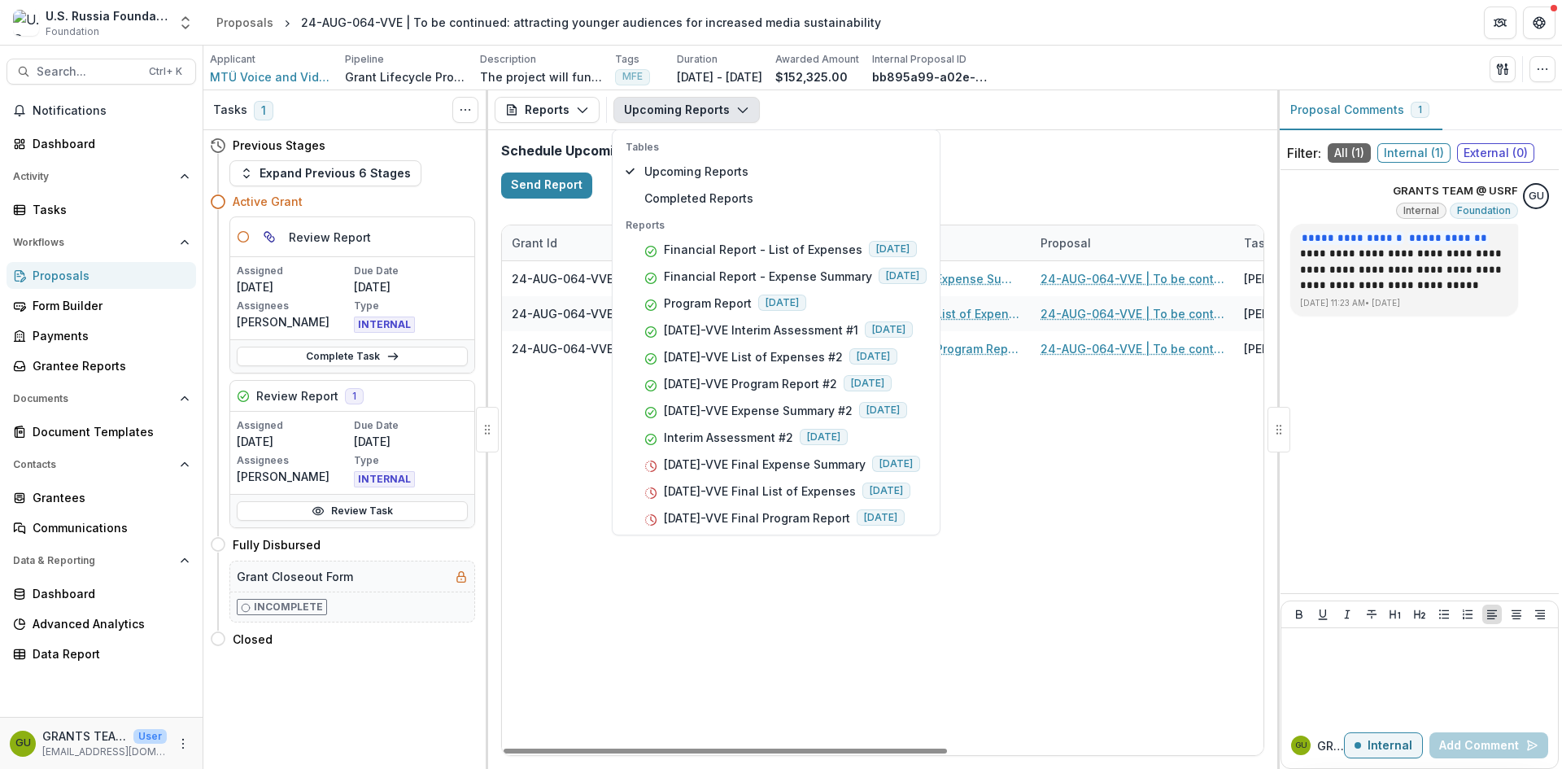
click at [1124, 588] on div "24-AUG-064-VVE MTÜ Voice and Video Enterprise 24-AUG-64-VVE Final Expense Summa…" at bounding box center [1152, 508] width 1301 height 494
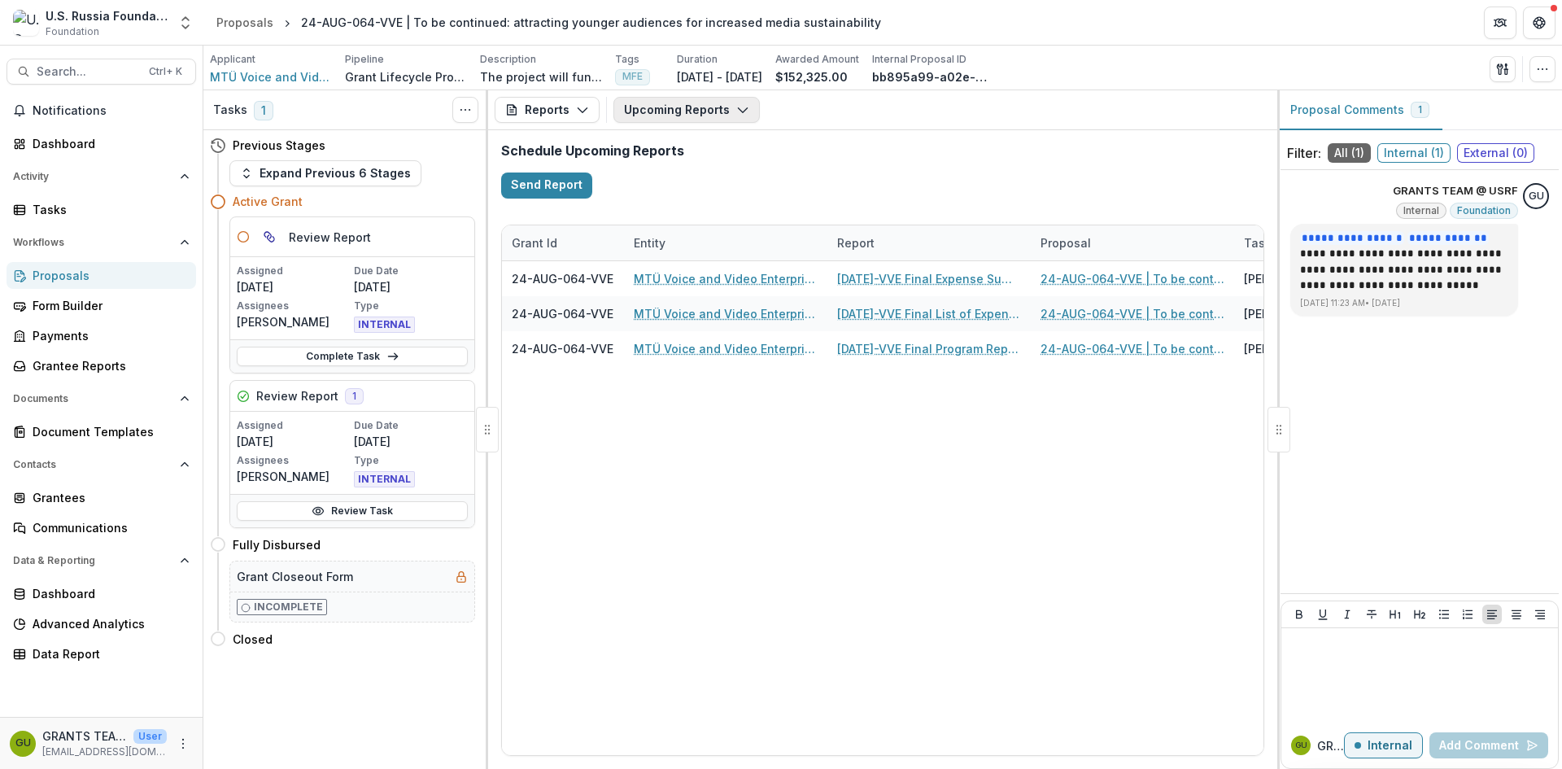
click at [736, 107] on icon "button" at bounding box center [742, 109] width 13 height 13
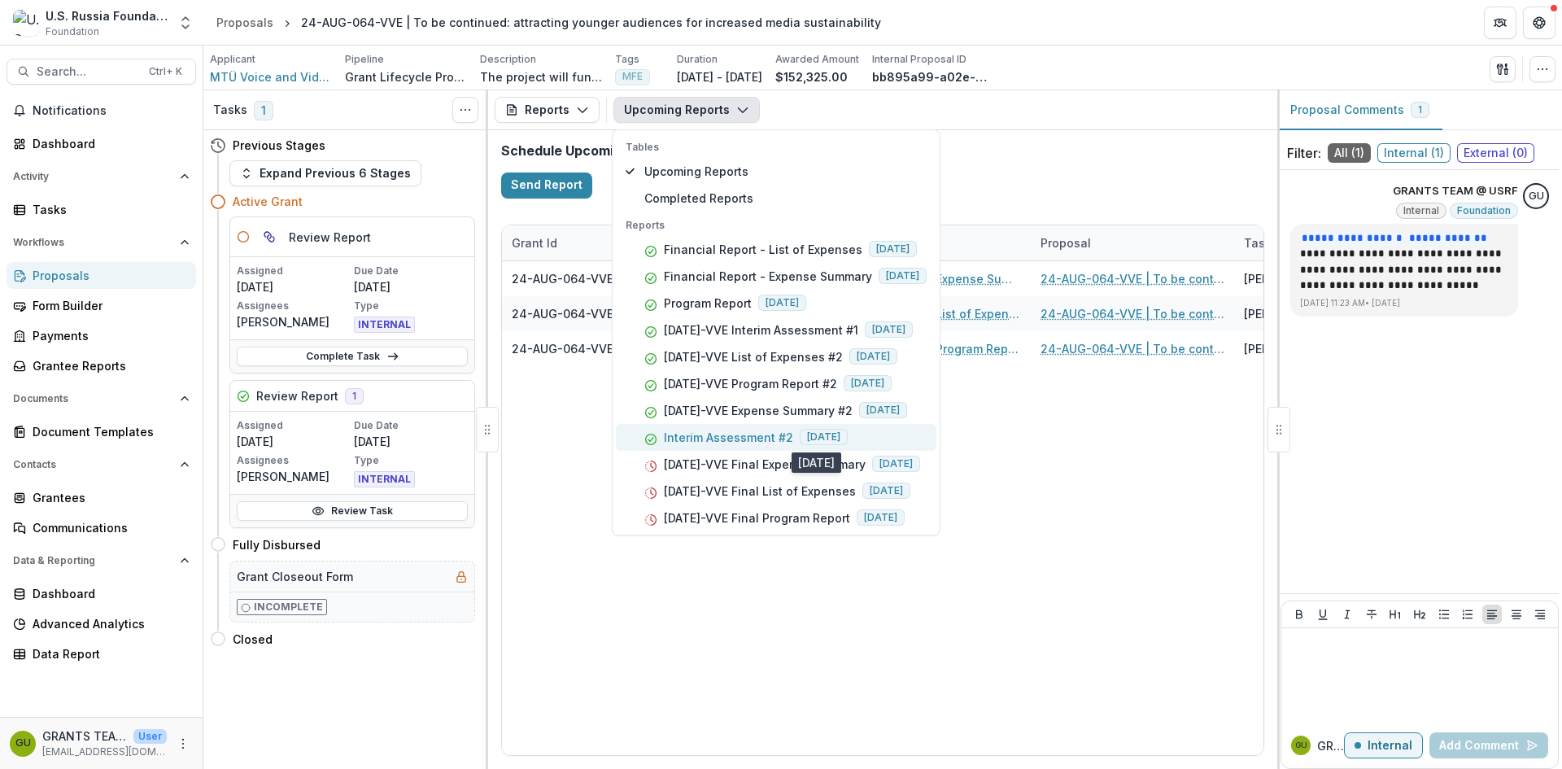
click at [812, 437] on span "2025-10-17" at bounding box center [824, 437] width 48 height 16
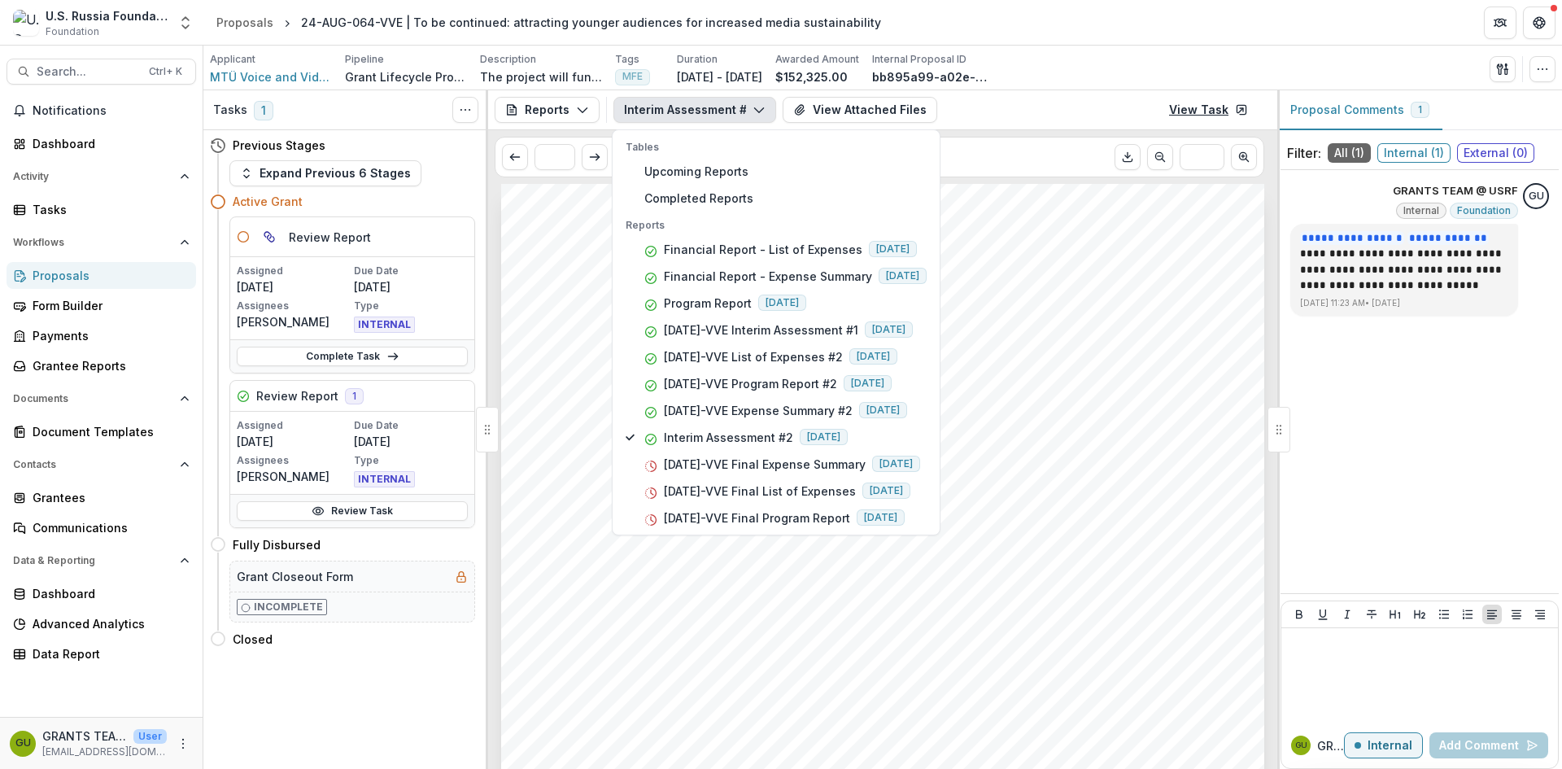
click at [1201, 110] on link "View Task" at bounding box center [1208, 110] width 98 height 26
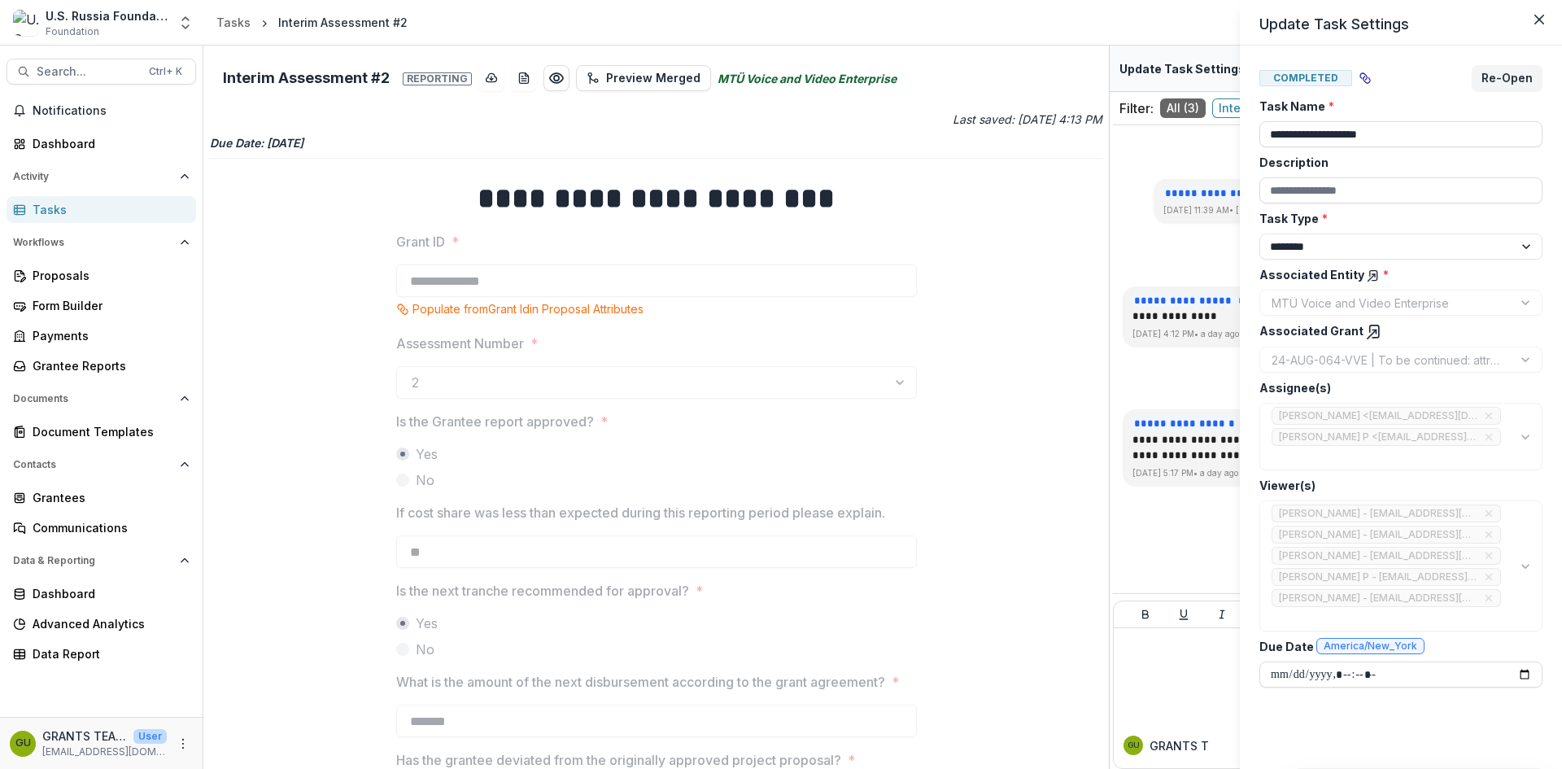
click at [1200, 507] on div "**********" at bounding box center [781, 384] width 1562 height 769
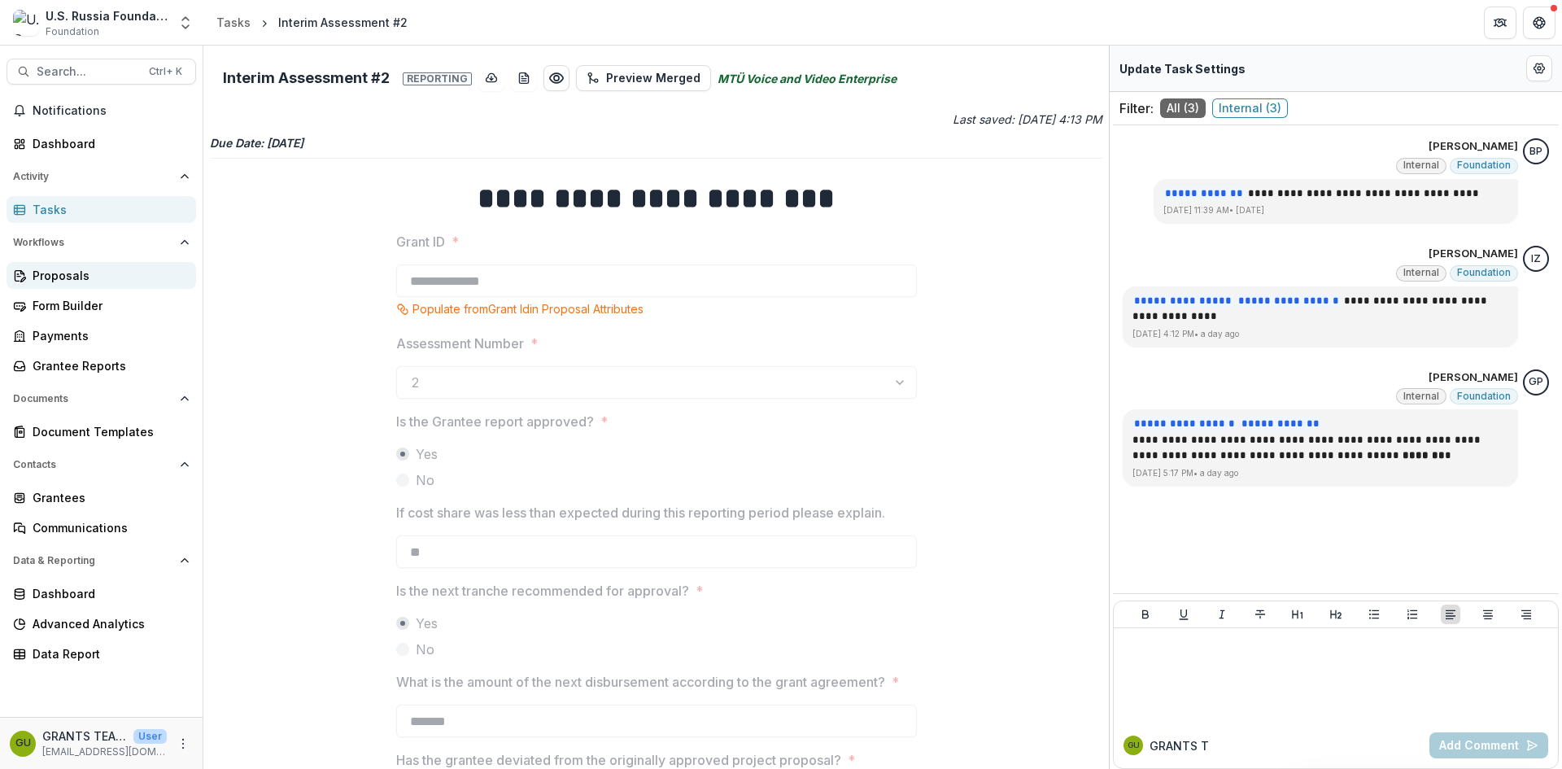
click at [46, 277] on div "Proposals" at bounding box center [108, 275] width 150 height 17
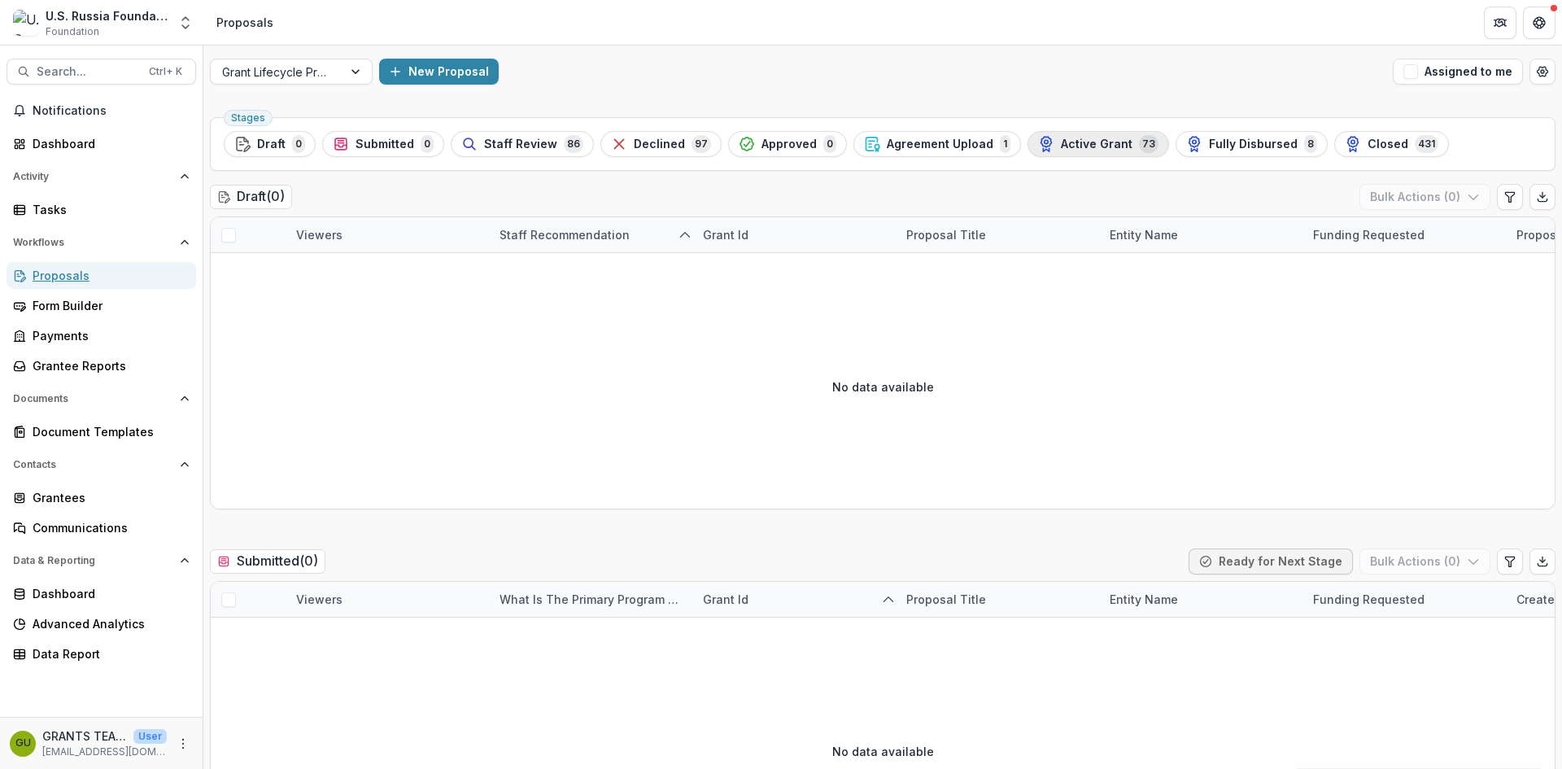
click at [1075, 139] on span "Active Grant" at bounding box center [1097, 144] width 72 height 14
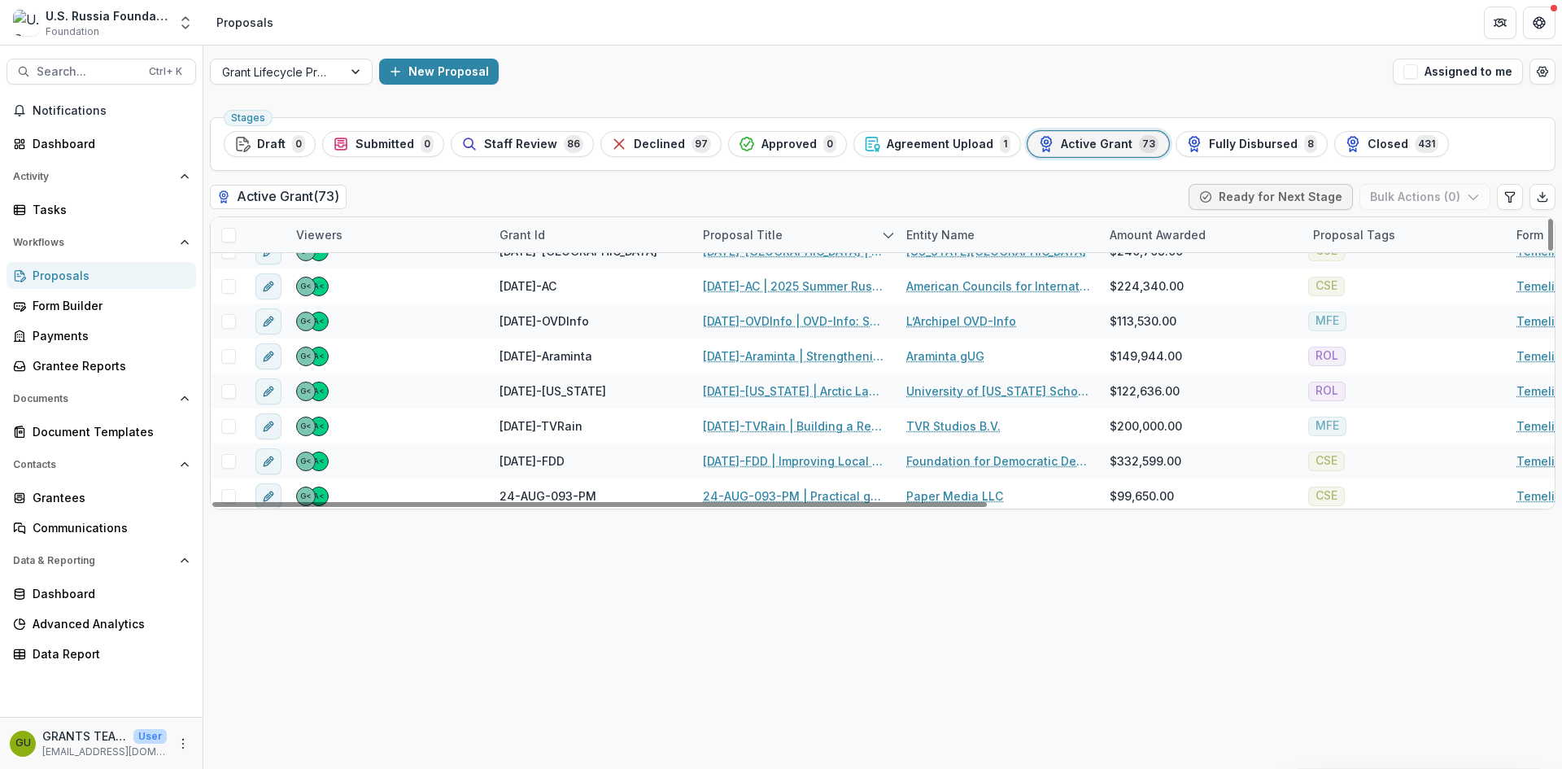
scroll to position [840, 0]
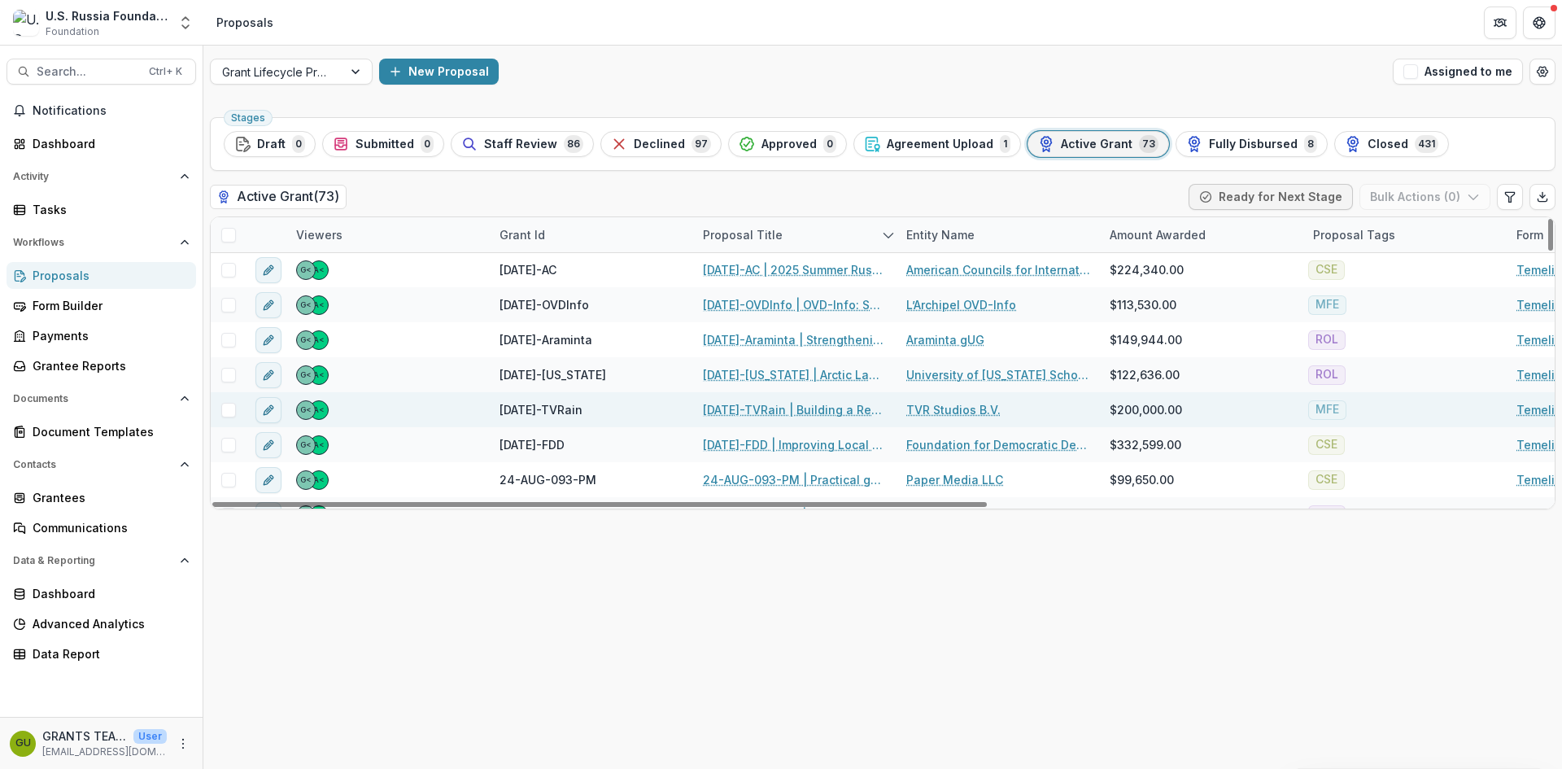
click at [748, 404] on link "[DATE]-TVRain | Building a Resilient Content Delivery Platform for Independent …" at bounding box center [795, 409] width 184 height 17
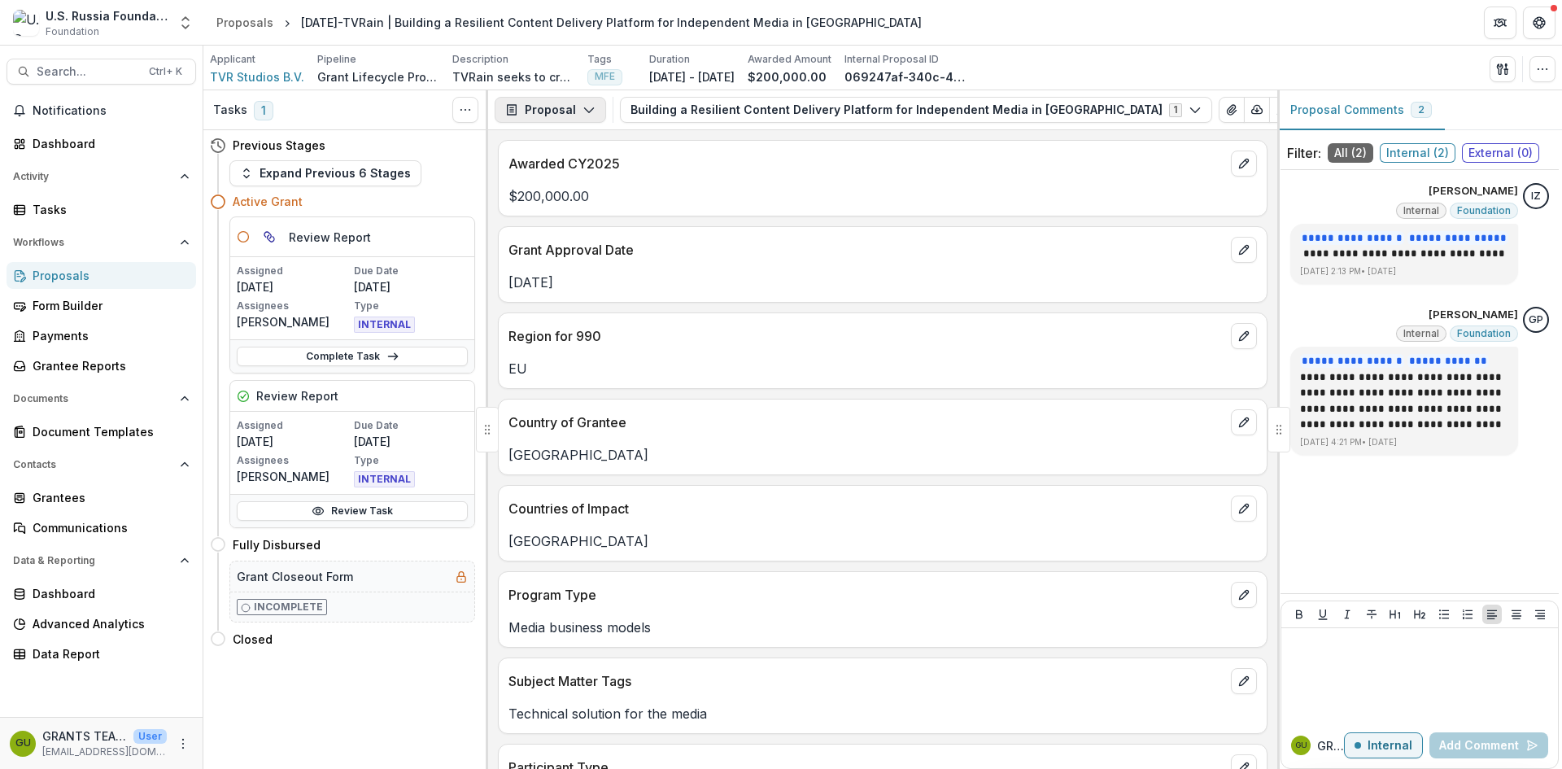
click at [586, 107] on icon "button" at bounding box center [588, 109] width 13 height 13
click at [575, 198] on div "Reports" at bounding box center [601, 200] width 149 height 17
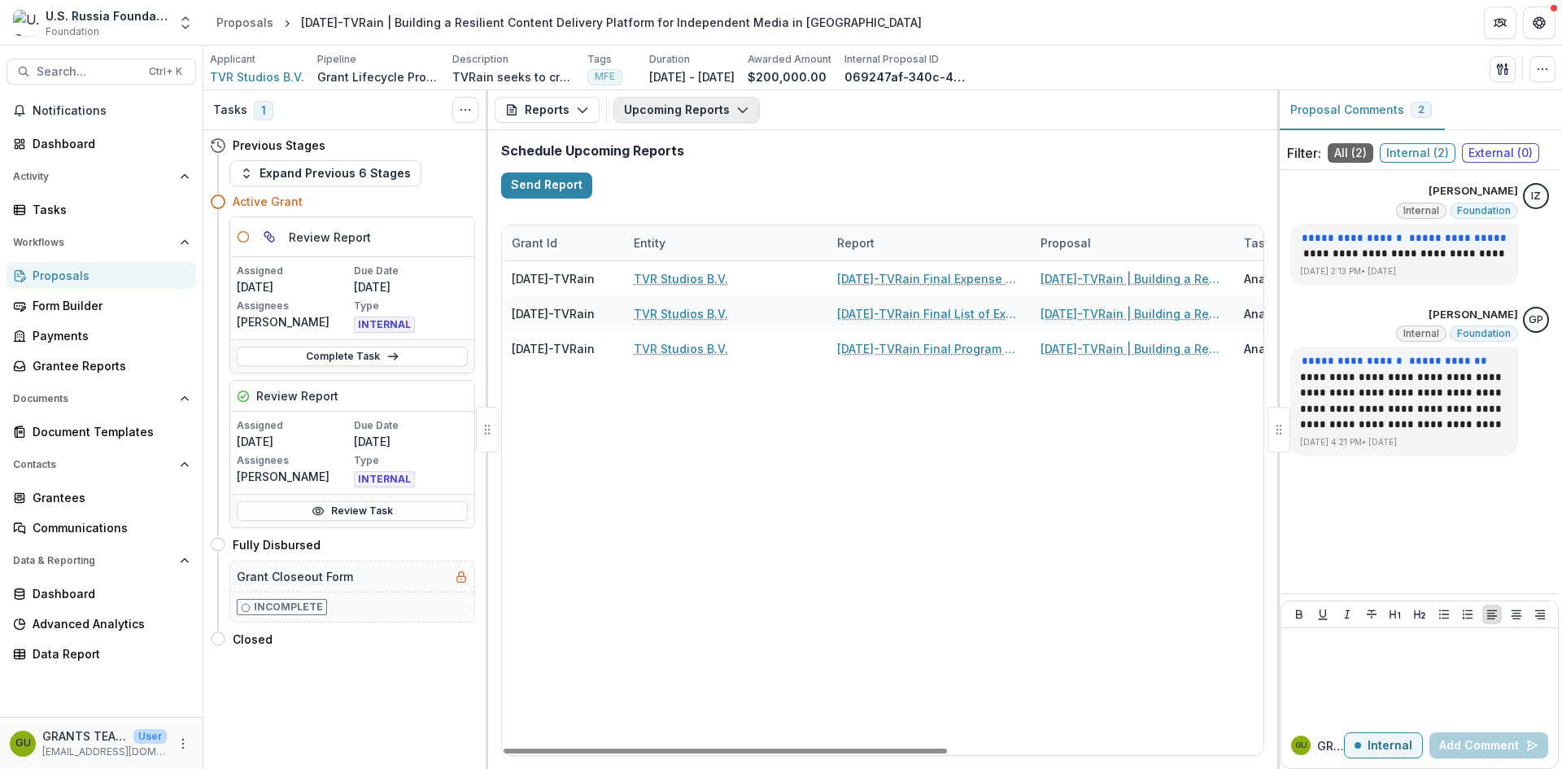
click at [741, 104] on icon "button" at bounding box center [742, 109] width 13 height 13
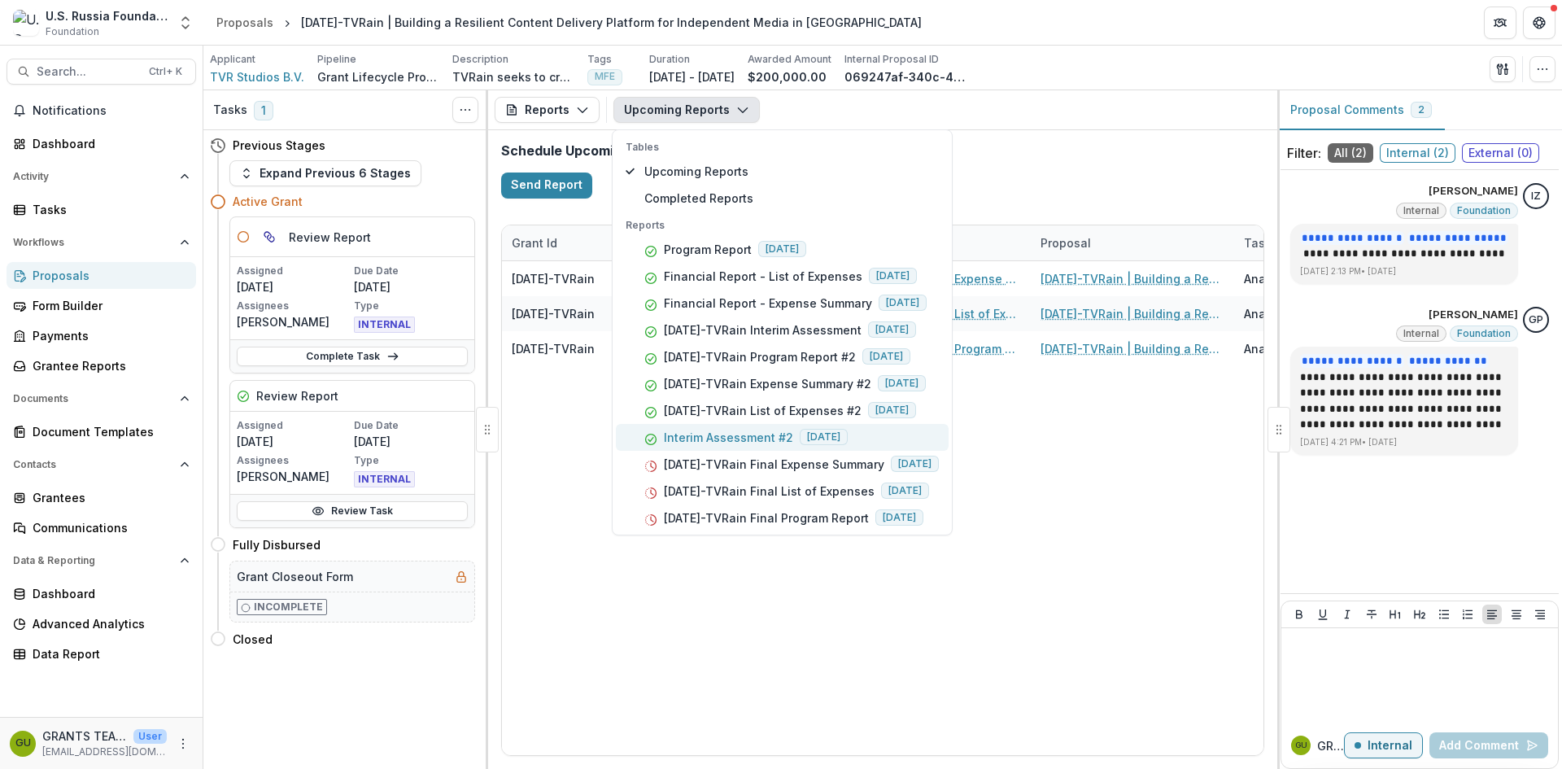
click at [745, 431] on p "Interim Assessment #2" at bounding box center [728, 437] width 129 height 17
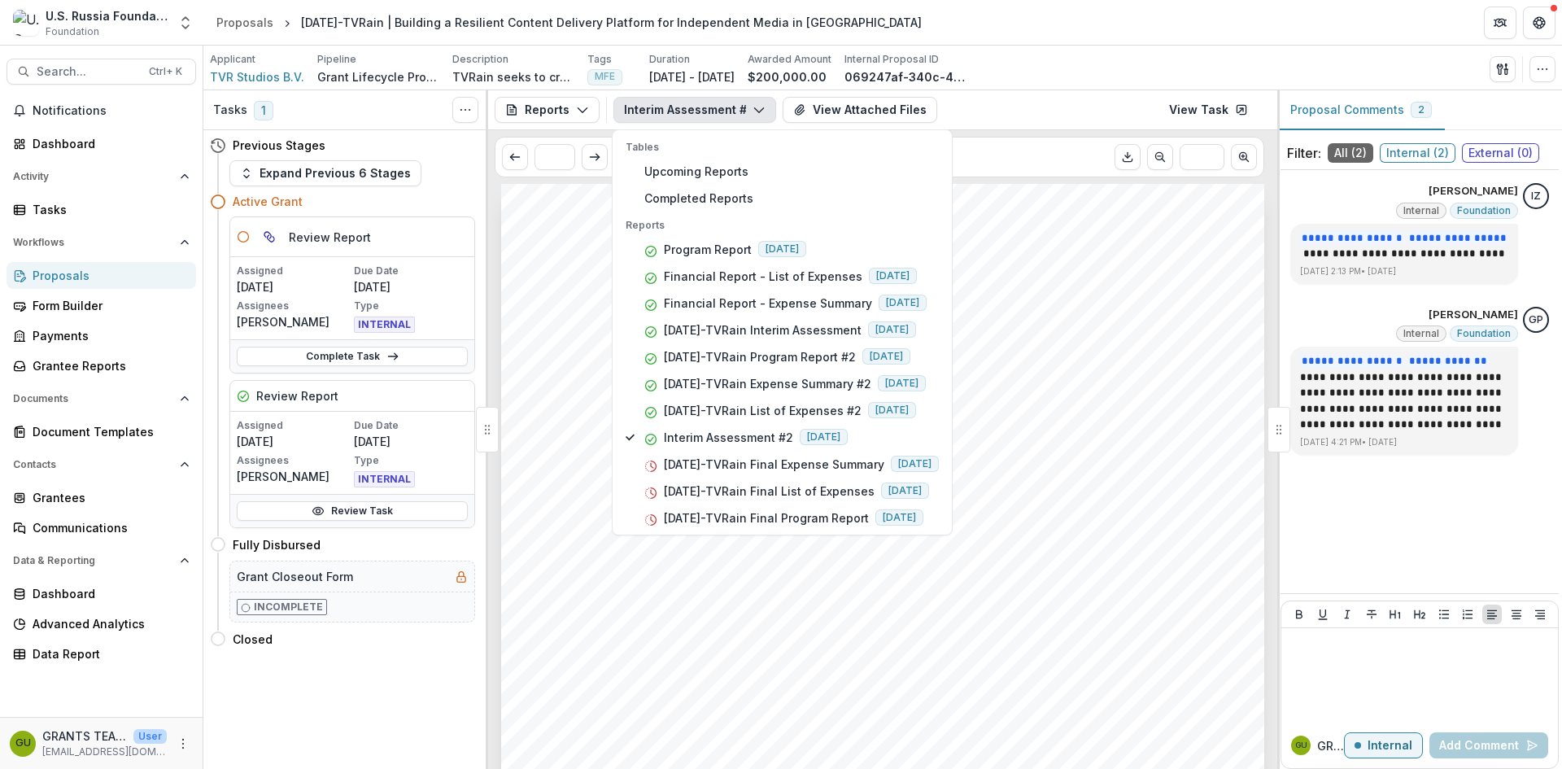
click at [1096, 312] on div "- - - Submission Responses INTERIM ASSESSMENT FORM Grant ID 24-AUG-111-TVRain A…" at bounding box center [882, 723] width 763 height 1079
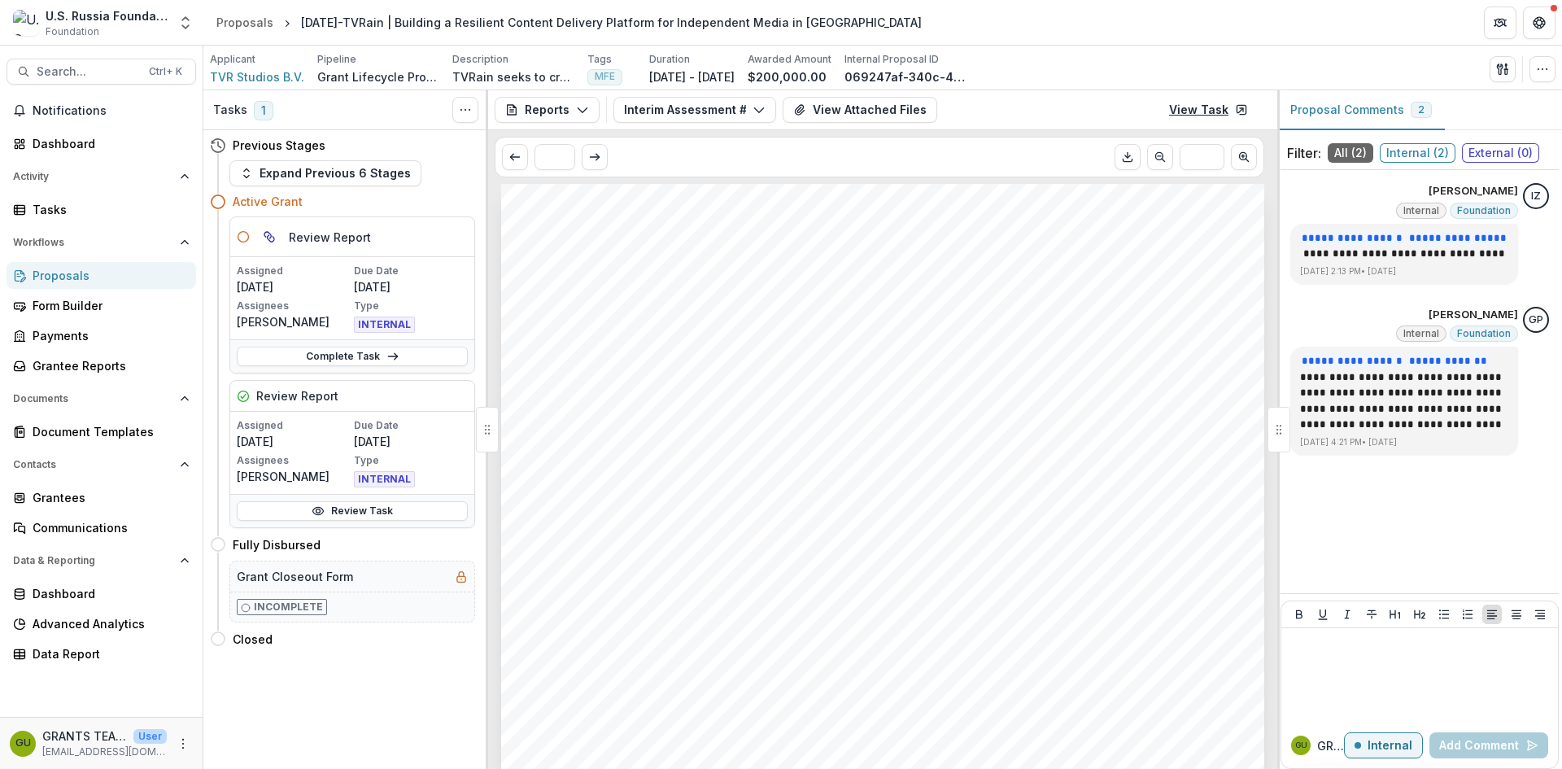
click at [1201, 108] on link "View Task" at bounding box center [1208, 110] width 98 height 26
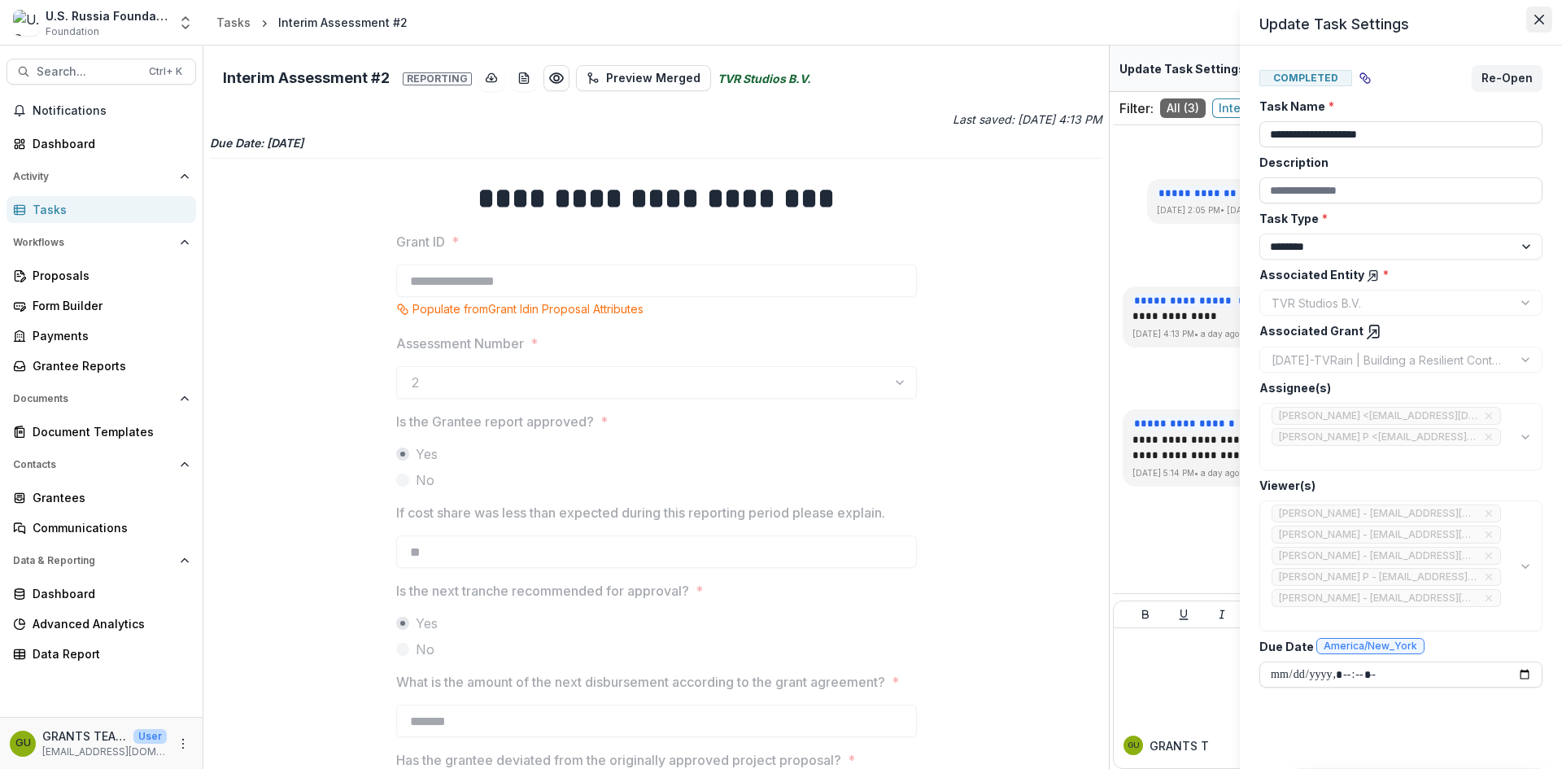
click at [1537, 16] on icon "Close" at bounding box center [1539, 20] width 10 height 10
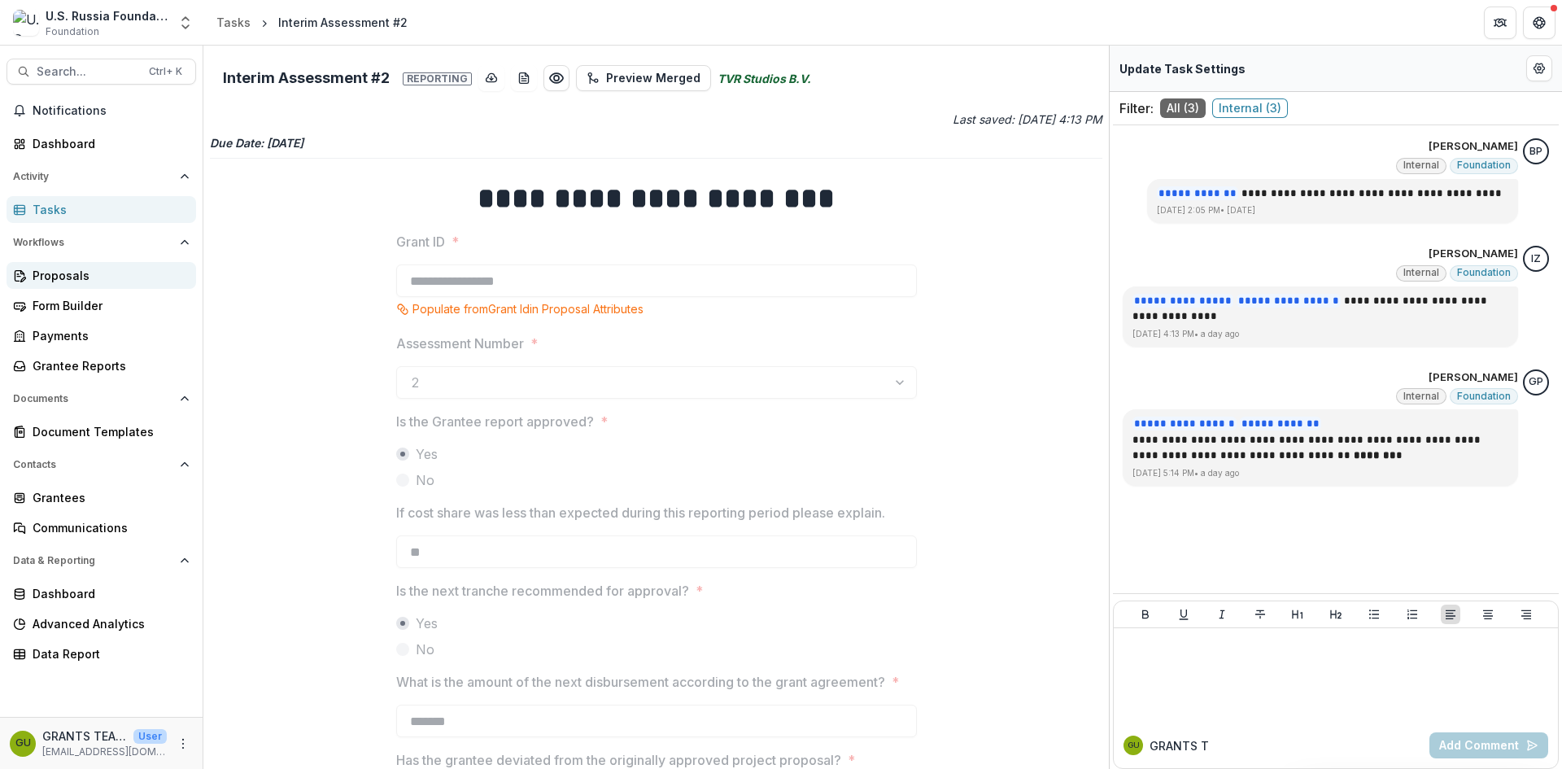
click at [54, 277] on div "Proposals" at bounding box center [108, 275] width 150 height 17
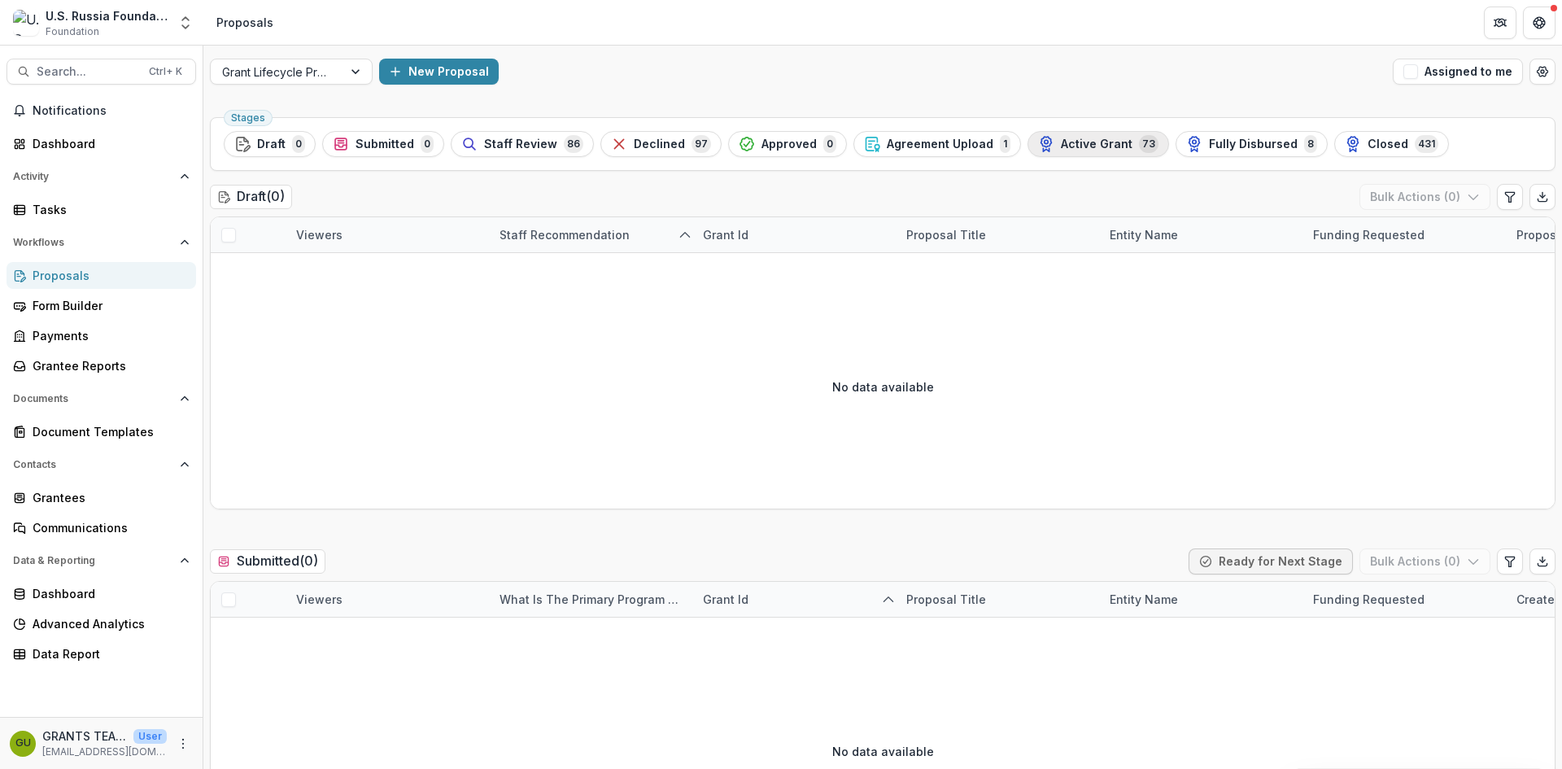
click at [1091, 136] on div "Active Grant 73" at bounding box center [1098, 144] width 120 height 18
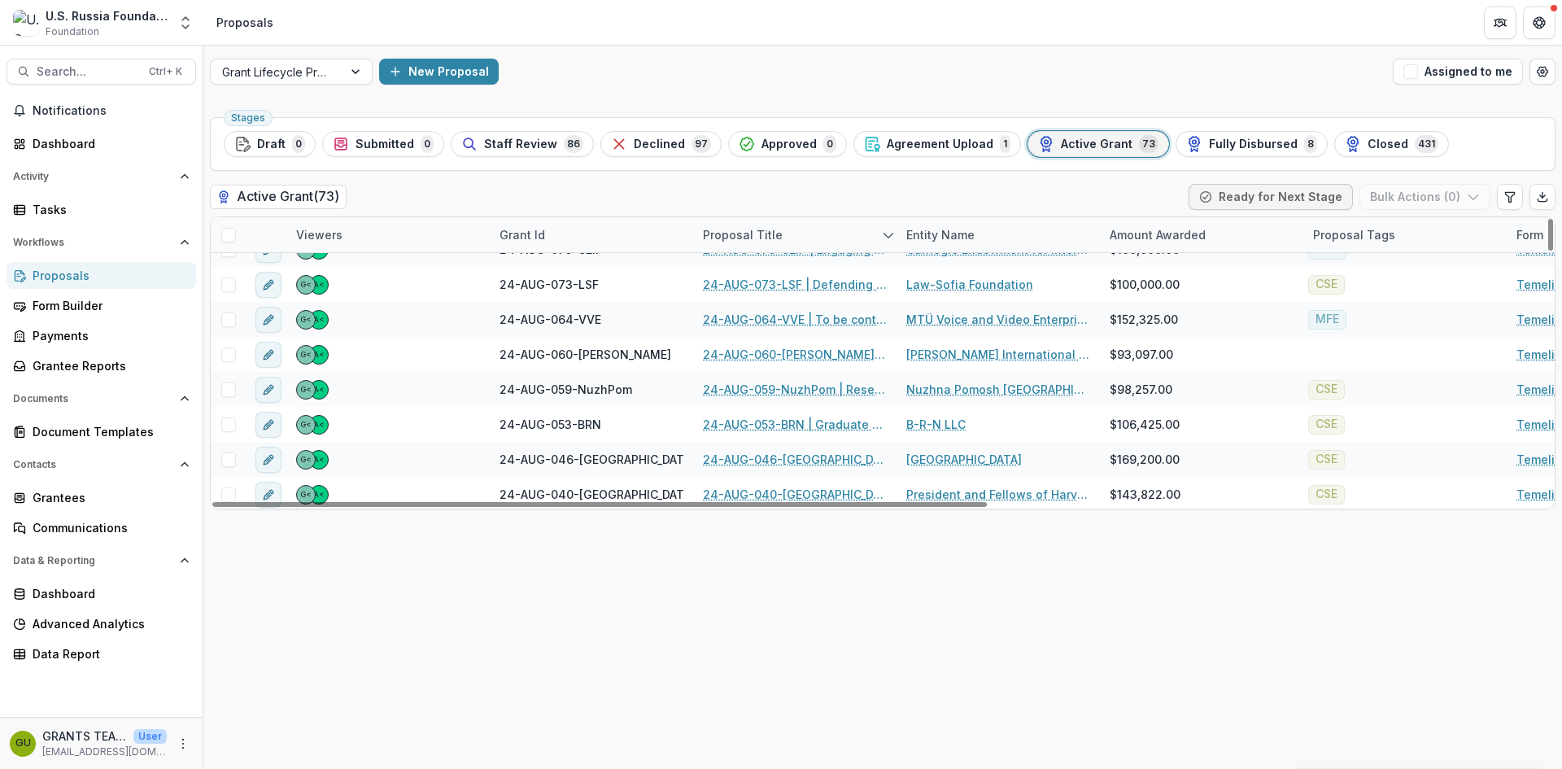
scroll to position [1166, 0]
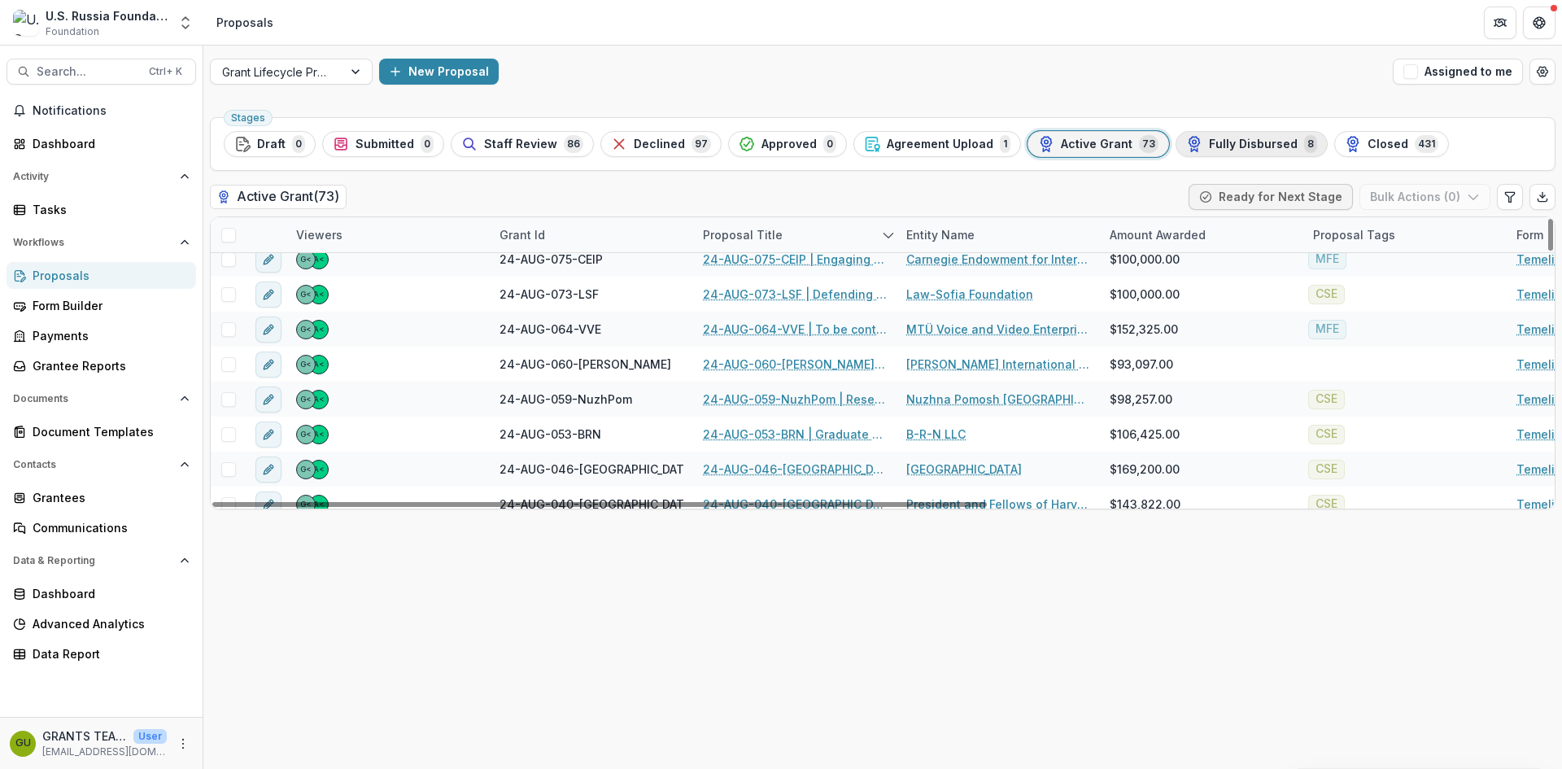
click at [1247, 146] on span "Fully Disbursed" at bounding box center [1253, 144] width 89 height 14
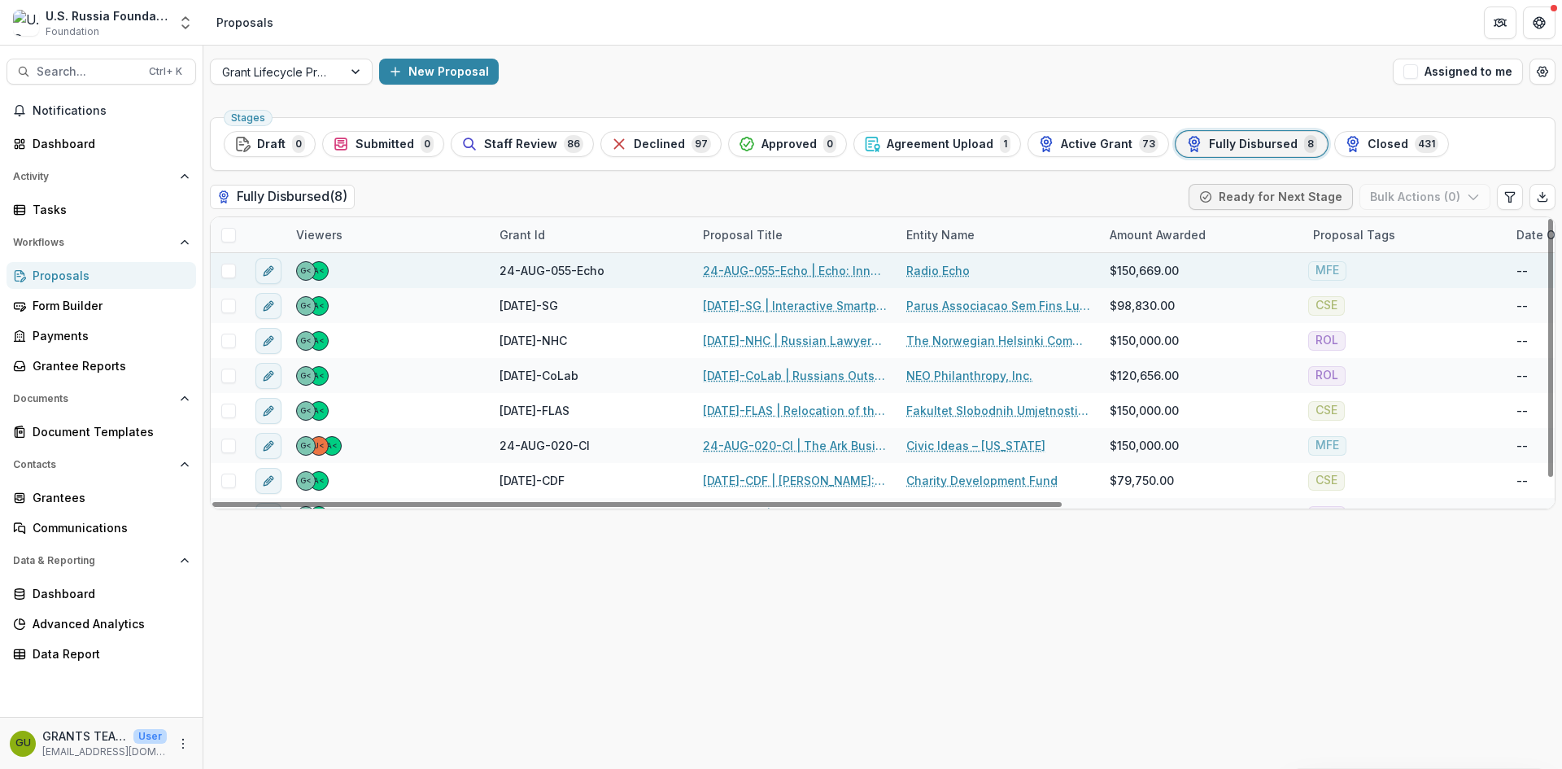
click at [767, 270] on link "24-AUG-055-Echo | Echo: Innovating for growth and sustainability" at bounding box center [795, 270] width 184 height 17
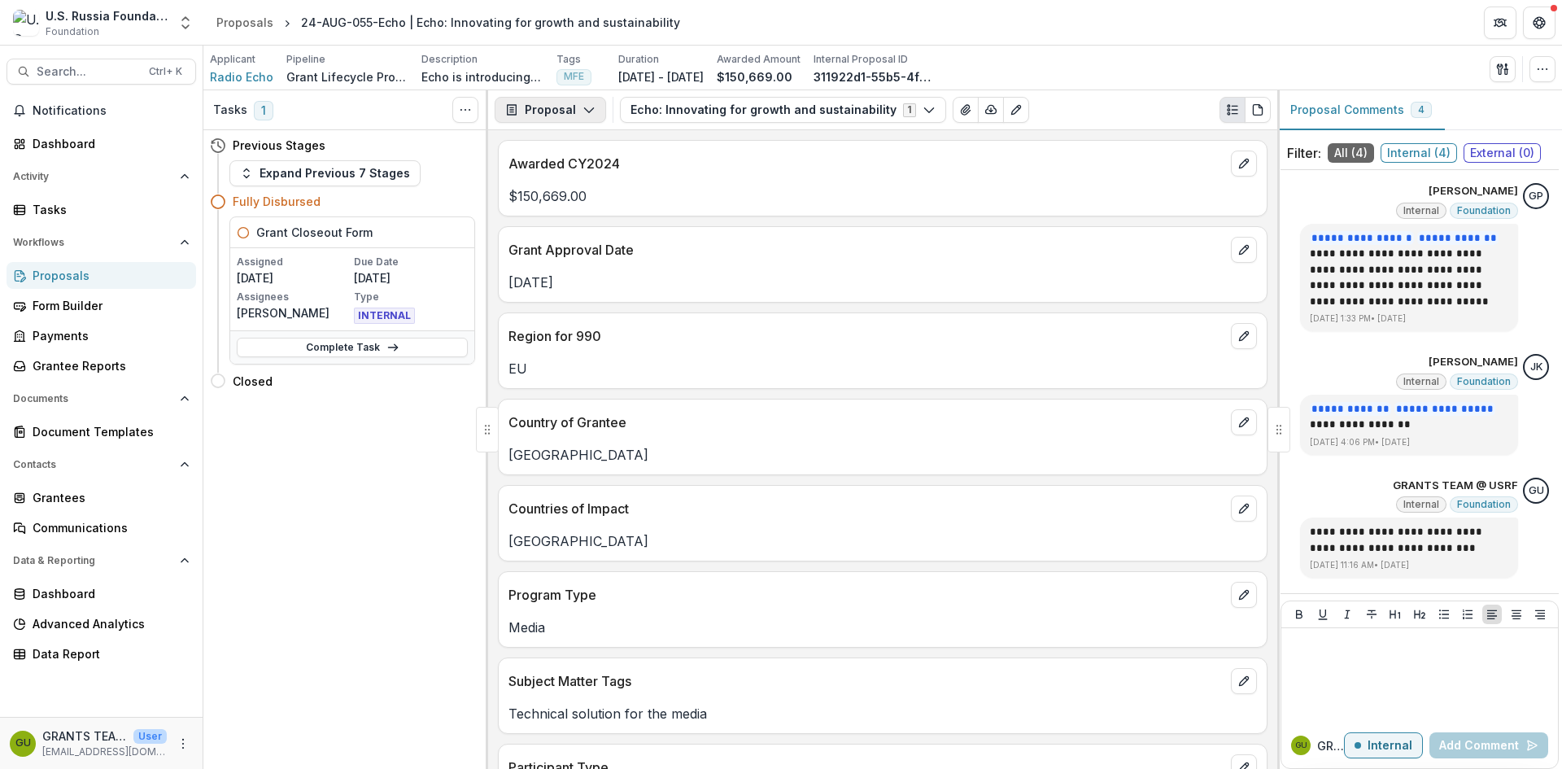
click at [586, 106] on icon "button" at bounding box center [588, 109] width 13 height 13
click at [569, 198] on div "Reports" at bounding box center [601, 200] width 149 height 17
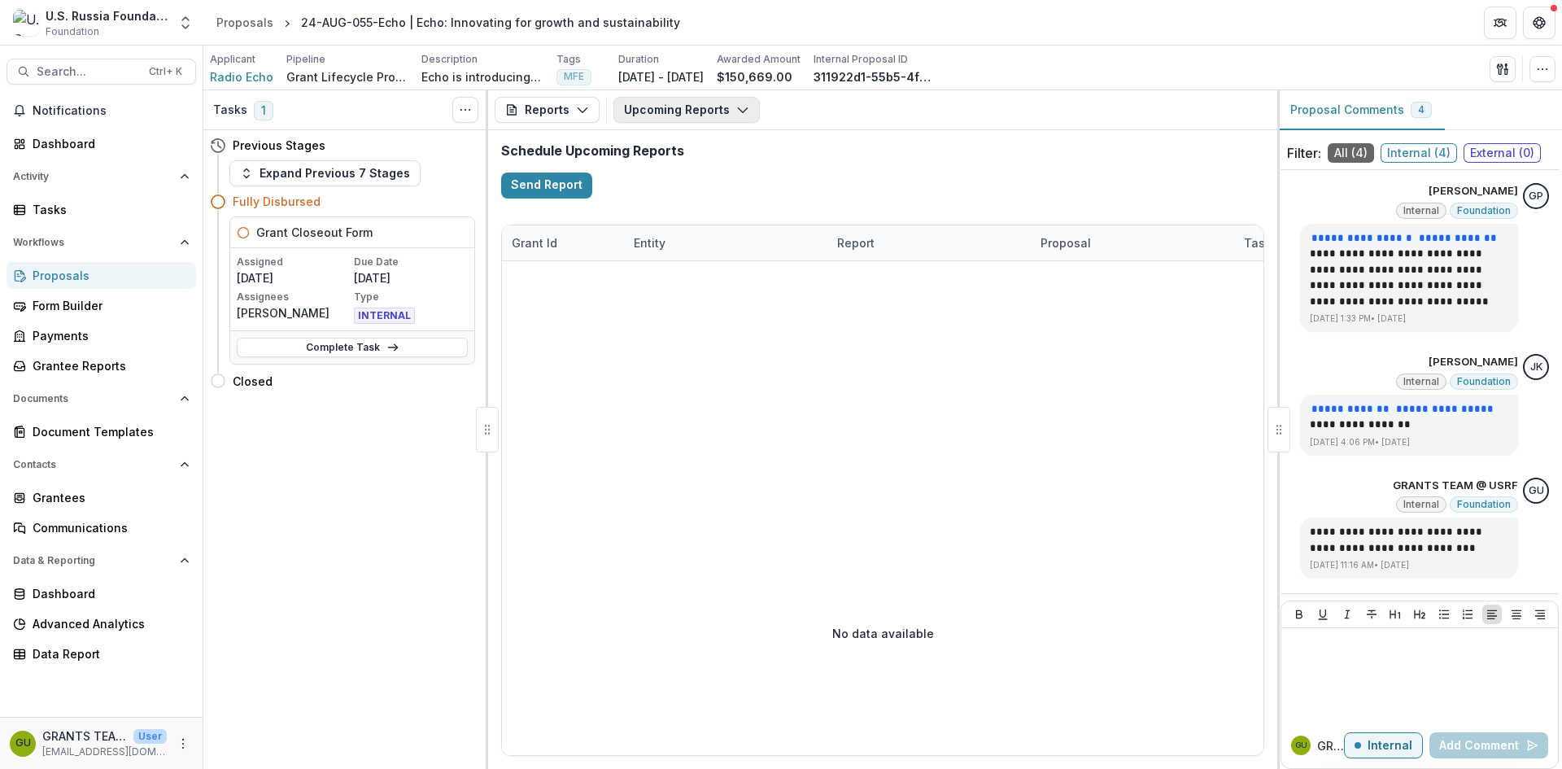
click at [740, 111] on icon "button" at bounding box center [742, 109] width 13 height 13
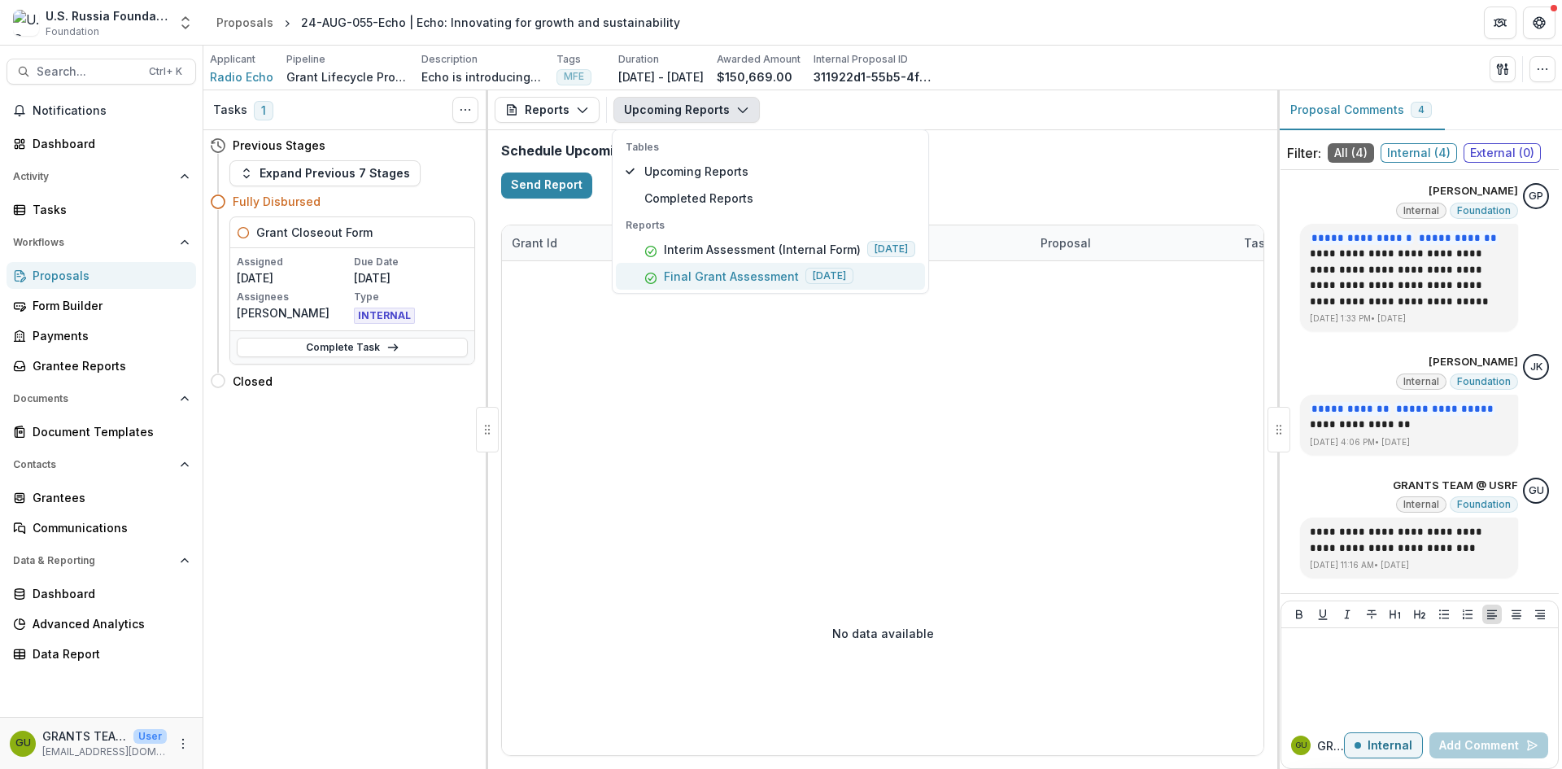
click at [730, 267] on button "Final Grant Assessment 2025-10-17" at bounding box center [770, 276] width 309 height 27
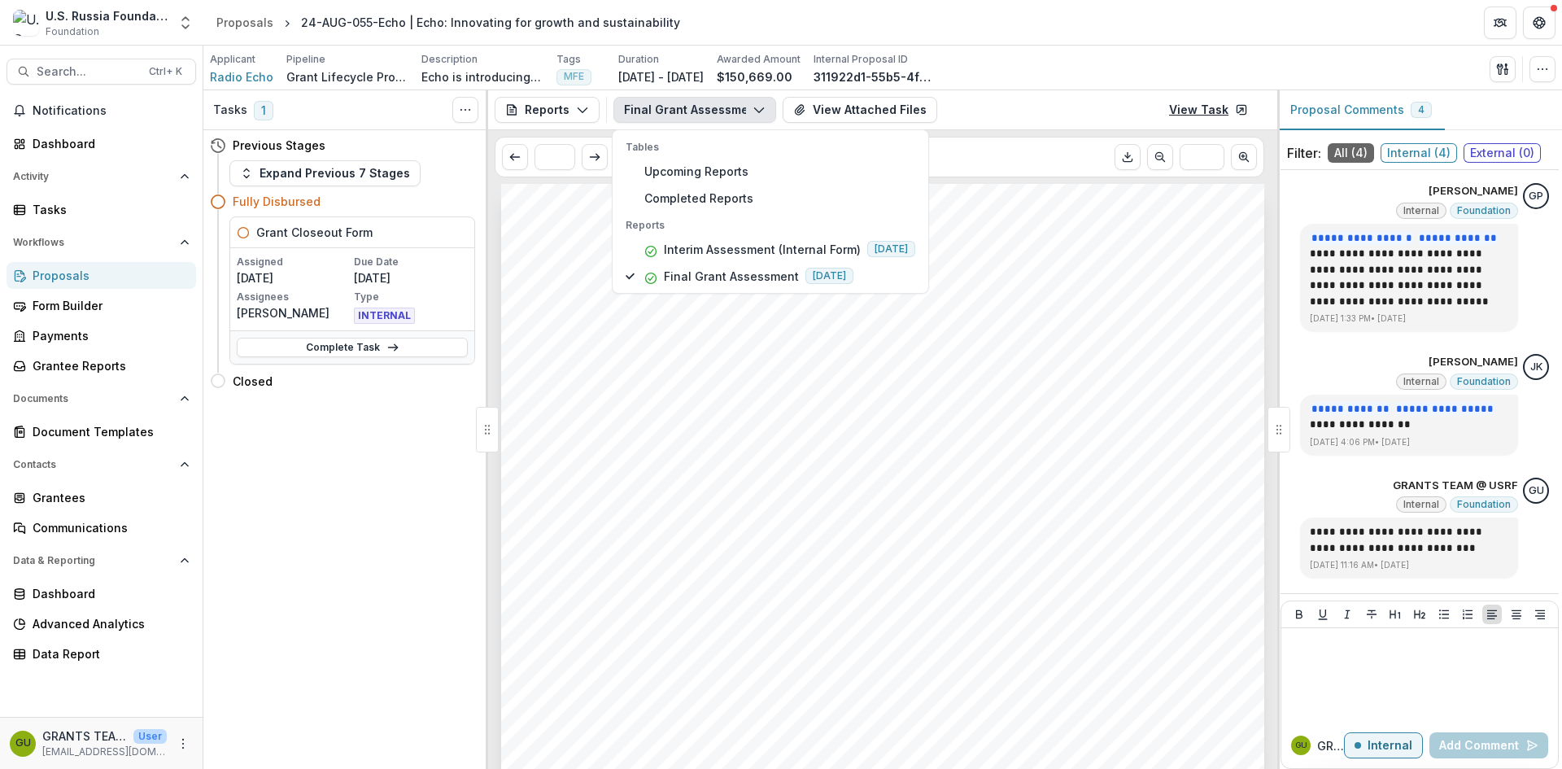
click at [1220, 107] on link "View Task" at bounding box center [1208, 110] width 98 height 26
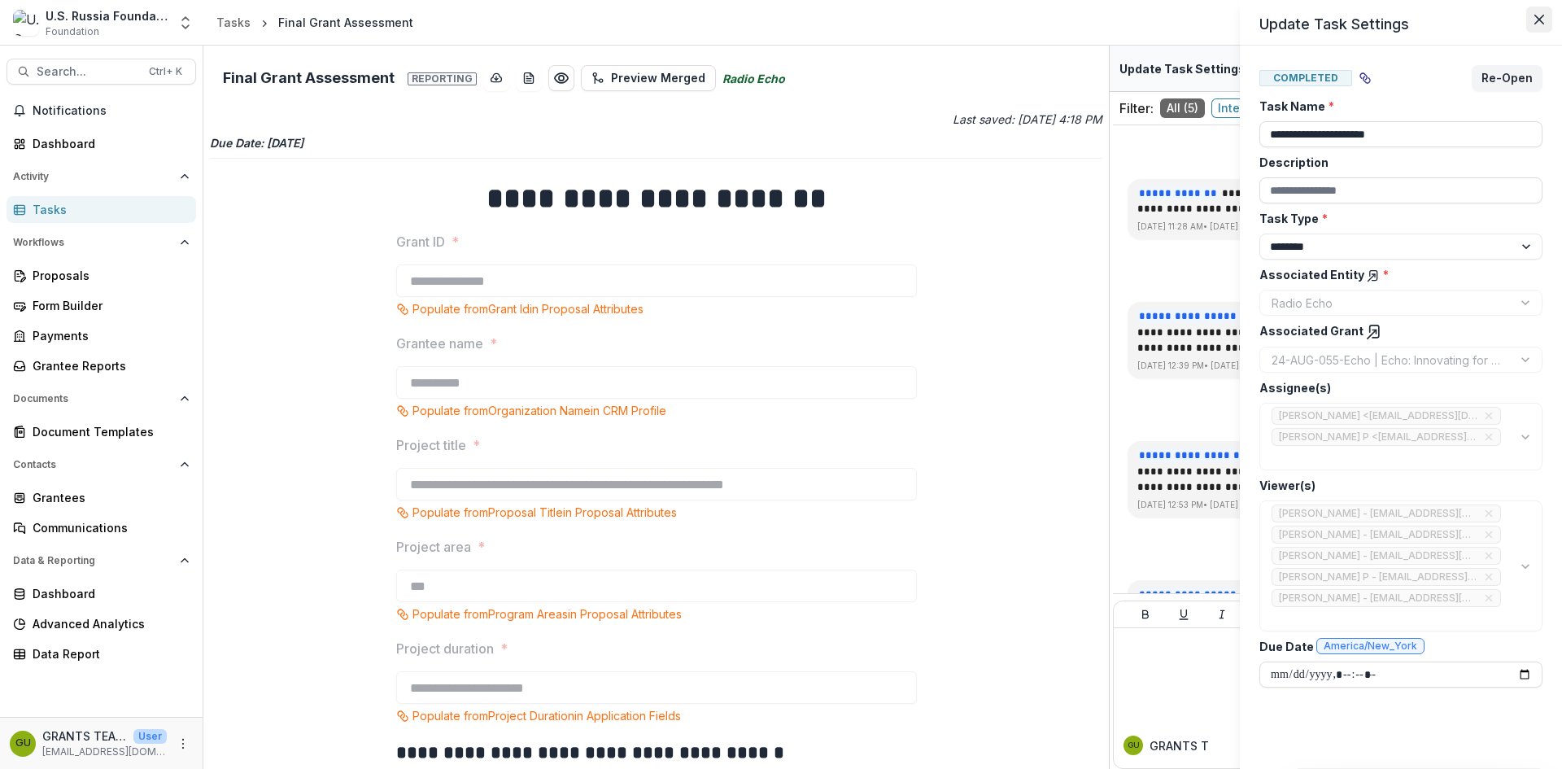
click at [1544, 18] on button "Close" at bounding box center [1539, 20] width 26 height 26
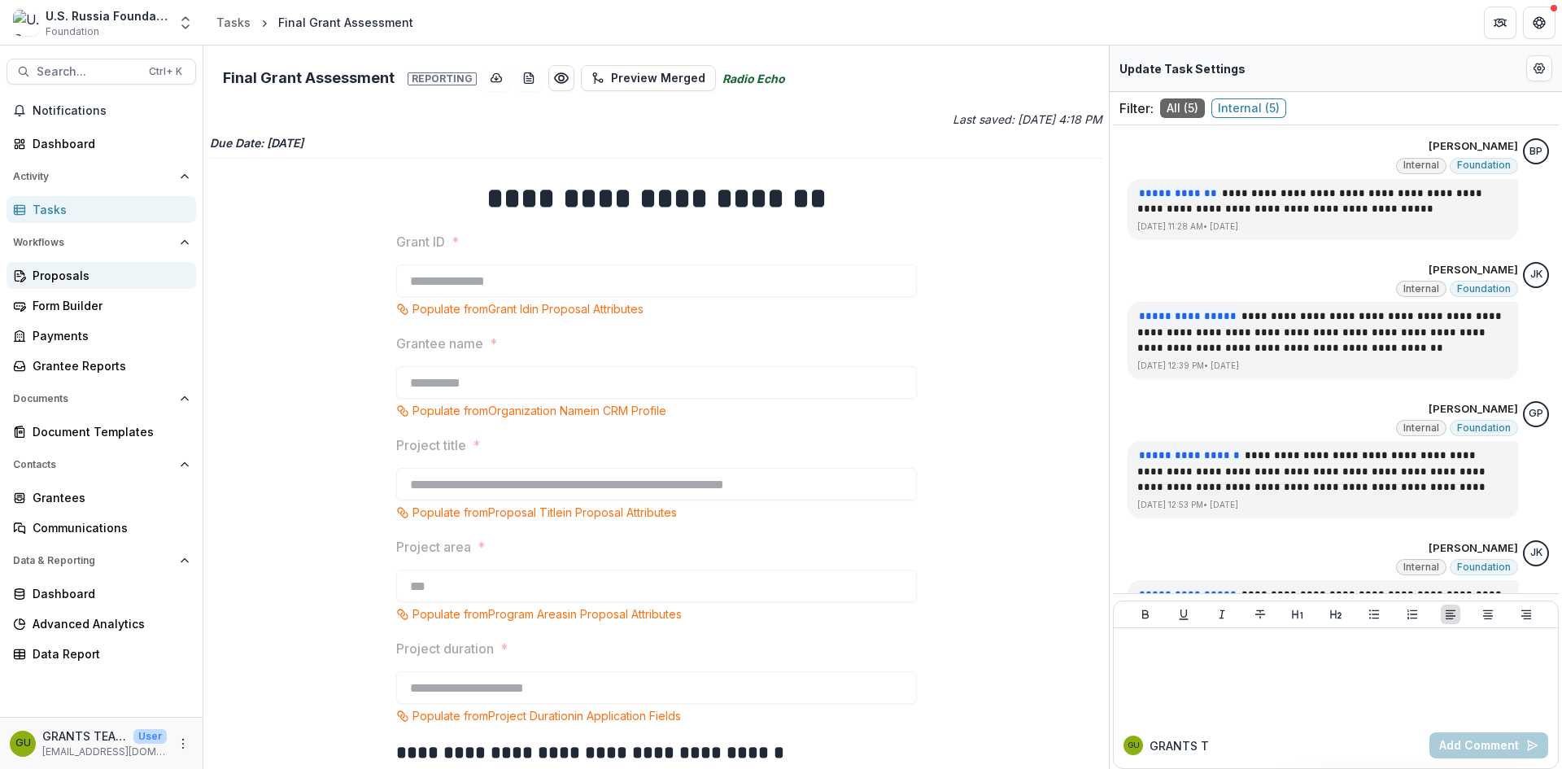
click at [56, 269] on div "Proposals" at bounding box center [108, 275] width 150 height 17
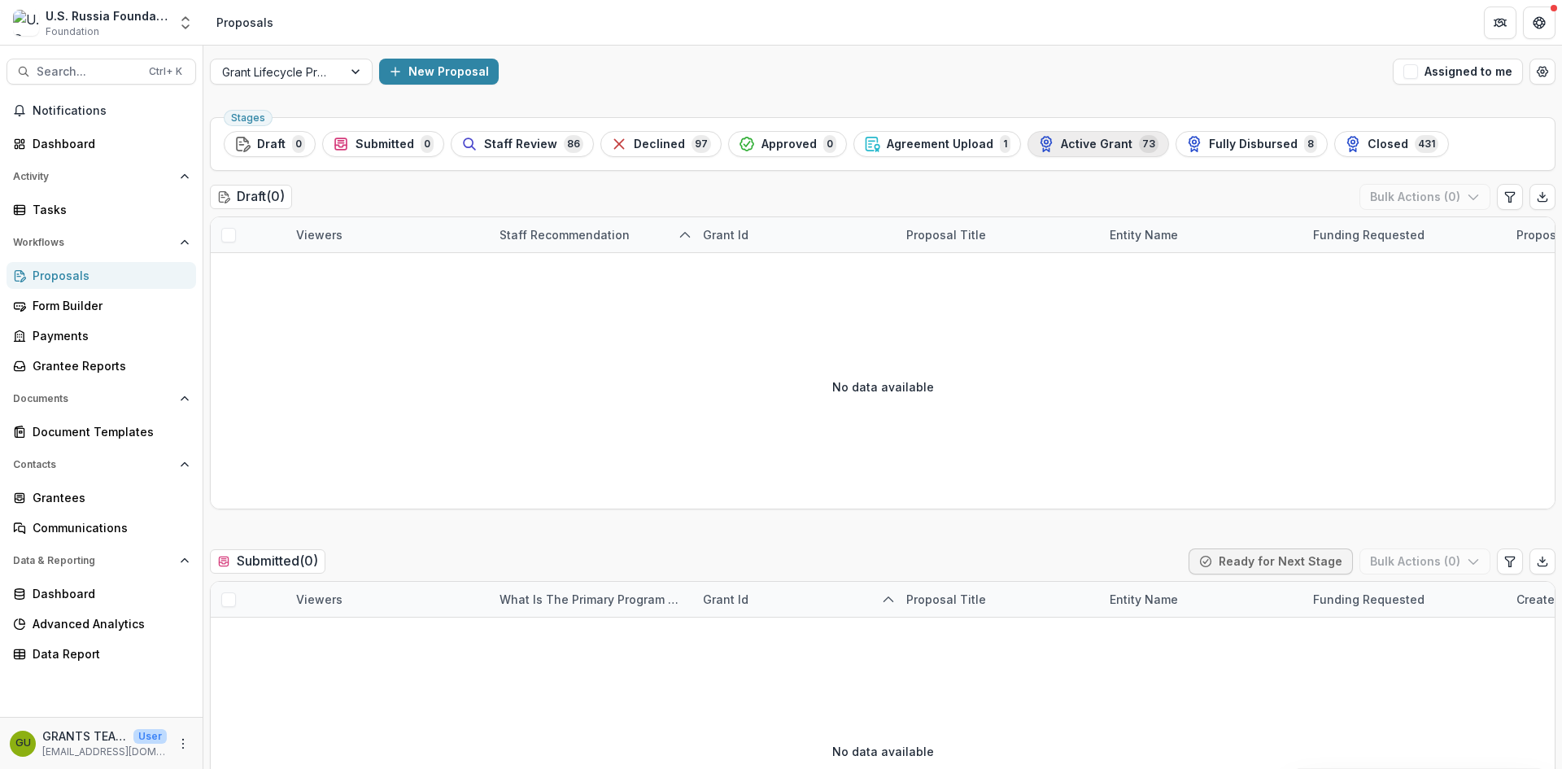
click at [1085, 138] on span "Active Grant" at bounding box center [1097, 144] width 72 height 14
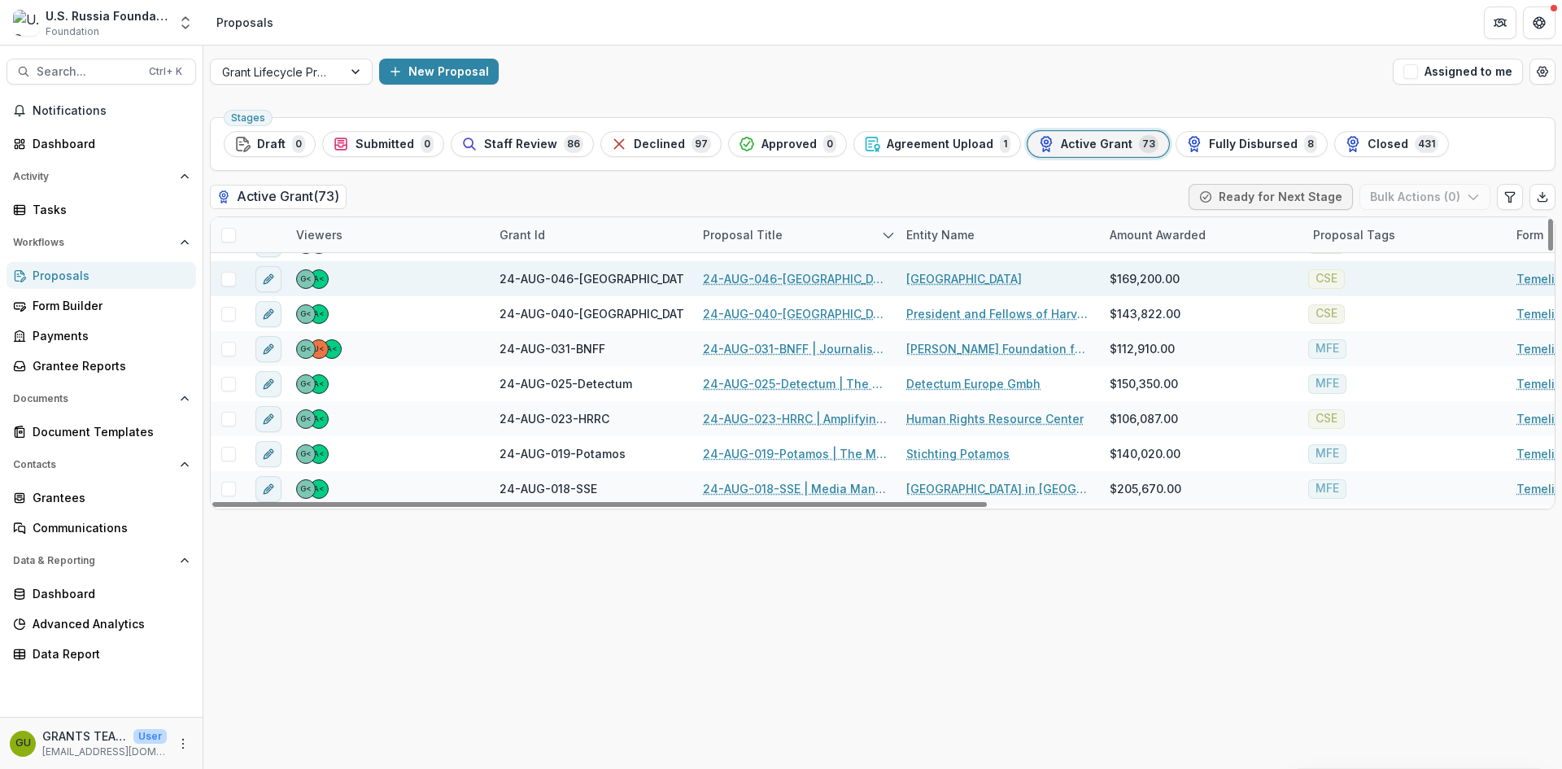
scroll to position [1410, 0]
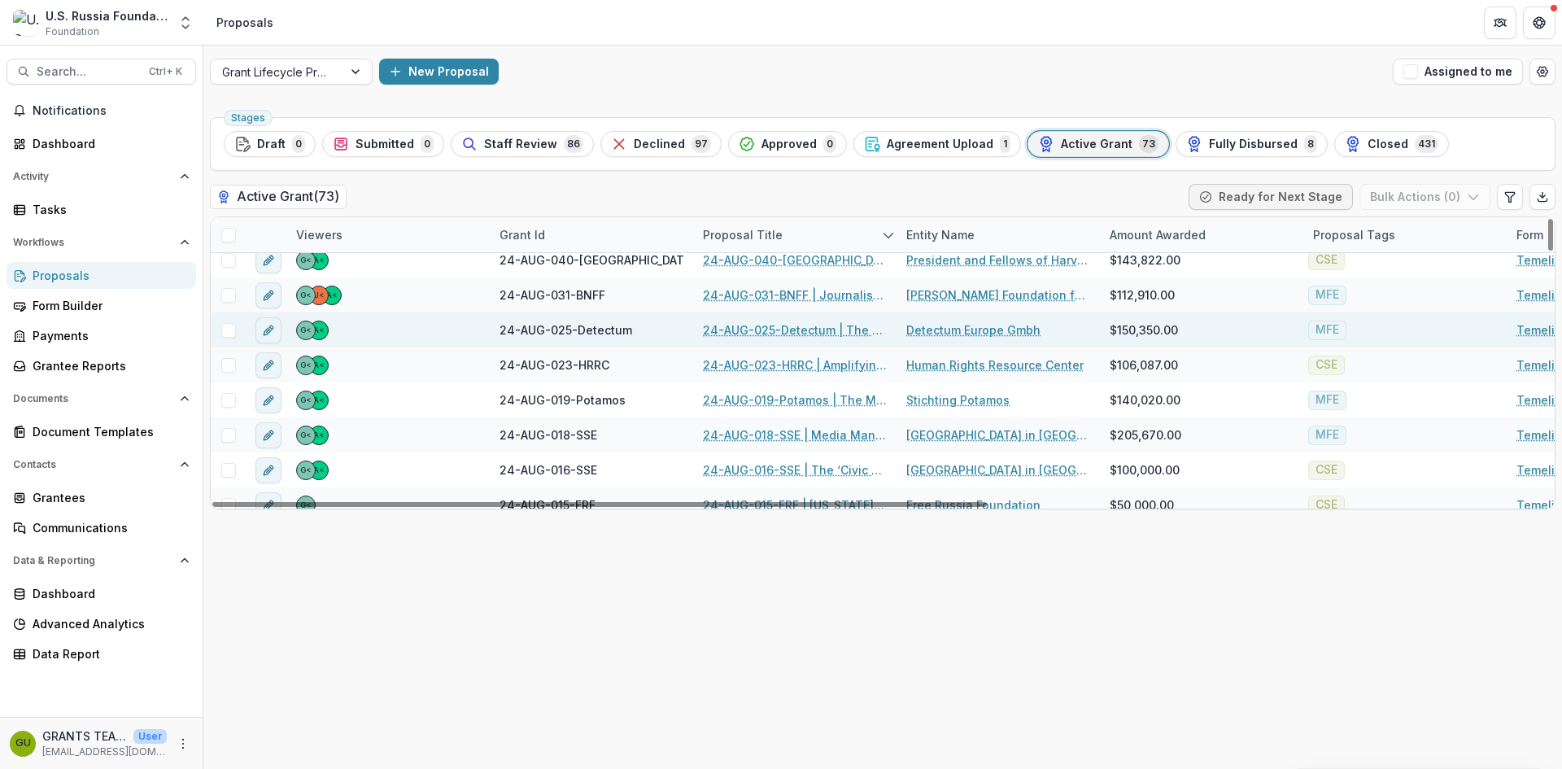
click at [756, 325] on link "24-AUG-025-Detectum | The True Story" at bounding box center [795, 329] width 184 height 17
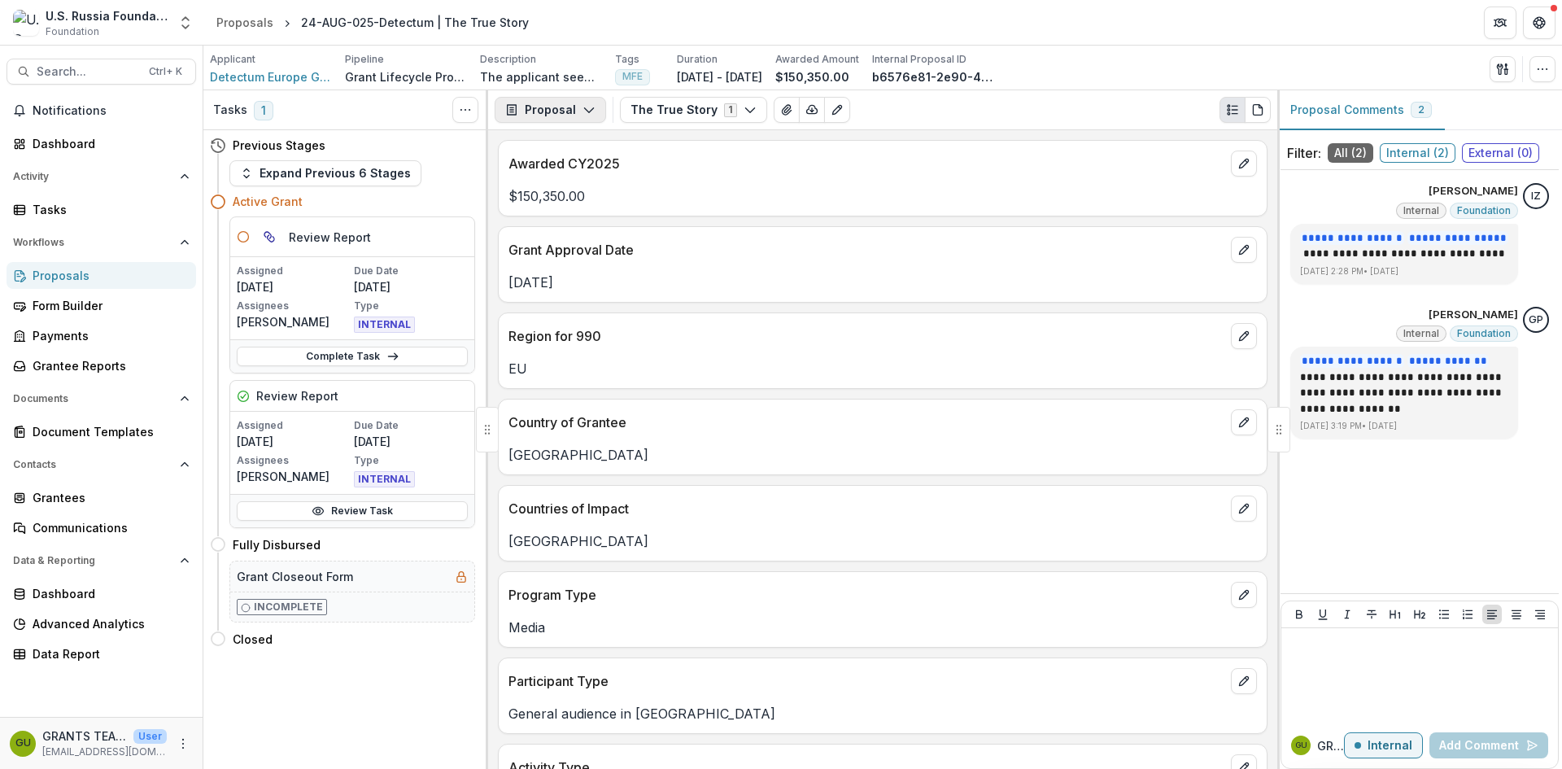
click at [583, 105] on icon "button" at bounding box center [588, 109] width 13 height 13
click at [572, 198] on div "Reports" at bounding box center [601, 200] width 149 height 17
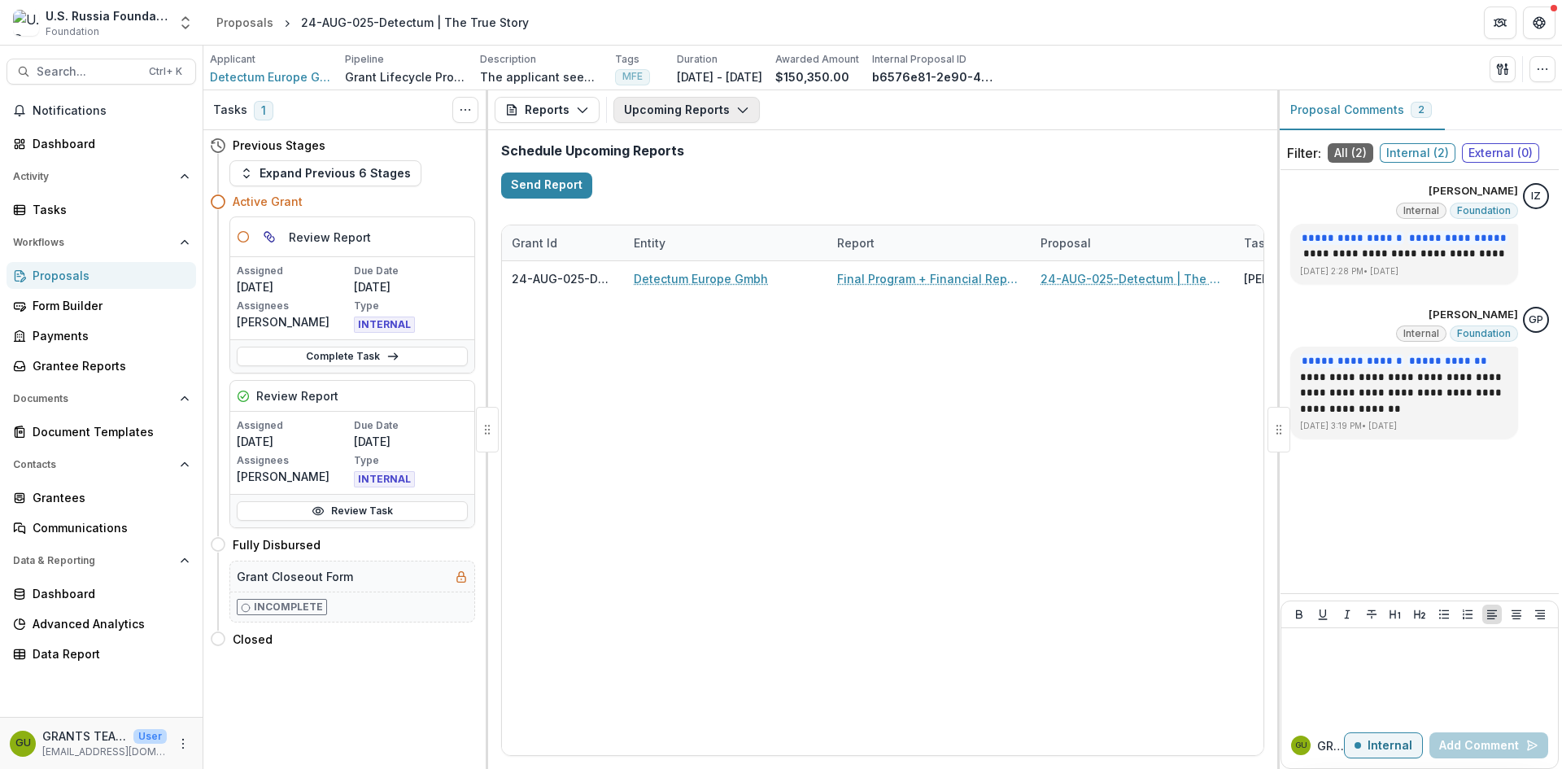
click at [739, 110] on icon "button" at bounding box center [742, 109] width 13 height 13
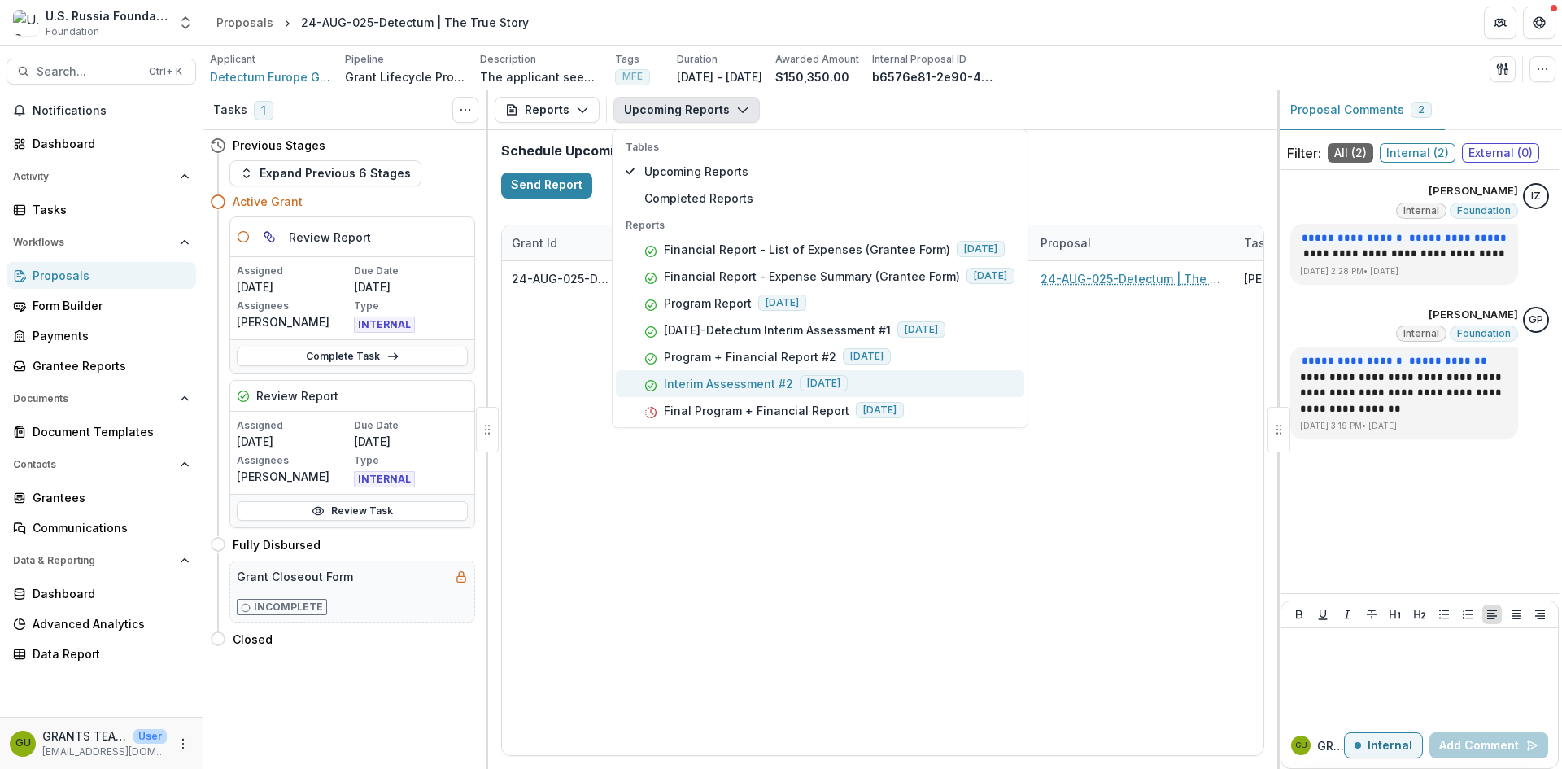
click at [718, 382] on p "Interim Assessment #2" at bounding box center [728, 383] width 129 height 17
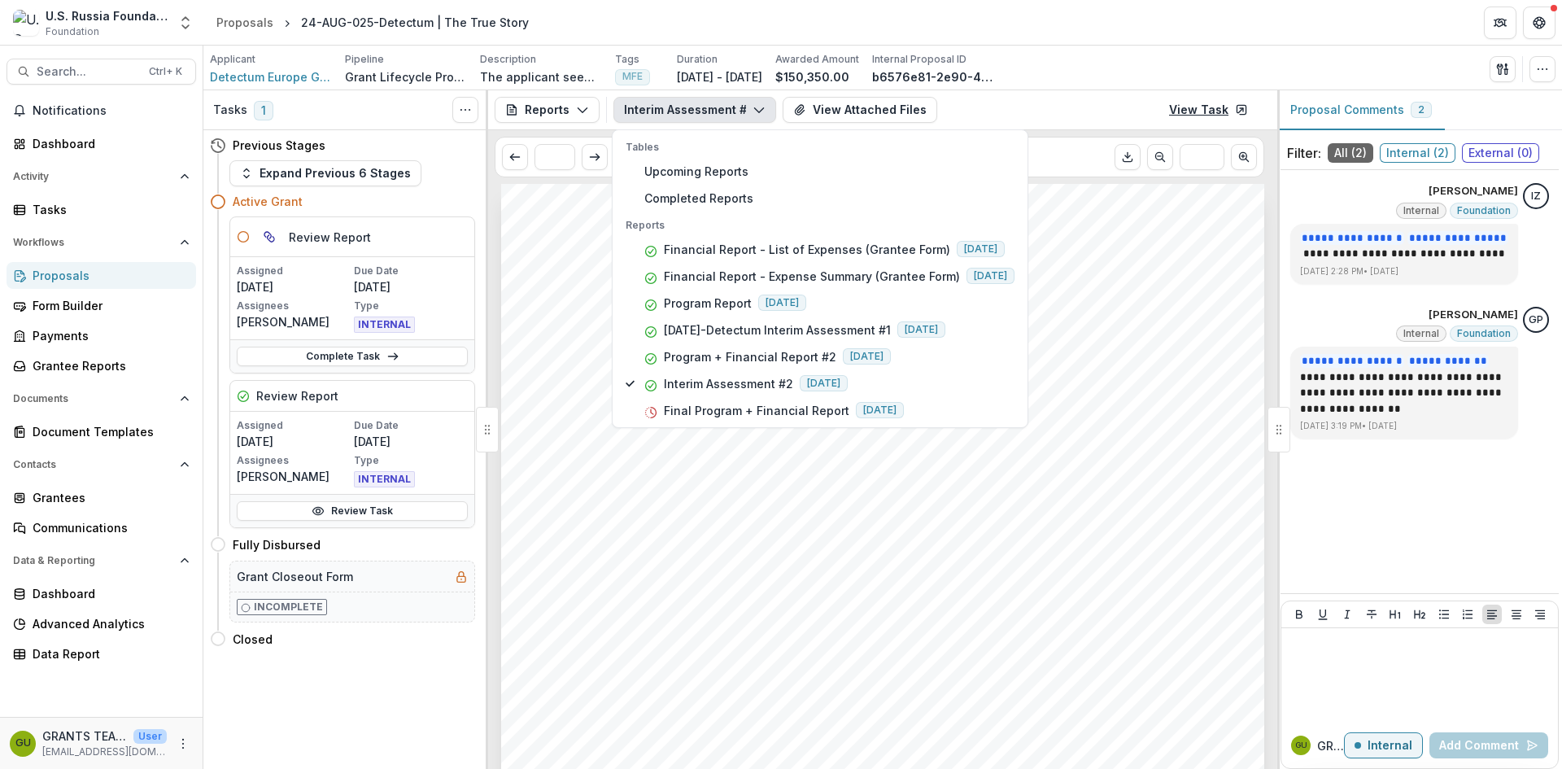
click at [1209, 111] on link "View Task" at bounding box center [1208, 110] width 98 height 26
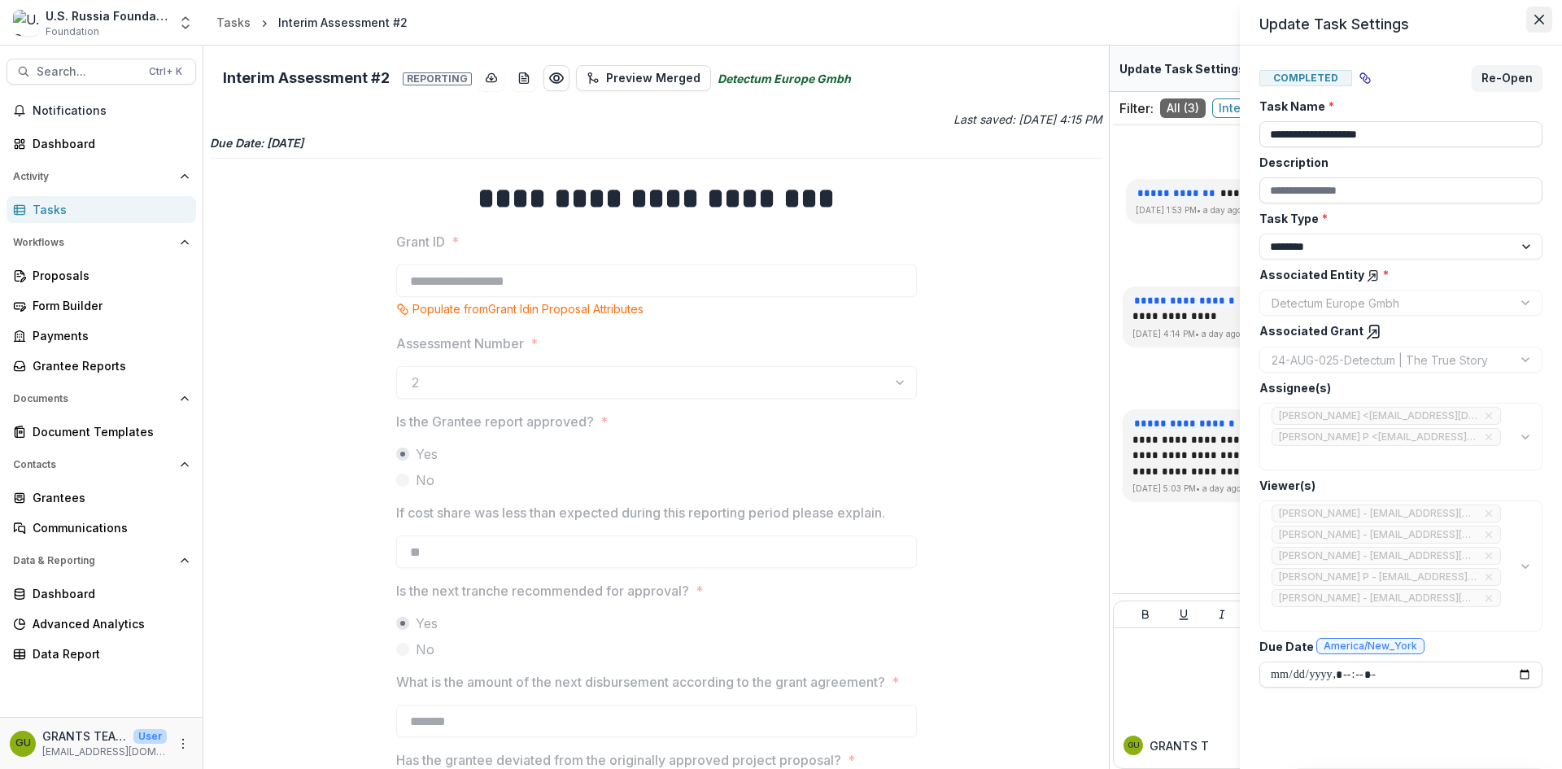
click at [1537, 16] on icon "Close" at bounding box center [1539, 20] width 10 height 10
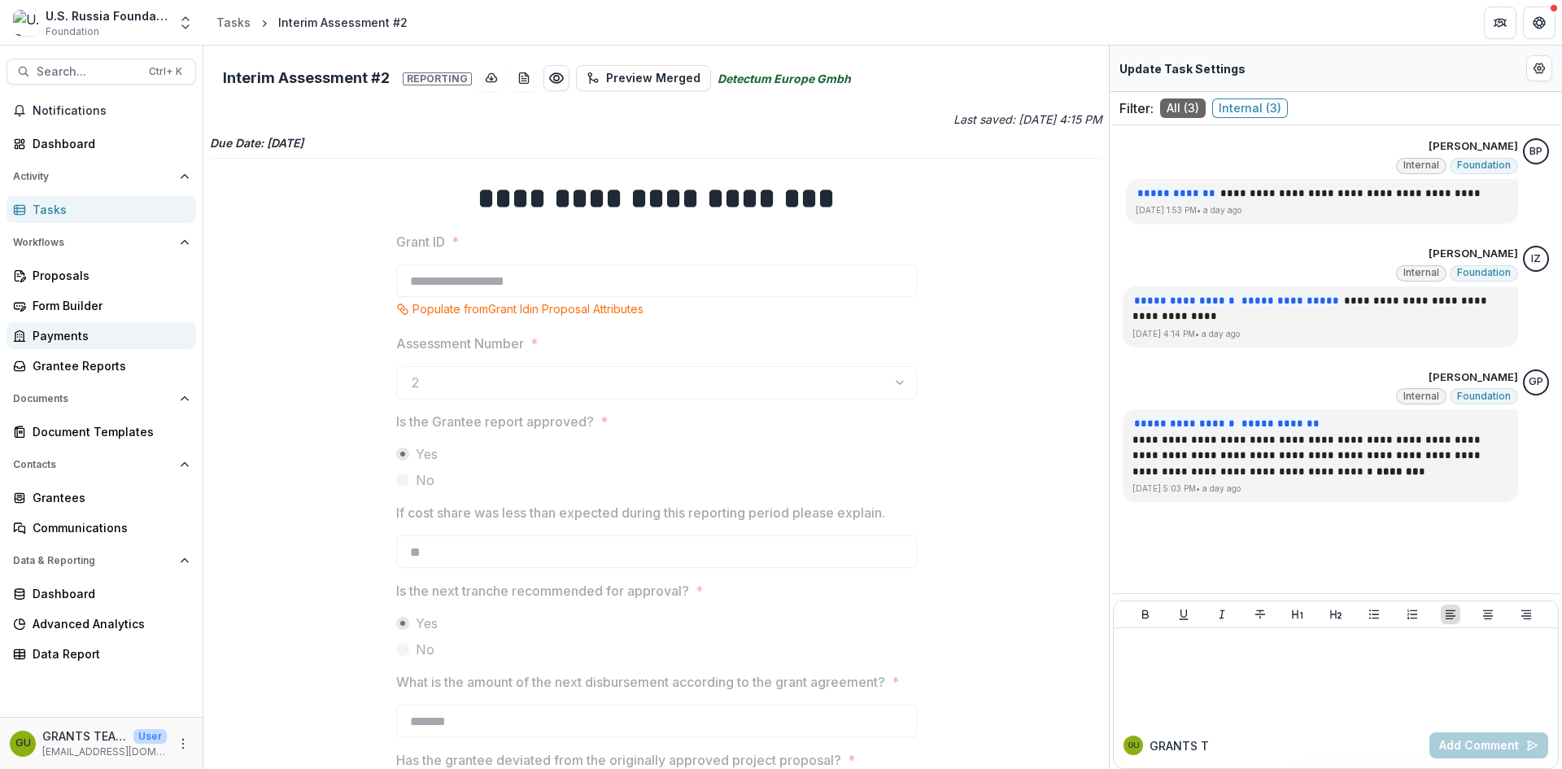
click at [62, 333] on div "Payments" at bounding box center [108, 335] width 150 height 17
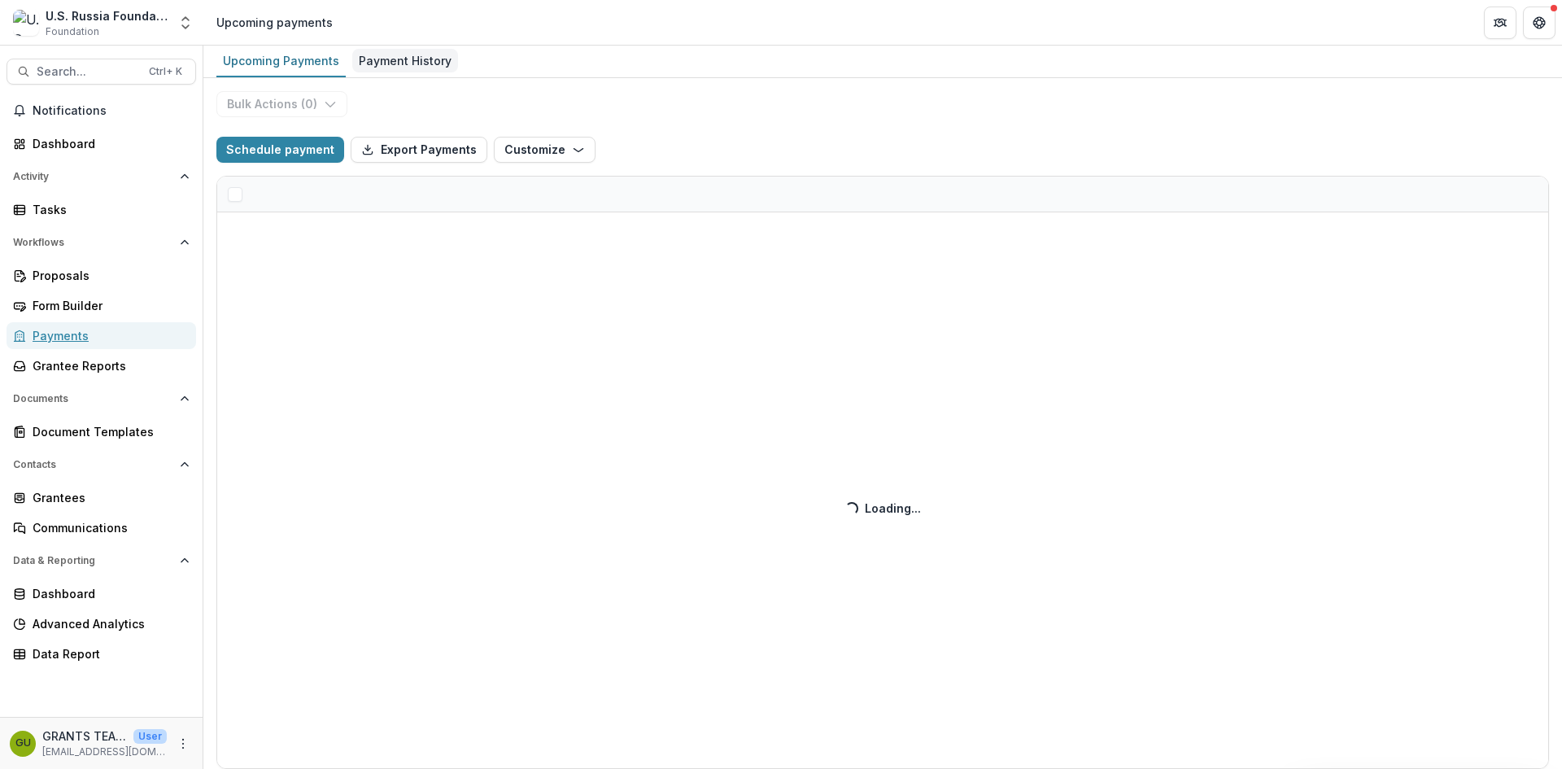
select select "**********"
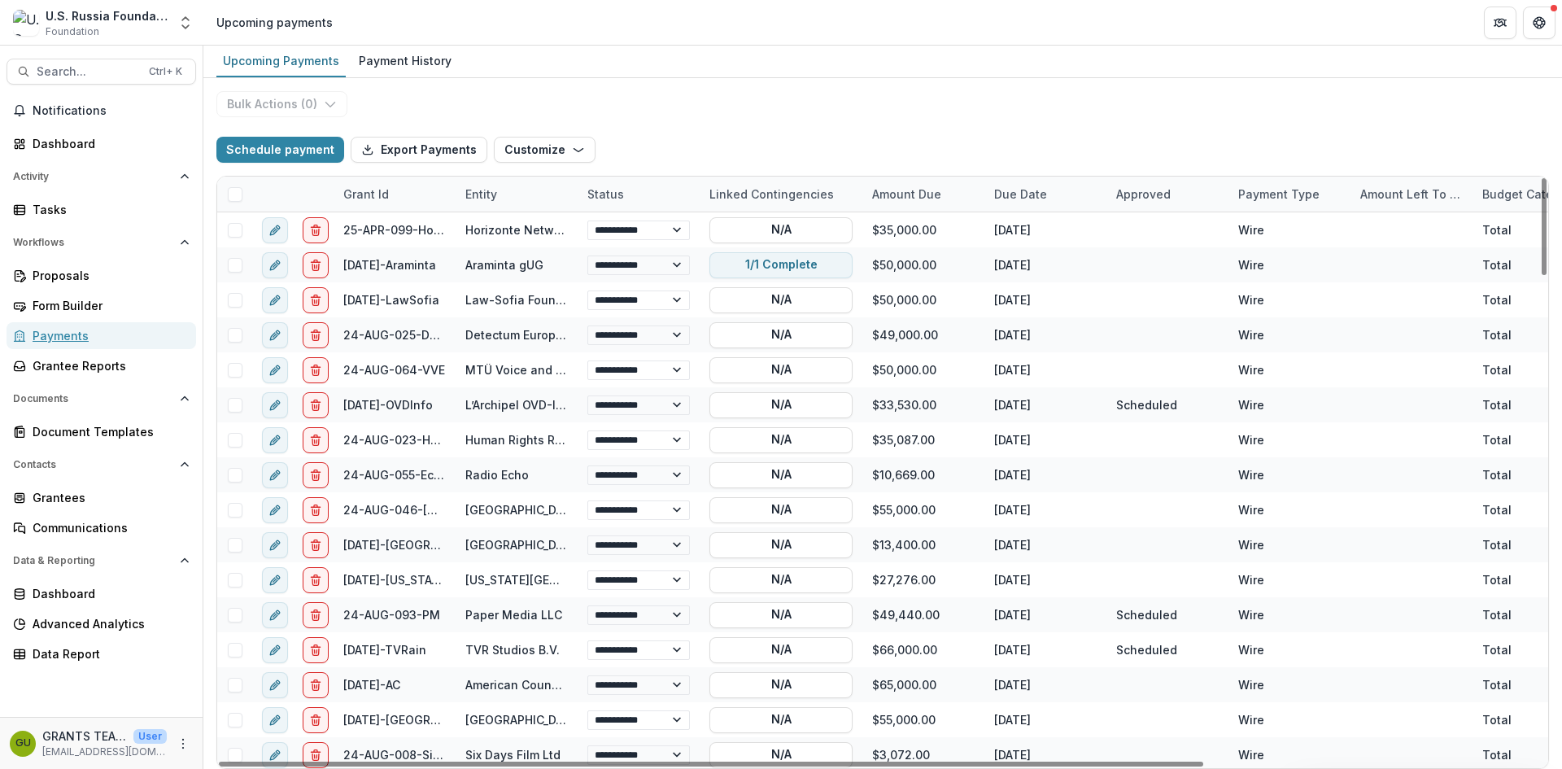
select select "**********"
click at [717, 198] on div "Linked Contingencies" at bounding box center [772, 193] width 144 height 17
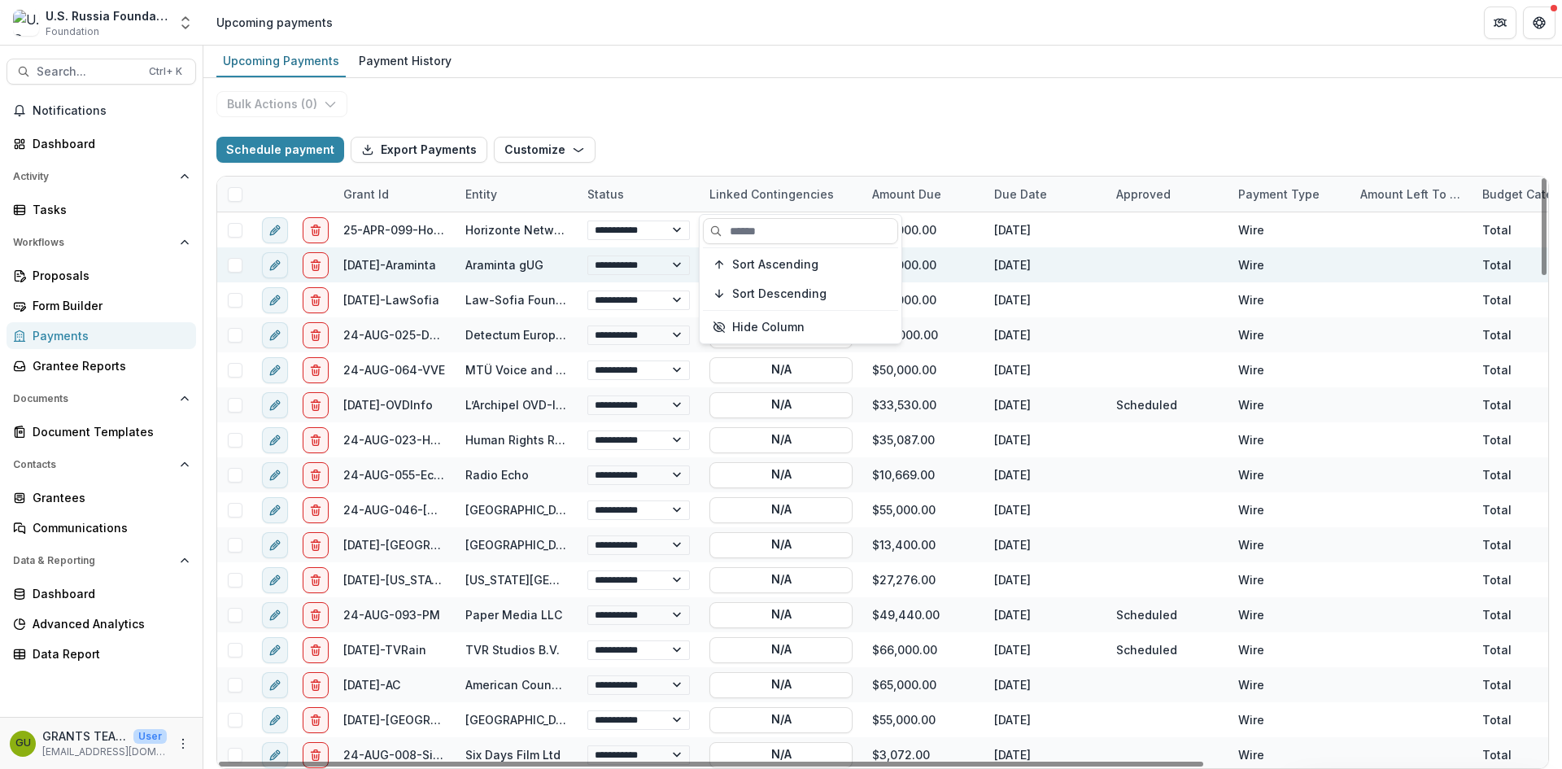
select select "**********"
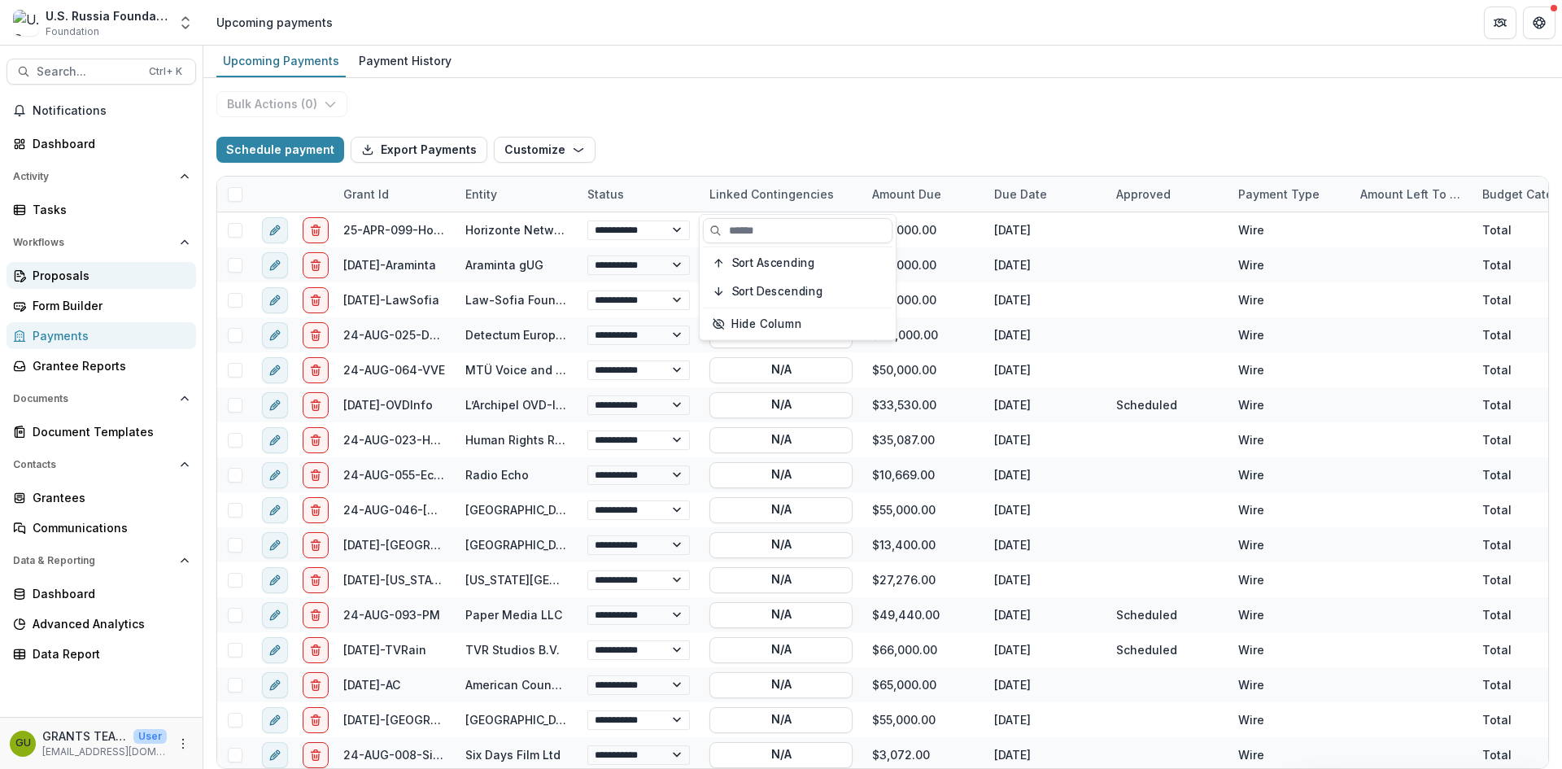
click at [57, 273] on div "Proposals" at bounding box center [108, 275] width 150 height 17
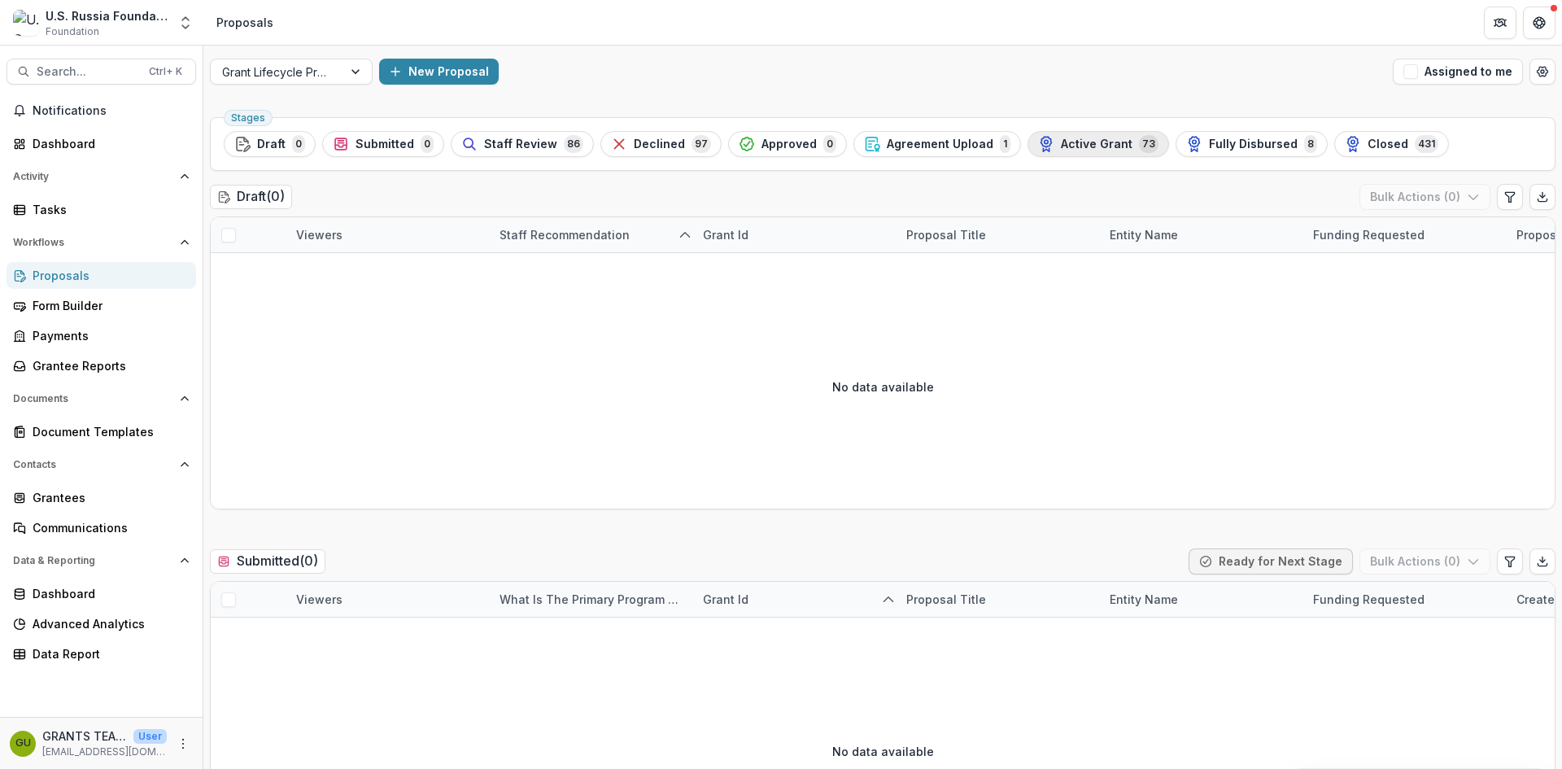
click at [1079, 142] on span "Active Grant" at bounding box center [1097, 144] width 72 height 14
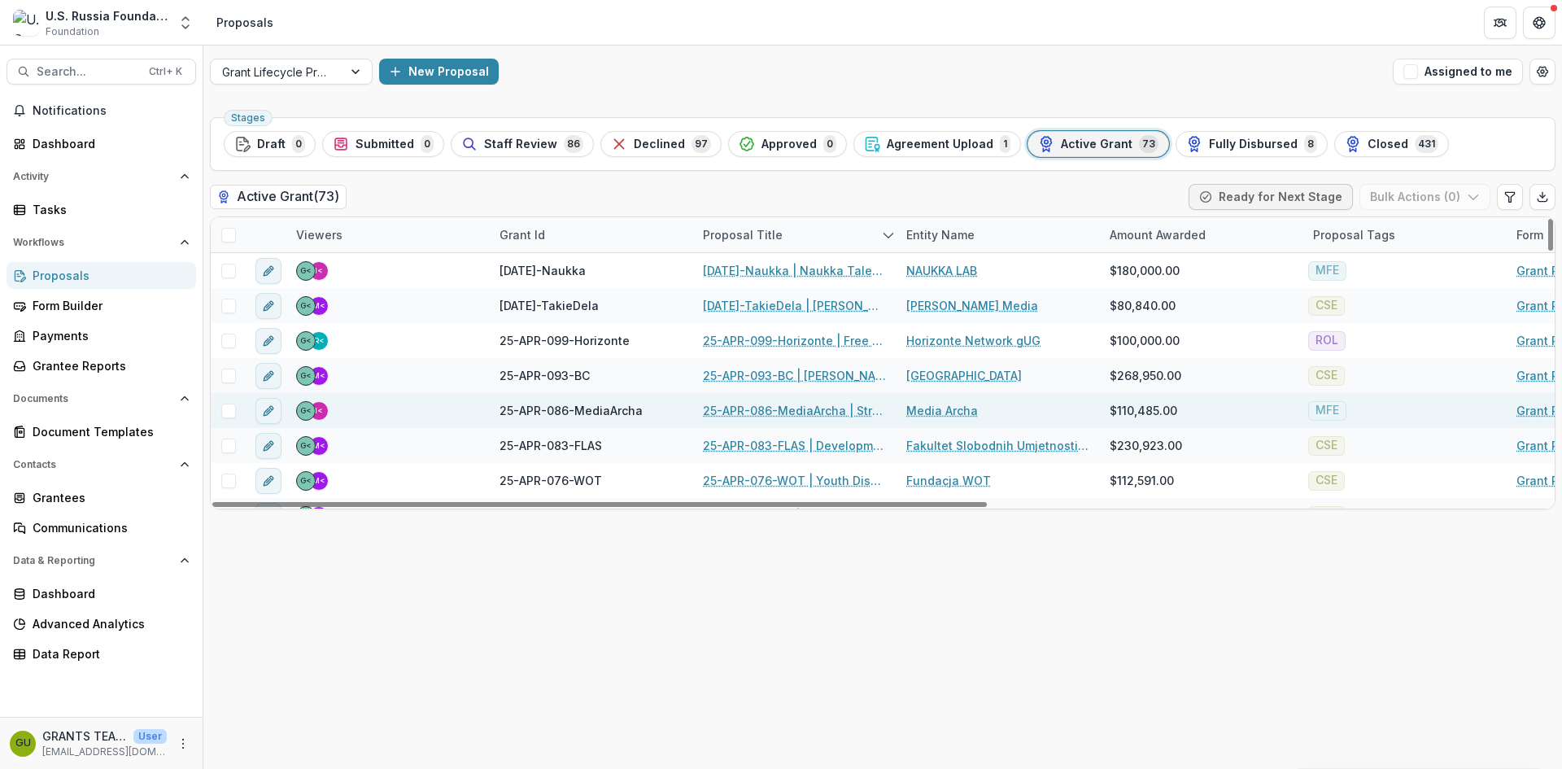
click at [753, 408] on link "25-APR-086-MediaArcha | Strengthening technologically advanced high-impact jour…" at bounding box center [795, 410] width 184 height 17
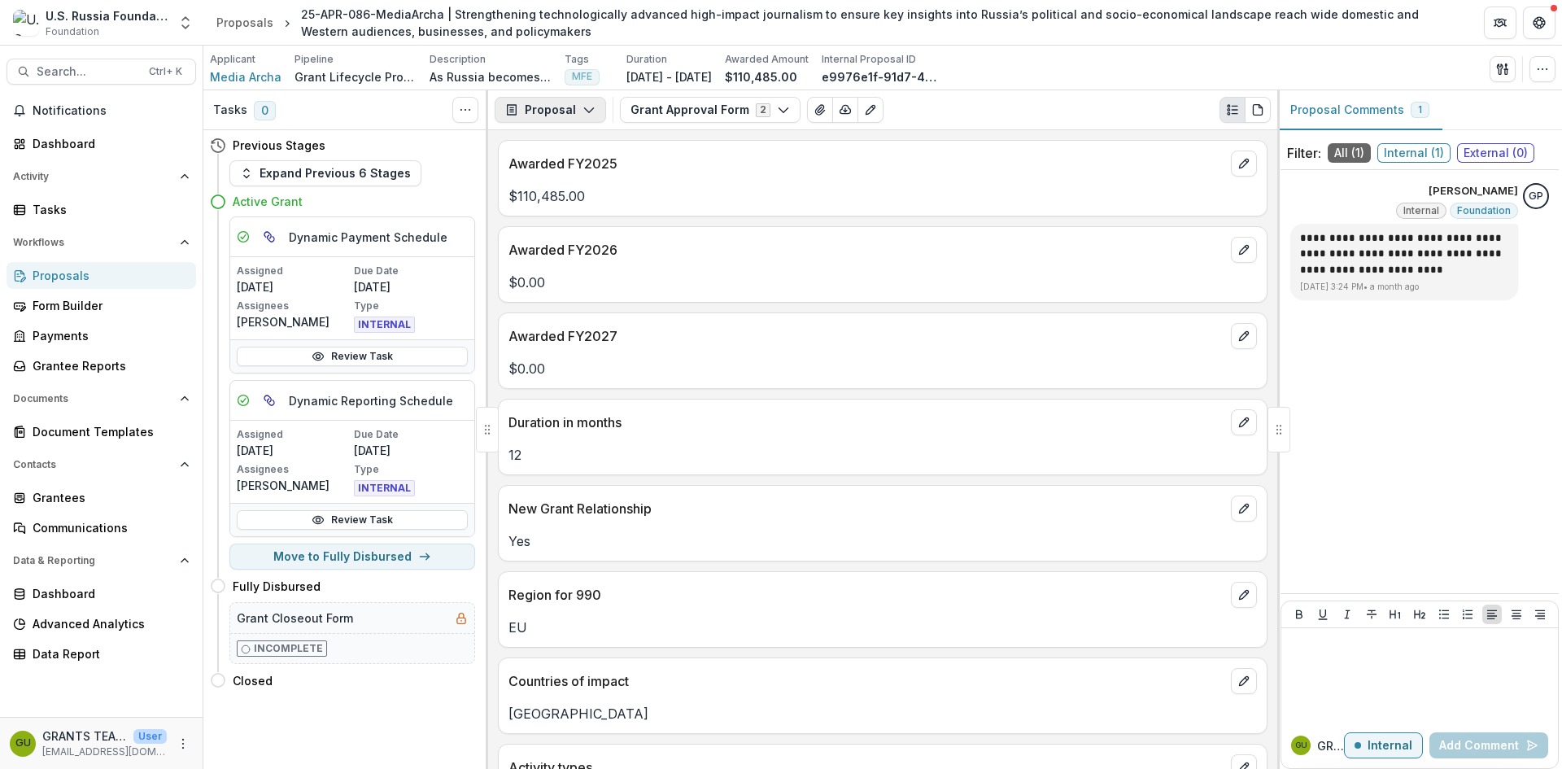
click at [586, 105] on icon "button" at bounding box center [588, 109] width 13 height 13
click at [565, 197] on div "Reports" at bounding box center [601, 200] width 149 height 17
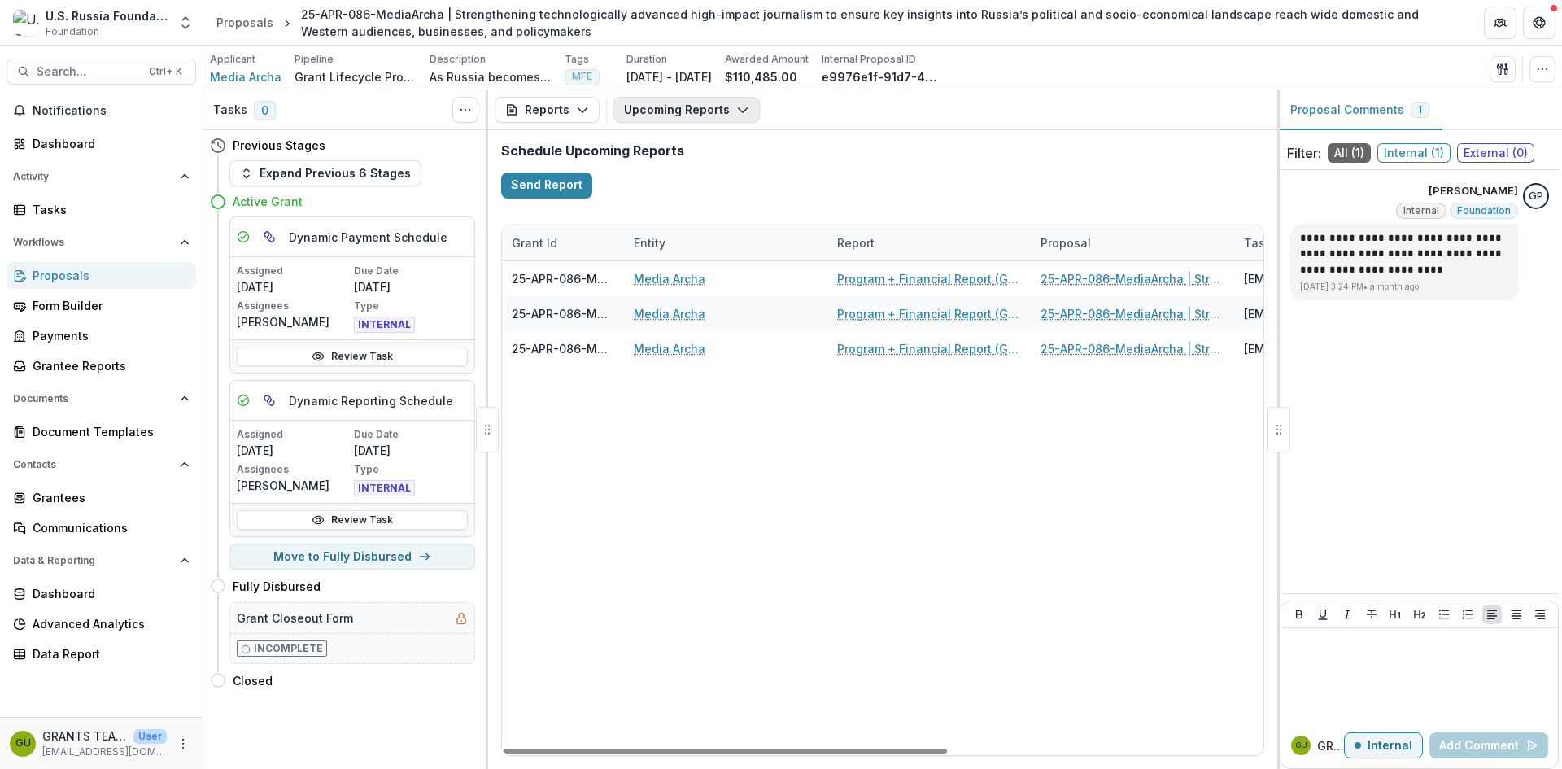
click at [738, 111] on icon "button" at bounding box center [742, 109] width 13 height 13
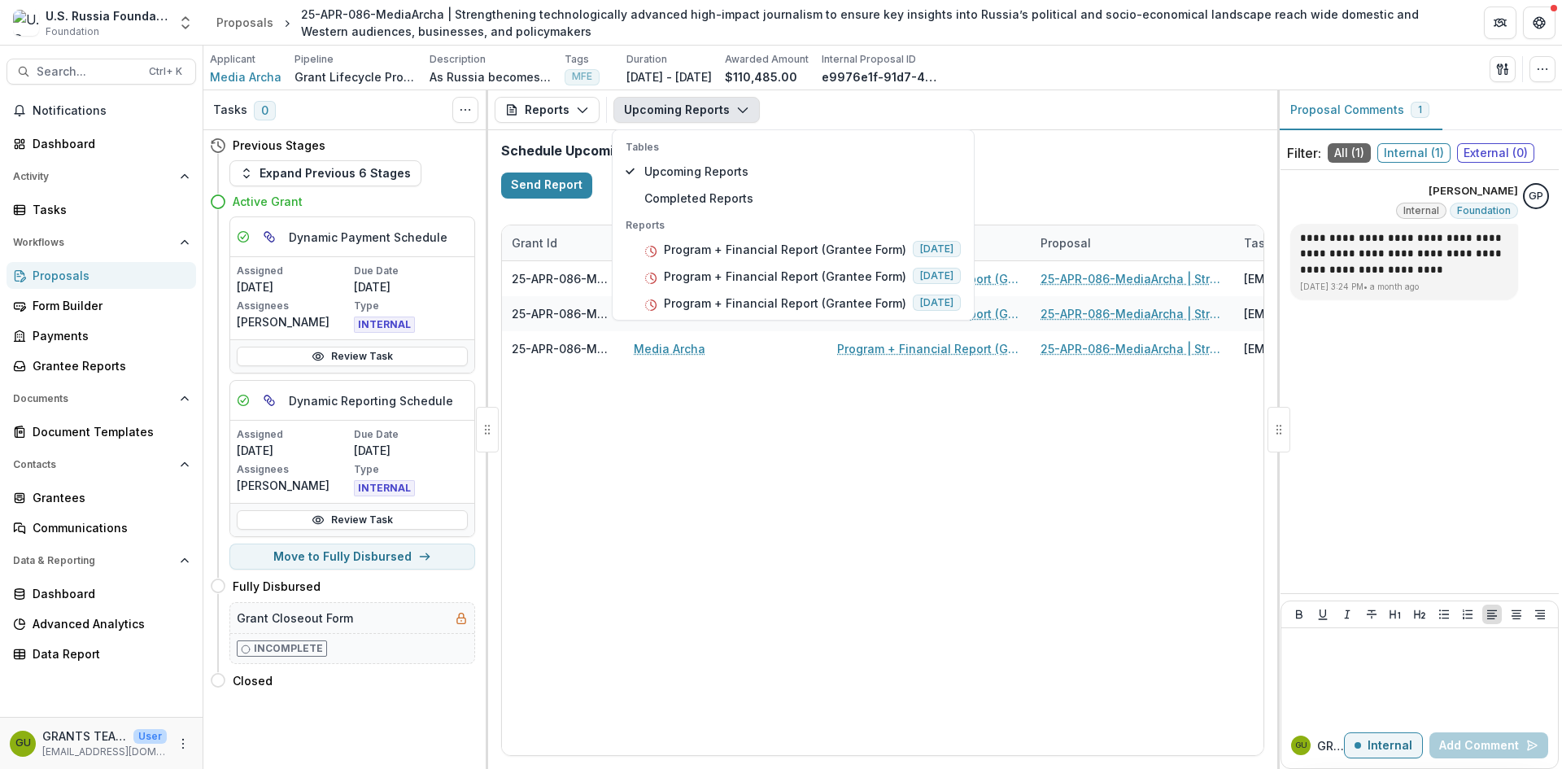
click at [738, 111] on icon "button" at bounding box center [742, 109] width 13 height 13
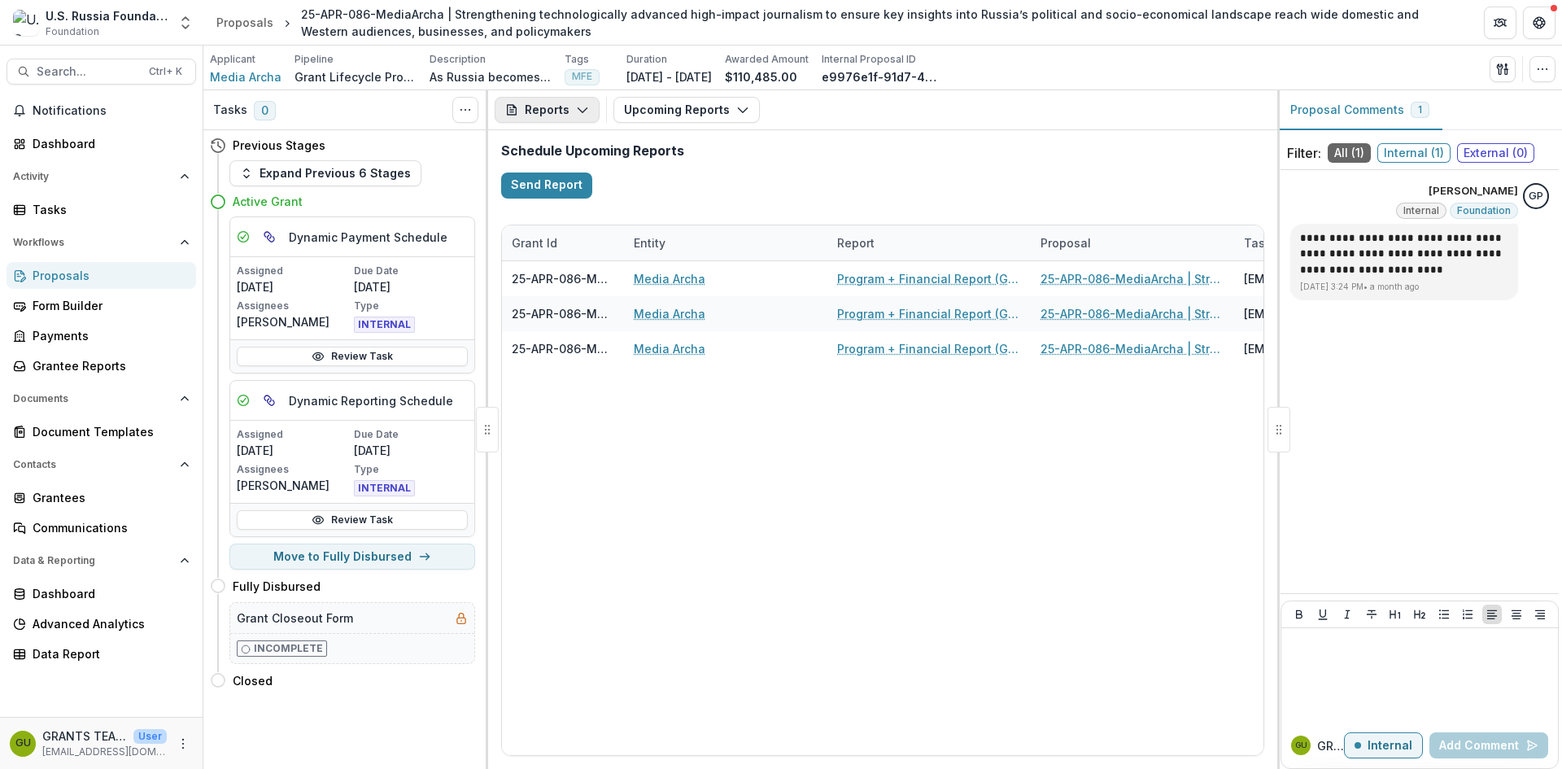
click at [576, 104] on icon "button" at bounding box center [582, 109] width 13 height 13
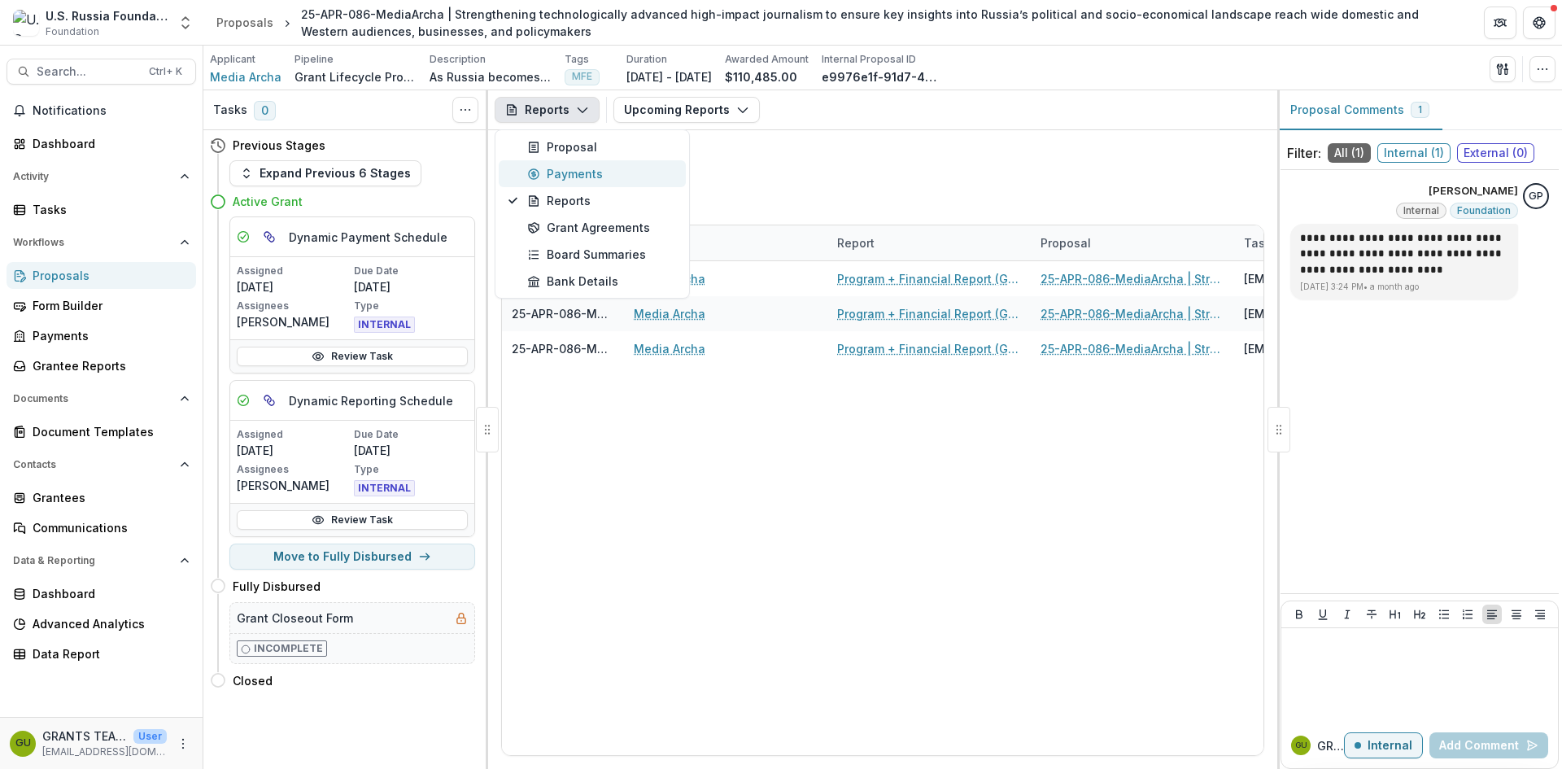
click at [569, 172] on div "Payments" at bounding box center [601, 173] width 149 height 17
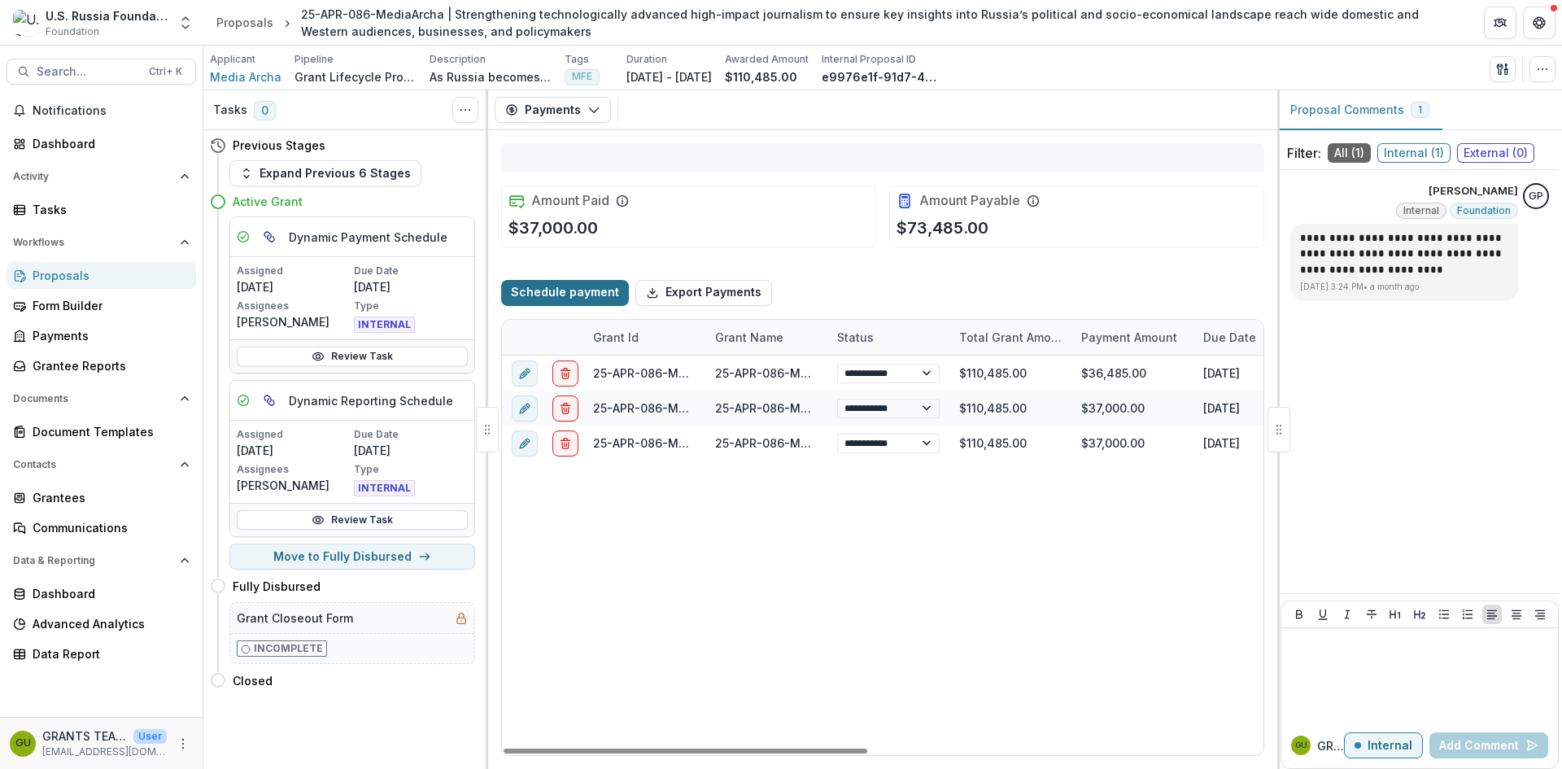
select select "**********"
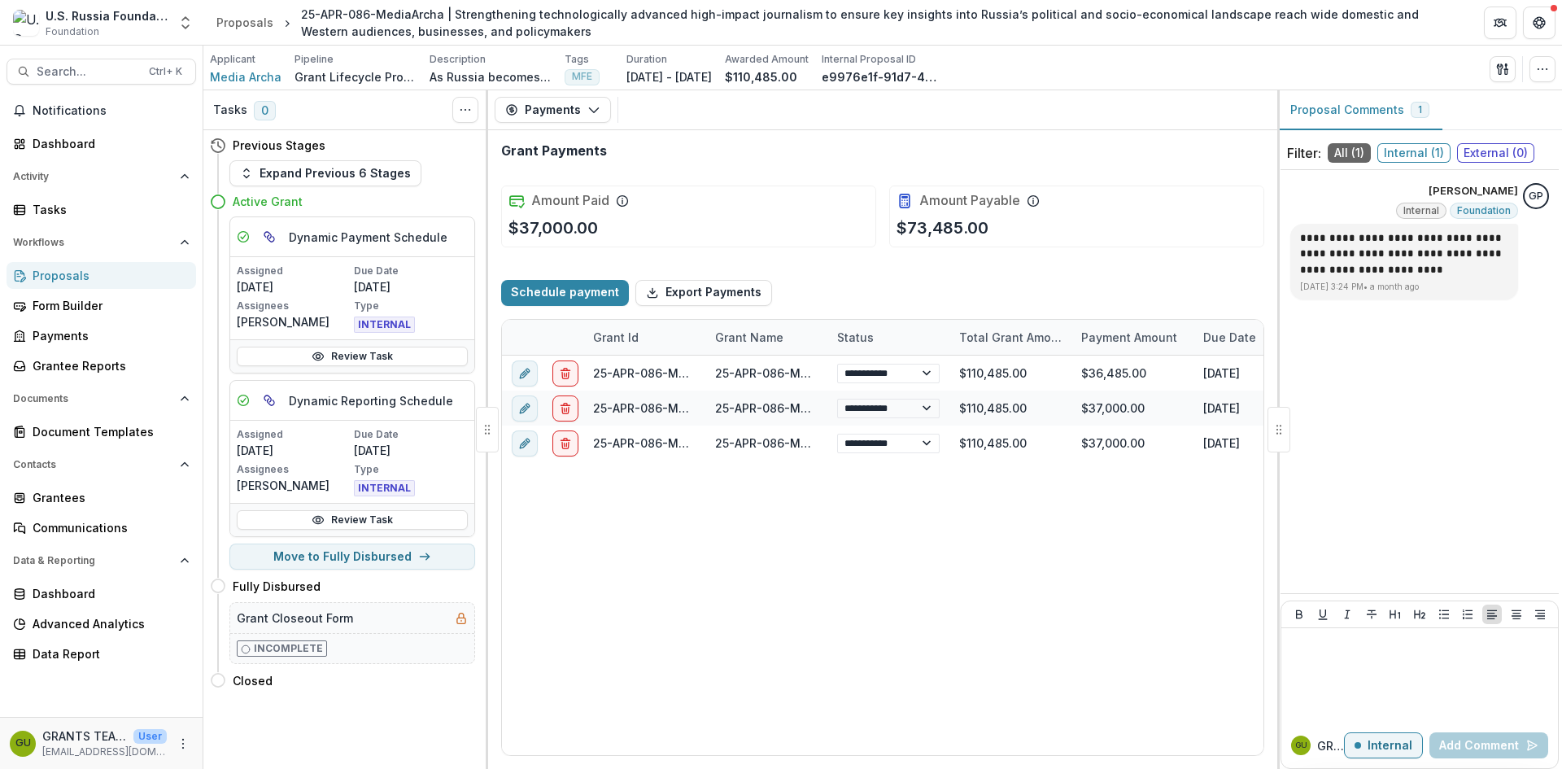
click at [68, 270] on div "Proposals" at bounding box center [108, 275] width 150 height 17
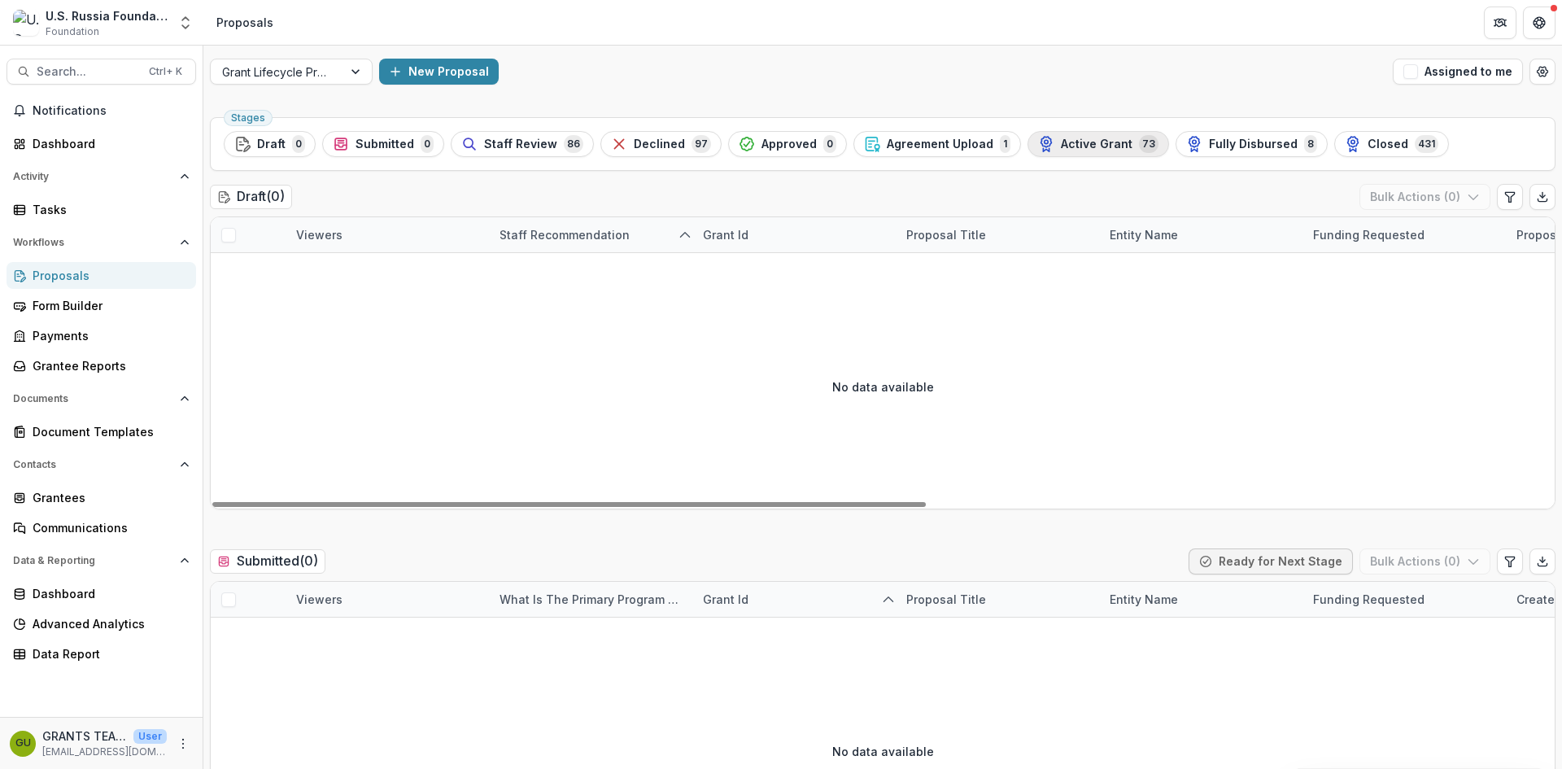
click at [1092, 140] on span "Active Grant" at bounding box center [1097, 144] width 72 height 14
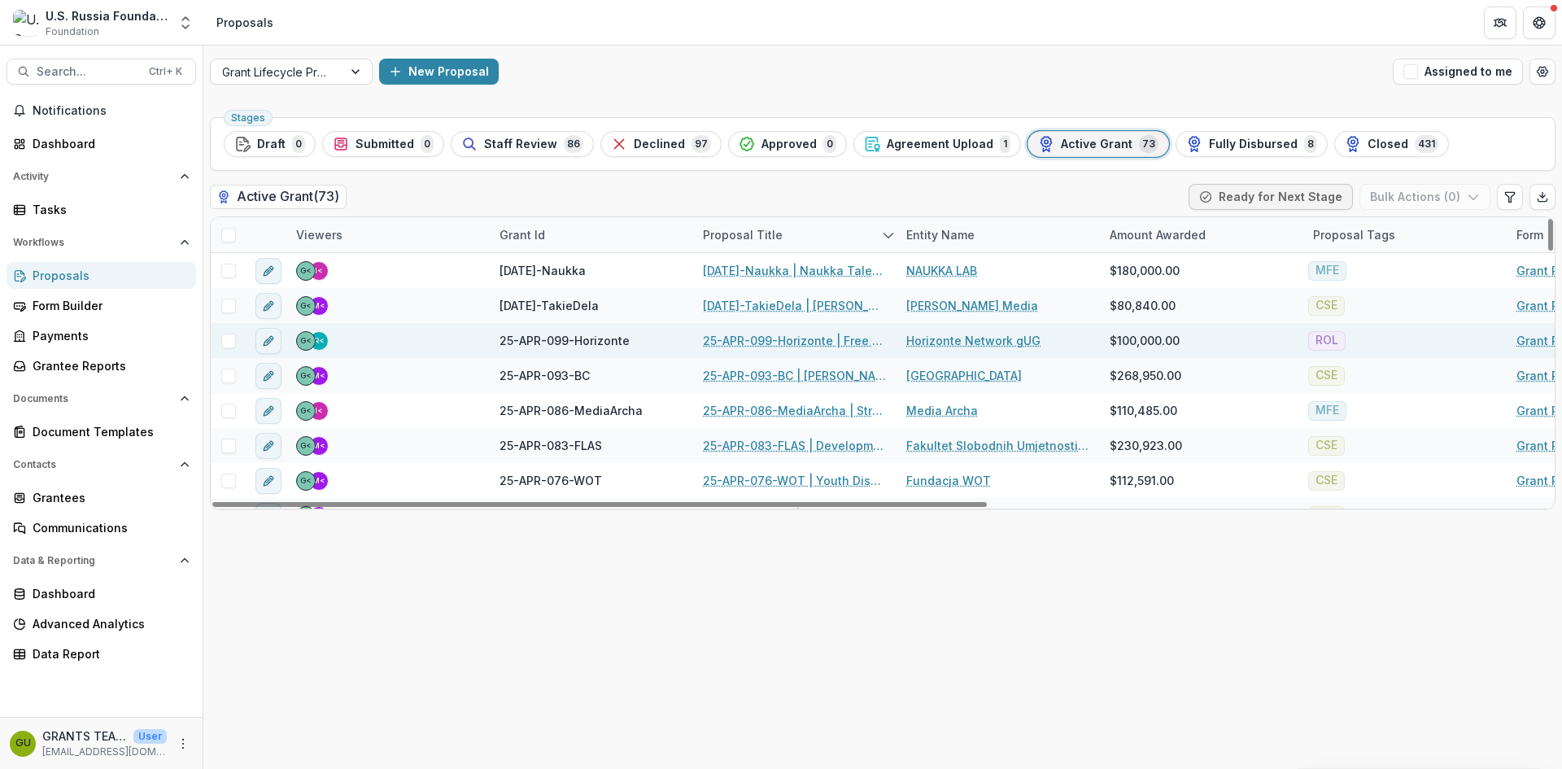
click at [768, 342] on link "25-APR-099-Horizonte | Free Press Resilience: Legal Protection and Holistic Sup…" at bounding box center [795, 340] width 184 height 17
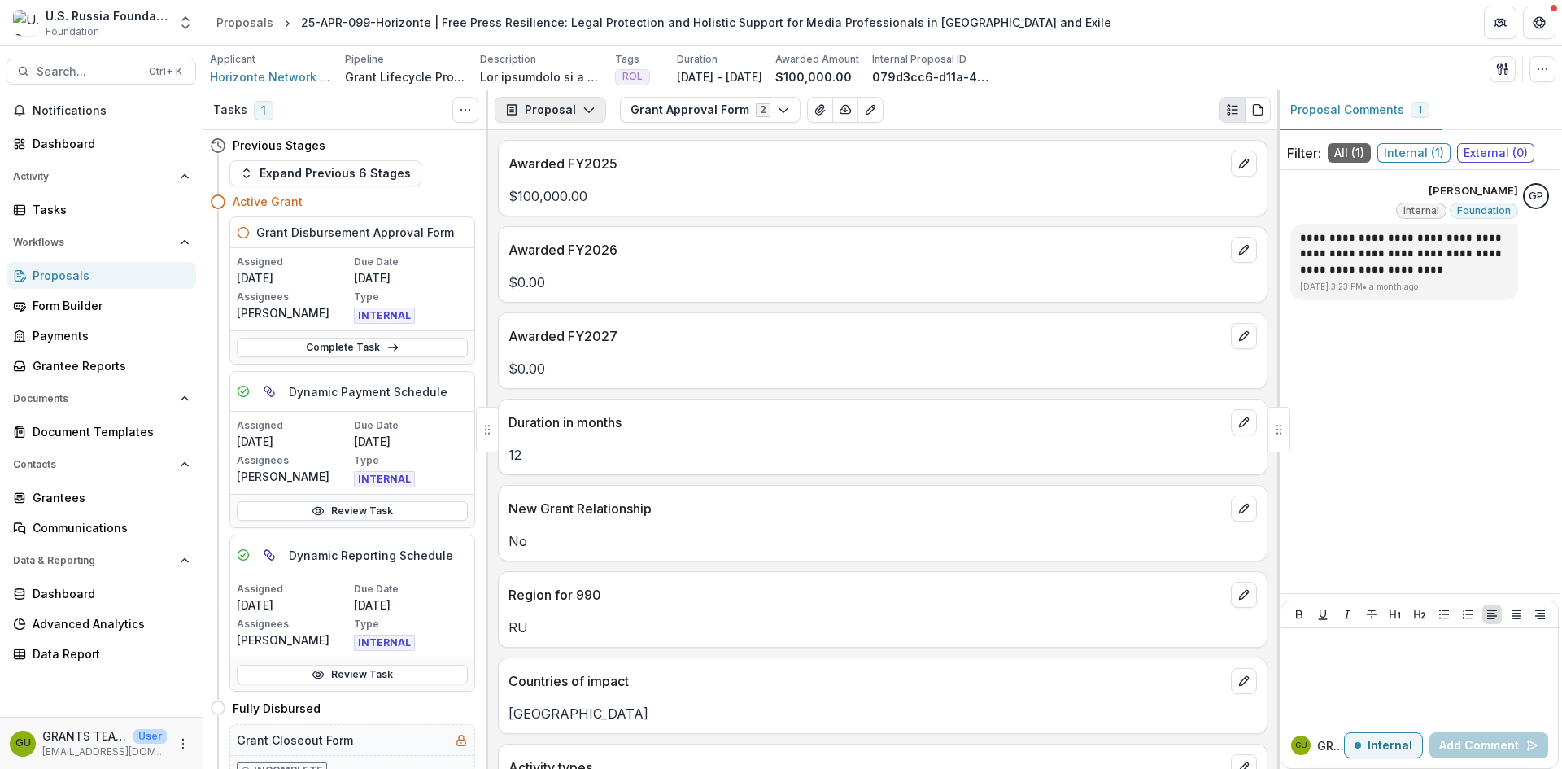
click at [589, 108] on icon "button" at bounding box center [588, 109] width 13 height 13
click at [590, 175] on div "Payments" at bounding box center [601, 173] width 149 height 17
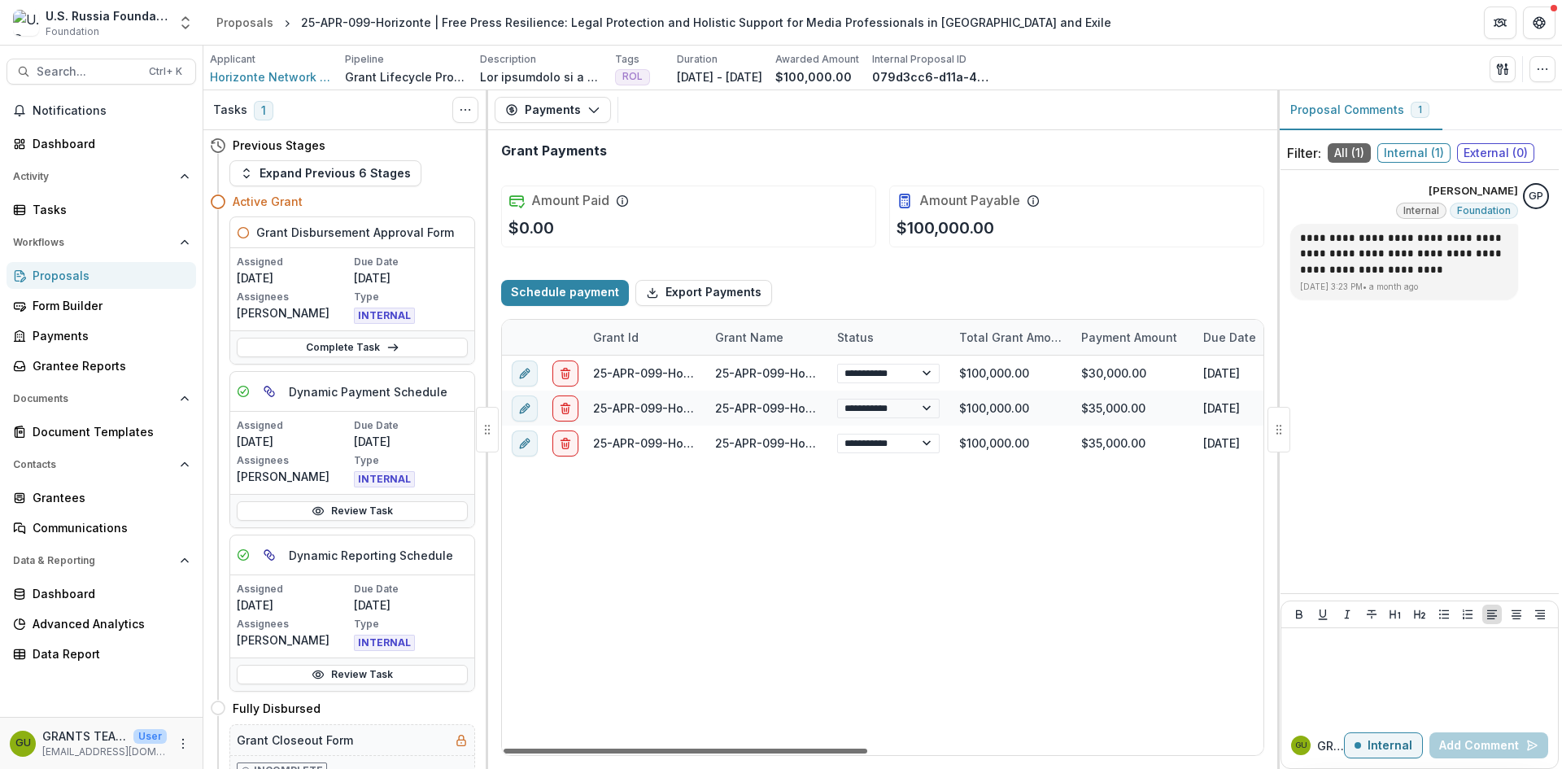
drag, startPoint x: 800, startPoint y: 753, endPoint x: 757, endPoint y: 747, distance: 43.6
click at [757, 748] on div at bounding box center [685, 750] width 364 height 5
drag, startPoint x: 302, startPoint y: 20, endPoint x: 410, endPoint y: 30, distance: 108.6
click at [410, 30] on div "25-APR-099-Horizonte | Free Press Resilience: Legal Protection and Holistic Sup…" at bounding box center [706, 22] width 810 height 17
click at [342, 27] on div "25-APR-099-Horizonte | Free Press Resilience: Legal Protection and Holistic Sup…" at bounding box center [706, 22] width 810 height 17
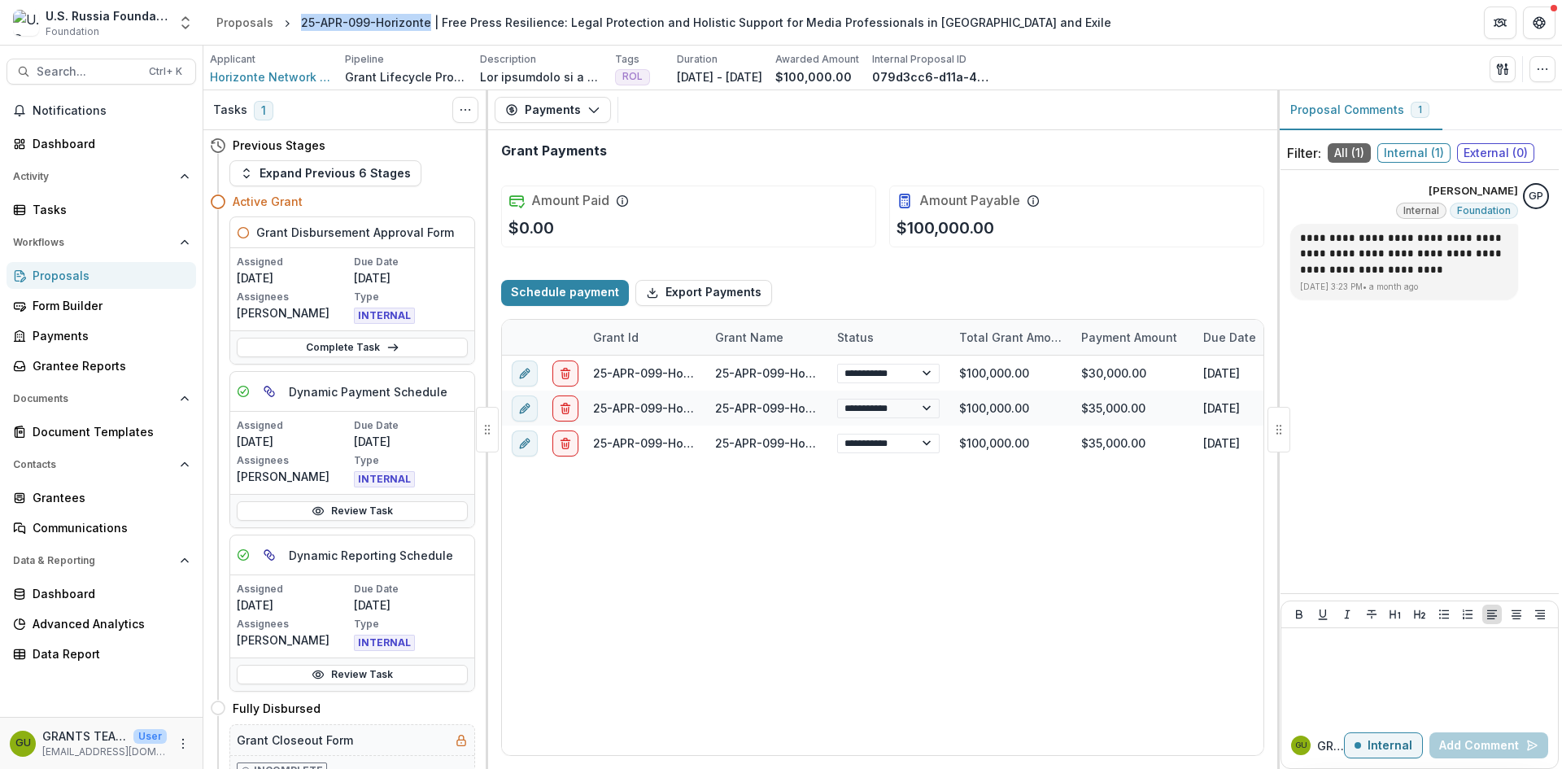
drag, startPoint x: 299, startPoint y: 22, endPoint x: 423, endPoint y: 25, distance: 124.5
click at [423, 25] on div "25-APR-099-Horizonte | Free Press Resilience: Legal Protection and Holistic Sup…" at bounding box center [706, 22] width 810 height 17
copy div "25-APR-099-Horizonte"
click at [269, 76] on span "Horizonte Network gUG" at bounding box center [271, 76] width 122 height 17
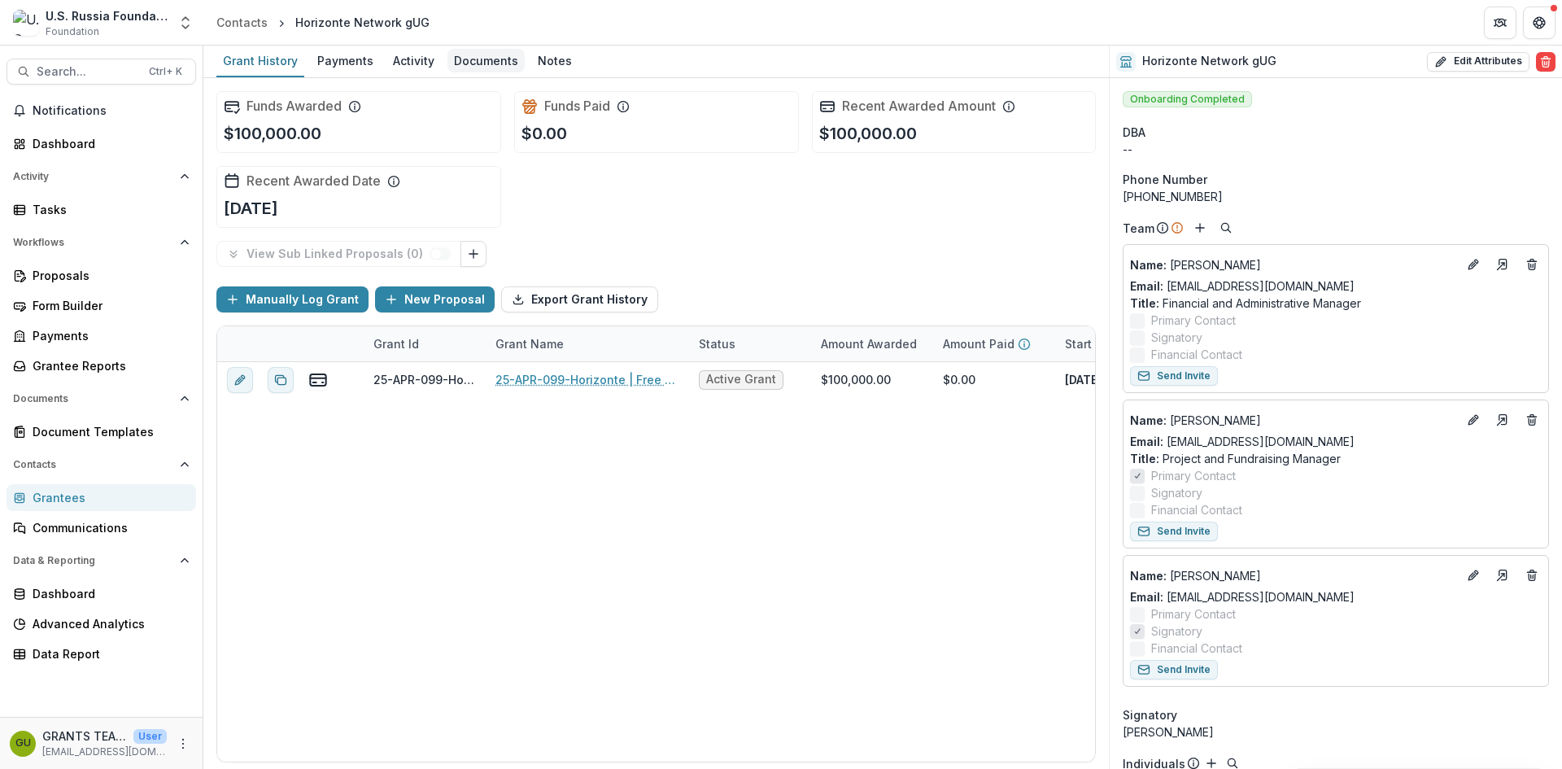
click at [492, 63] on div "Documents" at bounding box center [485, 61] width 77 height 24
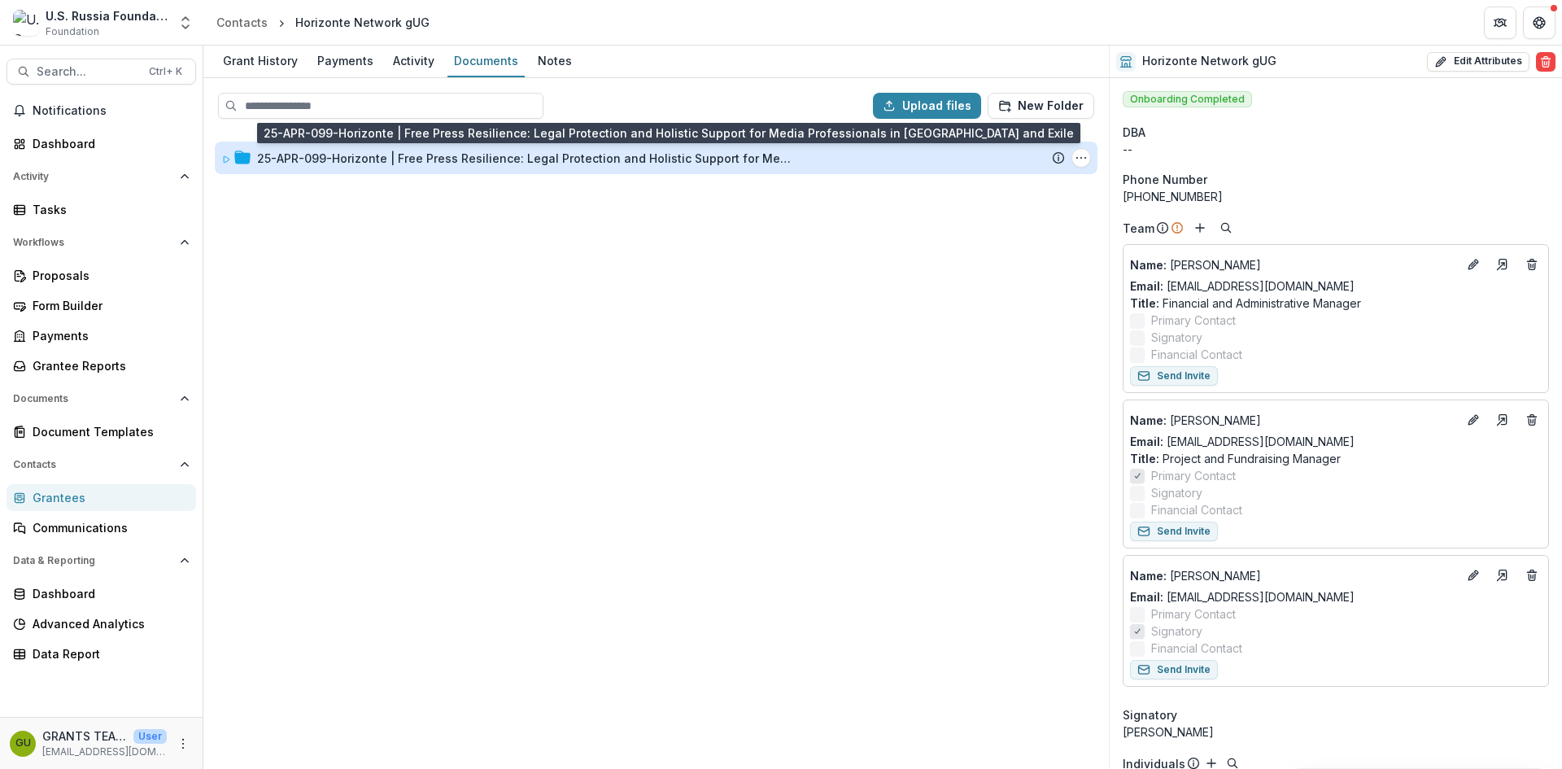
click at [355, 153] on div "25-APR-099-Horizonte | Free Press Resilience: Legal Protection and Holistic Sup…" at bounding box center [525, 158] width 537 height 17
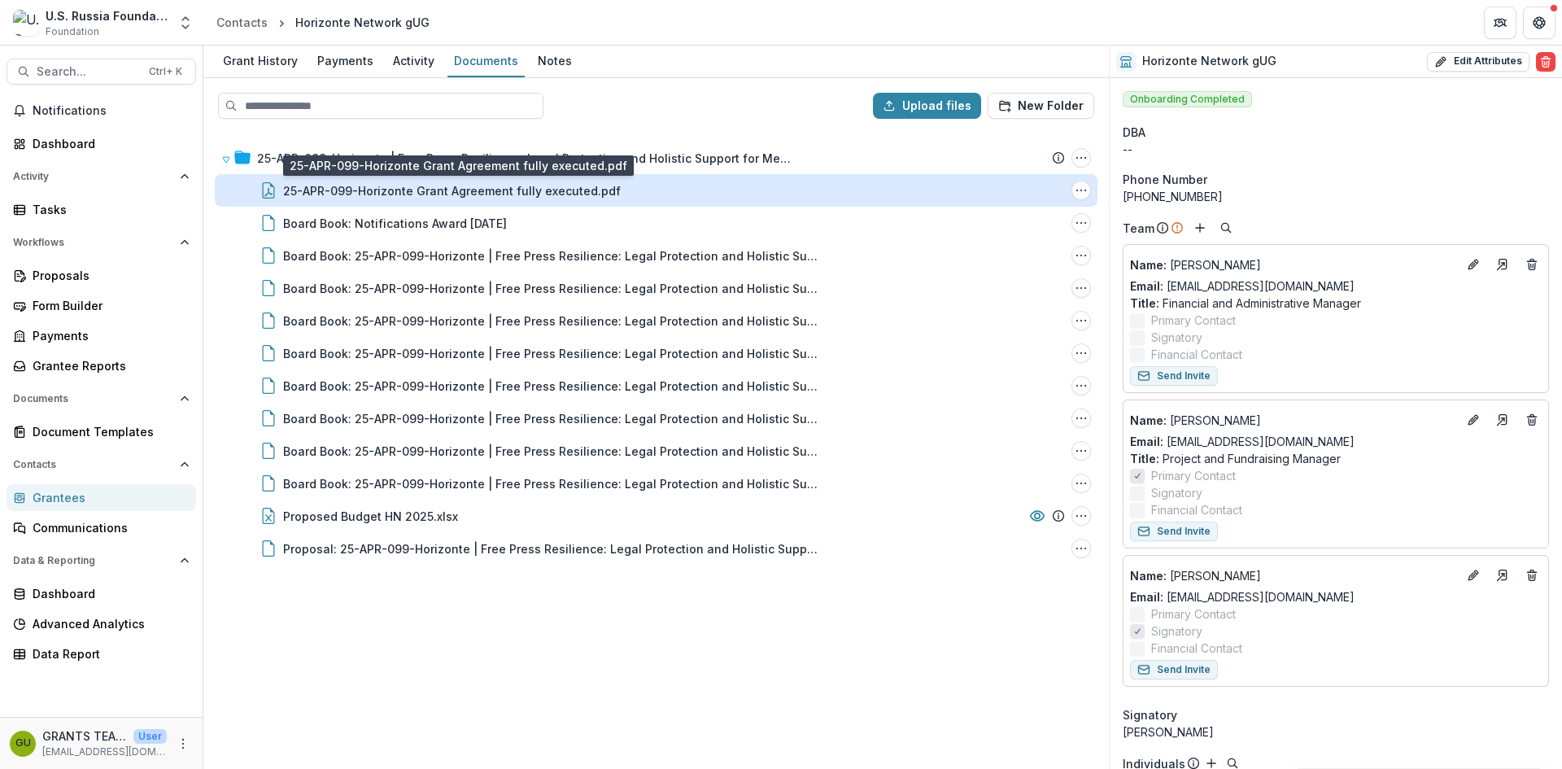
click at [582, 184] on div "25-APR-099-Horizonte Grant Agreement fully executed.pdf" at bounding box center [452, 190] width 338 height 17
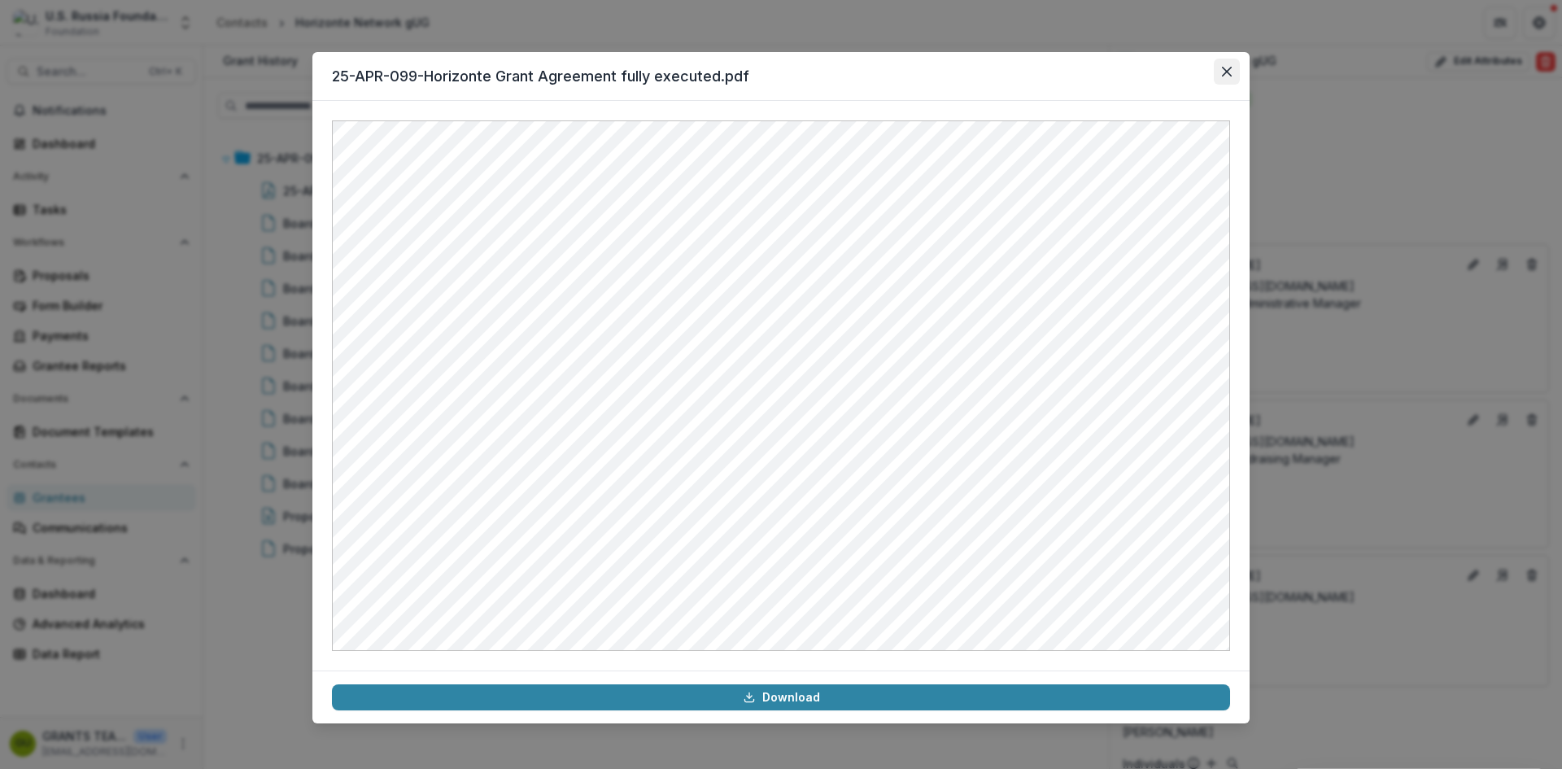
click at [1223, 69] on icon "Close" at bounding box center [1227, 72] width 10 height 10
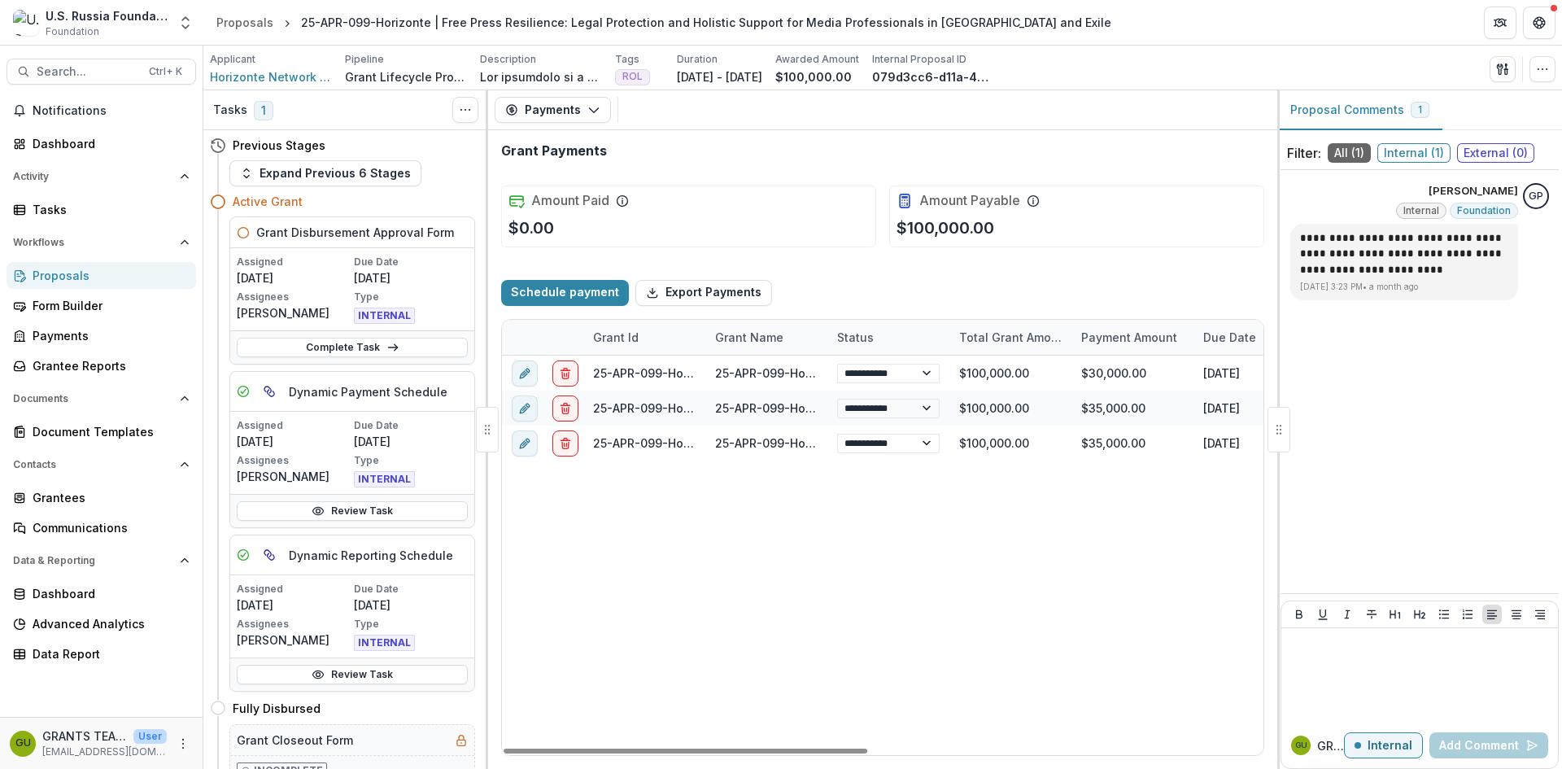
drag, startPoint x: 803, startPoint y: 751, endPoint x: 813, endPoint y: 569, distance: 182.5
click at [759, 748] on div at bounding box center [685, 750] width 364 height 5
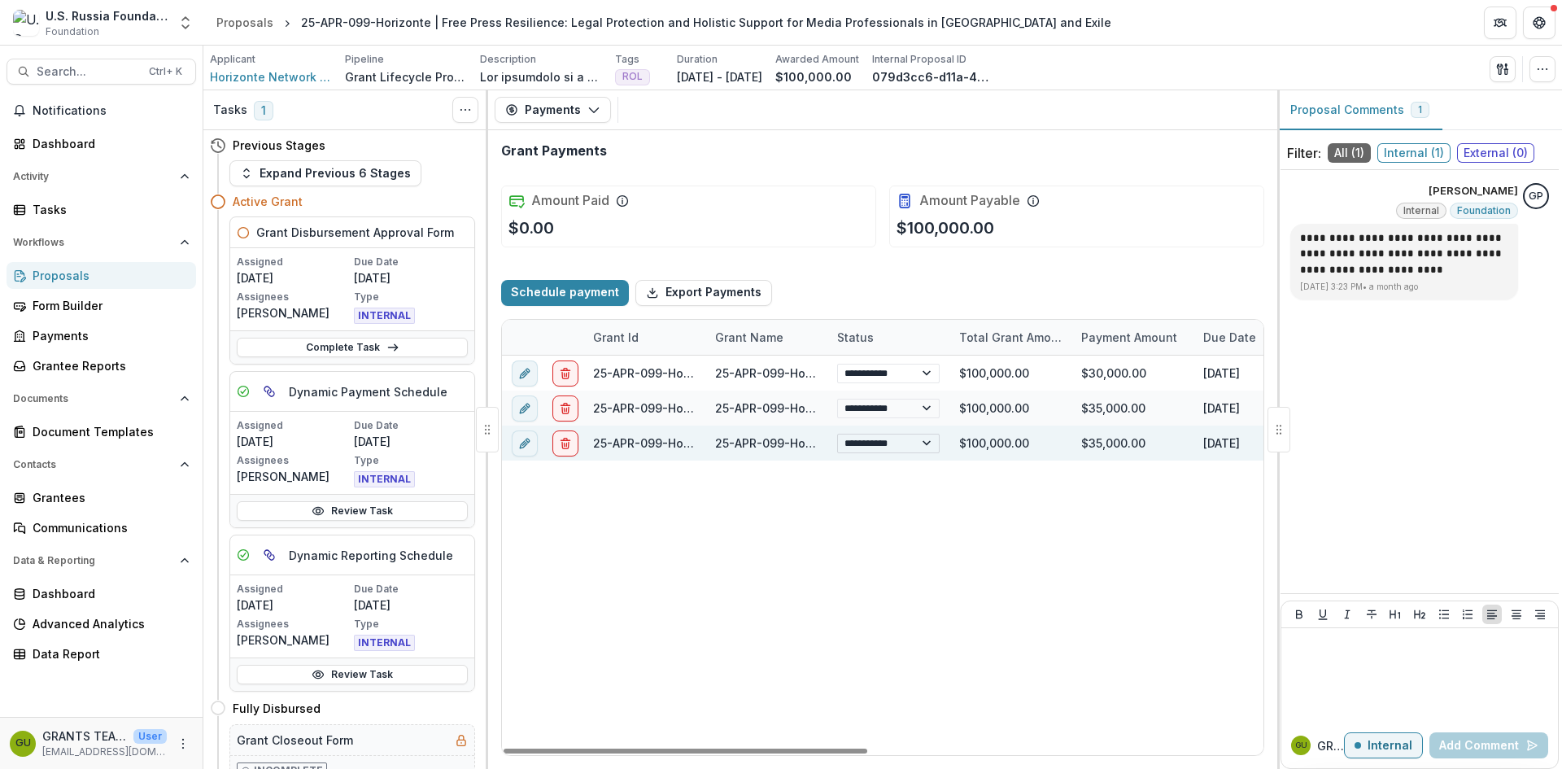
click at [926, 444] on select "**********" at bounding box center [888, 444] width 102 height 20
click at [837, 434] on select "**********" at bounding box center [888, 444] width 102 height 20
select select "**********"
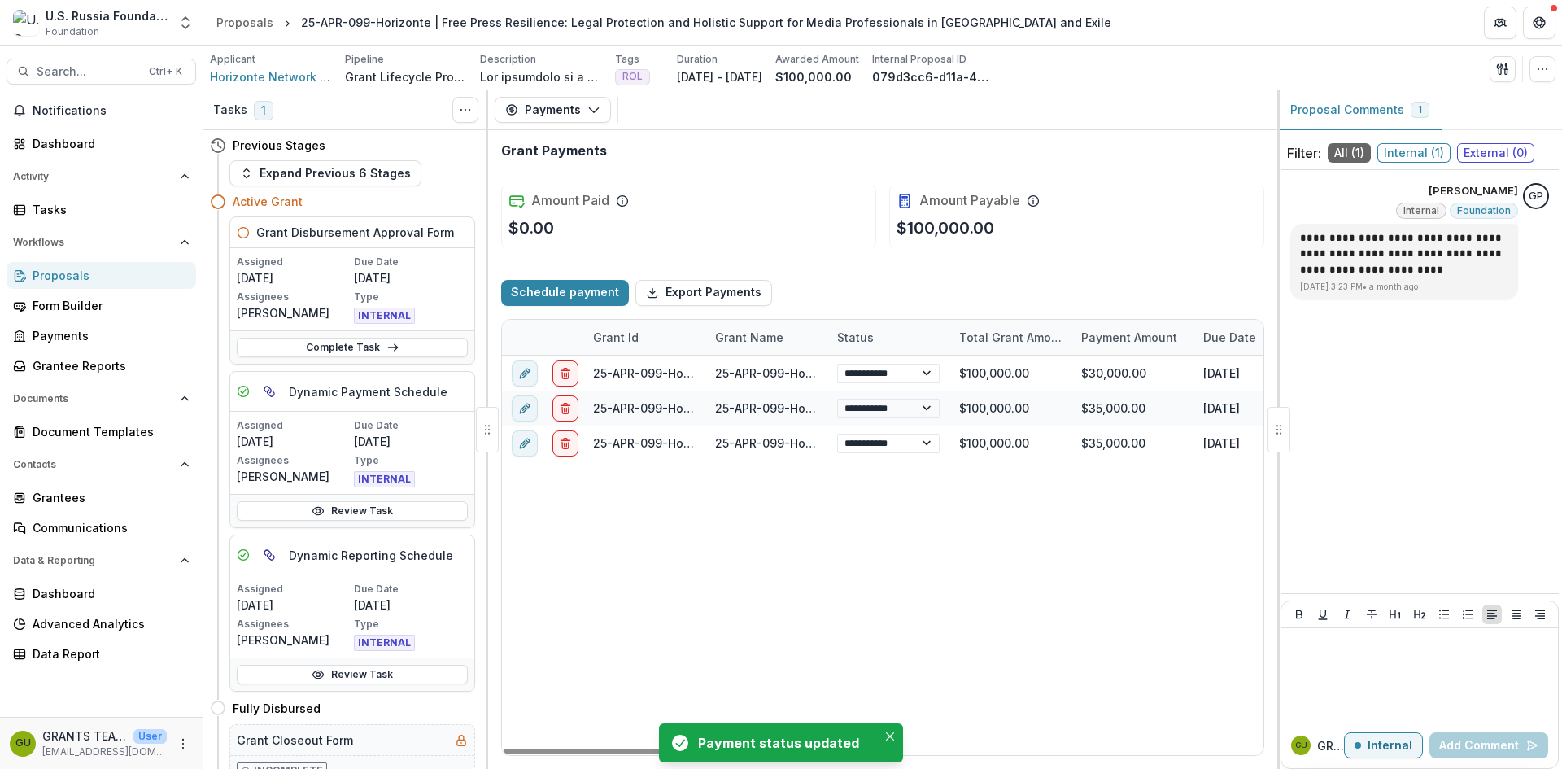
select select "**********"
click at [236, 72] on span "Horizonte Network gUG" at bounding box center [271, 76] width 122 height 17
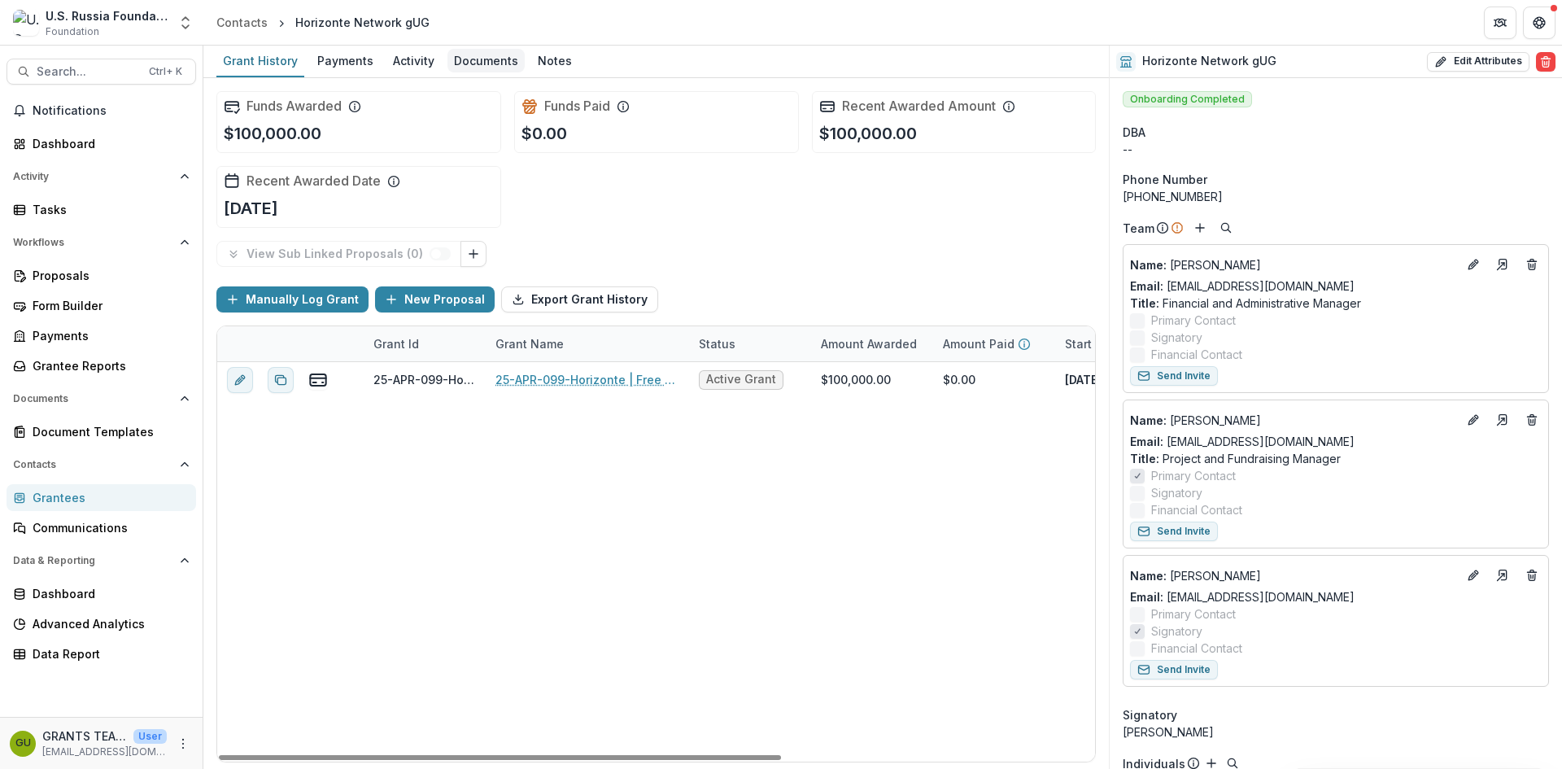
click at [481, 51] on div "Documents" at bounding box center [485, 61] width 77 height 24
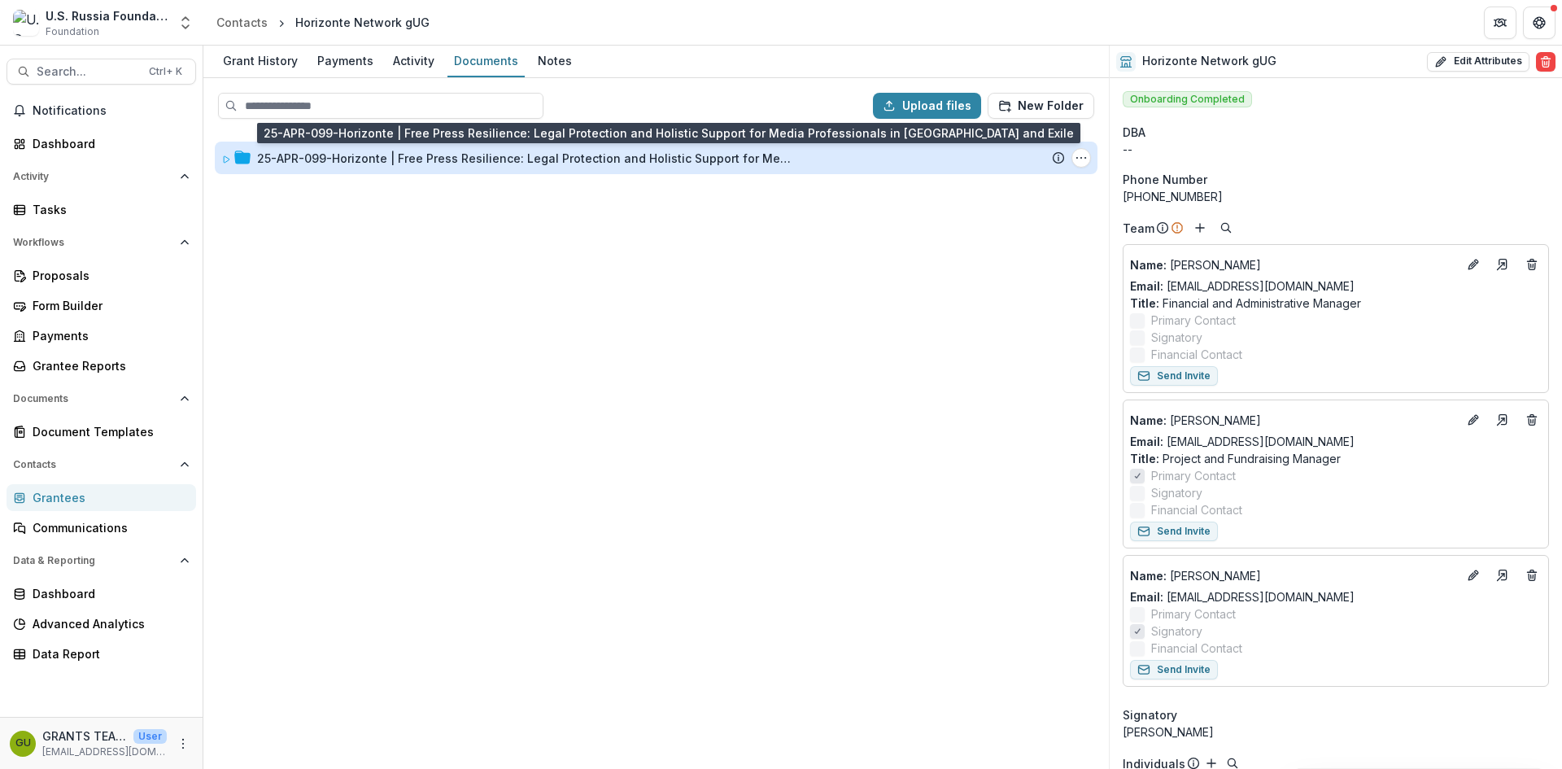
click at [405, 160] on div "25-APR-099-Horizonte | Free Press Resilience: Legal Protection and Holistic Sup…" at bounding box center [525, 158] width 537 height 17
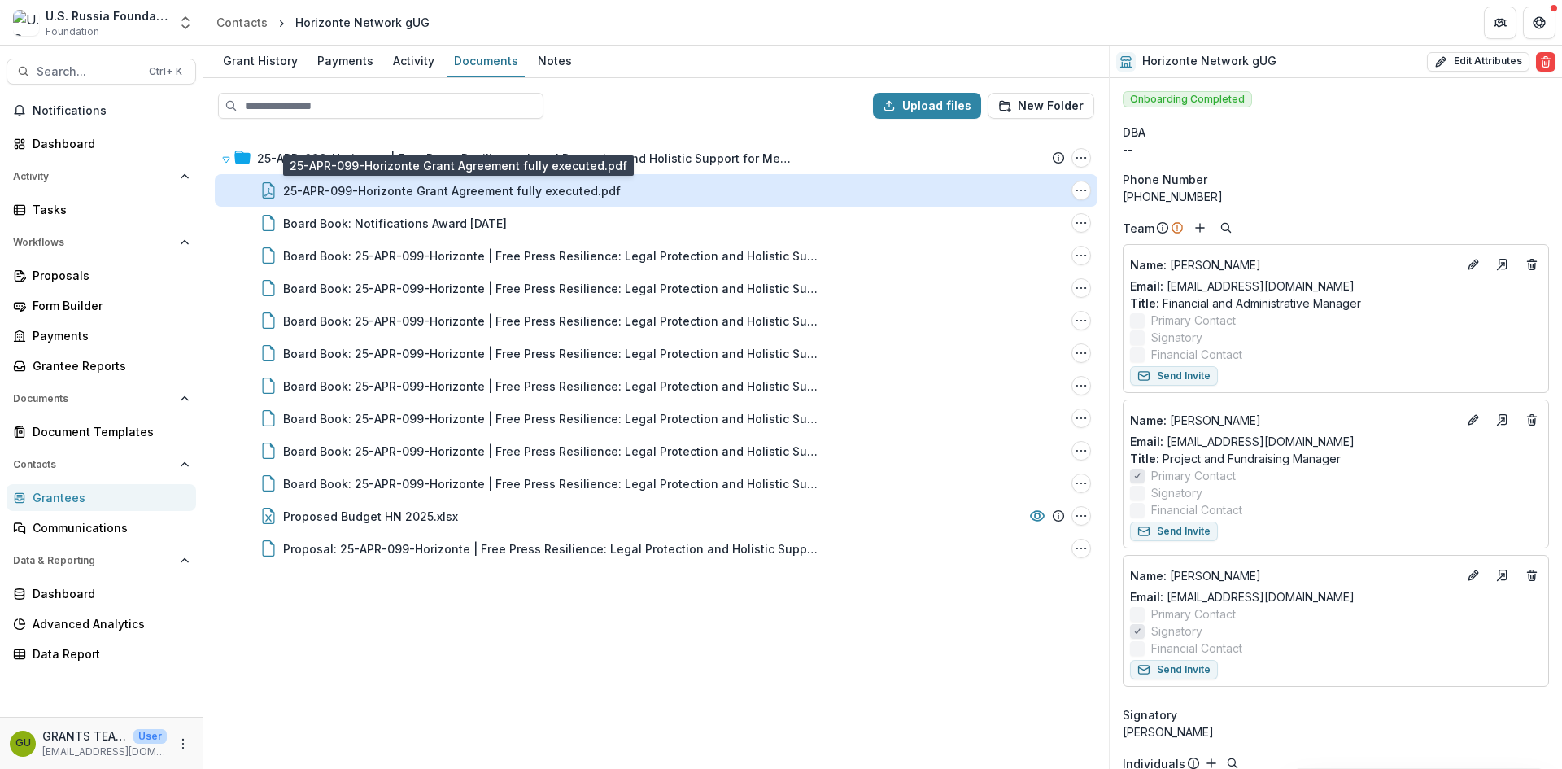
click at [438, 190] on div "25-APR-099-Horizonte Grant Agreement fully executed.pdf" at bounding box center [452, 190] width 338 height 17
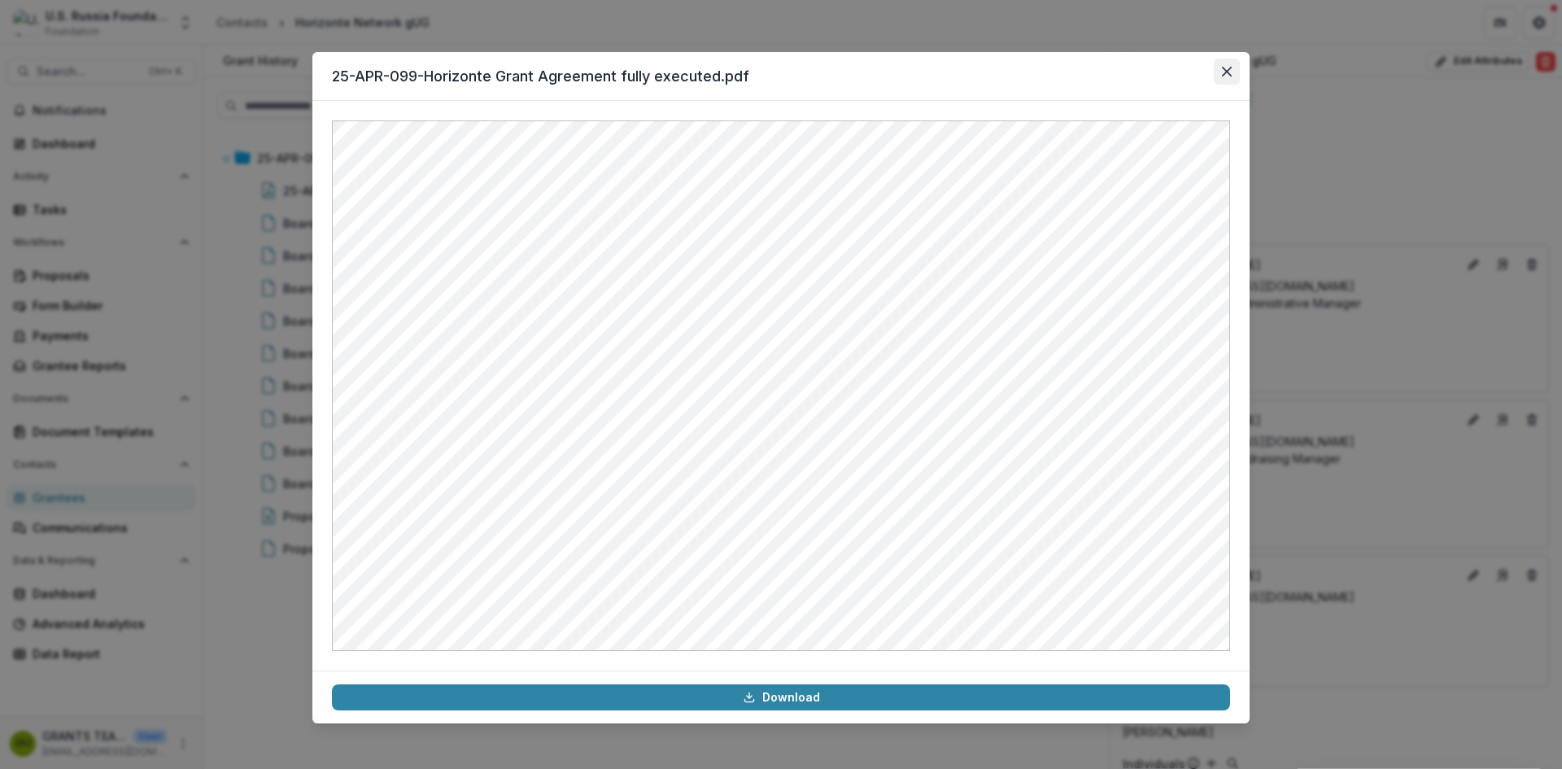
click at [1230, 72] on icon "Close" at bounding box center [1227, 72] width 10 height 10
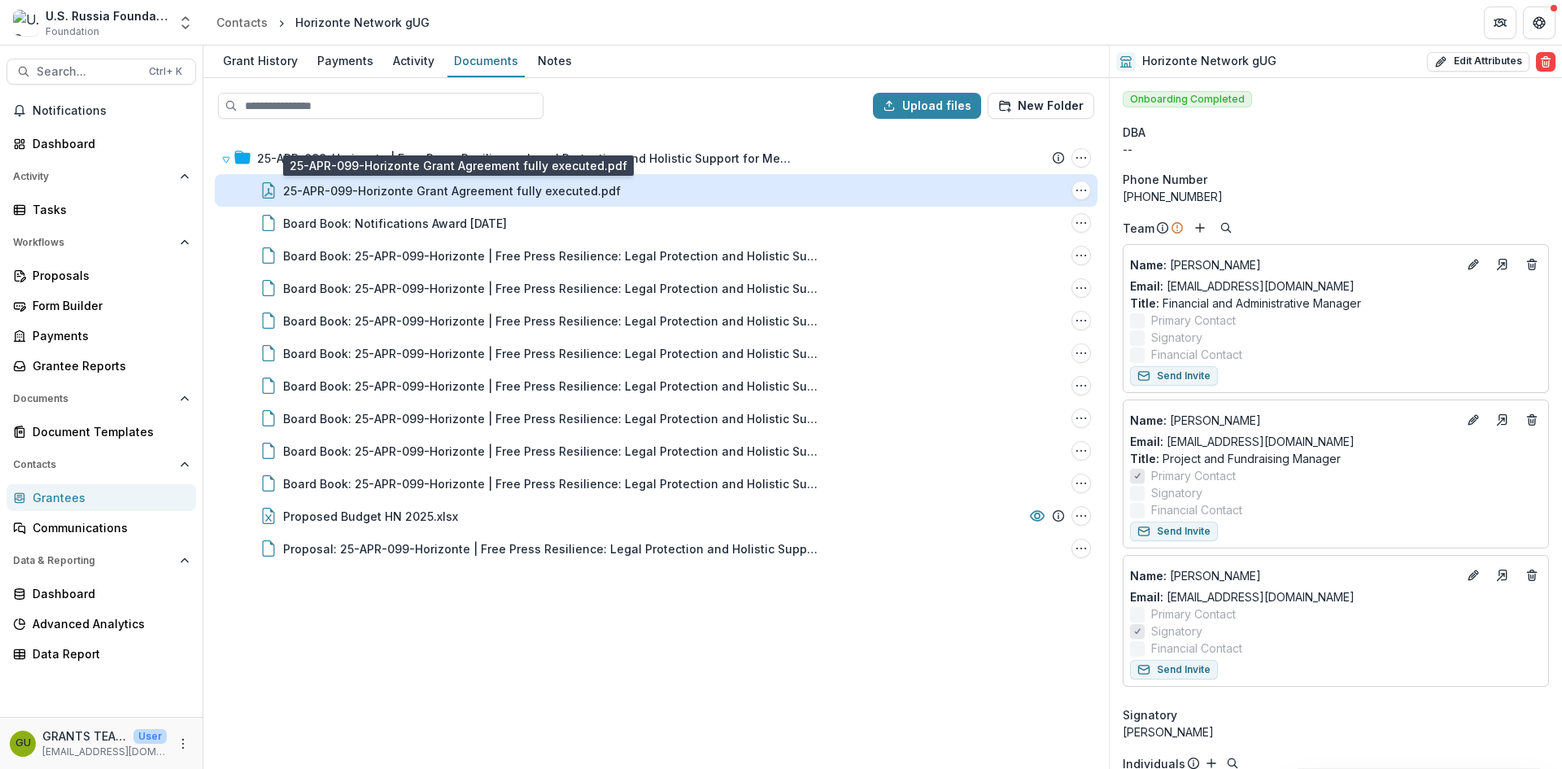
click at [445, 190] on div "25-APR-099-Horizonte Grant Agreement fully executed.pdf" at bounding box center [452, 190] width 338 height 17
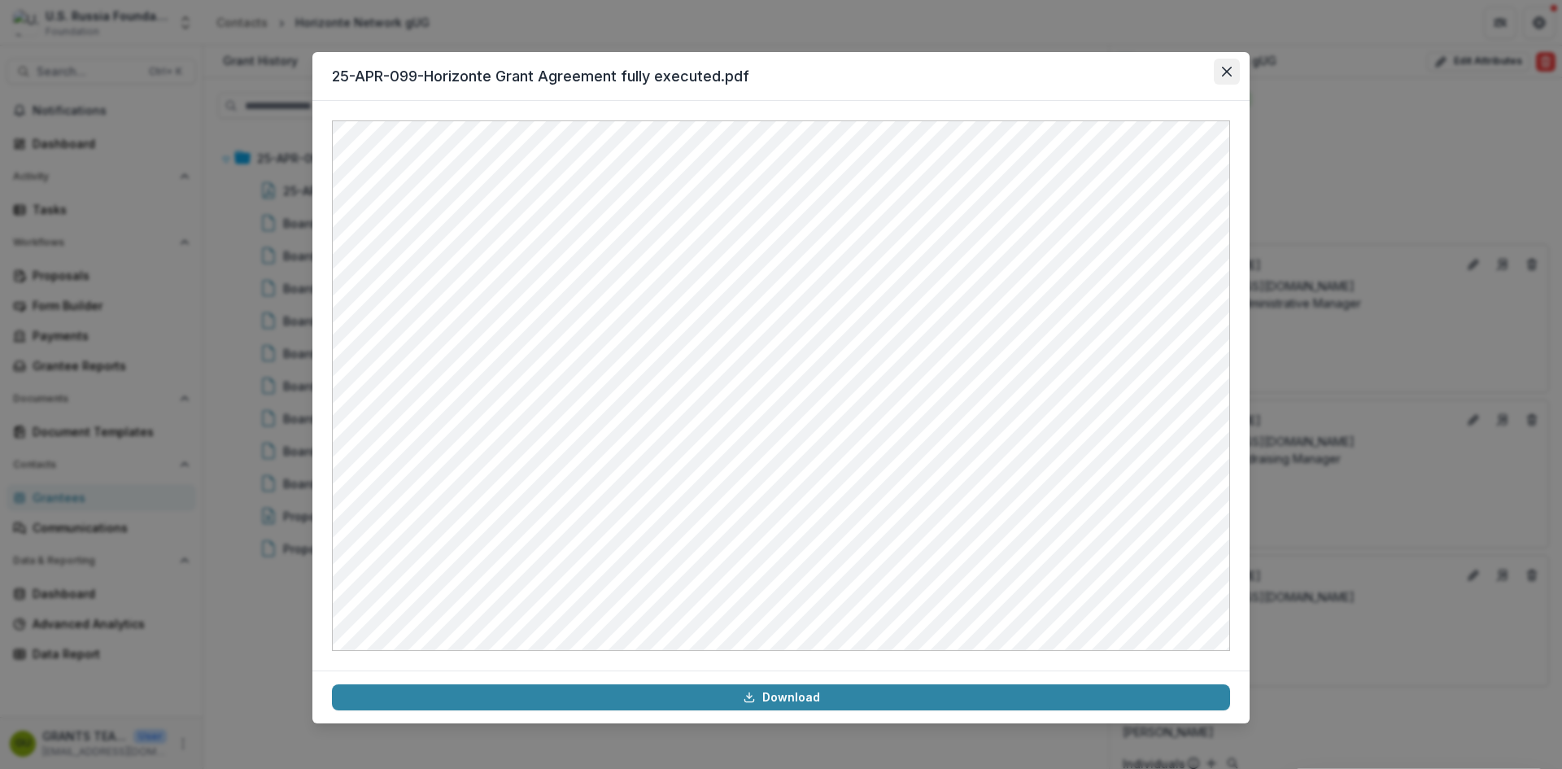
click at [1224, 69] on icon "Close" at bounding box center [1227, 72] width 10 height 10
